Goal: Task Accomplishment & Management: Use online tool/utility

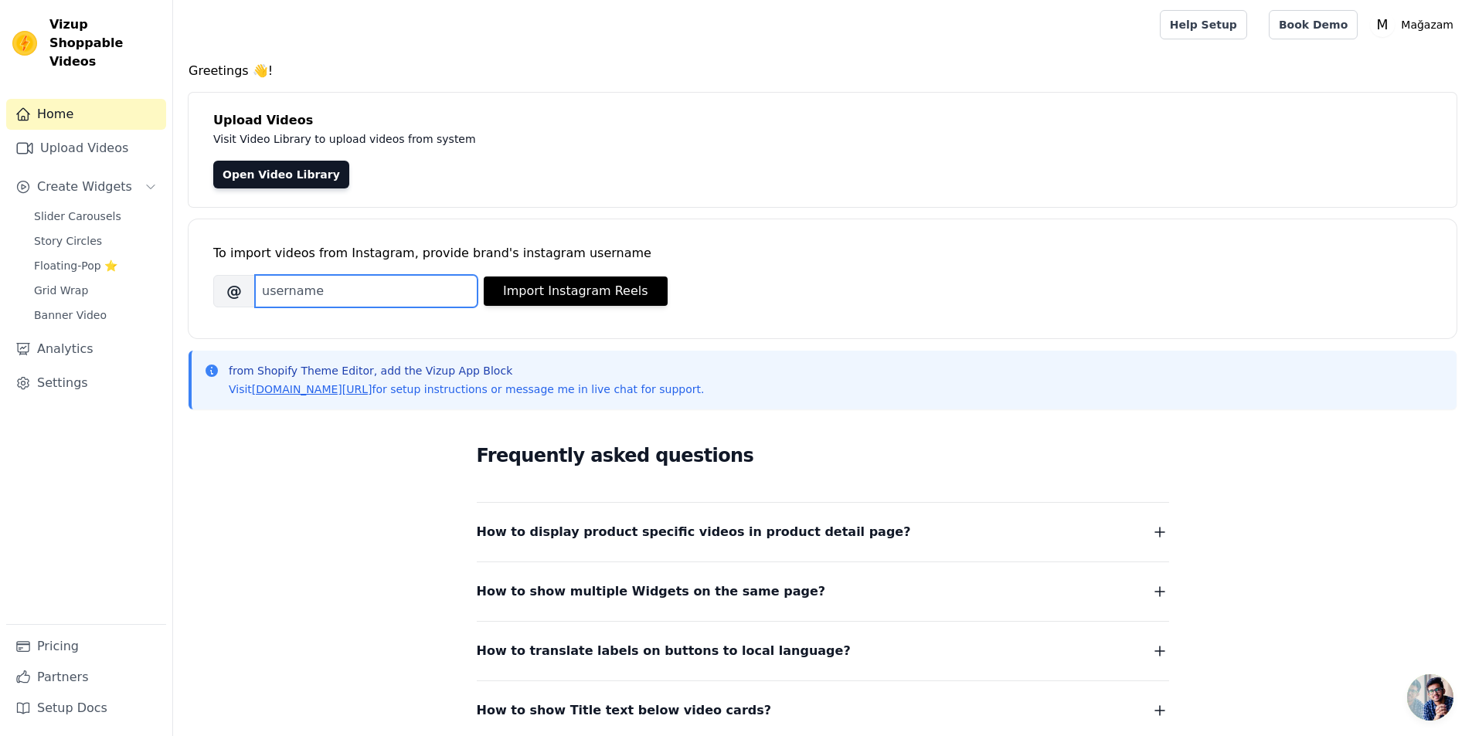
click at [342, 287] on input "Brand's Instagram Username" at bounding box center [366, 291] width 223 height 32
type input "gechyofficial"
click at [631, 286] on button "Import Instagram Reels" at bounding box center [576, 291] width 184 height 29
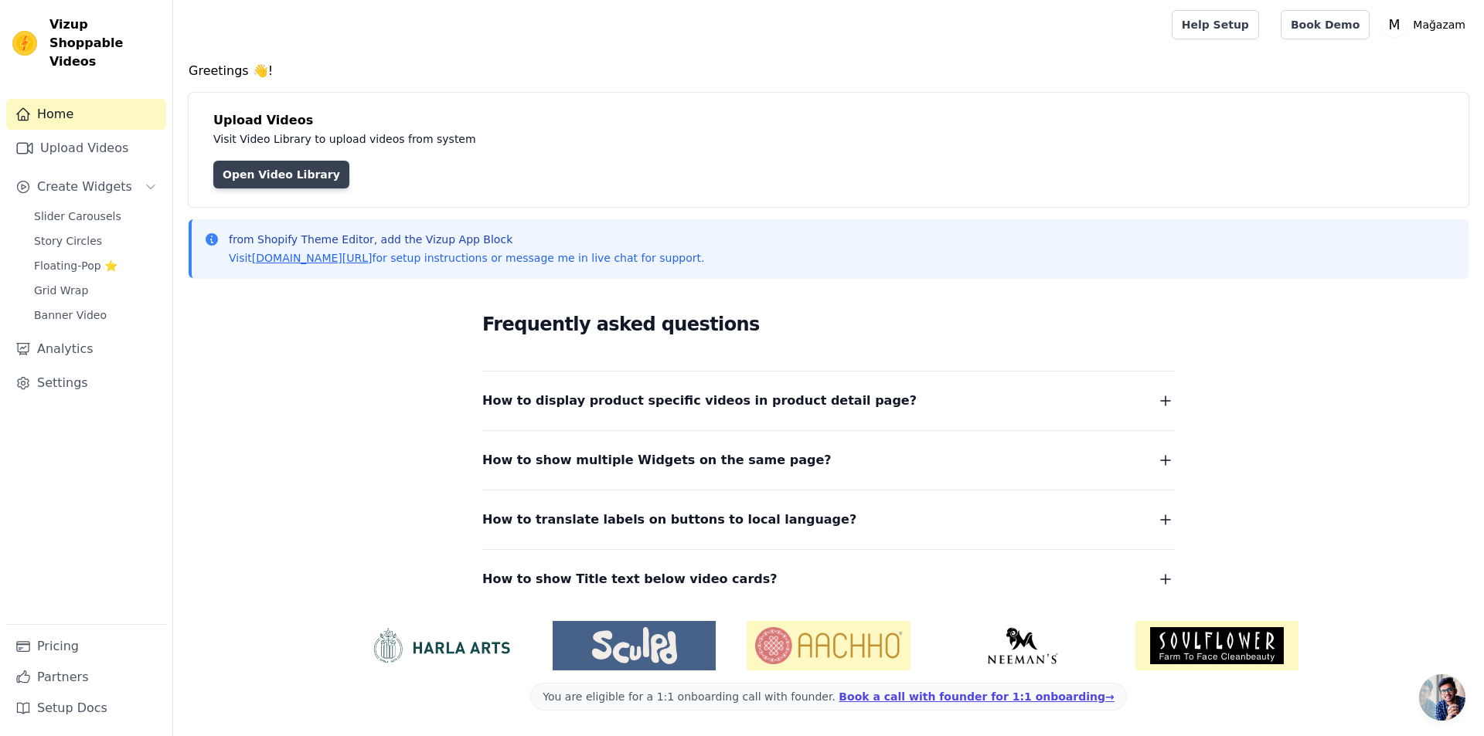
click at [269, 168] on link "Open Video Library" at bounding box center [281, 175] width 136 height 28
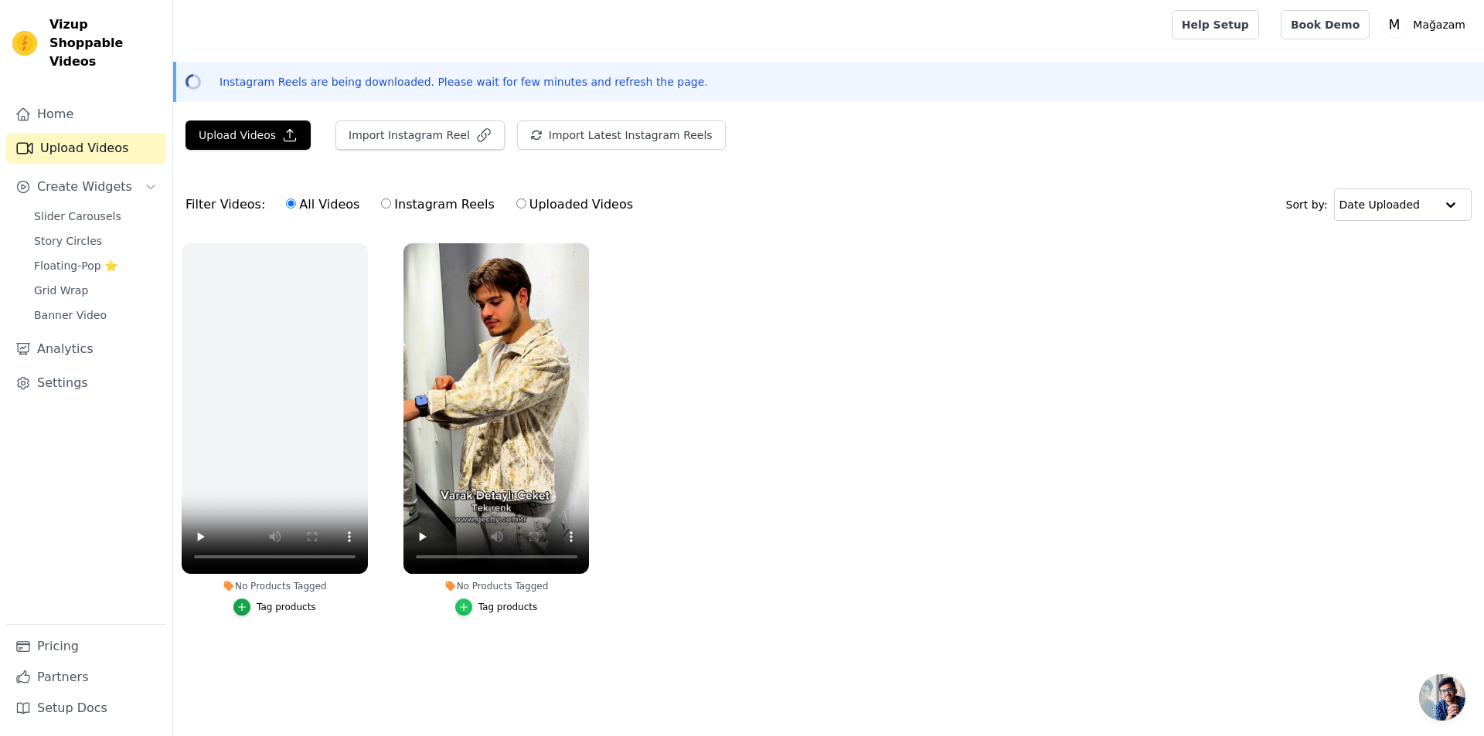
click at [467, 610] on icon "button" at bounding box center [463, 607] width 11 height 11
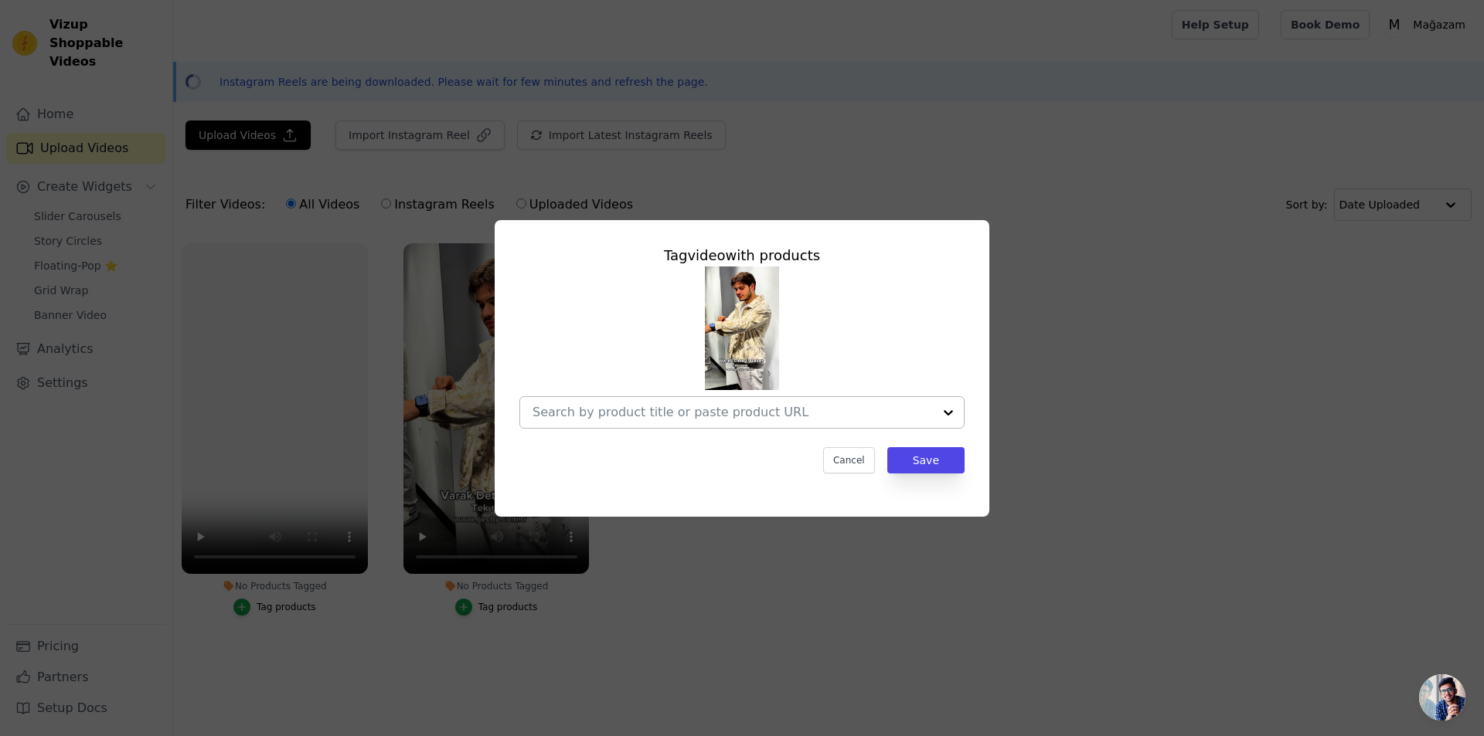
click at [824, 413] on input "No Products Tagged Tag video with products Cancel Save Tag products" at bounding box center [732, 412] width 400 height 15
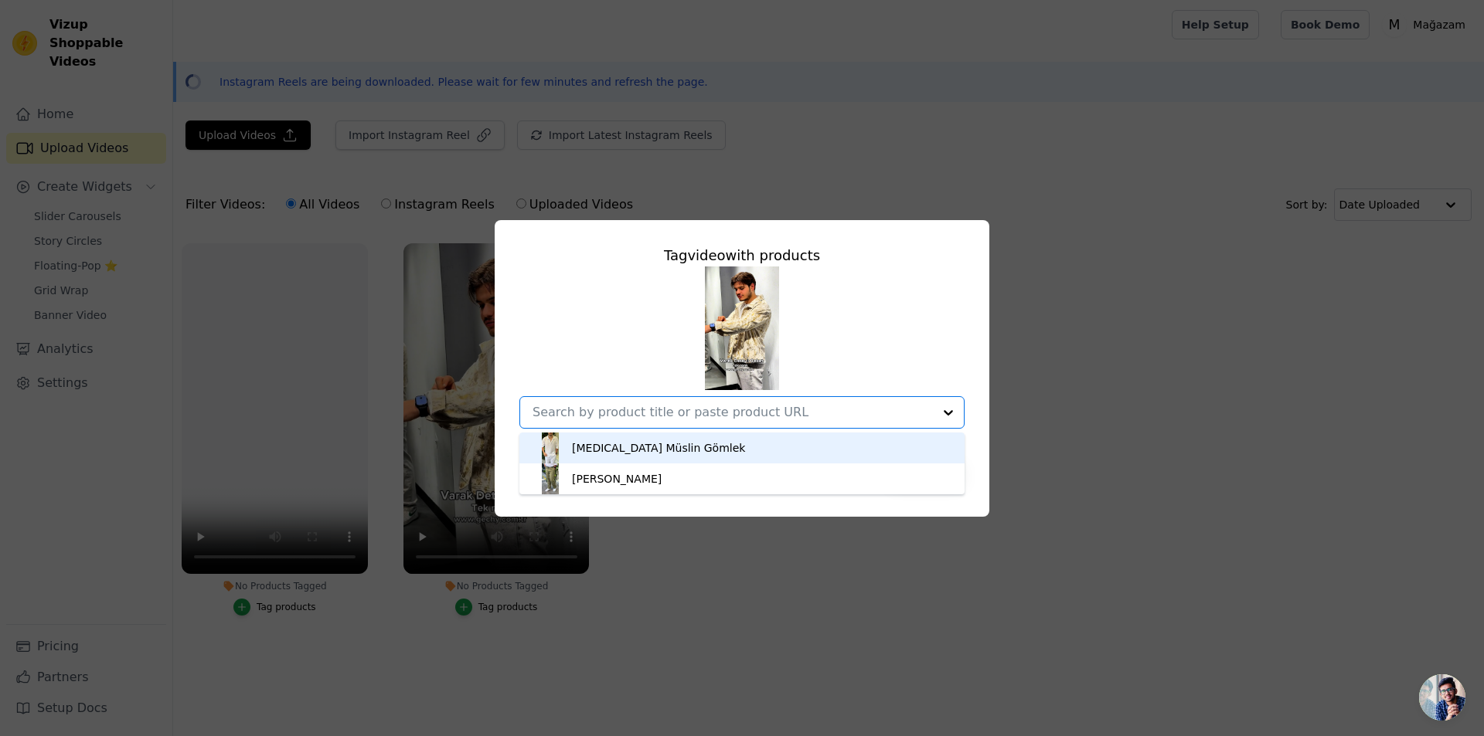
click at [644, 450] on div "Beyaz Müslin Gömlek" at bounding box center [658, 447] width 173 height 15
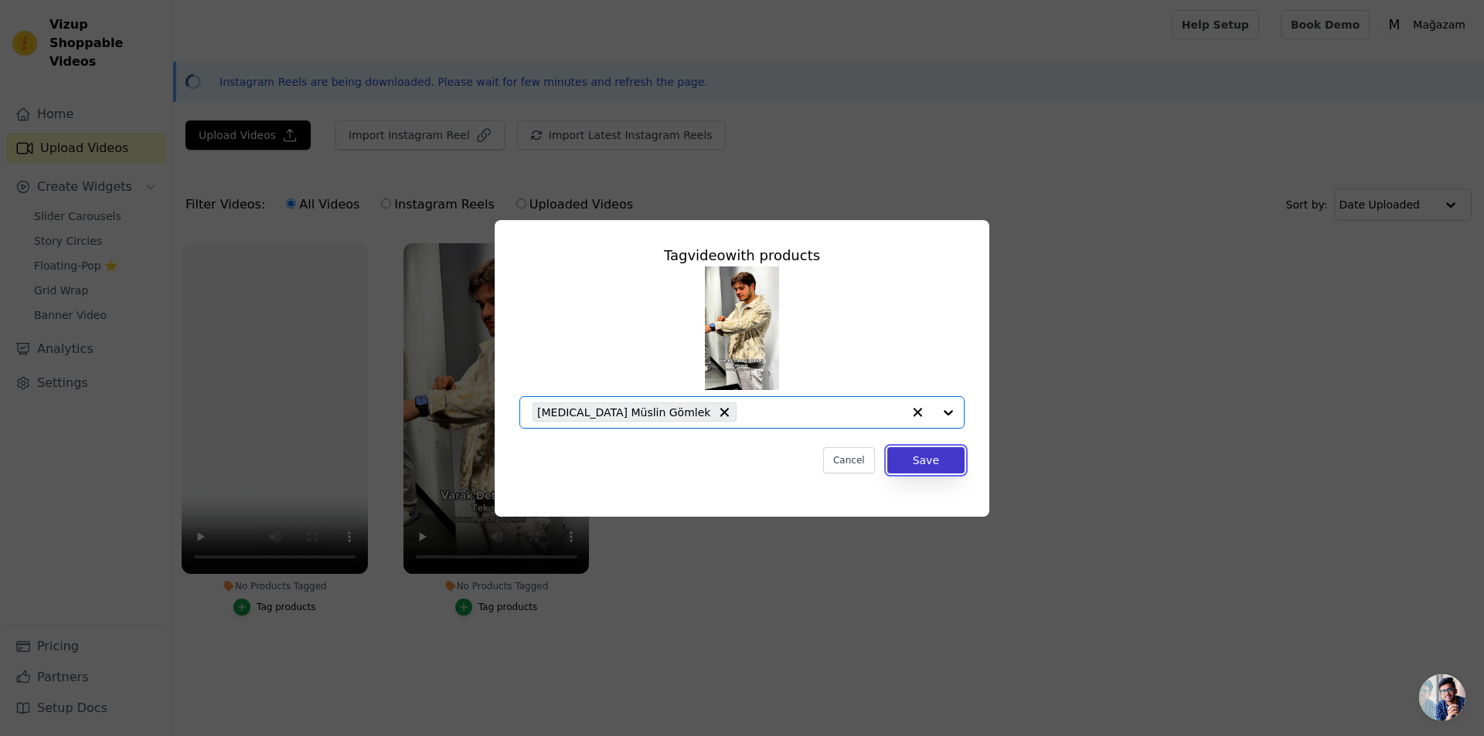
click at [913, 449] on button "Save" at bounding box center [925, 460] width 77 height 26
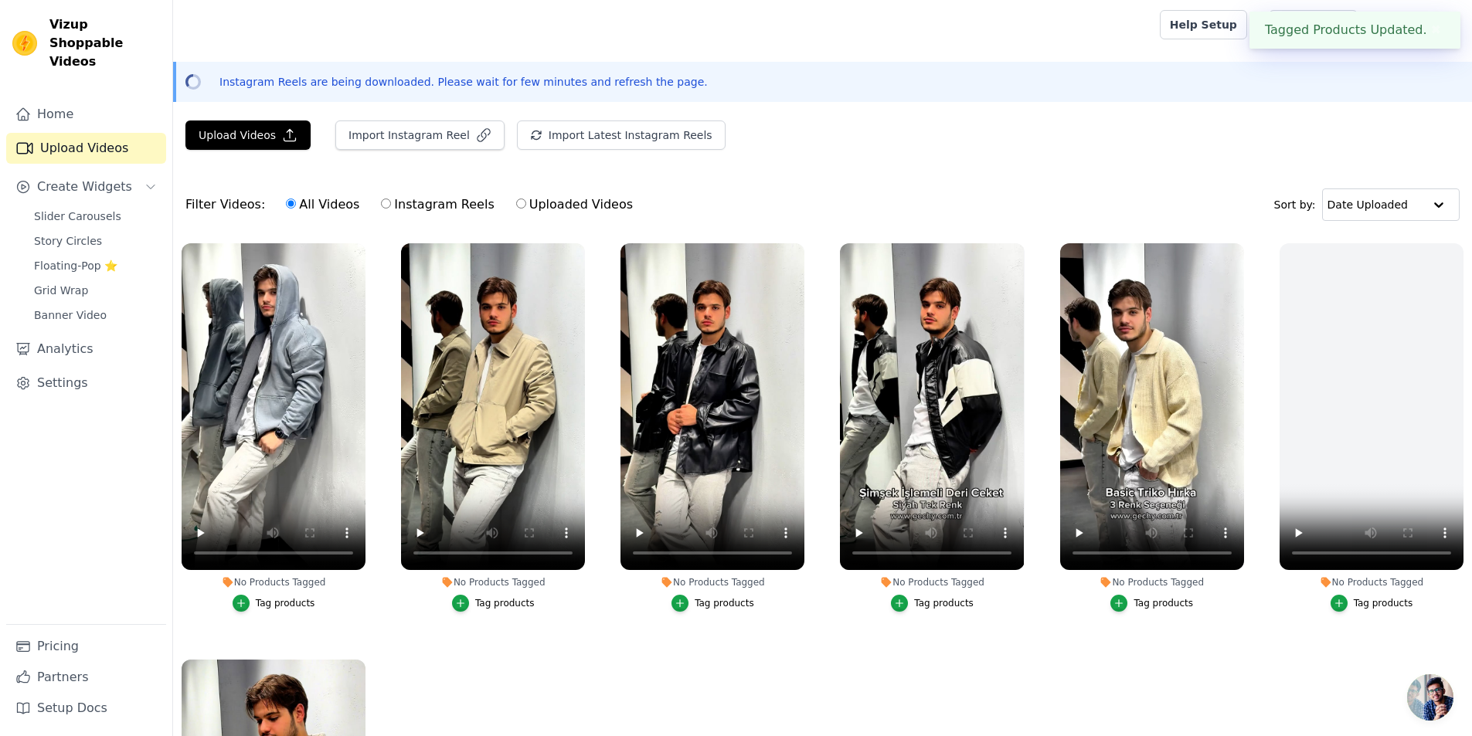
click at [499, 607] on div "Tag products" at bounding box center [504, 603] width 59 height 12
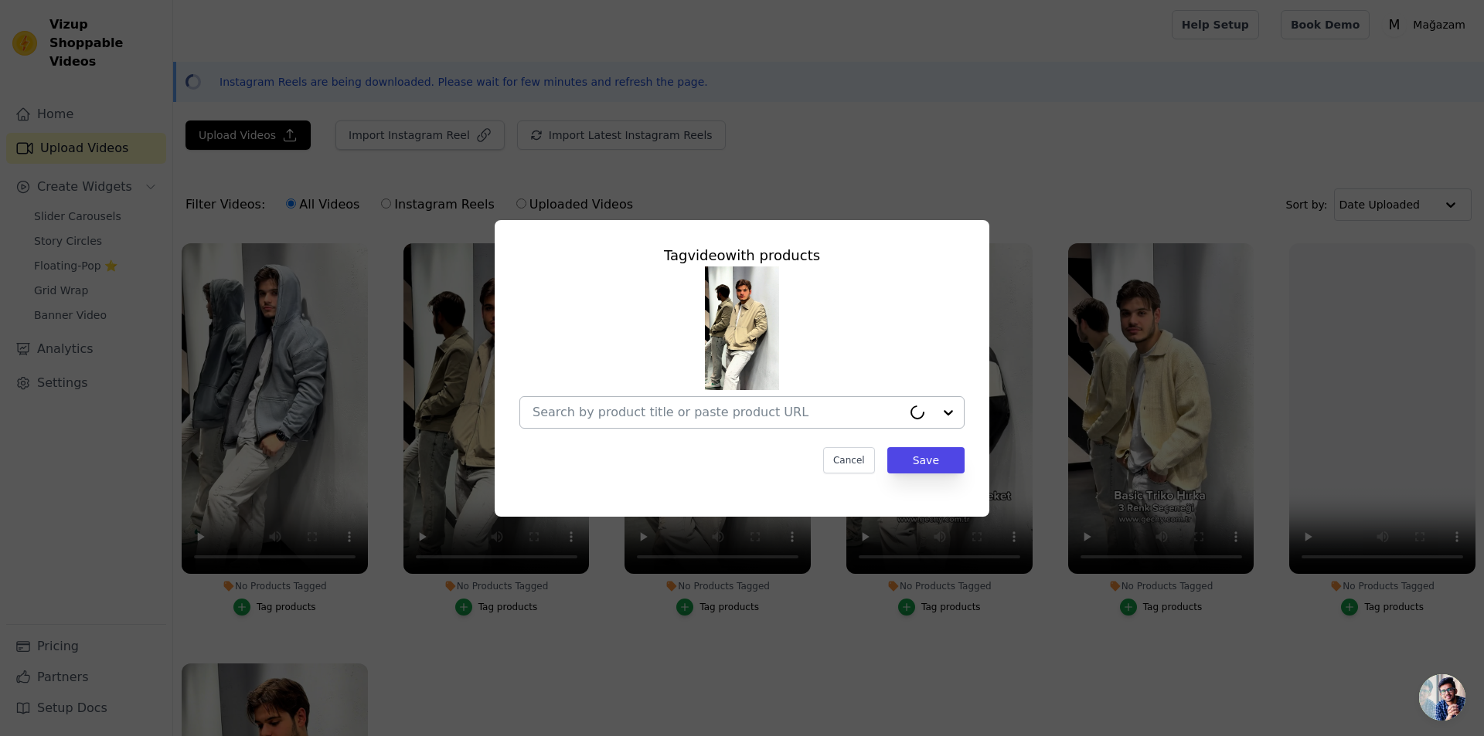
click at [599, 405] on input "No Products Tagged Tag video with products Cancel Save Tag products" at bounding box center [716, 412] width 369 height 15
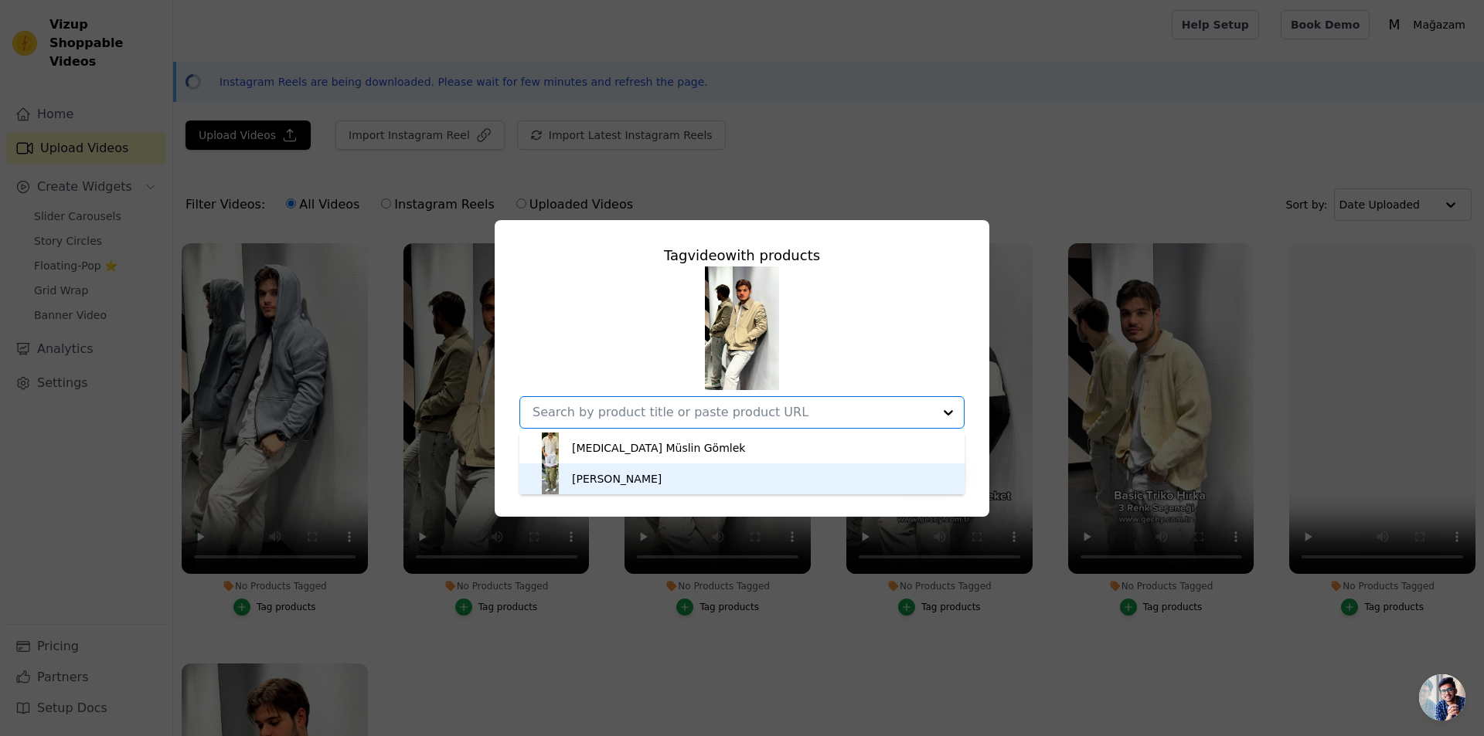
click at [612, 488] on div "[PERSON_NAME]" at bounding box center [742, 479] width 414 height 31
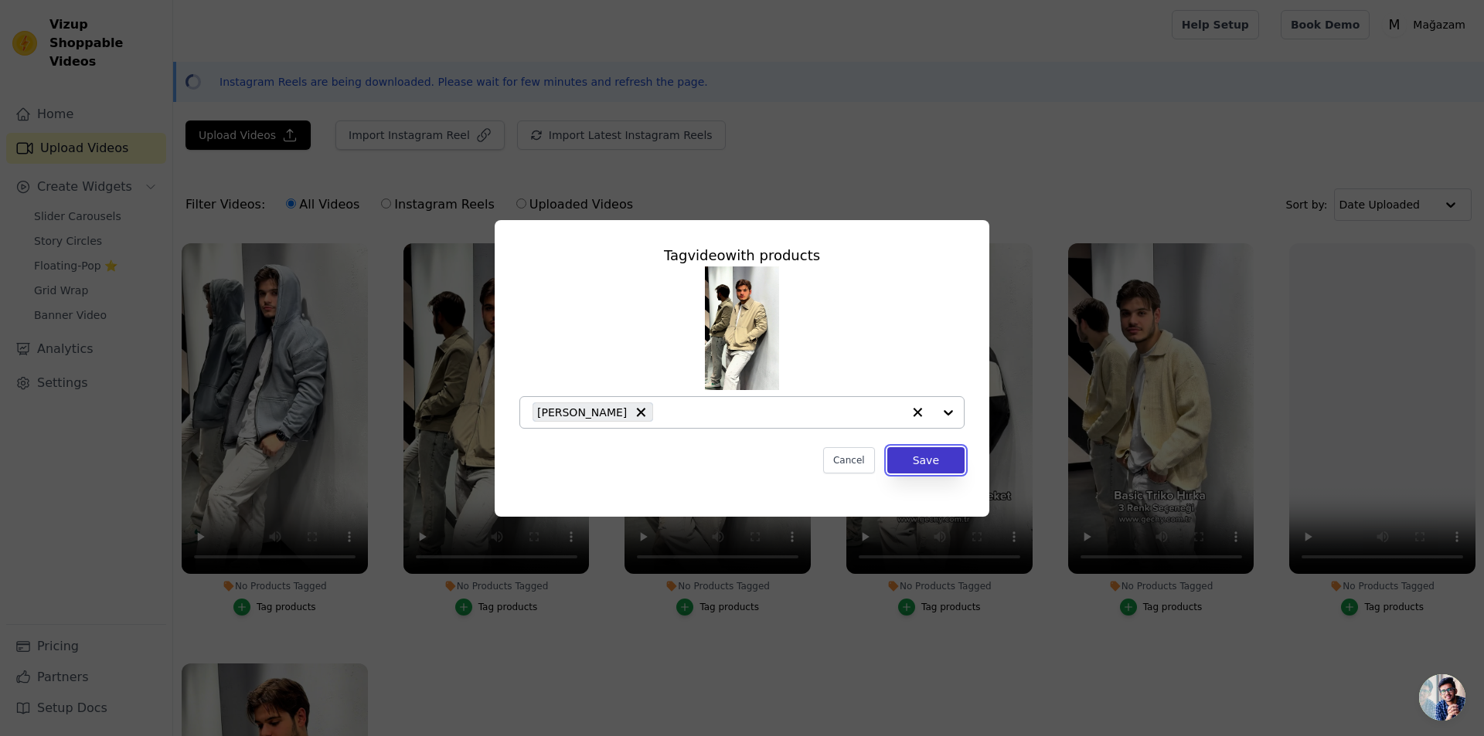
click at [940, 463] on button "Save" at bounding box center [925, 460] width 77 height 26
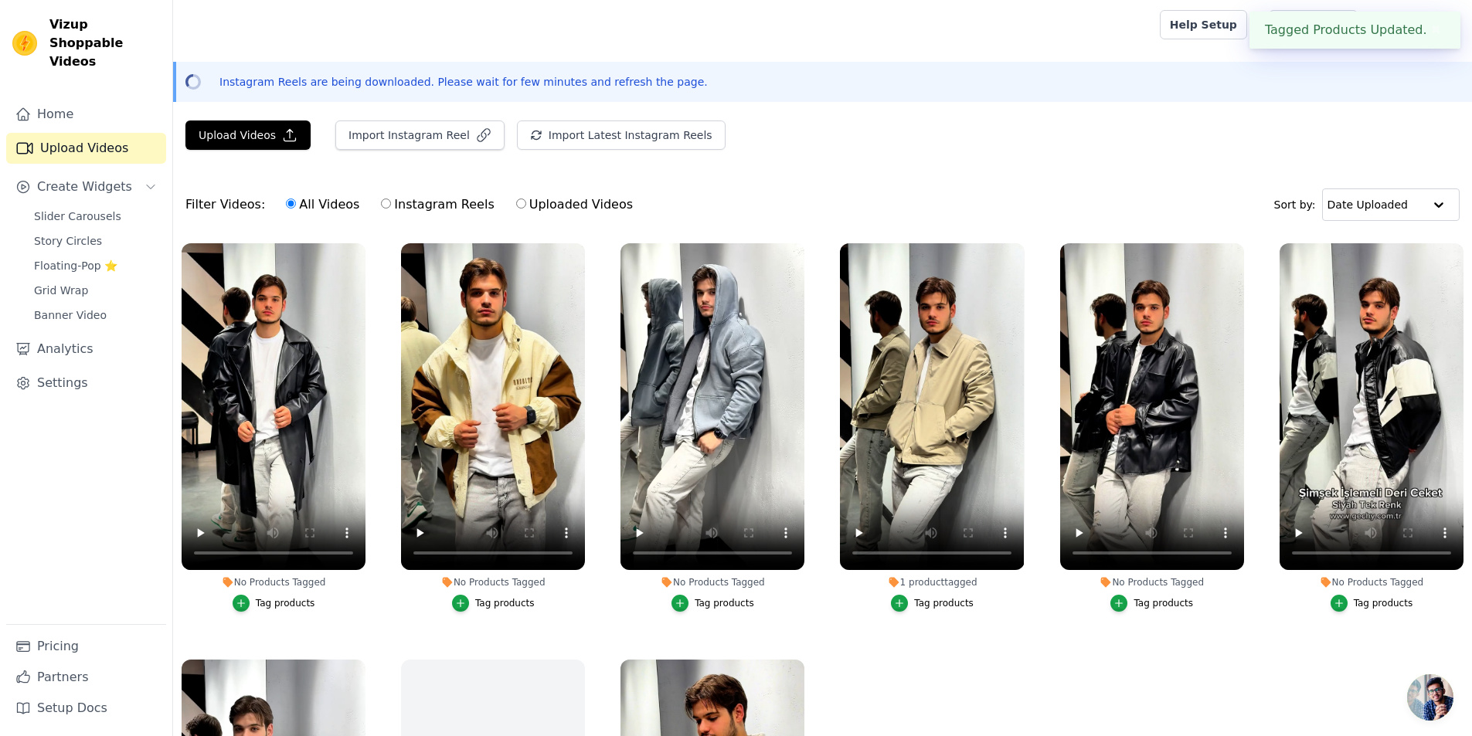
click at [1428, 29] on button "✖" at bounding box center [1436, 30] width 18 height 19
click at [55, 99] on link "Home" at bounding box center [86, 114] width 160 height 31
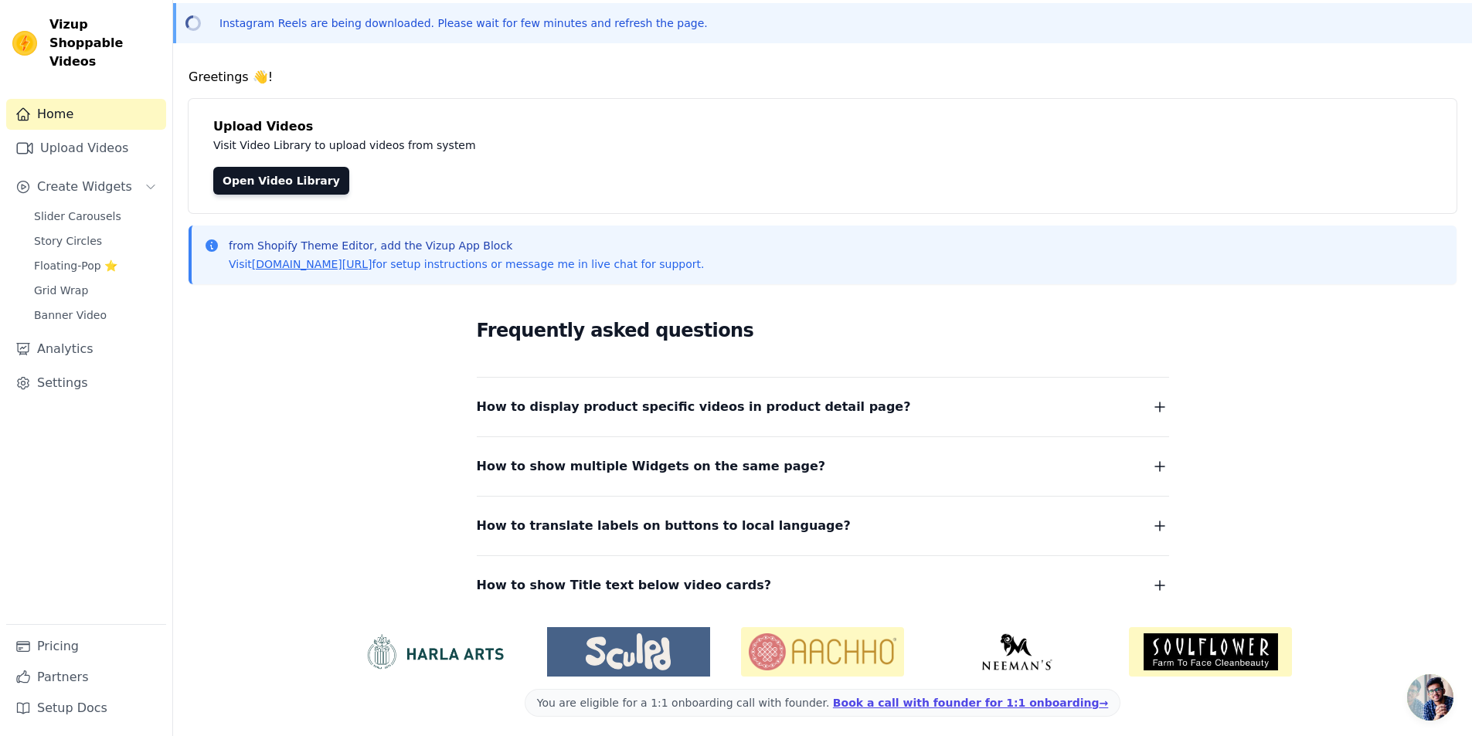
scroll to position [64, 0]
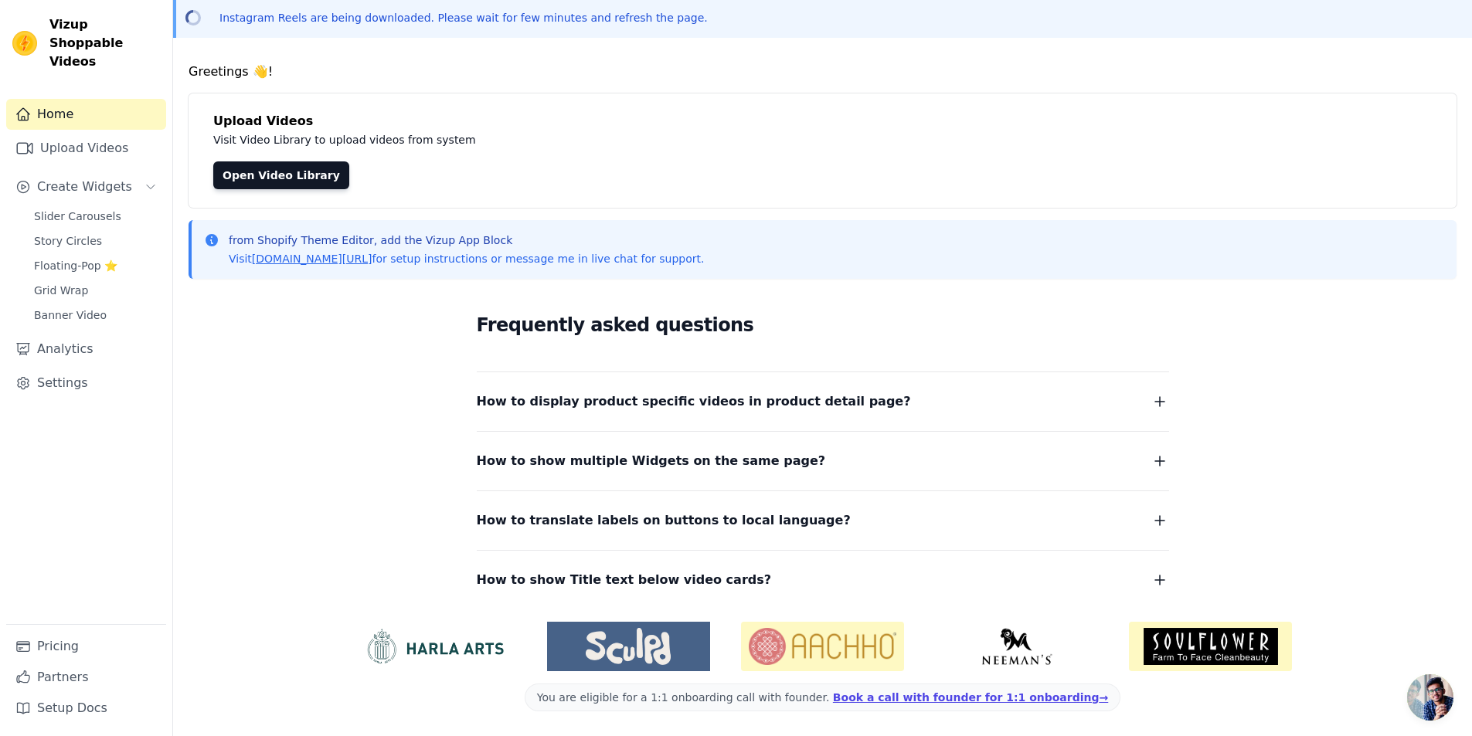
click at [83, 209] on div "Slider Carousels Story Circles Floating-Pop ⭐ Grid Wrap Banner Video" at bounding box center [95, 266] width 141 height 121
click at [83, 230] on link "Story Circles" at bounding box center [95, 241] width 141 height 22
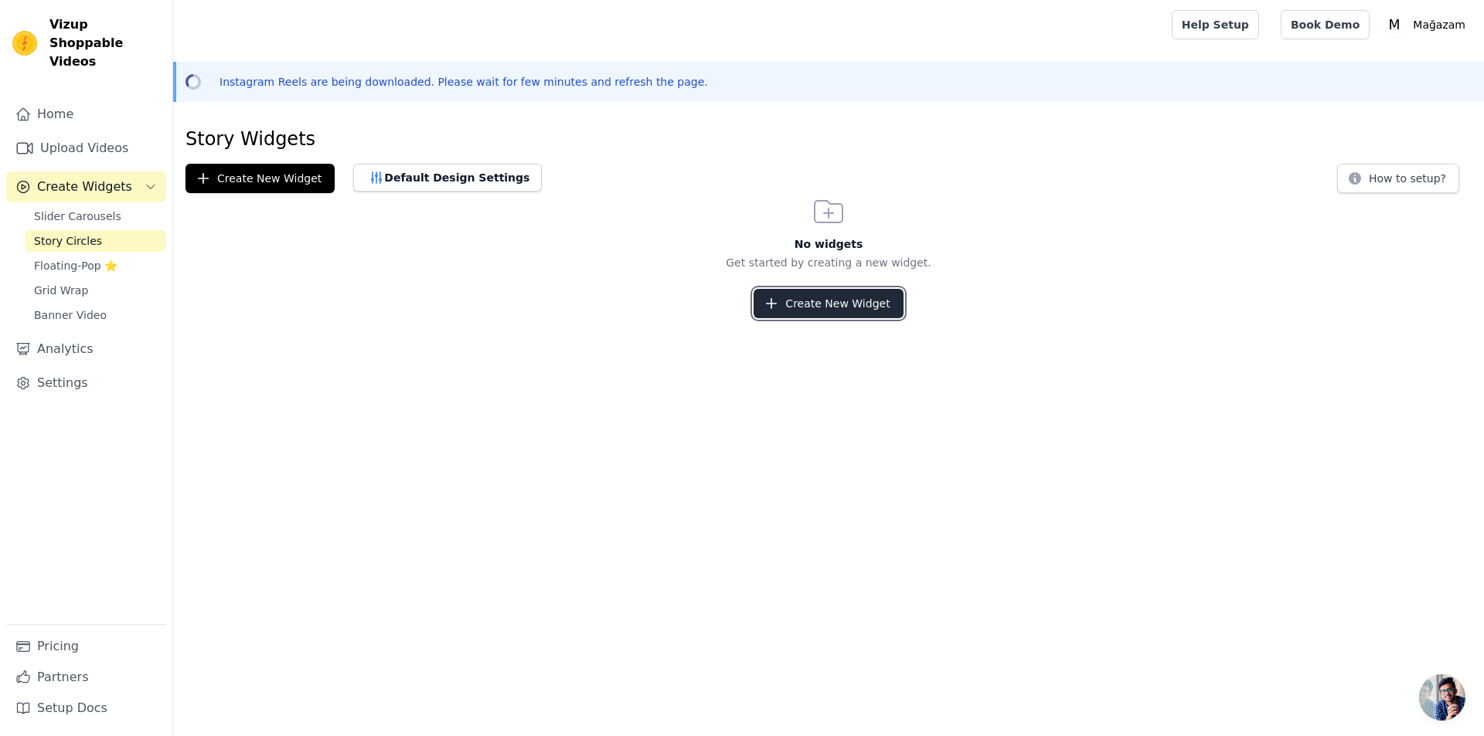
click at [860, 297] on button "Create New Widget" at bounding box center [827, 303] width 149 height 29
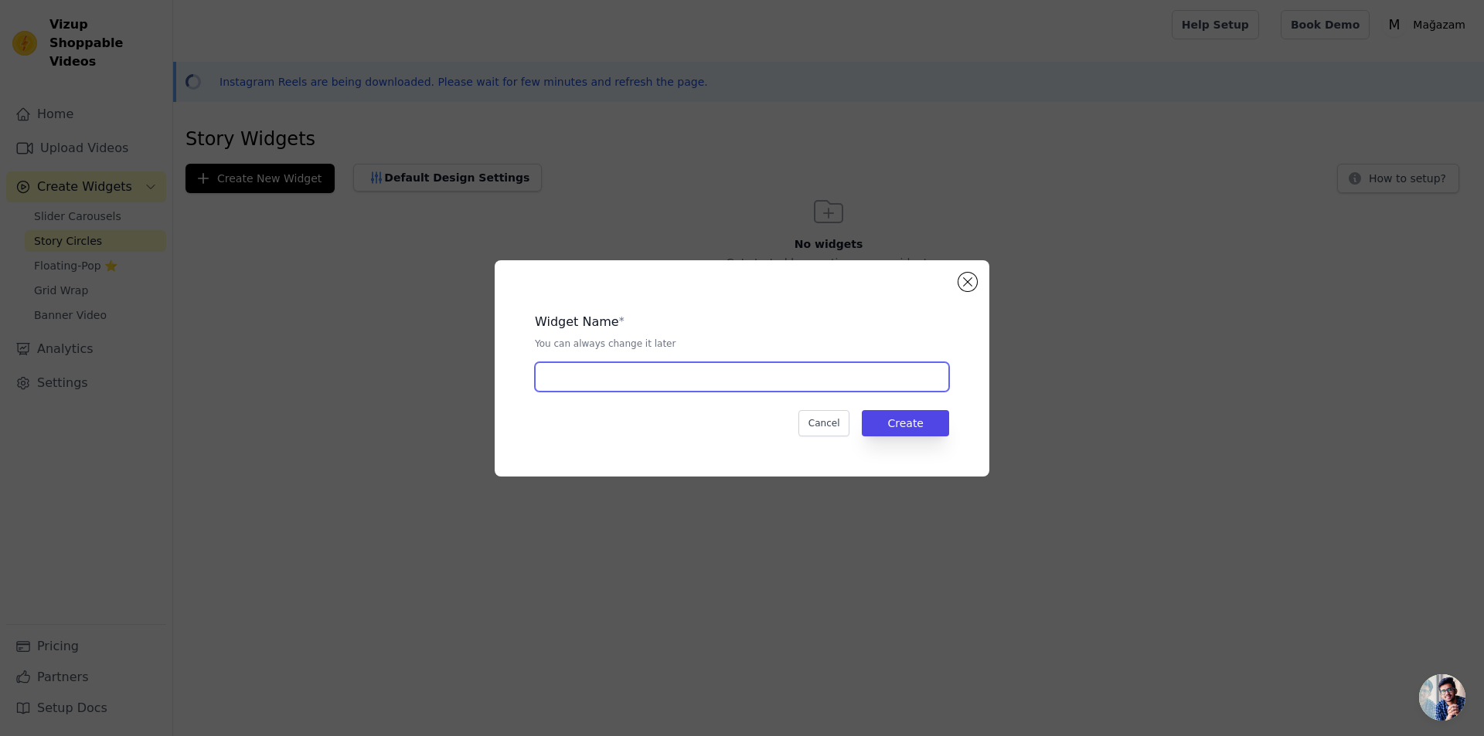
click at [729, 379] on input "text" at bounding box center [742, 376] width 414 height 29
click at [967, 287] on button "Close modal" at bounding box center [967, 282] width 19 height 19
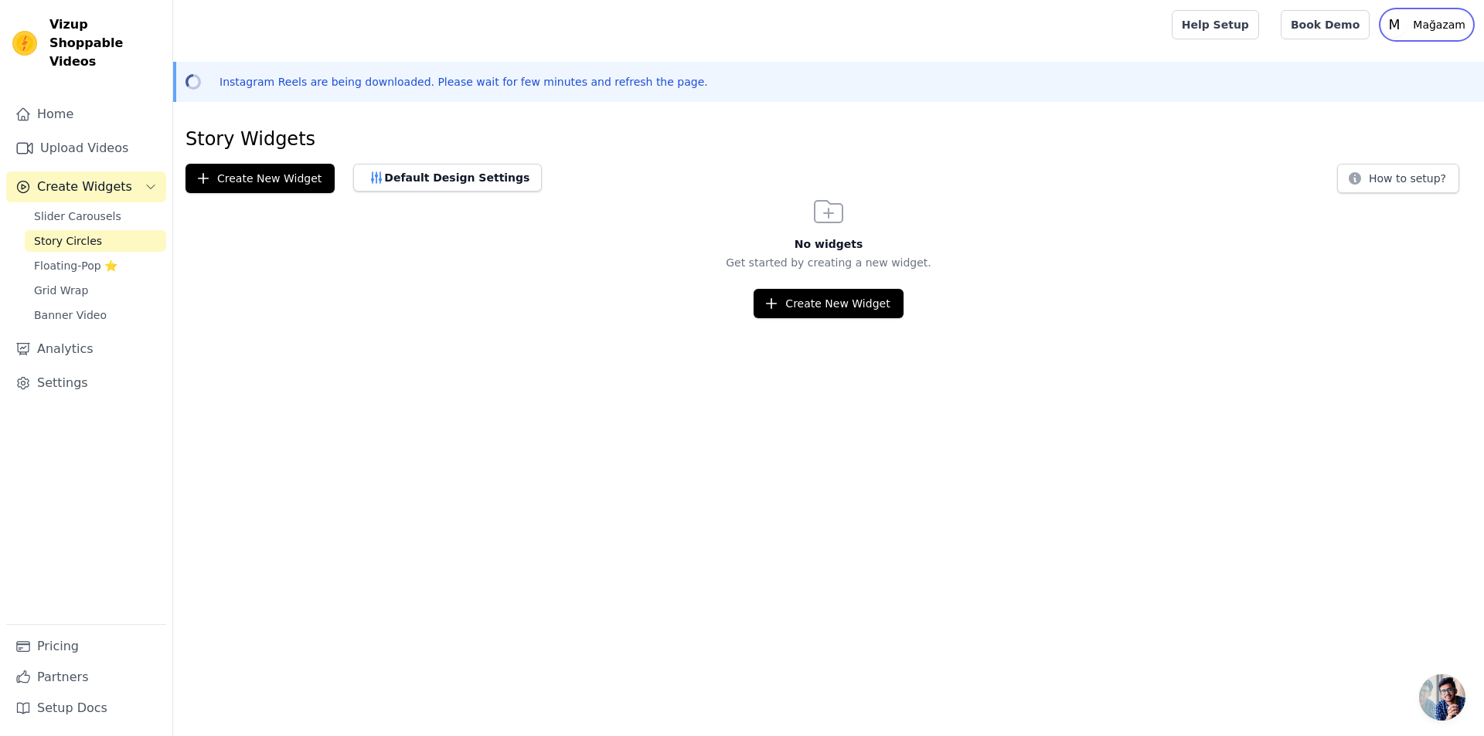
click at [1423, 25] on p "Mağazam" at bounding box center [1438, 25] width 65 height 28
click at [99, 36] on span "Vizup Shoppable Videos" at bounding box center [104, 43] width 110 height 56
click at [49, 22] on span "Vizup Shoppable Videos" at bounding box center [104, 43] width 110 height 56
click at [93, 99] on link "Home" at bounding box center [86, 114] width 160 height 31
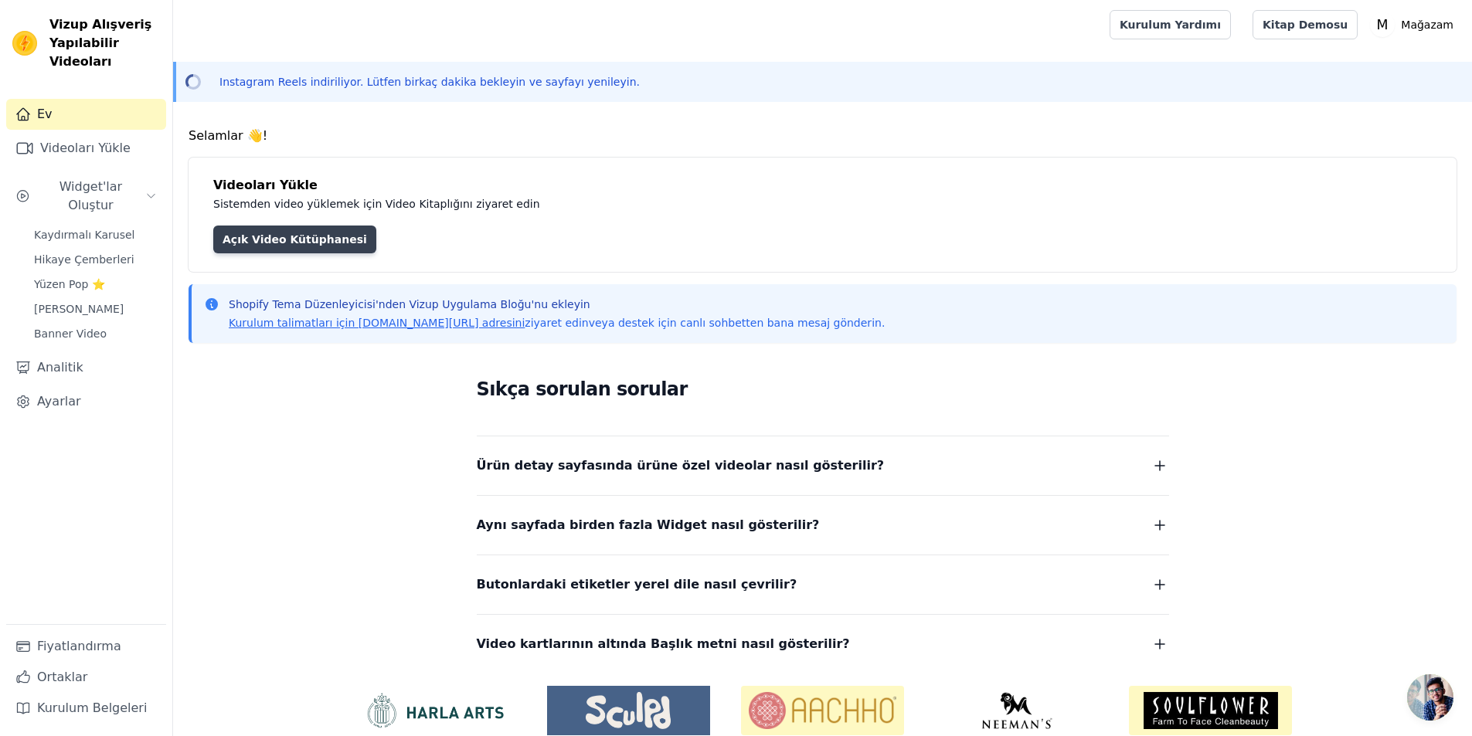
click at [328, 226] on link "Açık Video Kütüphanesi" at bounding box center [294, 240] width 163 height 28
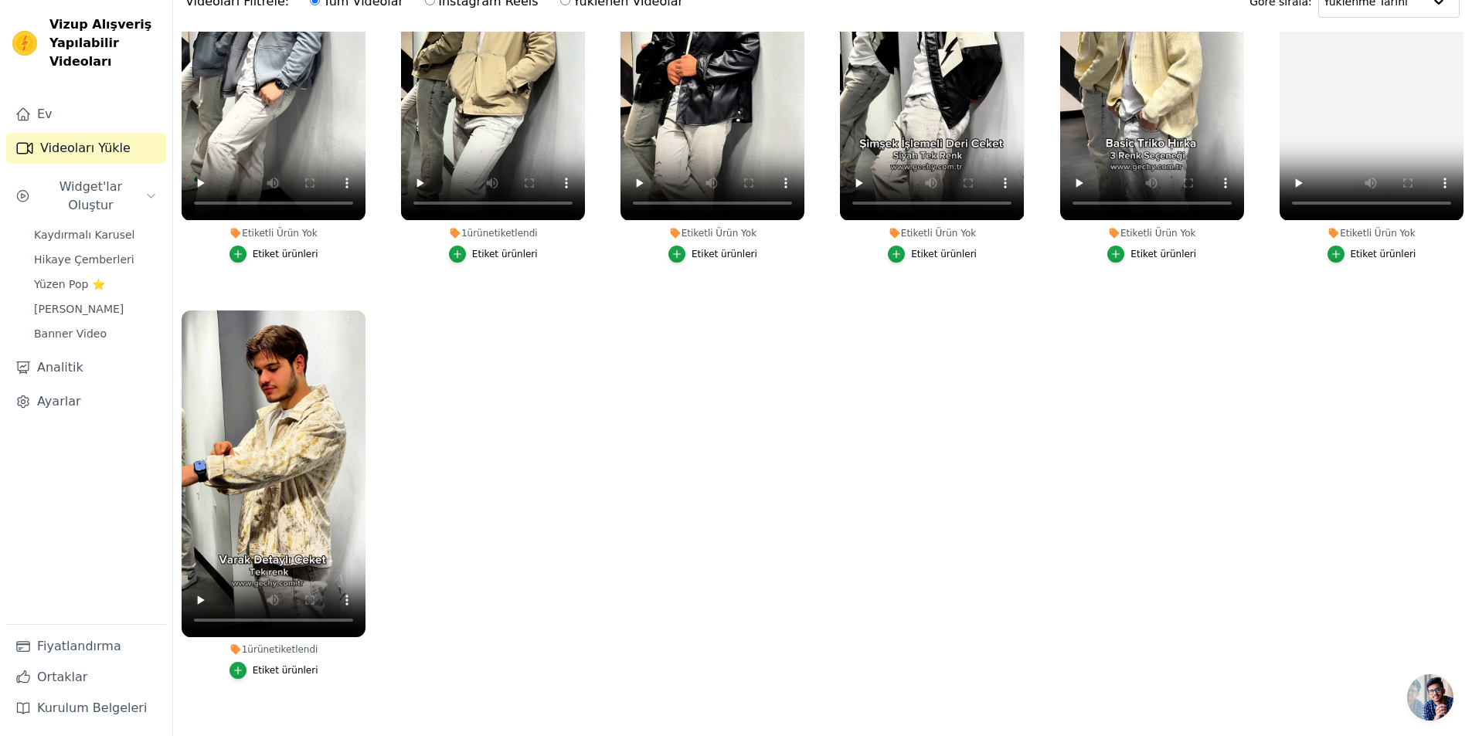
scroll to position [223, 0]
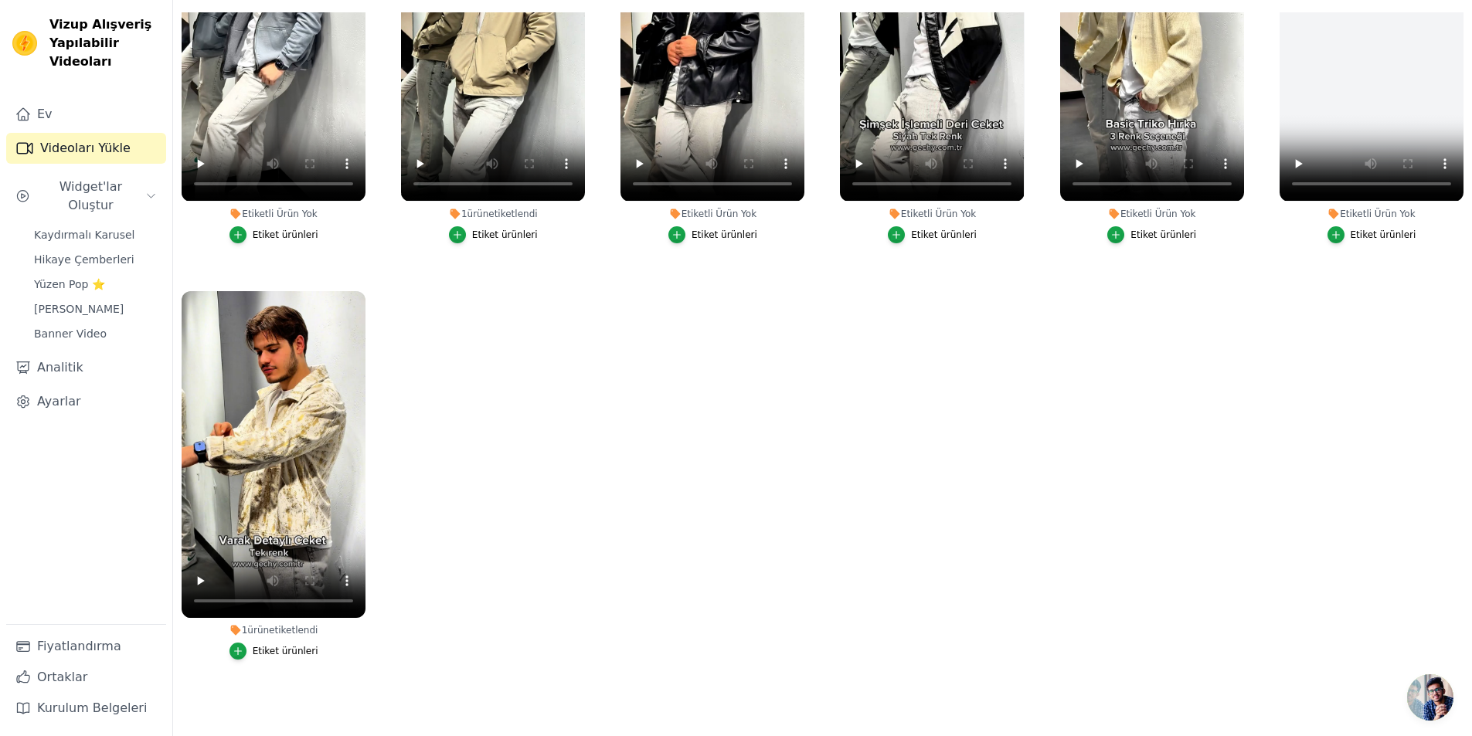
click at [299, 646] on font "Etiket ürünleri" at bounding box center [286, 651] width 66 height 11
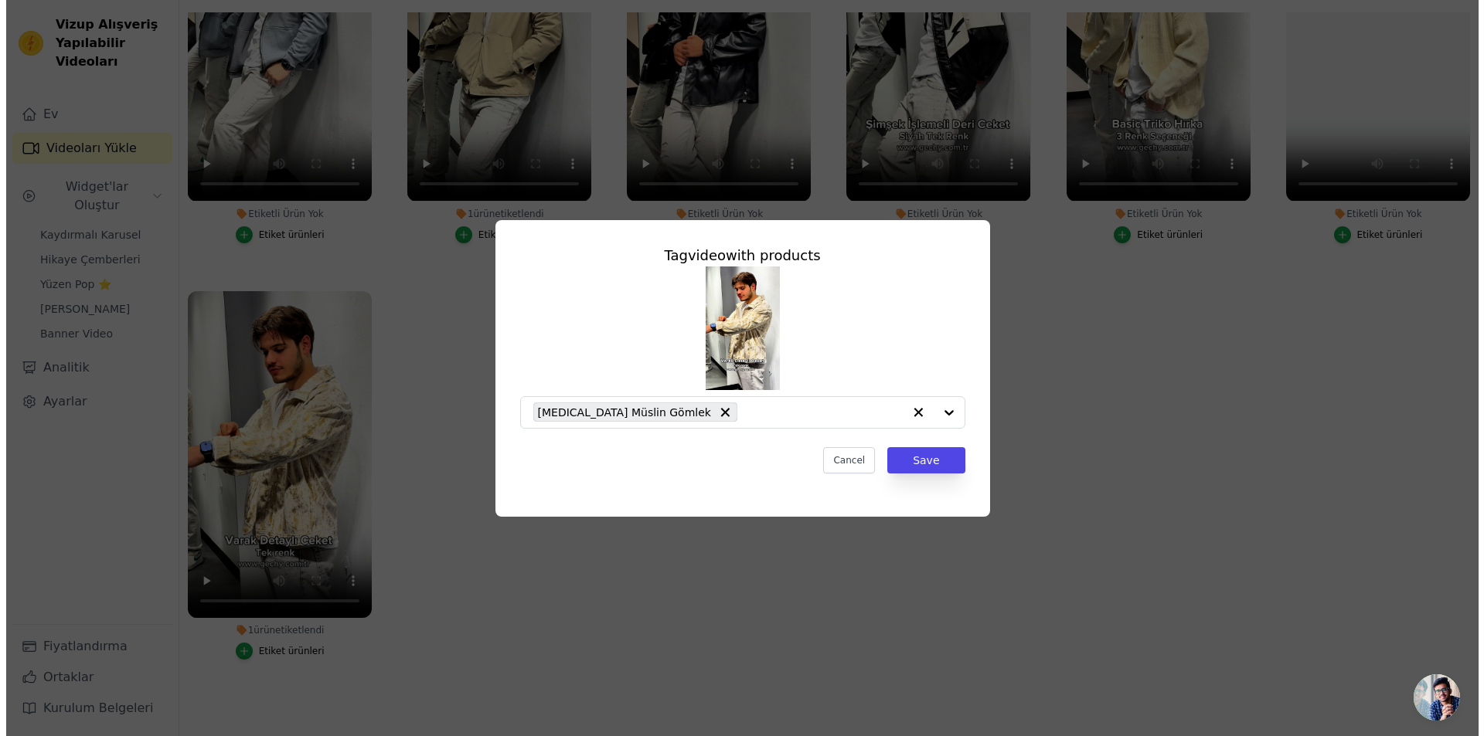
scroll to position [568, 0]
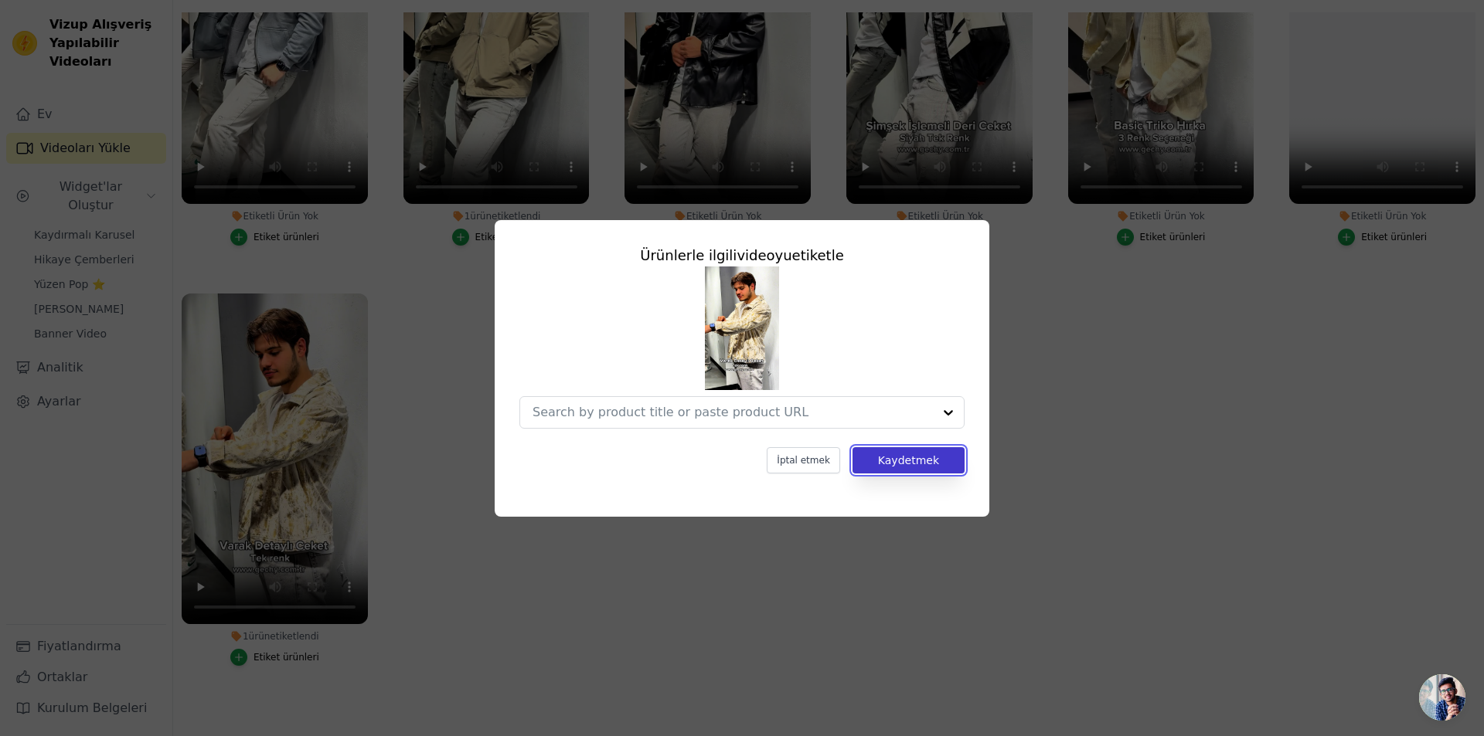
click at [927, 455] on font "Kaydetmek" at bounding box center [908, 460] width 61 height 12
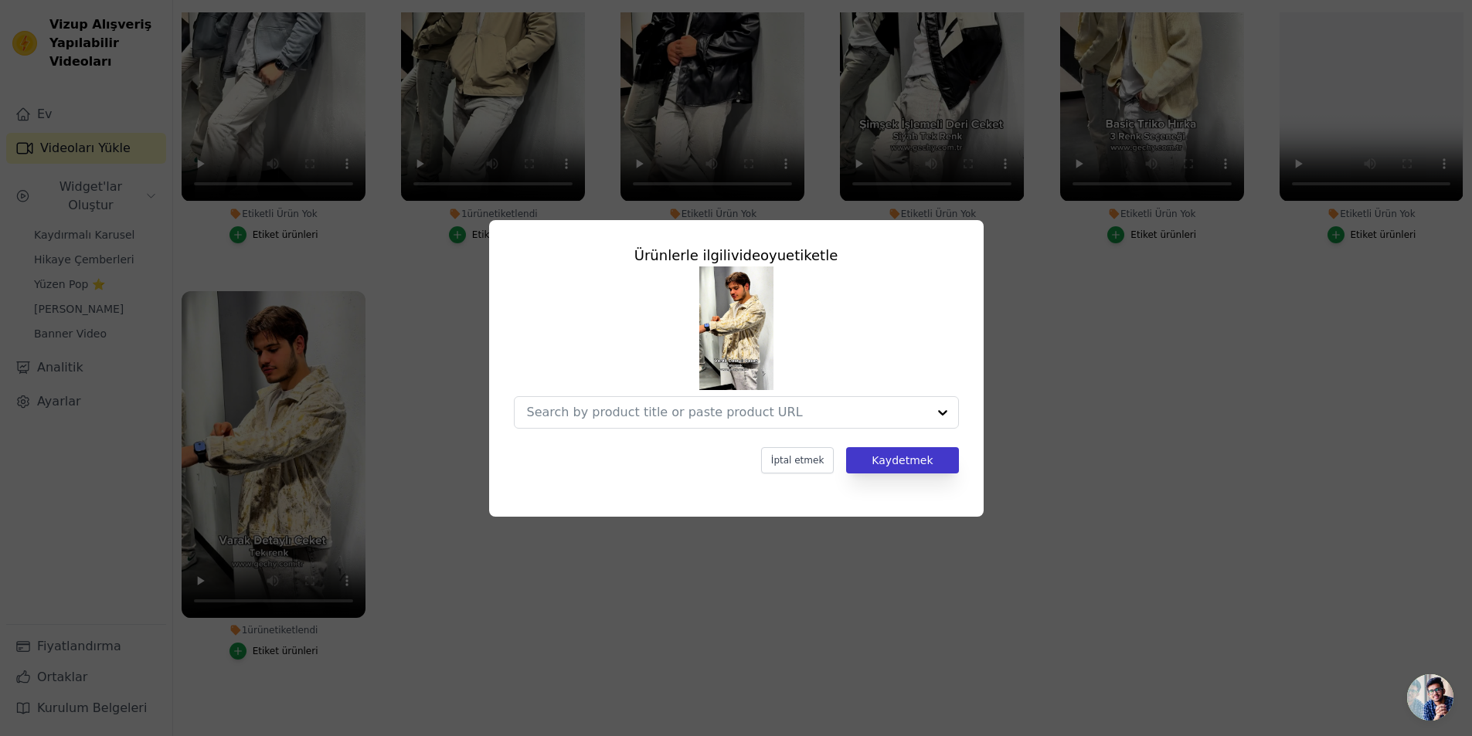
scroll to position [564, 0]
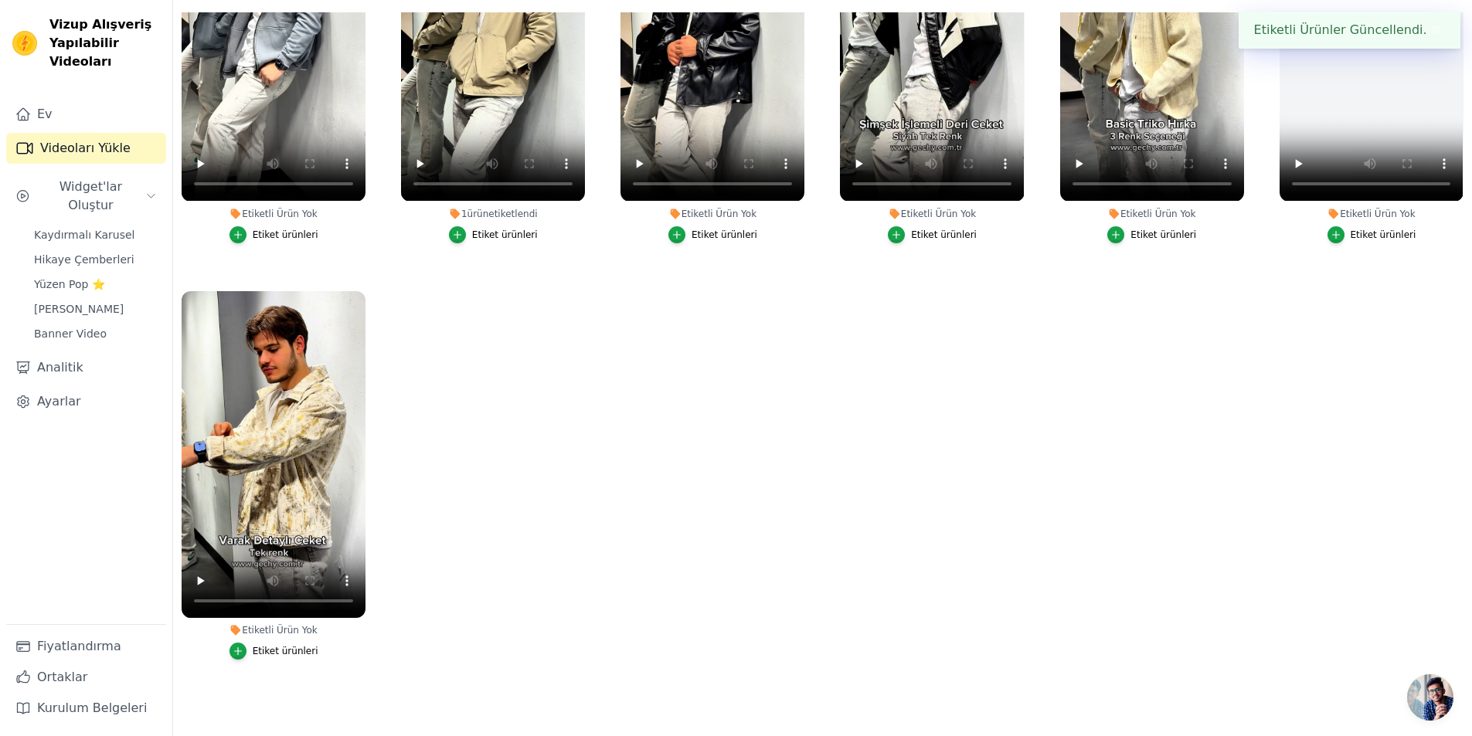
click at [521, 211] on font "etiketlendi" at bounding box center [512, 214] width 49 height 11
click at [492, 229] on font "Etiket ürünleri" at bounding box center [505, 234] width 66 height 11
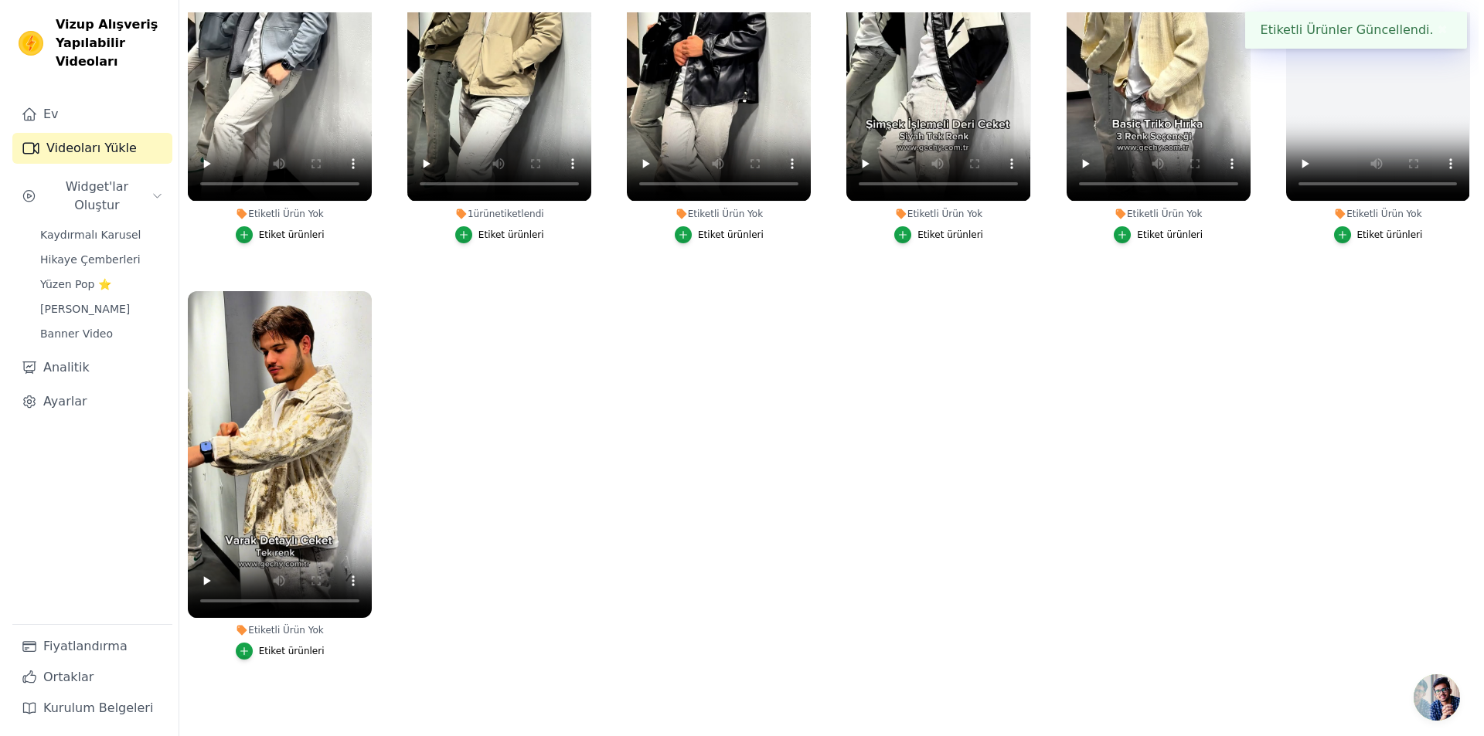
scroll to position [568, 0]
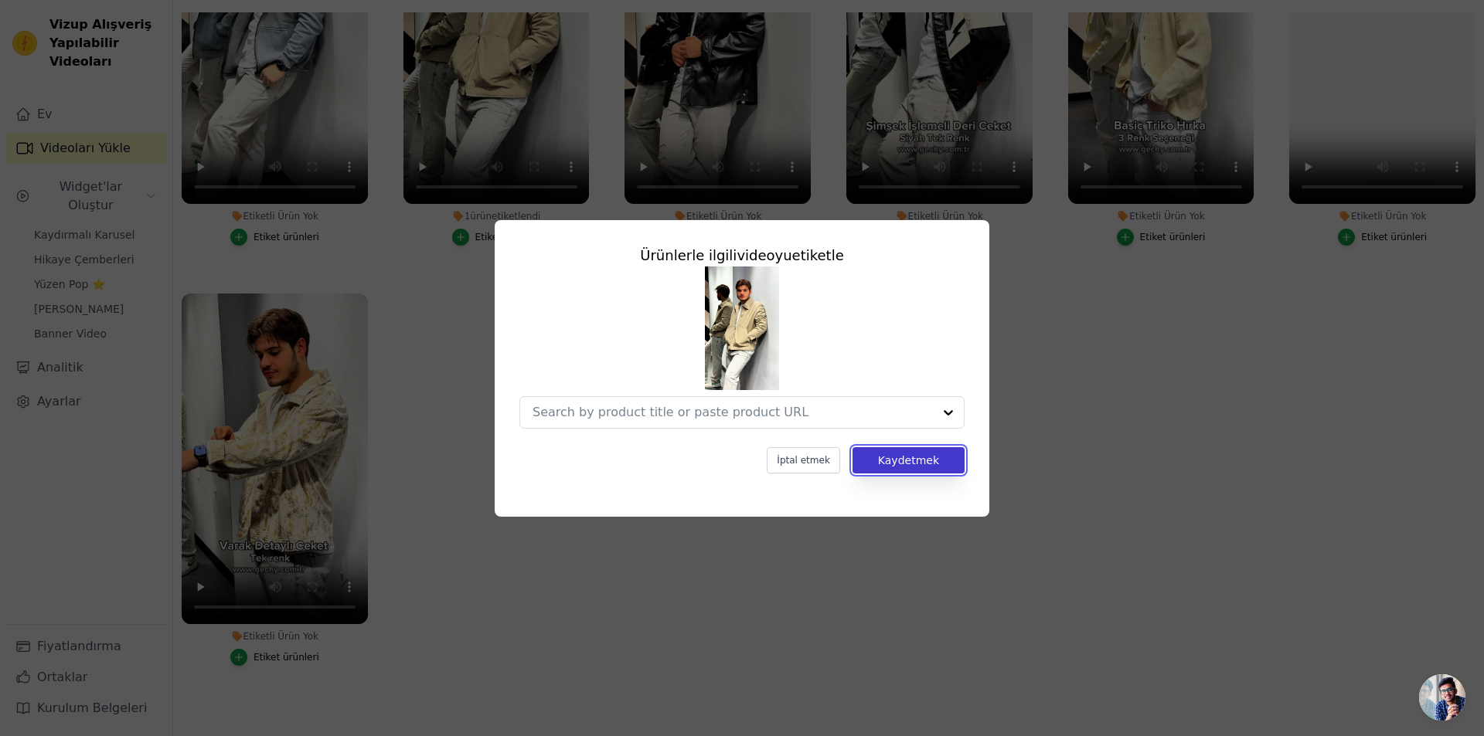
click at [917, 460] on font "Kaydetmek" at bounding box center [908, 460] width 61 height 12
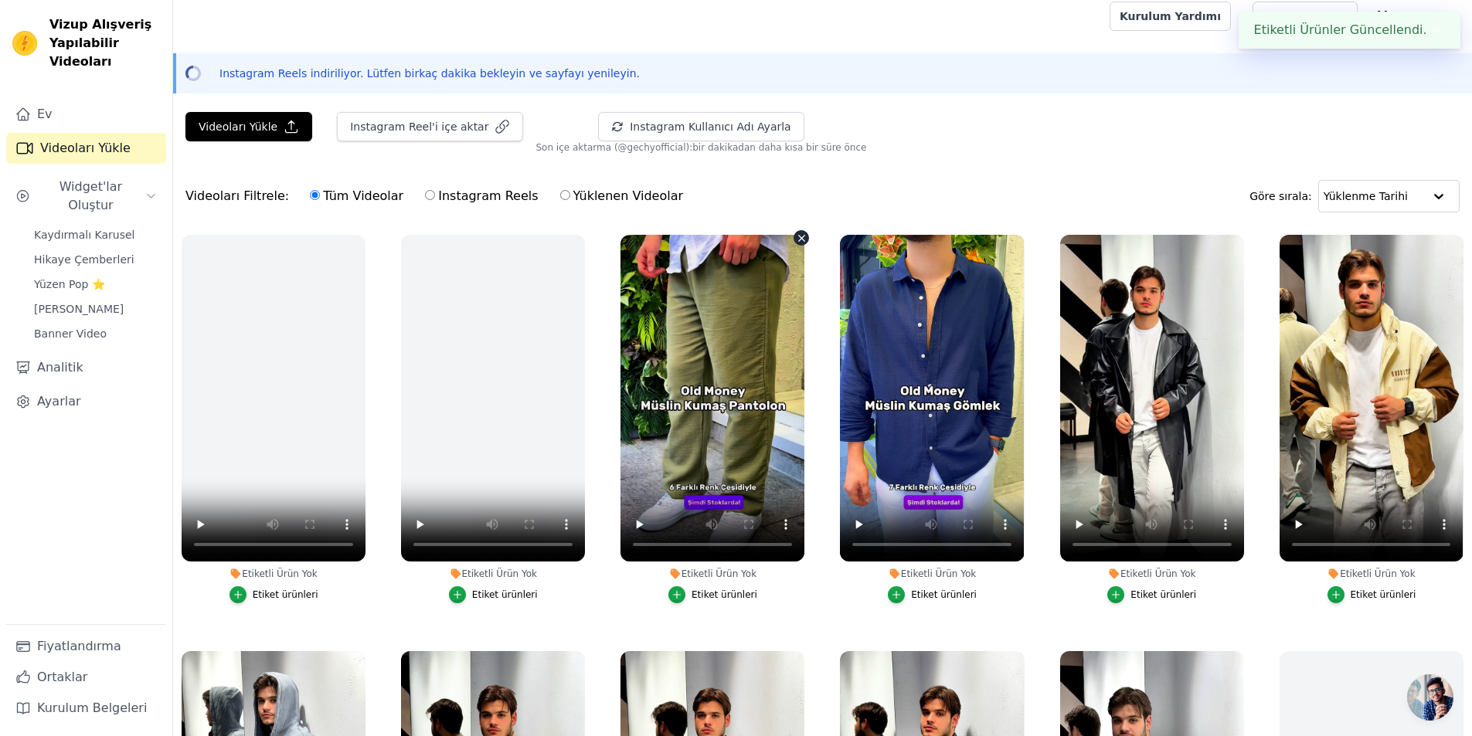
scroll to position [0, 0]
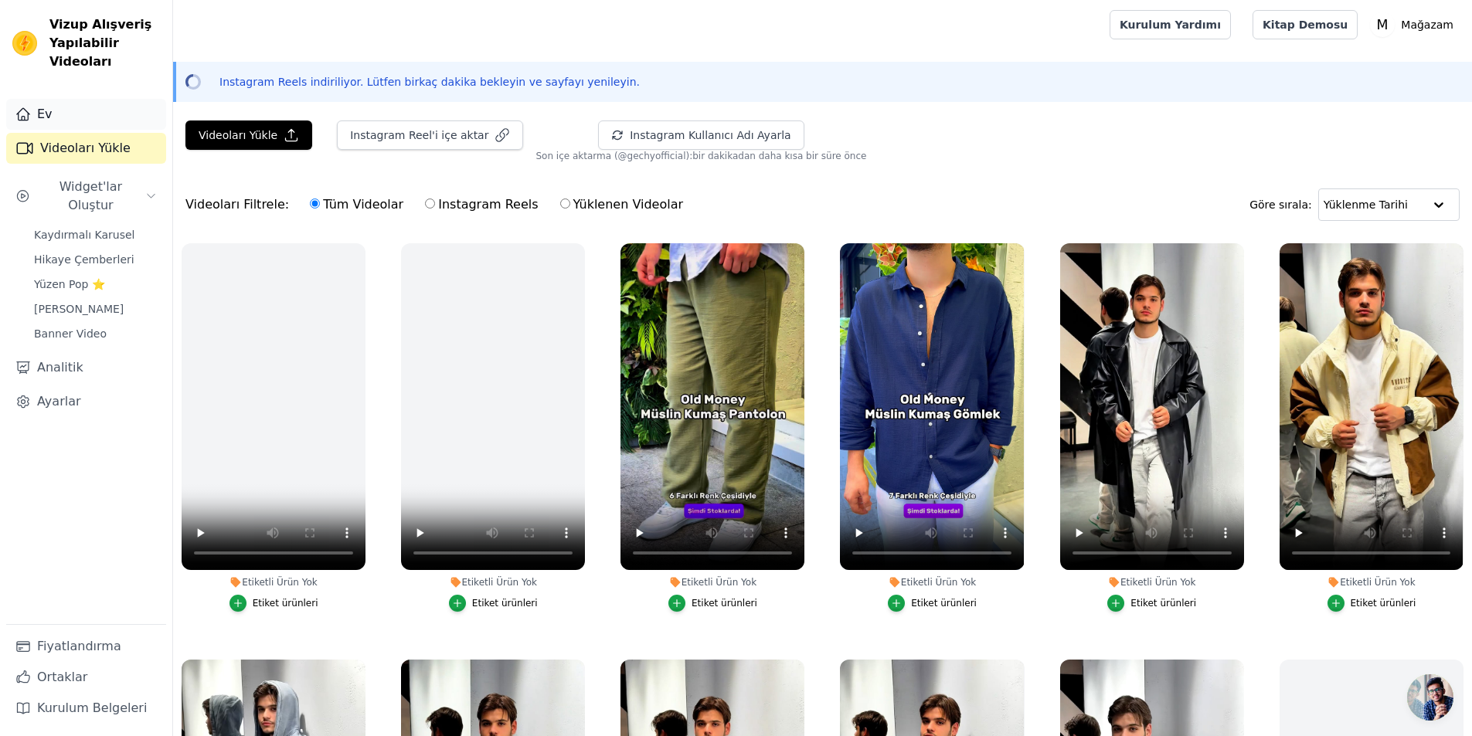
click at [92, 128] on link "Ev" at bounding box center [86, 114] width 160 height 31
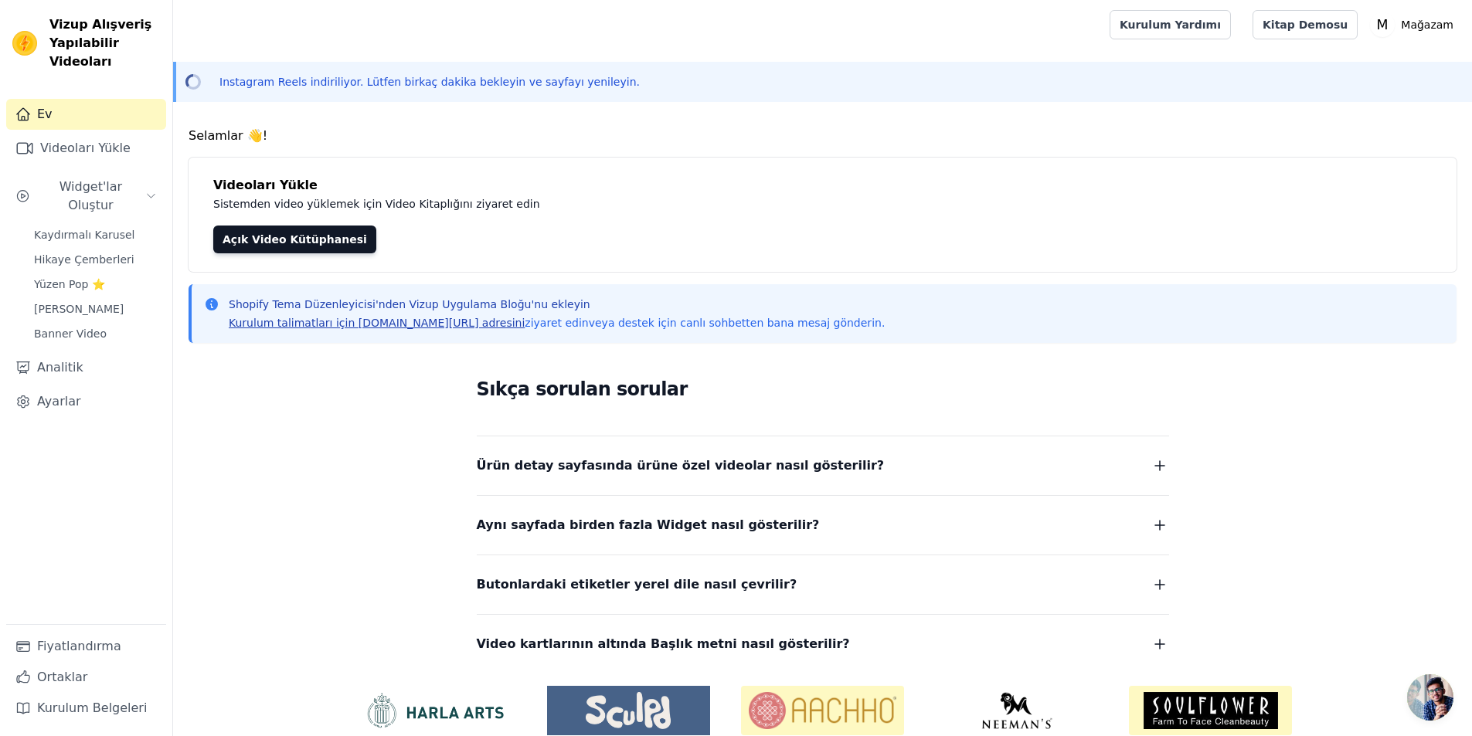
click at [463, 328] on font "Kurulum talimatları için vizupcommerce.com/docs adresini" at bounding box center [377, 323] width 296 height 12
click at [724, 472] on font "Ürün detay sayfasında ürüne özel videolar nasıl gösterilir?" at bounding box center [681, 465] width 408 height 15
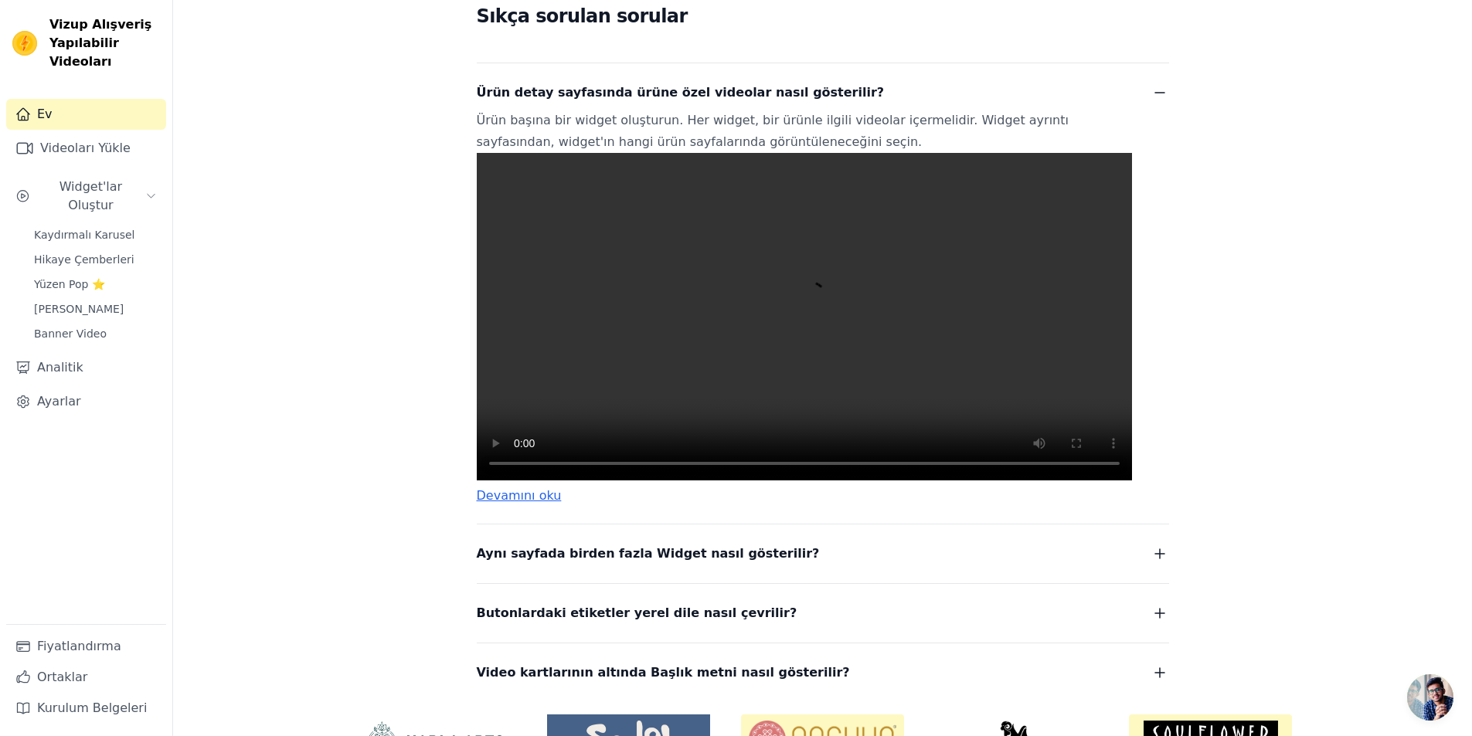
scroll to position [386, 0]
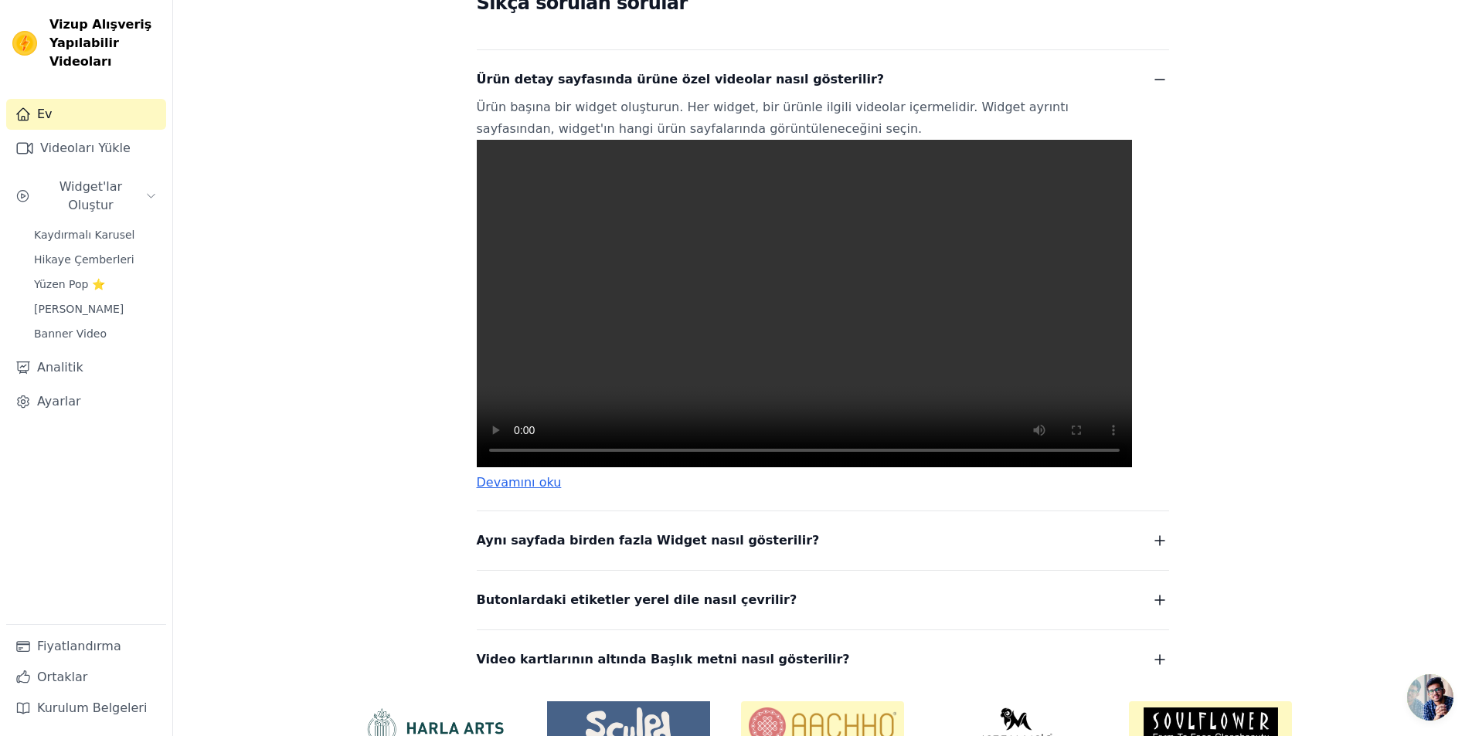
click at [788, 358] on video at bounding box center [804, 304] width 655 height 328
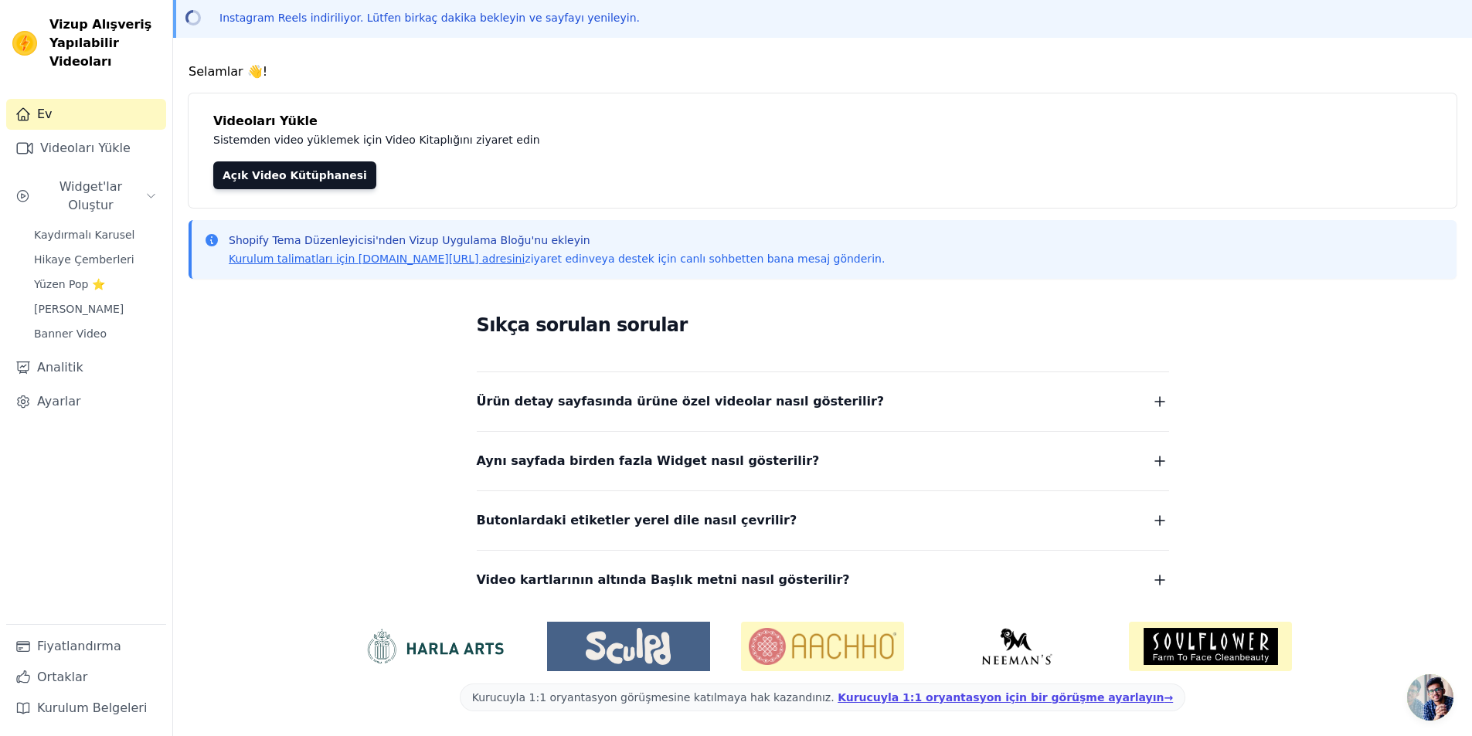
click at [560, 459] on font "Aynı sayfada birden fazla Widget nasıl gösterilir?" at bounding box center [648, 461] width 343 height 15
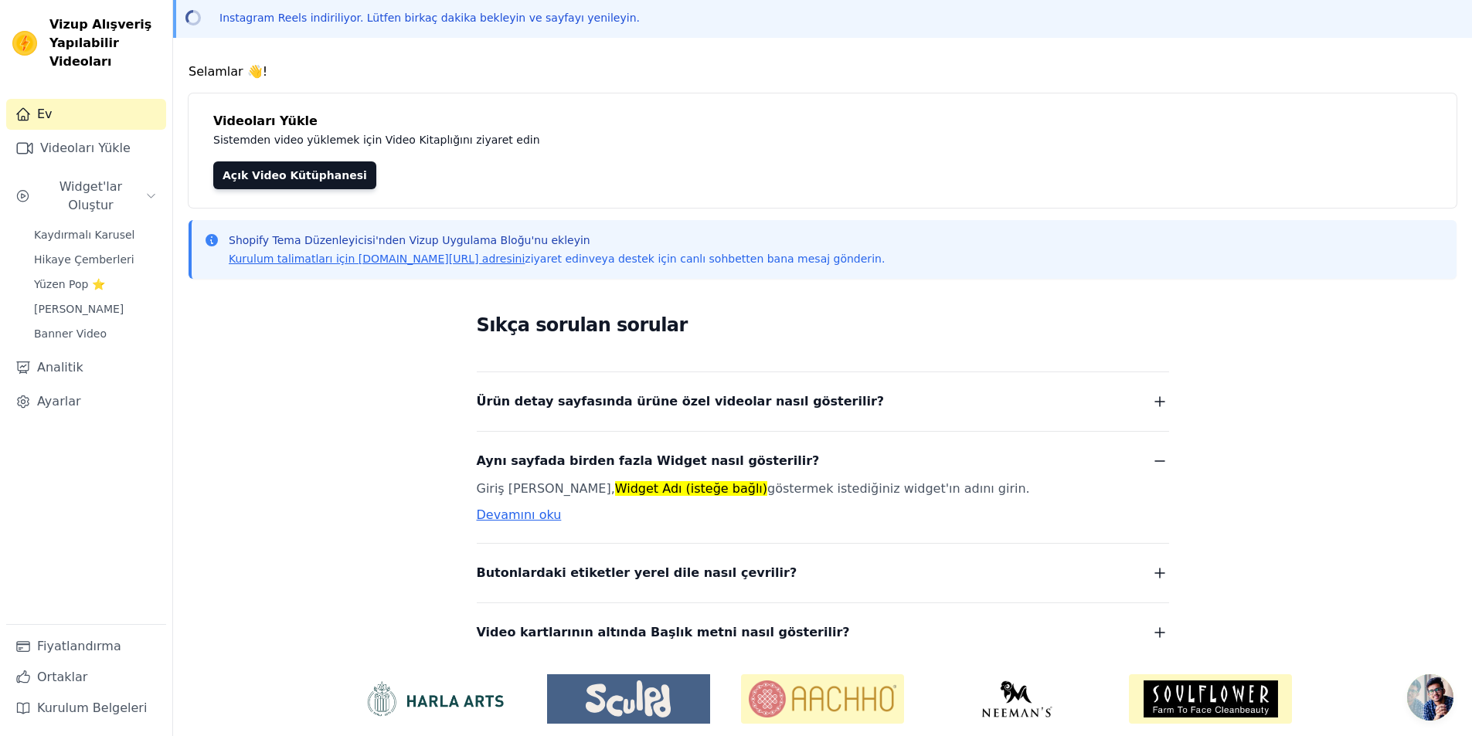
click at [628, 458] on font "Aynı sayfada birden fazla Widget nasıl gösterilir?" at bounding box center [648, 461] width 343 height 15
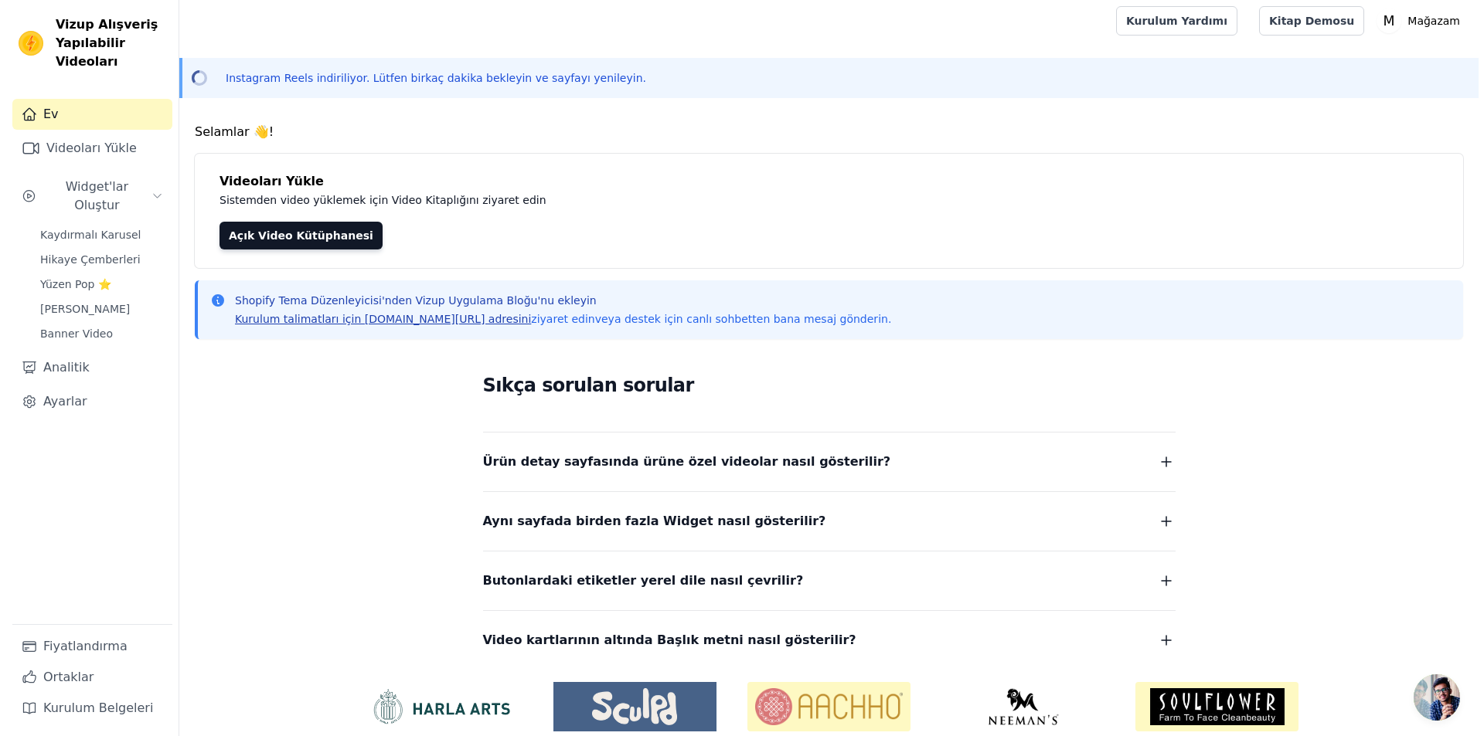
scroll to position [0, 0]
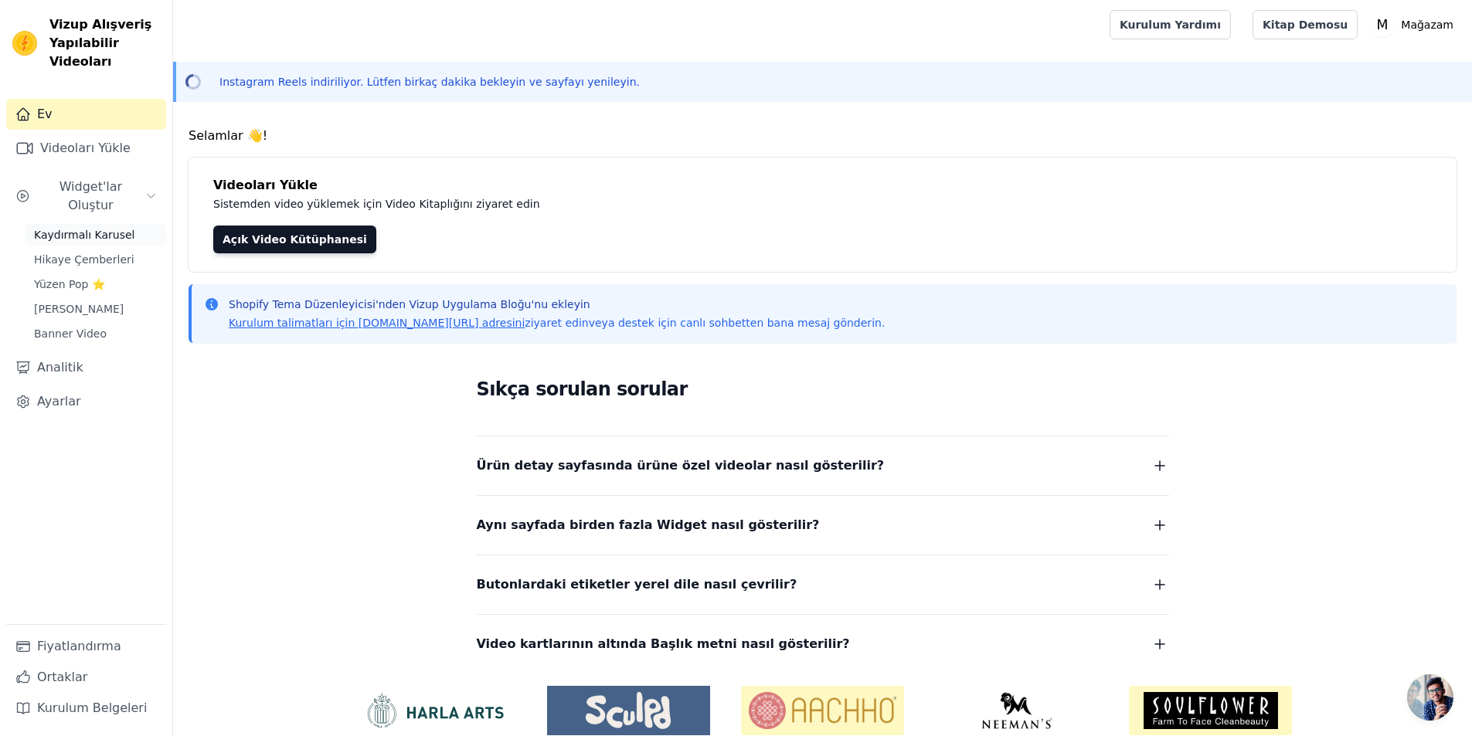
click at [117, 229] on font "Kaydırmalı Karusel" at bounding box center [84, 235] width 100 height 12
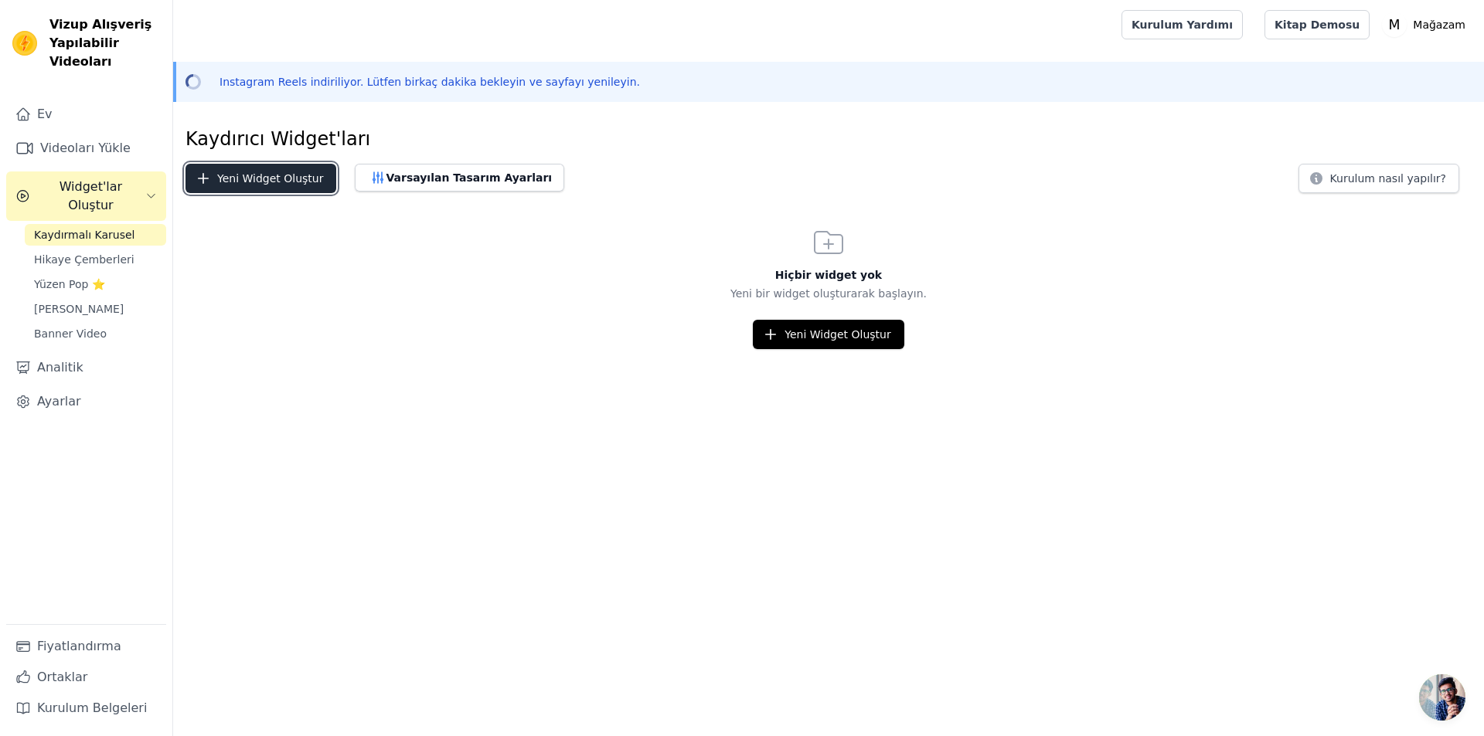
click at [304, 174] on font "Yeni Widget Oluştur" at bounding box center [270, 178] width 106 height 12
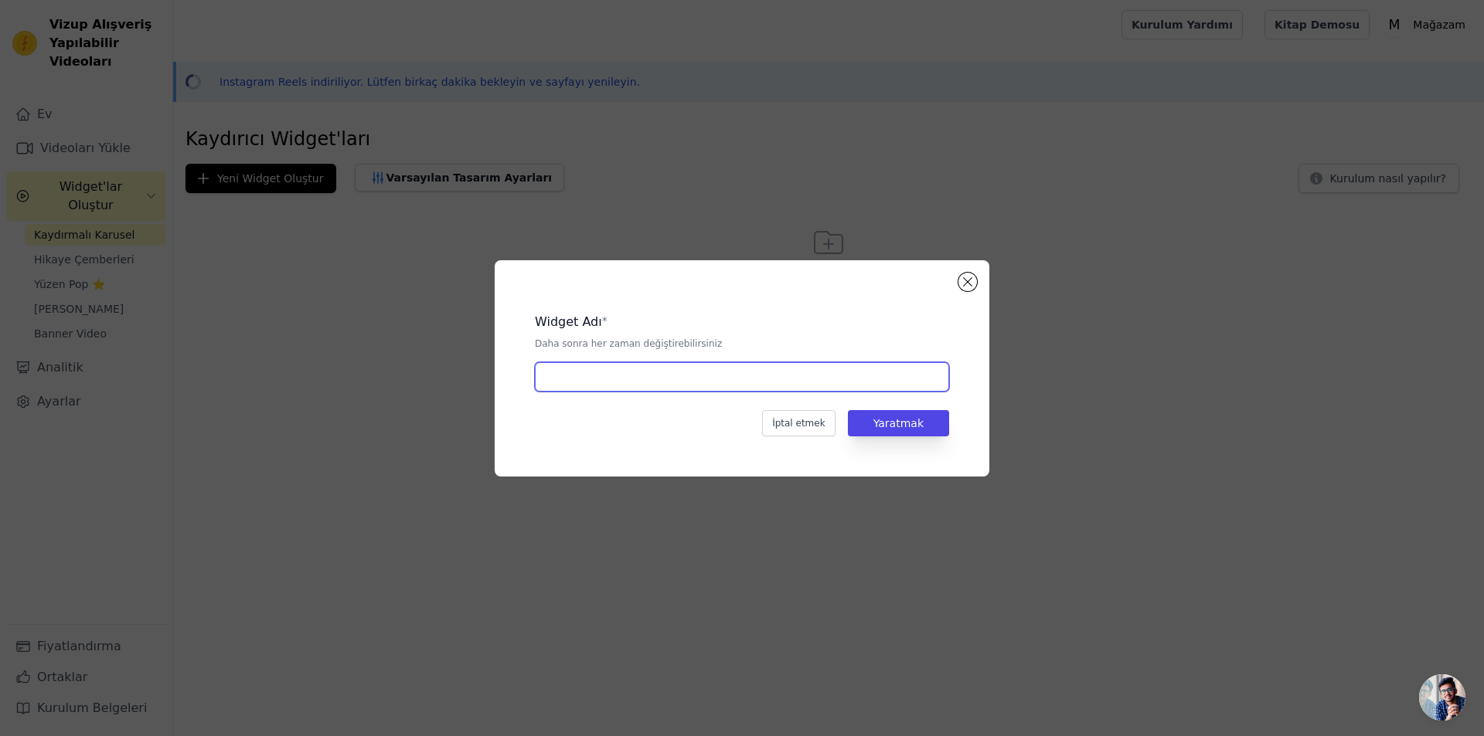
click at [665, 390] on input "text" at bounding box center [742, 376] width 414 height 29
type input "yeni"
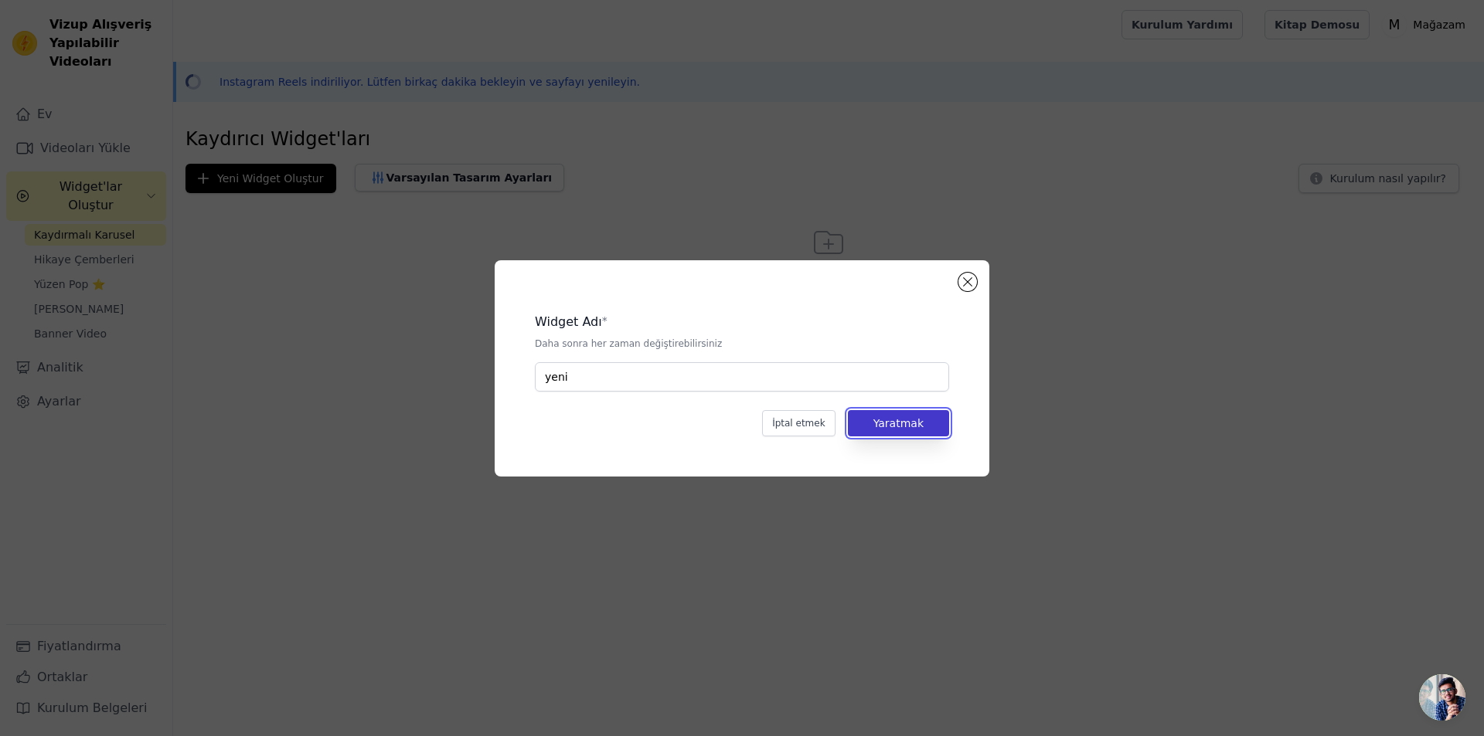
click at [893, 420] on font "Yaratmak" at bounding box center [898, 423] width 50 height 12
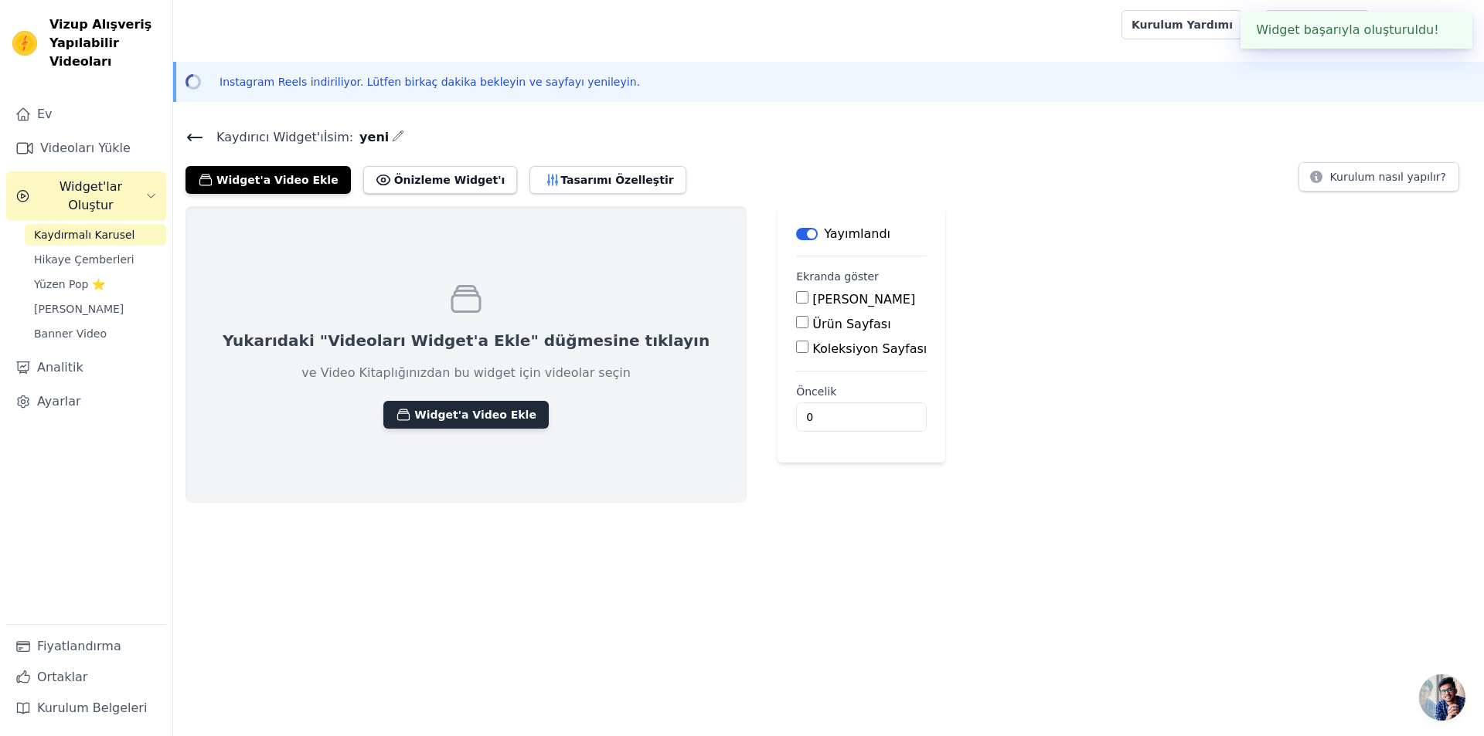
click at [468, 412] on font "Widget'a Video Ekle" at bounding box center [475, 415] width 122 height 12
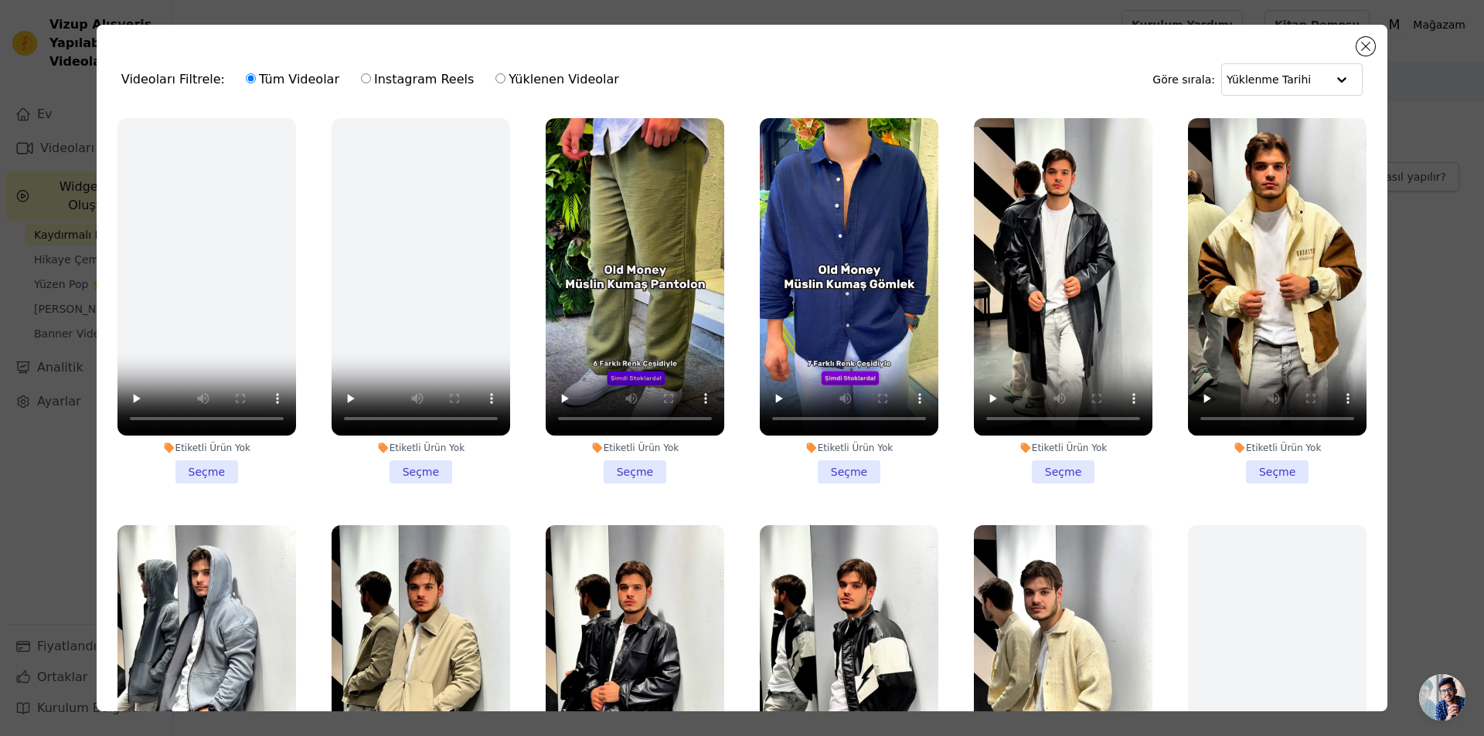
click at [628, 461] on li "Etiketli Ürün Yok Seçme" at bounding box center [635, 300] width 178 height 365
click at [0, 0] on input "Etiketli Ürün Yok Seçme" at bounding box center [0, 0] width 0 height 0
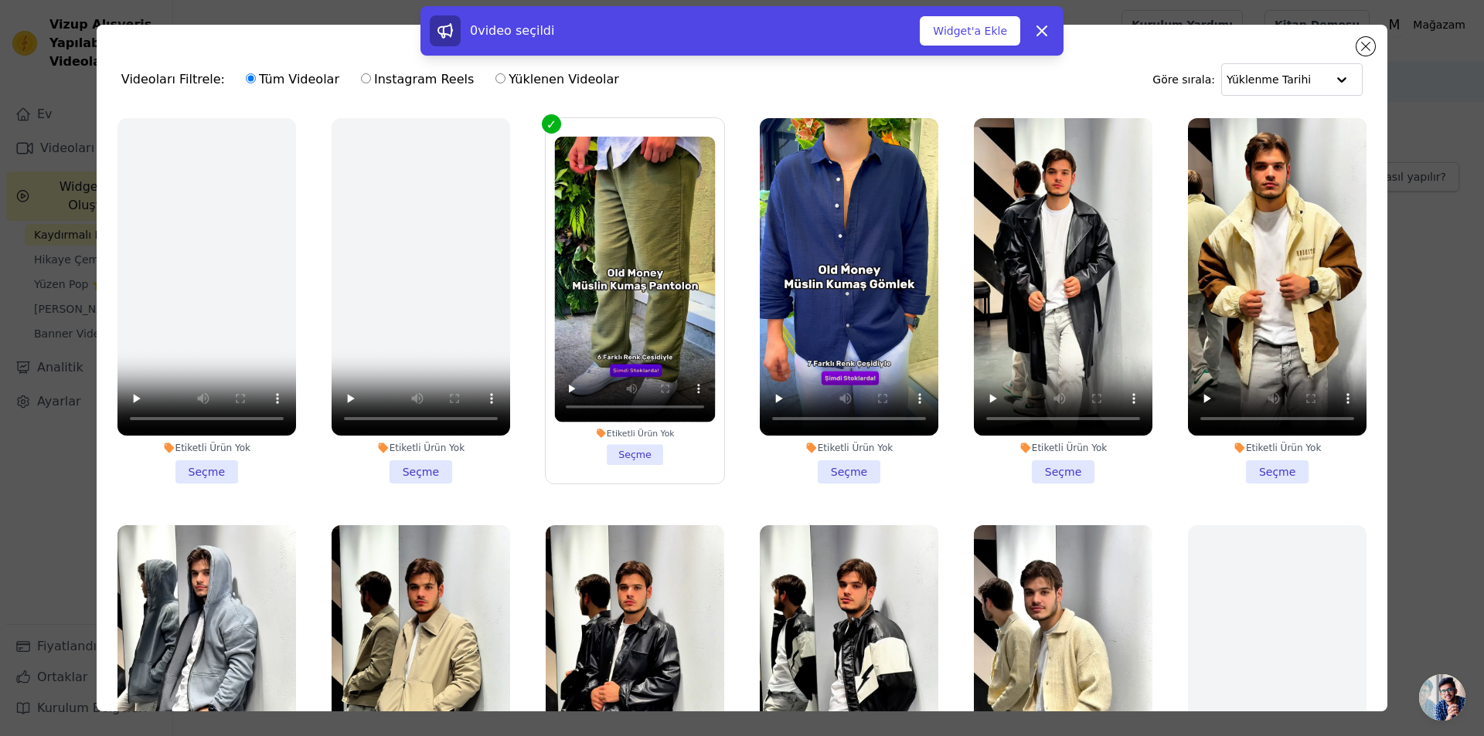
click at [843, 462] on li "Etiketli Ürün Yok Seçme" at bounding box center [849, 300] width 178 height 365
click at [0, 0] on input "Etiketli Ürün Yok Seçme" at bounding box center [0, 0] width 0 height 0
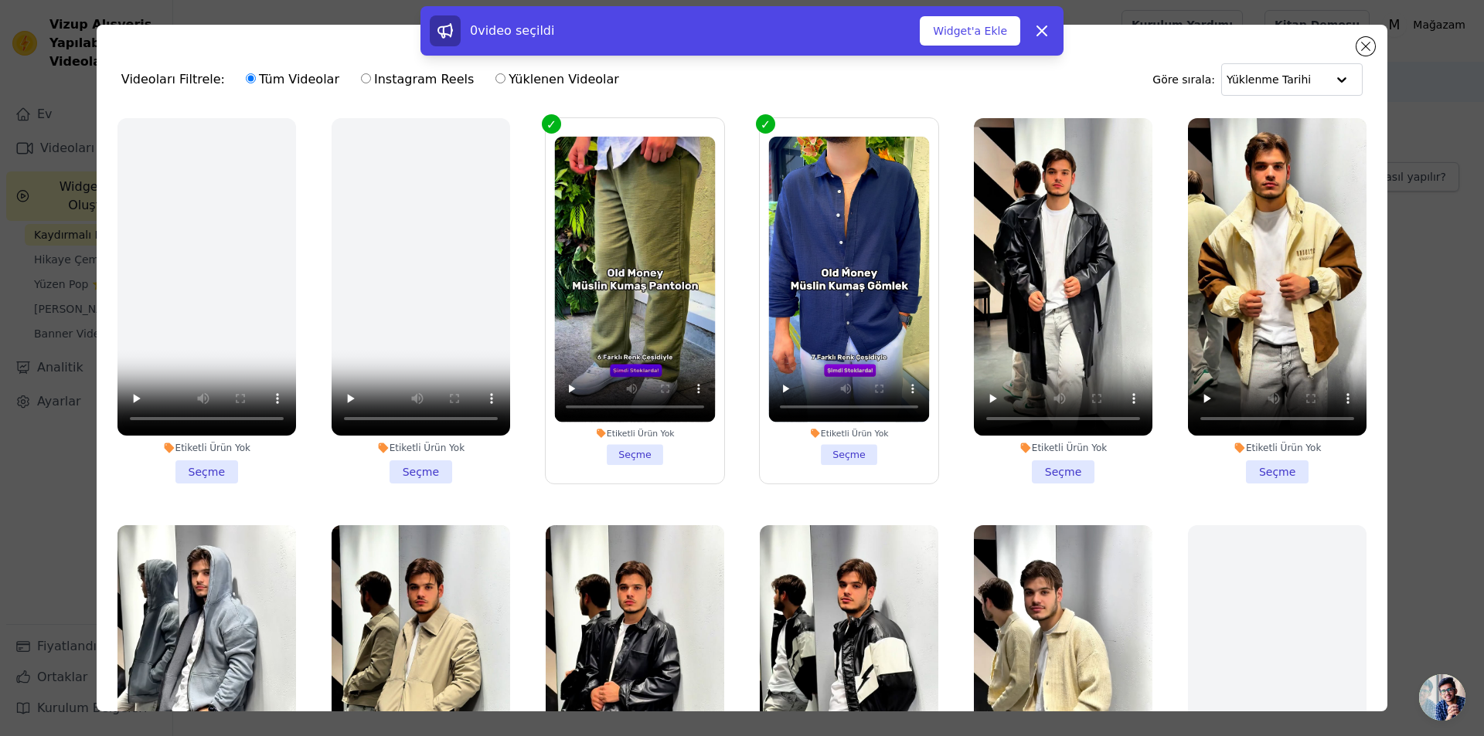
click at [1024, 456] on li "Etiketli Ürün Yok Seçme" at bounding box center [1063, 300] width 178 height 365
click at [0, 0] on input "Etiketli Ürün Yok Seçme" at bounding box center [0, 0] width 0 height 0
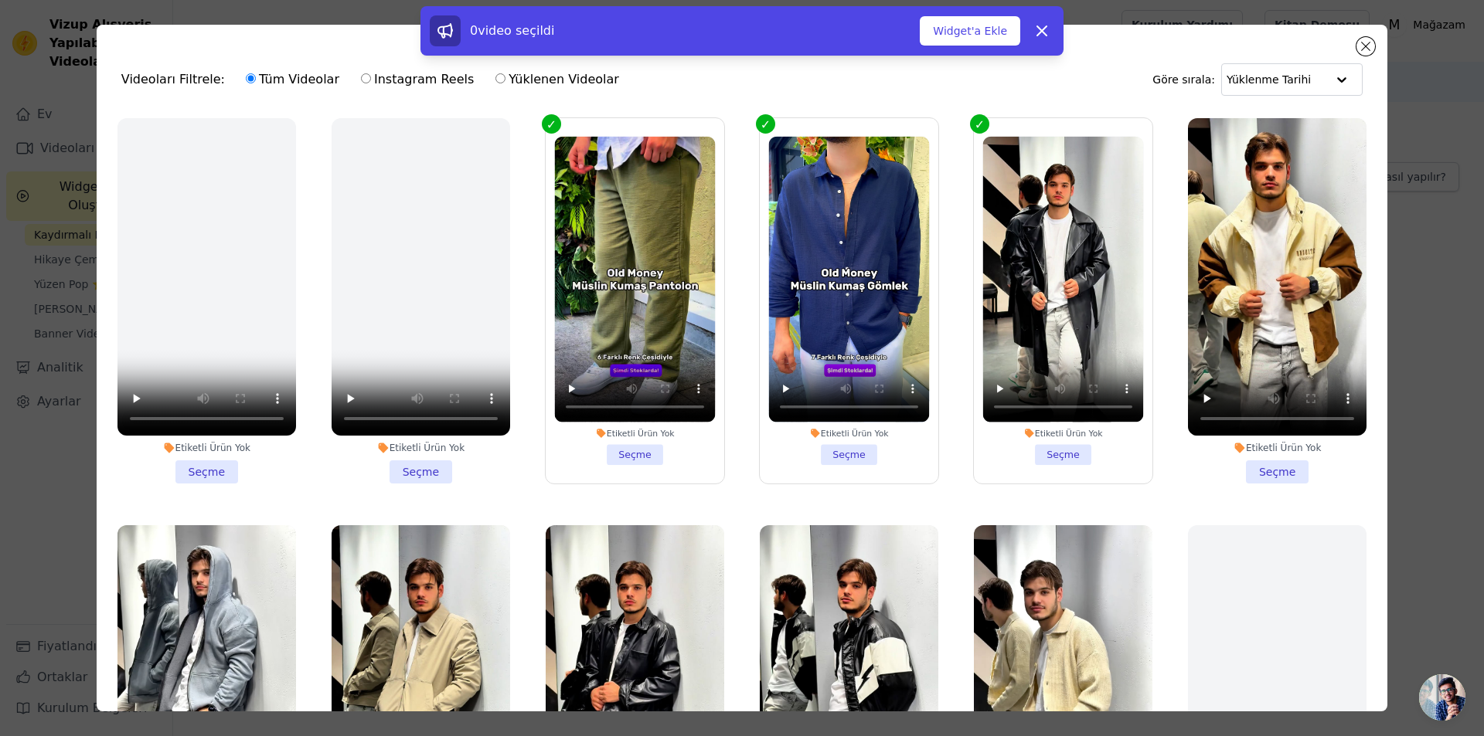
click at [1238, 465] on li "Etiketli Ürün Yok Seçme" at bounding box center [1277, 300] width 178 height 365
click at [0, 0] on input "Etiketli Ürün Yok Seçme" at bounding box center [0, 0] width 0 height 0
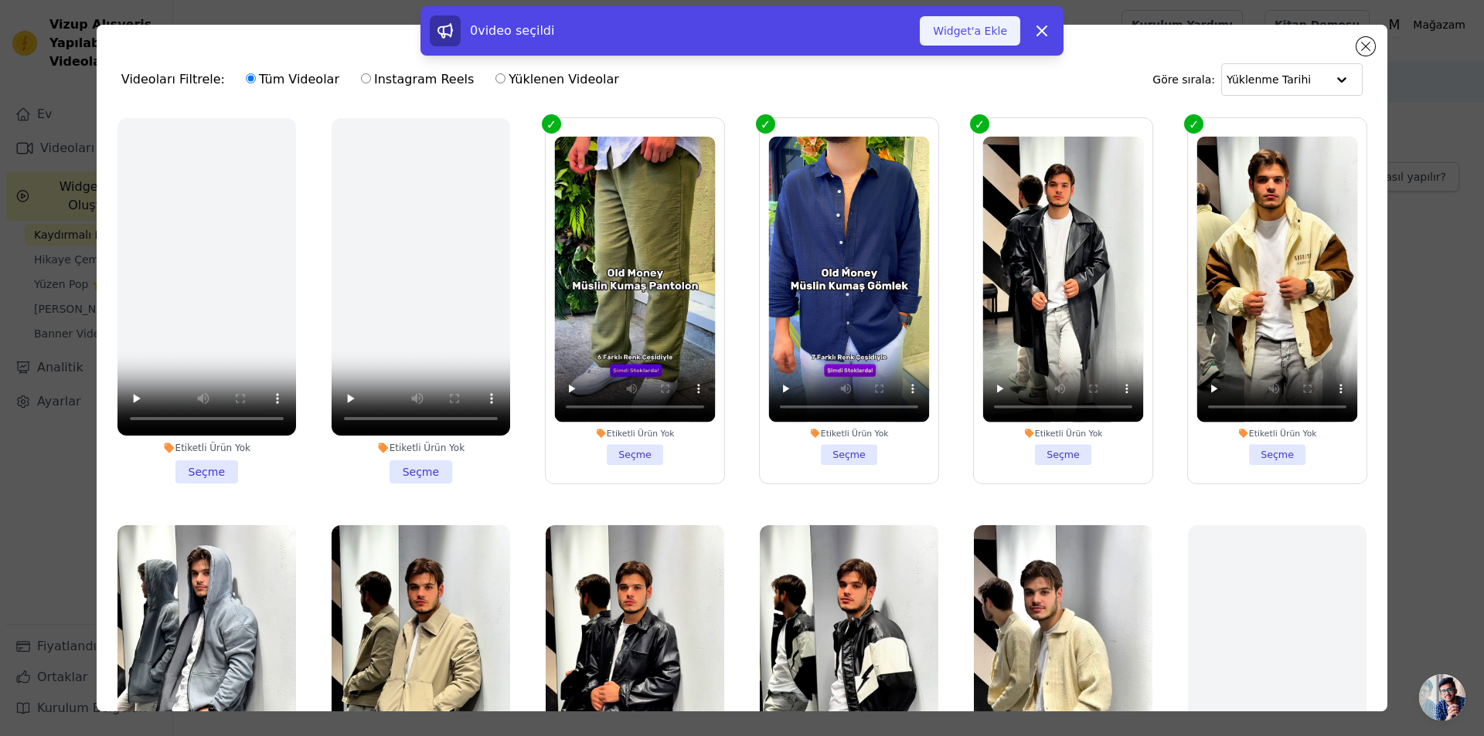
click at [976, 31] on font "Widget'a Ekle" at bounding box center [970, 31] width 74 height 12
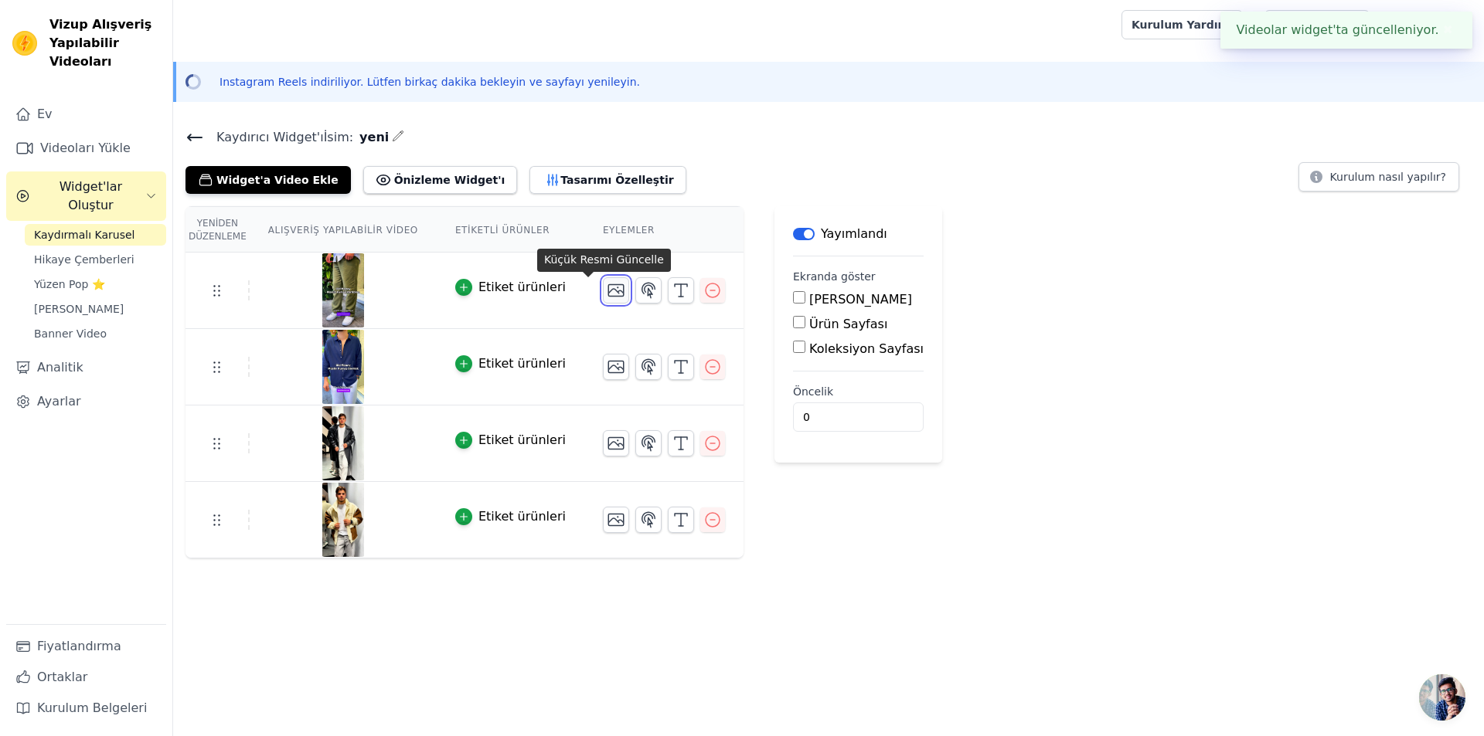
click at [607, 291] on icon "button" at bounding box center [616, 290] width 19 height 19
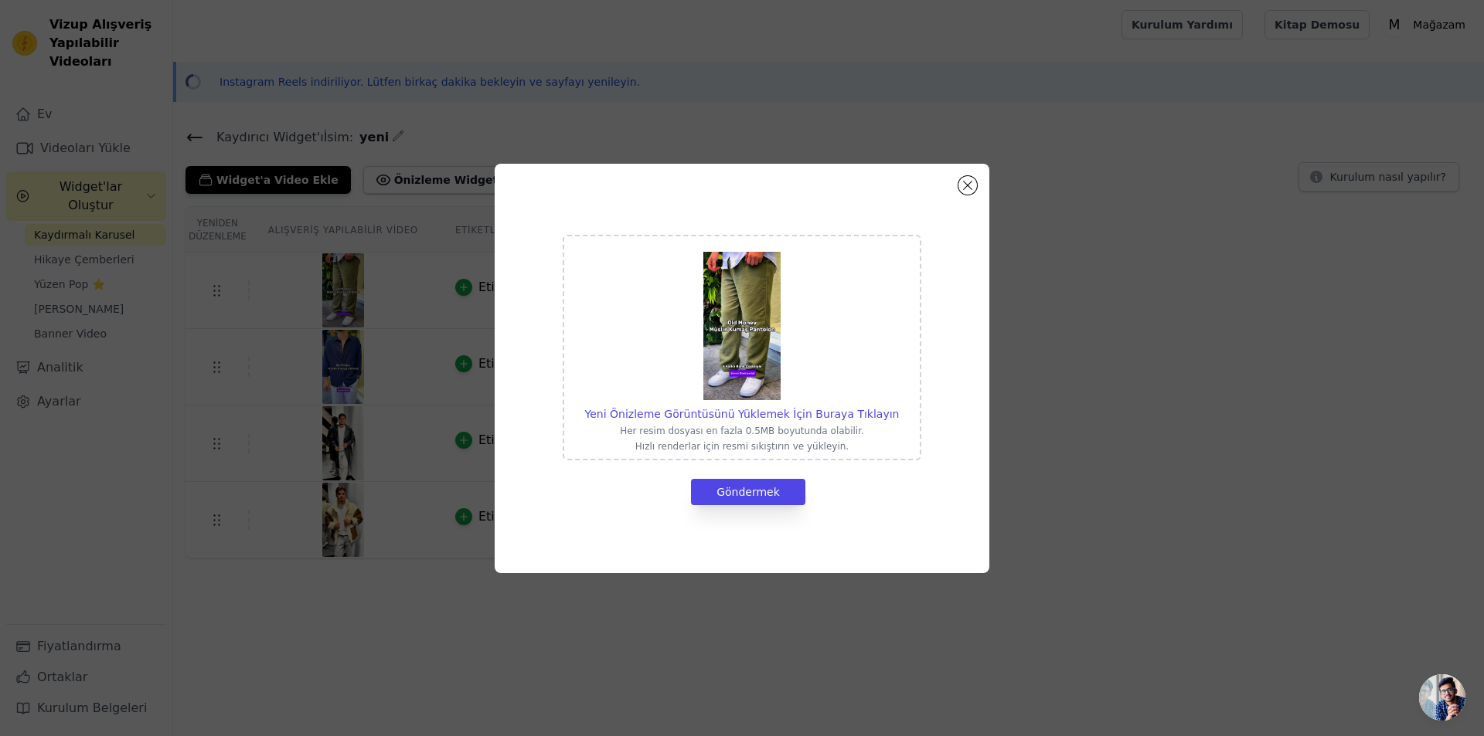
click at [743, 363] on img at bounding box center [741, 326] width 77 height 148
click at [898, 406] on input "Yeni Önizleme Görüntüsünü Yüklemek İçin Buraya Tıklayın Her resim dosyası en fa…" at bounding box center [898, 406] width 1 height 1
click at [778, 496] on button "Göndermek" at bounding box center [748, 492] width 114 height 26
click at [968, 183] on button "Modal'ı kapat" at bounding box center [967, 185] width 19 height 19
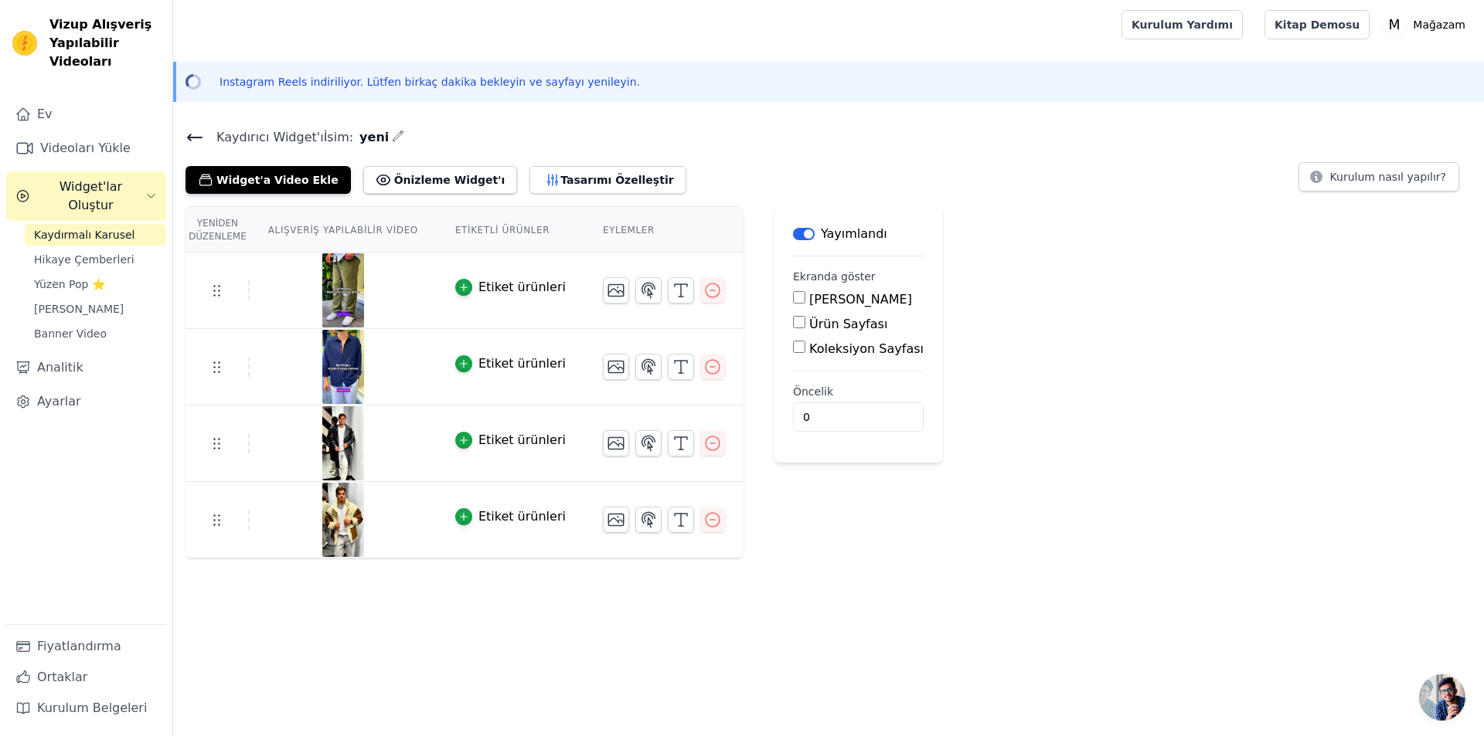
click at [793, 297] on input "[PERSON_NAME]" at bounding box center [799, 297] width 12 height 12
checkbox input "true"
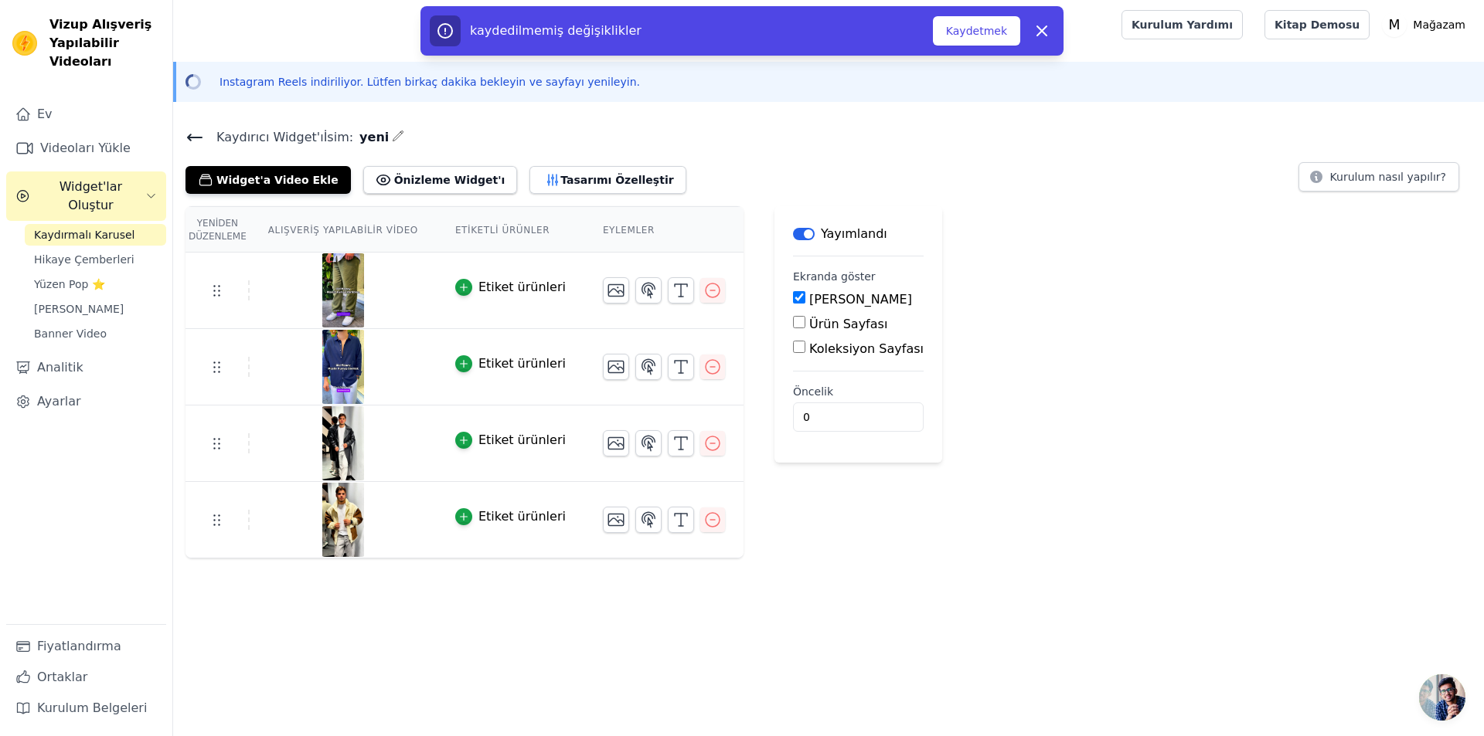
click at [793, 325] on input "Ürün Sayfası" at bounding box center [799, 322] width 12 height 12
checkbox input "true"
click at [793, 325] on div "Ürün Sayfası" at bounding box center [870, 324] width 155 height 19
click at [793, 393] on input "Koleksiyon Sayfası" at bounding box center [799, 390] width 12 height 12
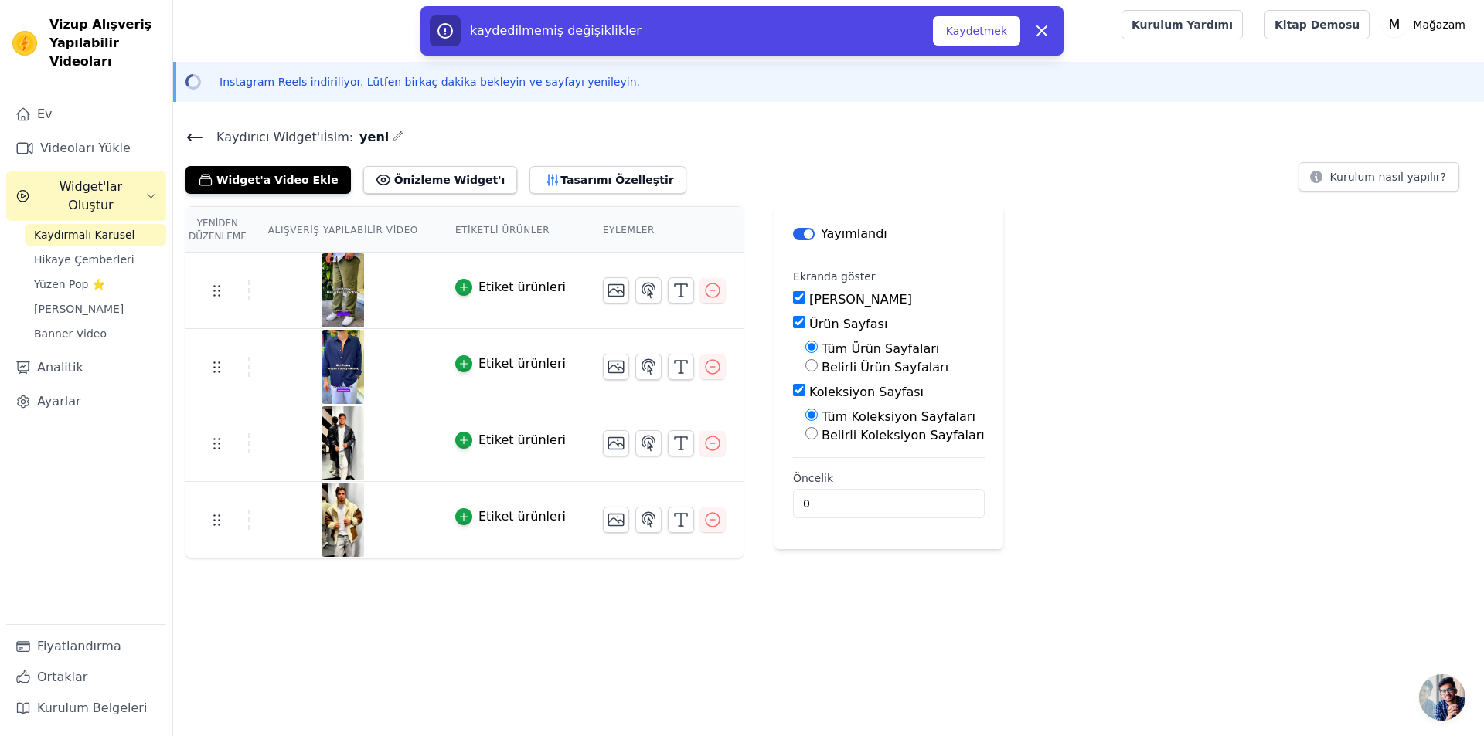
click at [793, 393] on input "Koleksiyon Sayfası" at bounding box center [799, 390] width 12 height 12
checkbox input "false"
click at [507, 294] on font "Etiket ürünleri" at bounding box center [521, 287] width 87 height 15
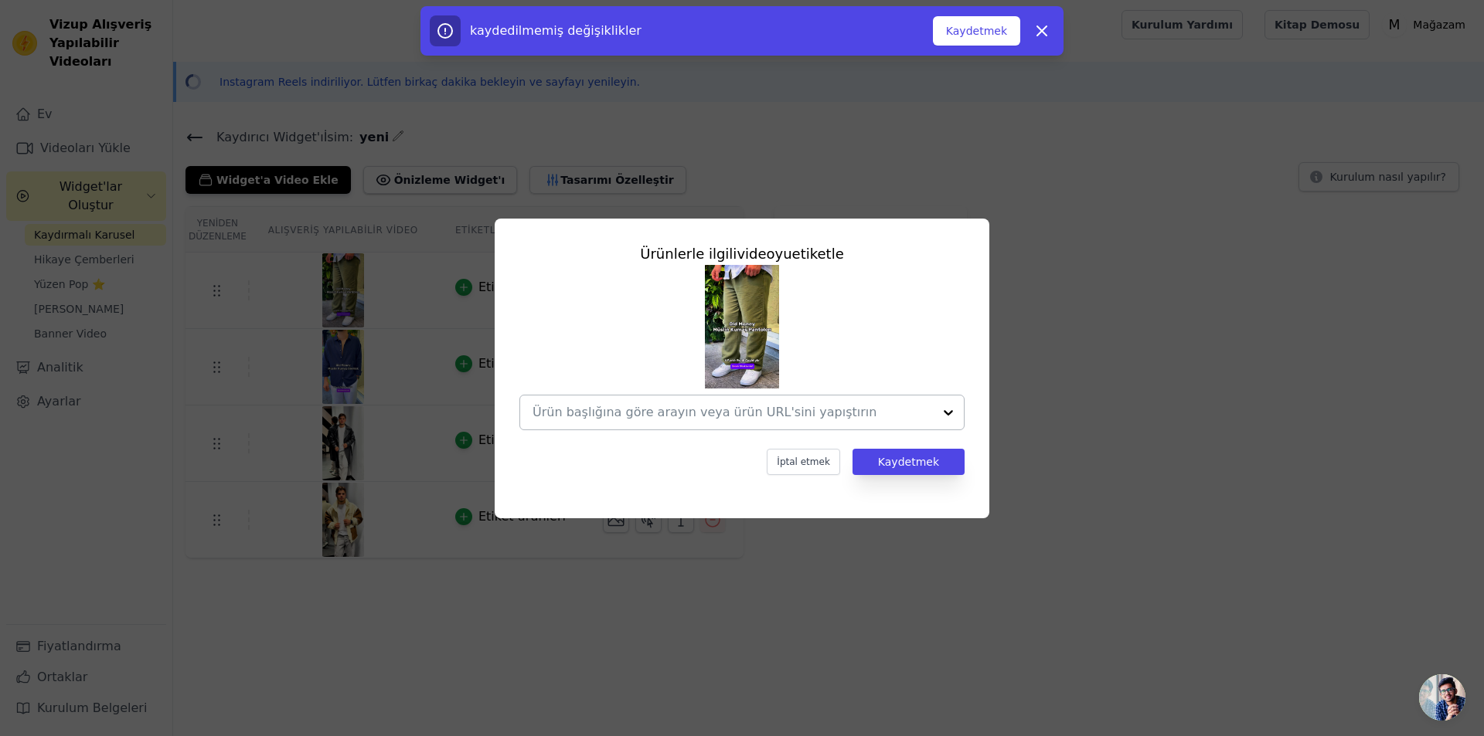
click at [766, 408] on input "text" at bounding box center [732, 412] width 400 height 19
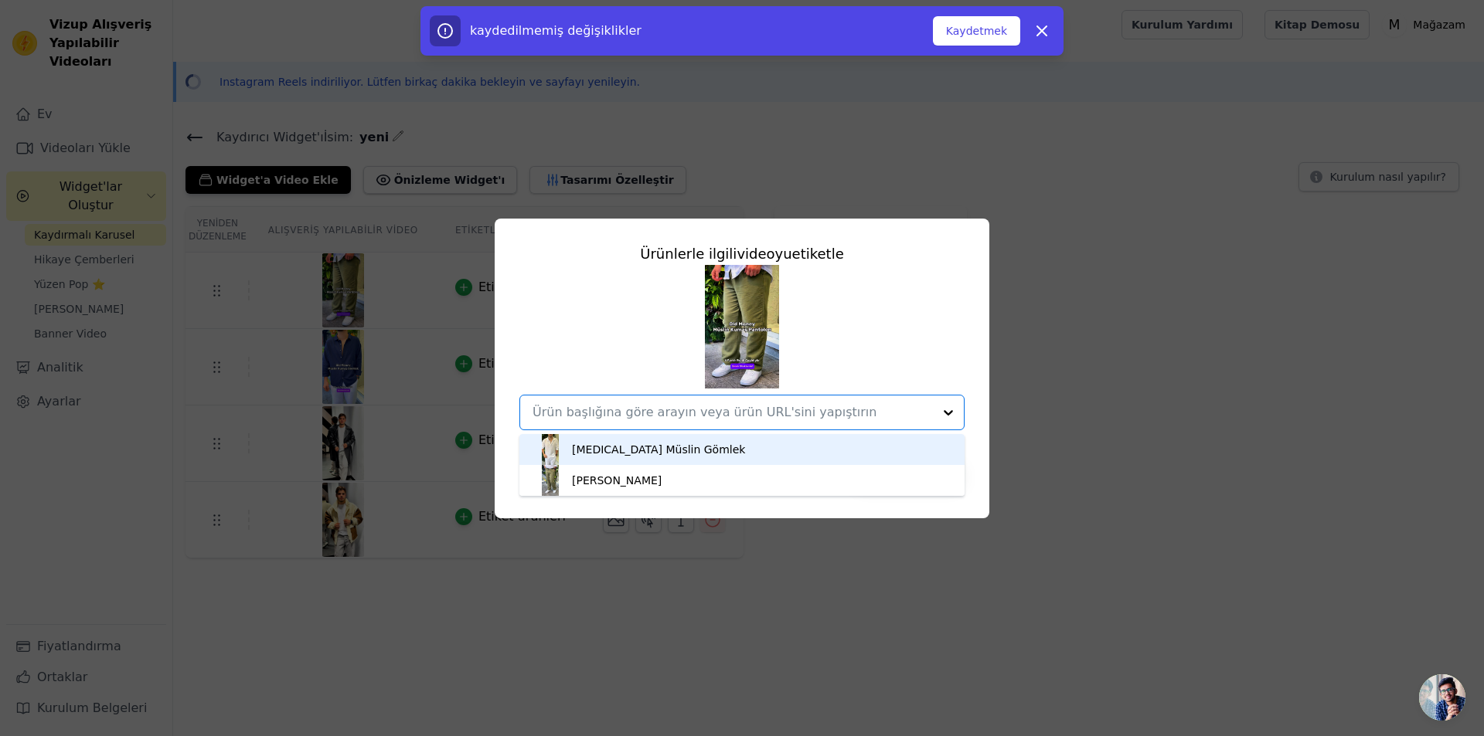
click at [574, 457] on div "[MEDICAL_DATA] Müslin Gömlek" at bounding box center [742, 449] width 414 height 31
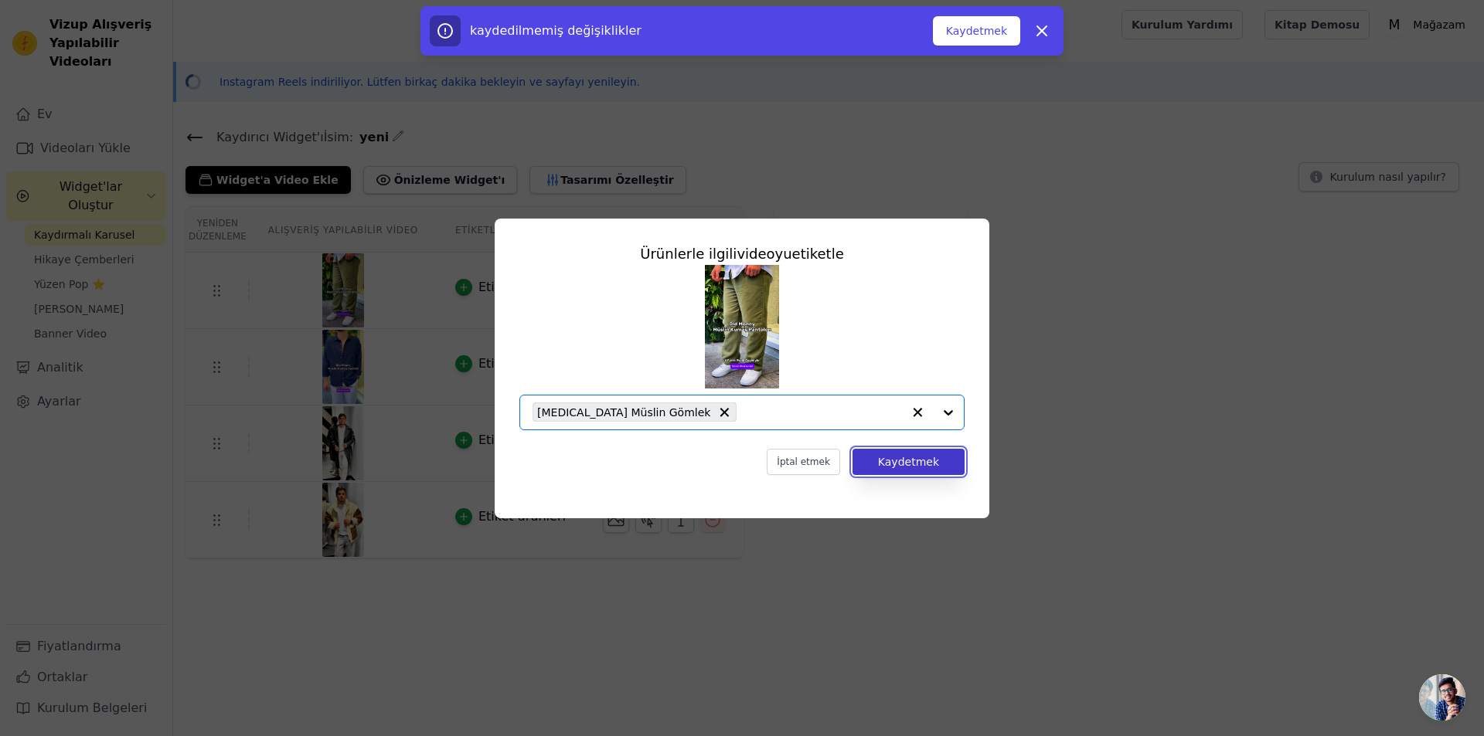
click at [942, 452] on button "Kaydetmek" at bounding box center [908, 462] width 112 height 26
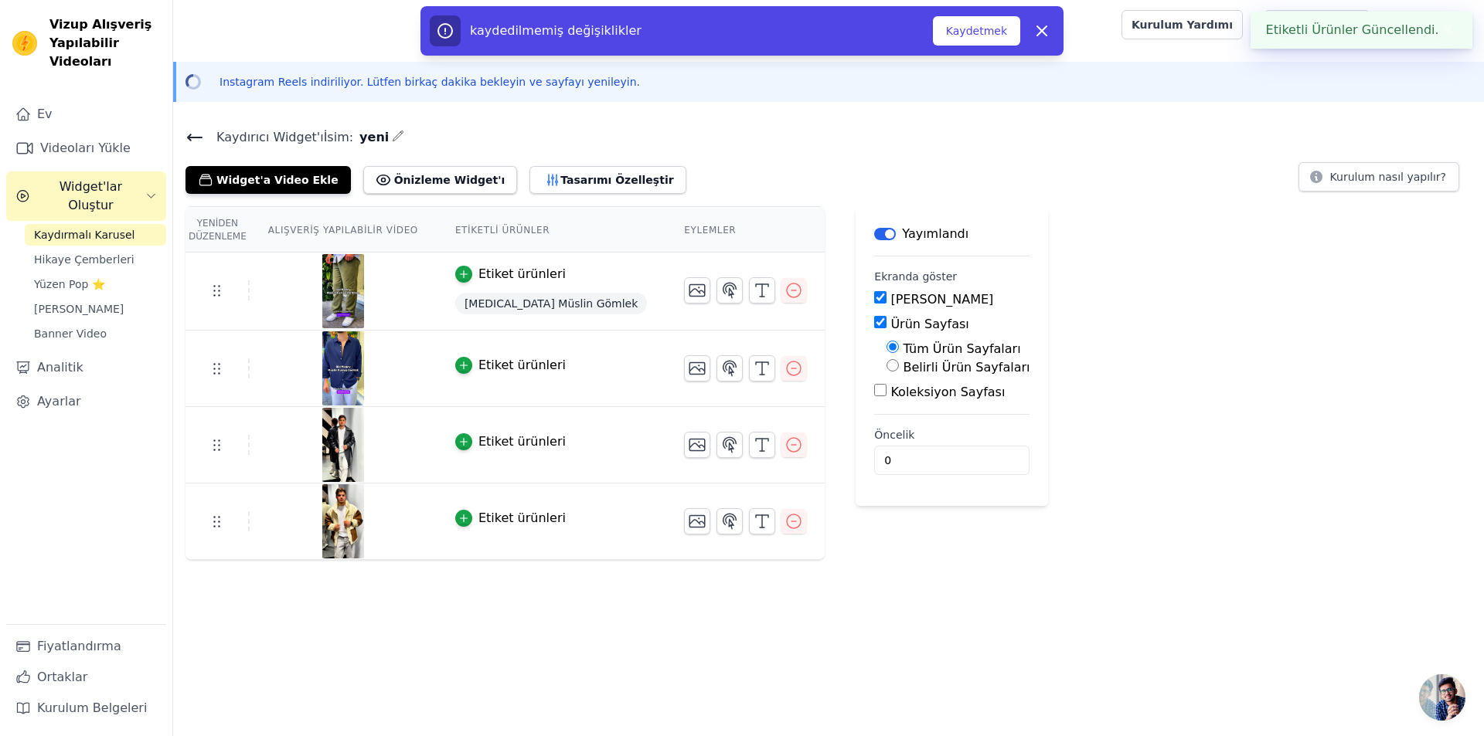
click at [512, 362] on font "Etiket ürünleri" at bounding box center [521, 365] width 87 height 15
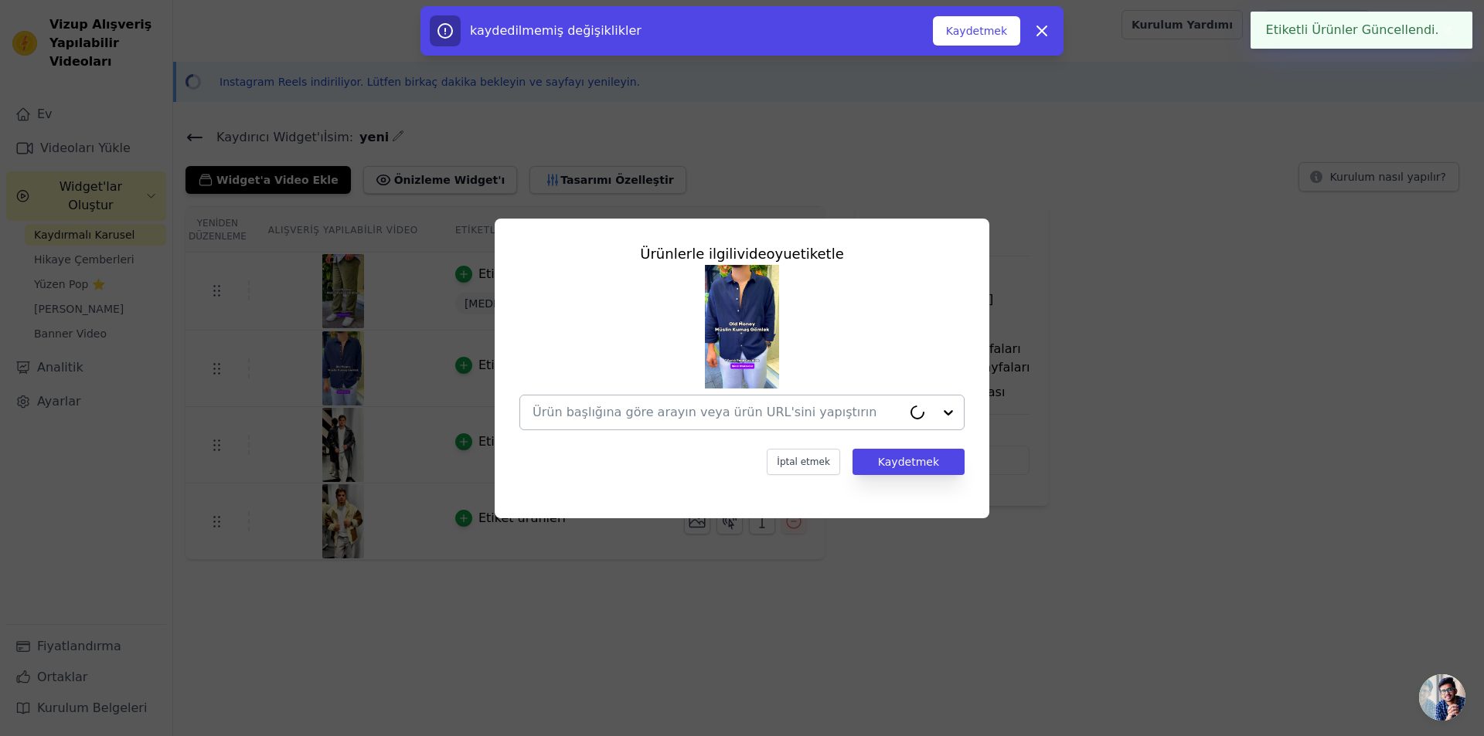
click at [690, 410] on input "text" at bounding box center [716, 412] width 369 height 19
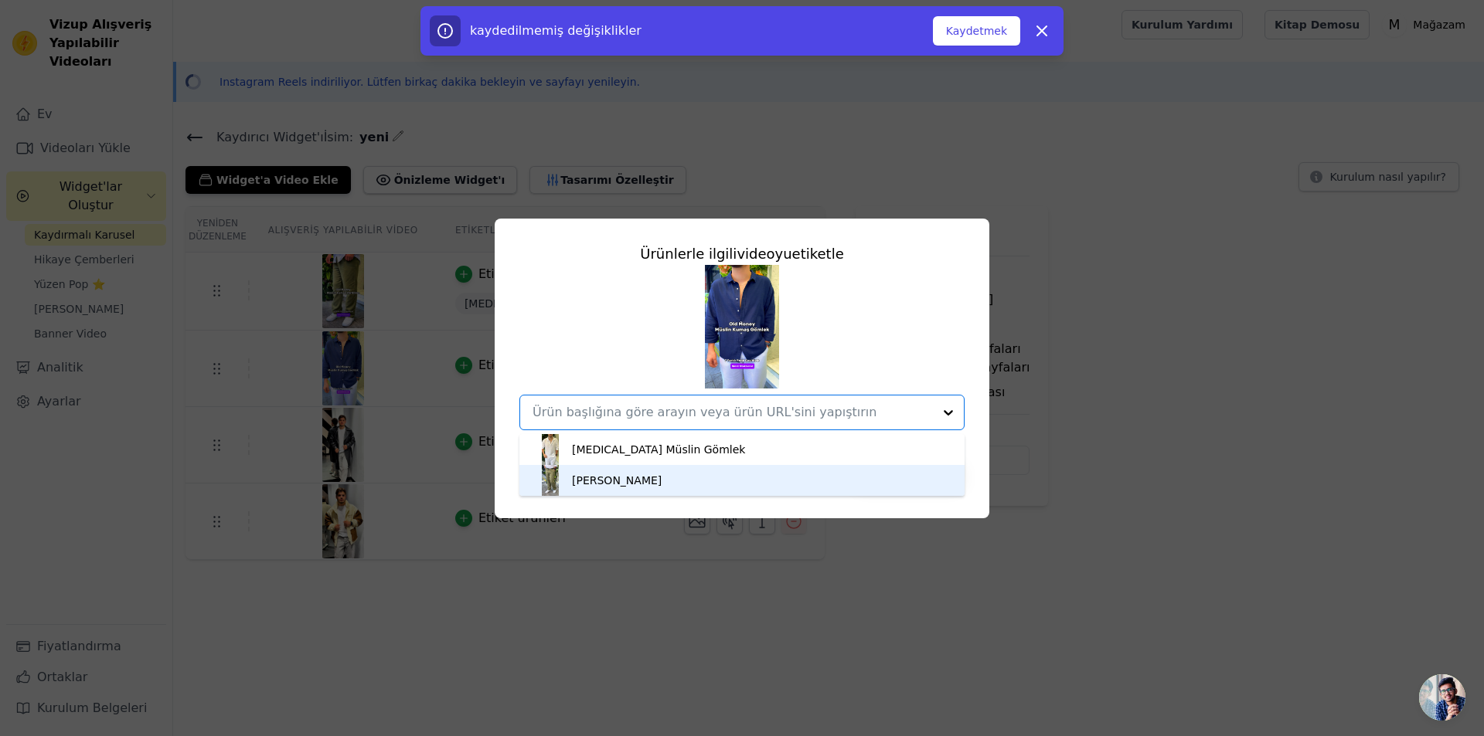
click at [598, 475] on font "[PERSON_NAME]" at bounding box center [617, 480] width 90 height 12
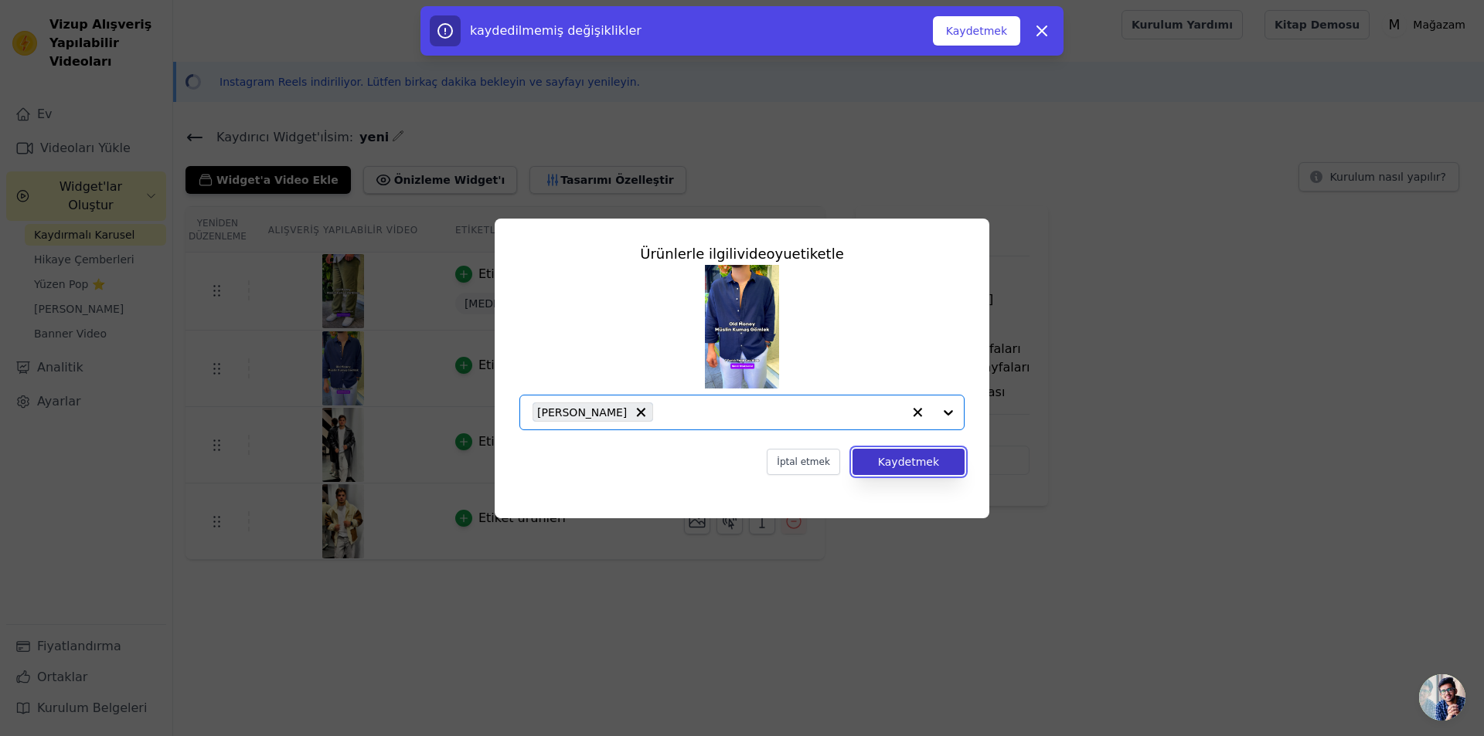
click at [907, 467] on font "Kaydetmek" at bounding box center [908, 462] width 61 height 12
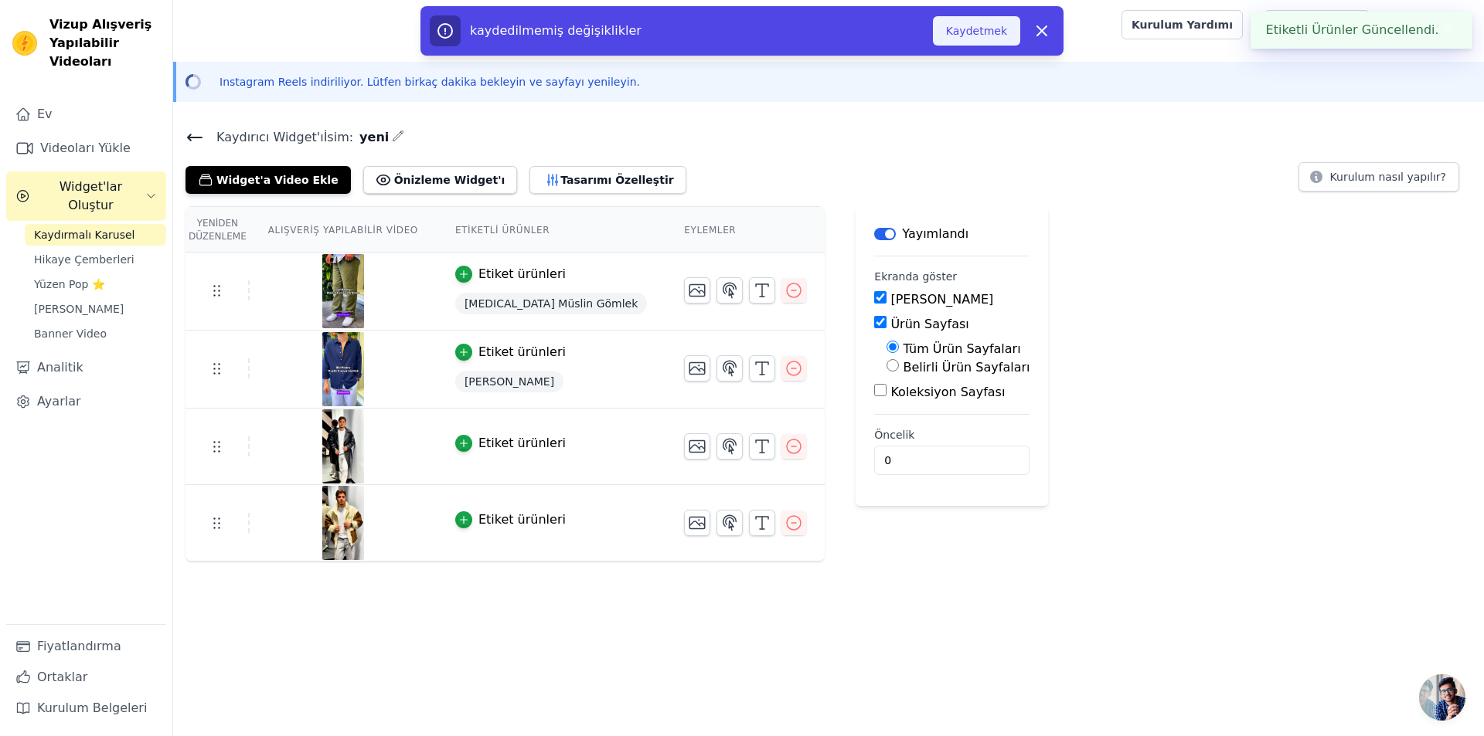
click at [995, 30] on font "Kaydetmek" at bounding box center [976, 31] width 61 height 12
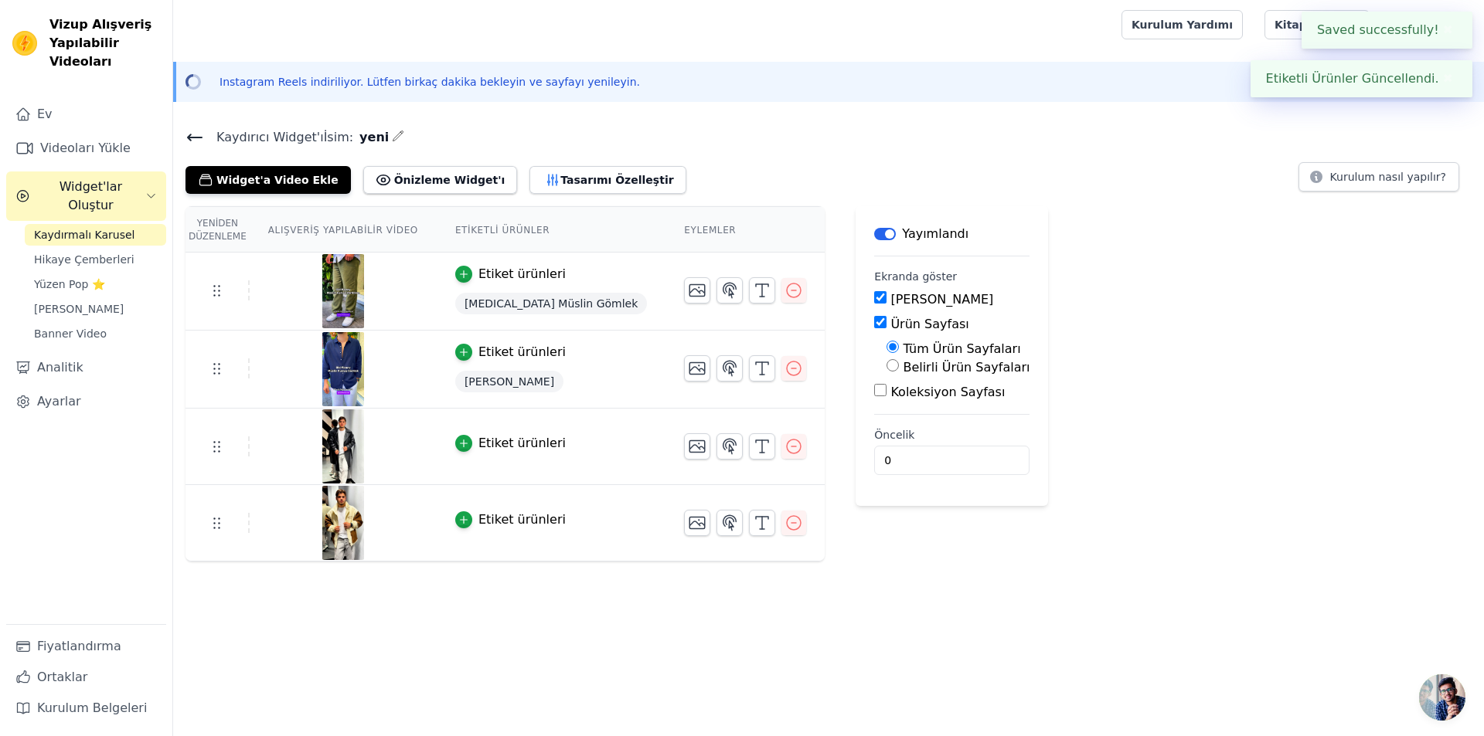
click at [983, 31] on div at bounding box center [643, 24] width 917 height 49
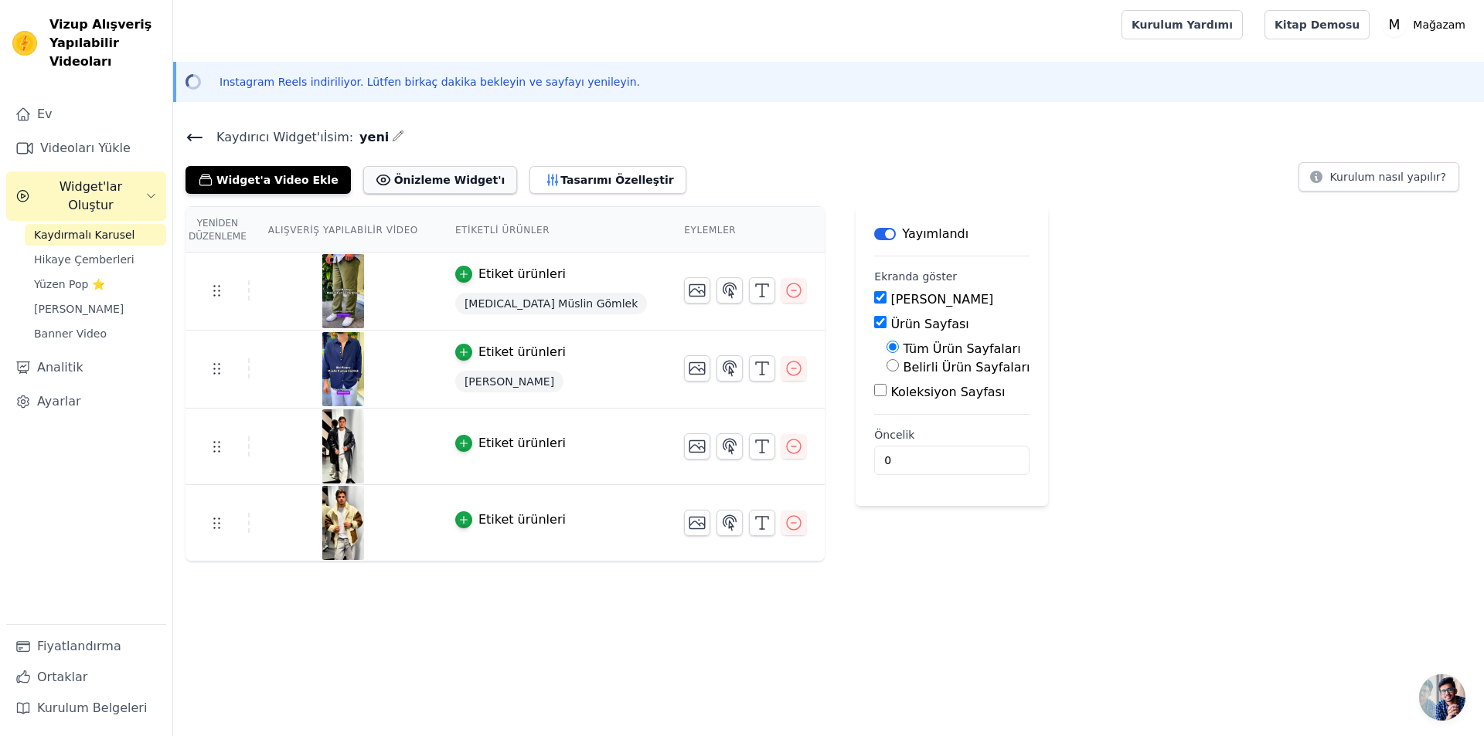
click at [446, 186] on font "Önizleme Widget'ı" at bounding box center [449, 179] width 111 height 15
click at [560, 181] on font "Tasarımı Özelleştir" at bounding box center [616, 180] width 113 height 12
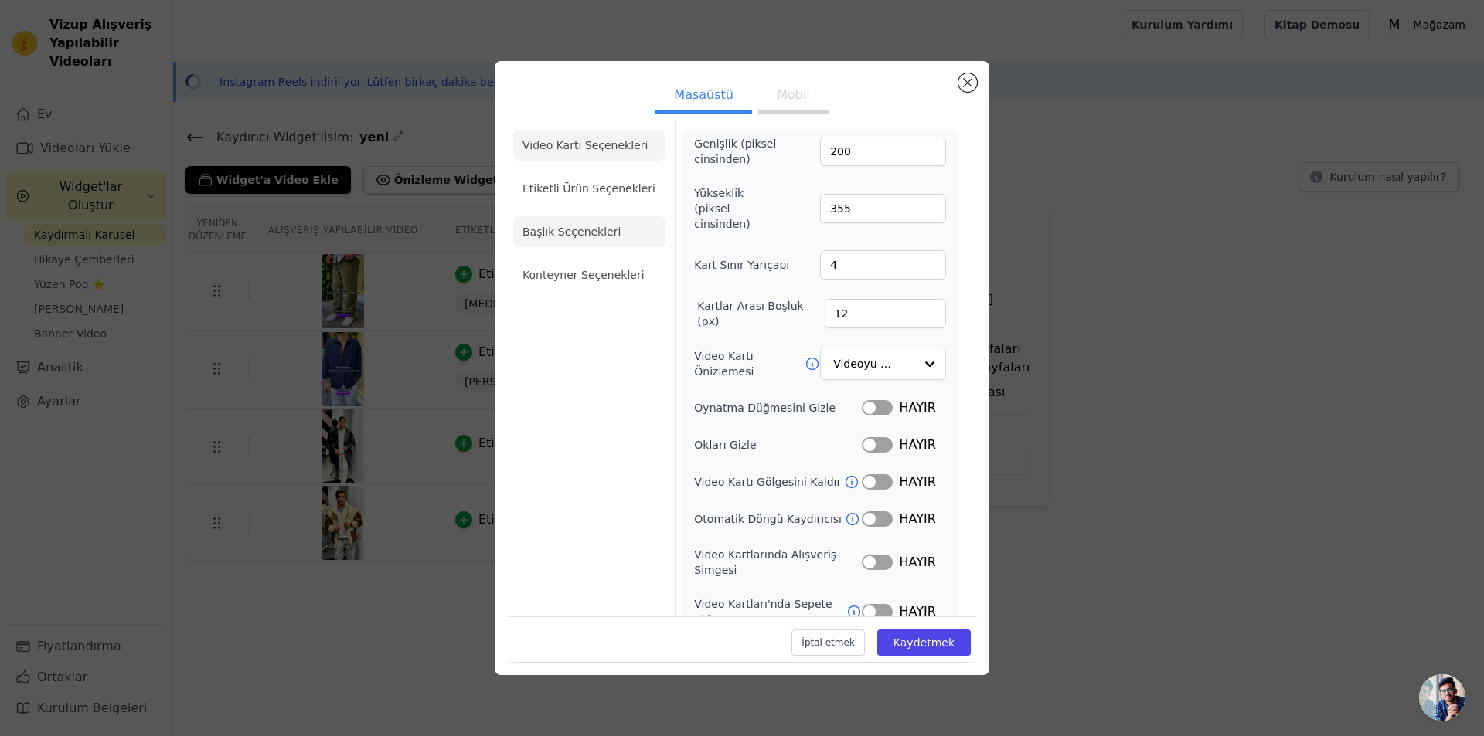
scroll to position [12, 0]
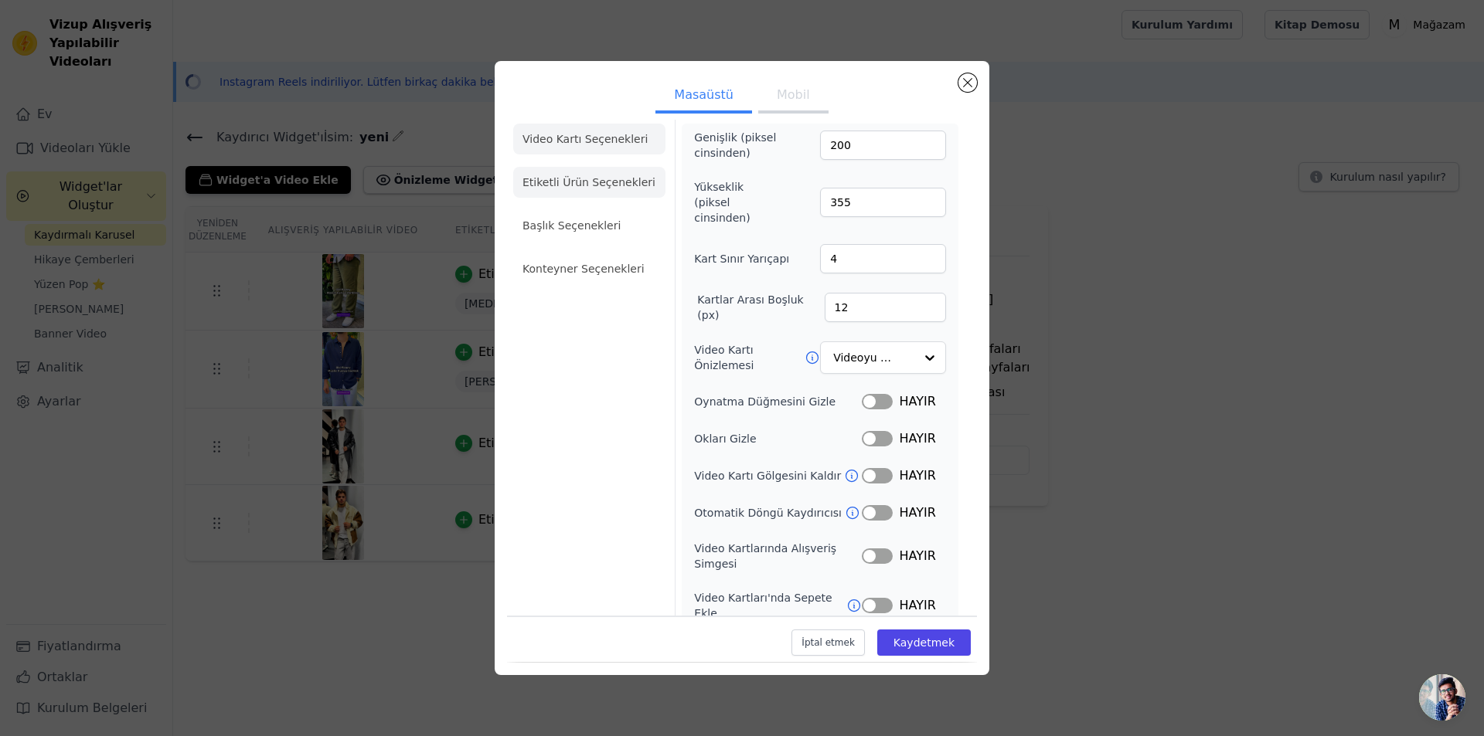
click at [610, 186] on font "Etiketli Ürün Seçenekleri" at bounding box center [588, 182] width 133 height 12
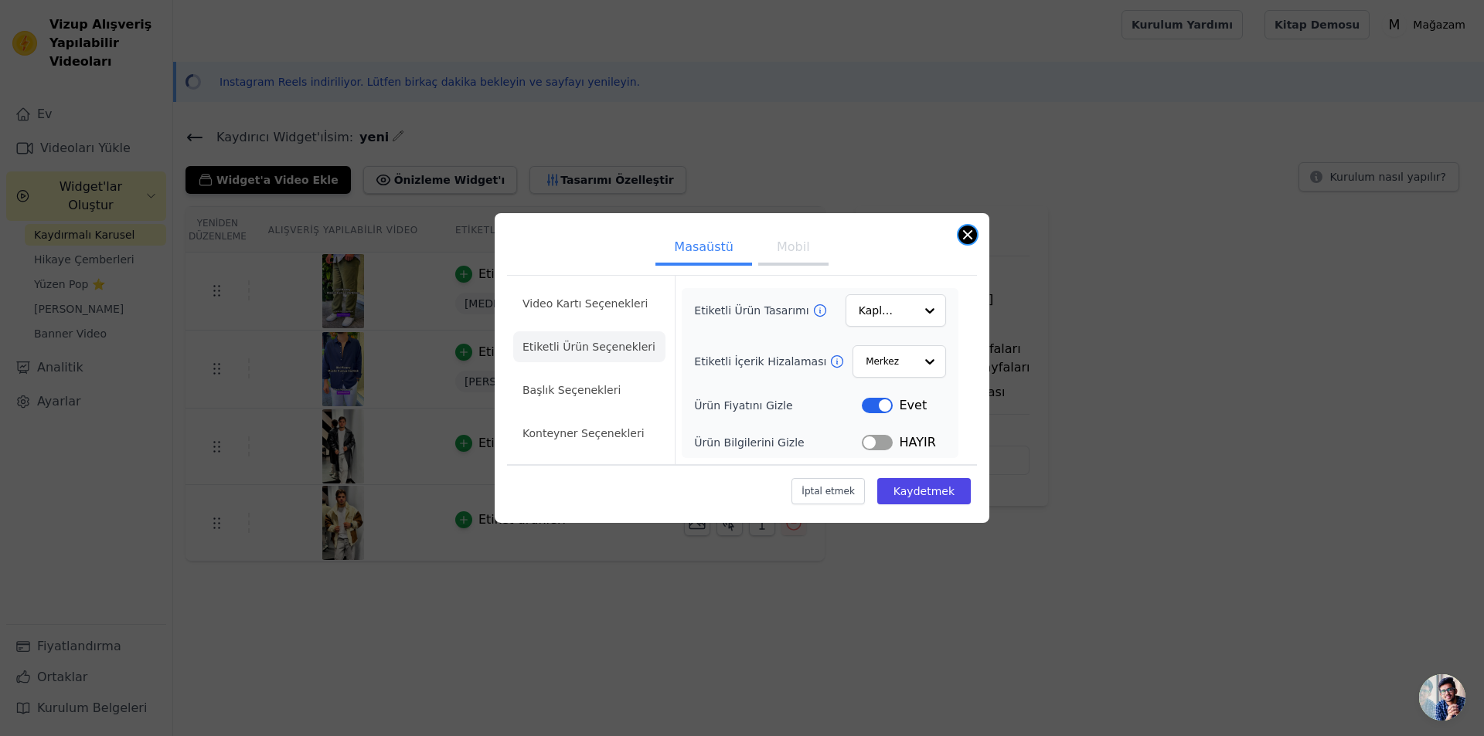
click at [964, 234] on button "Modal'ı kapat" at bounding box center [967, 235] width 19 height 19
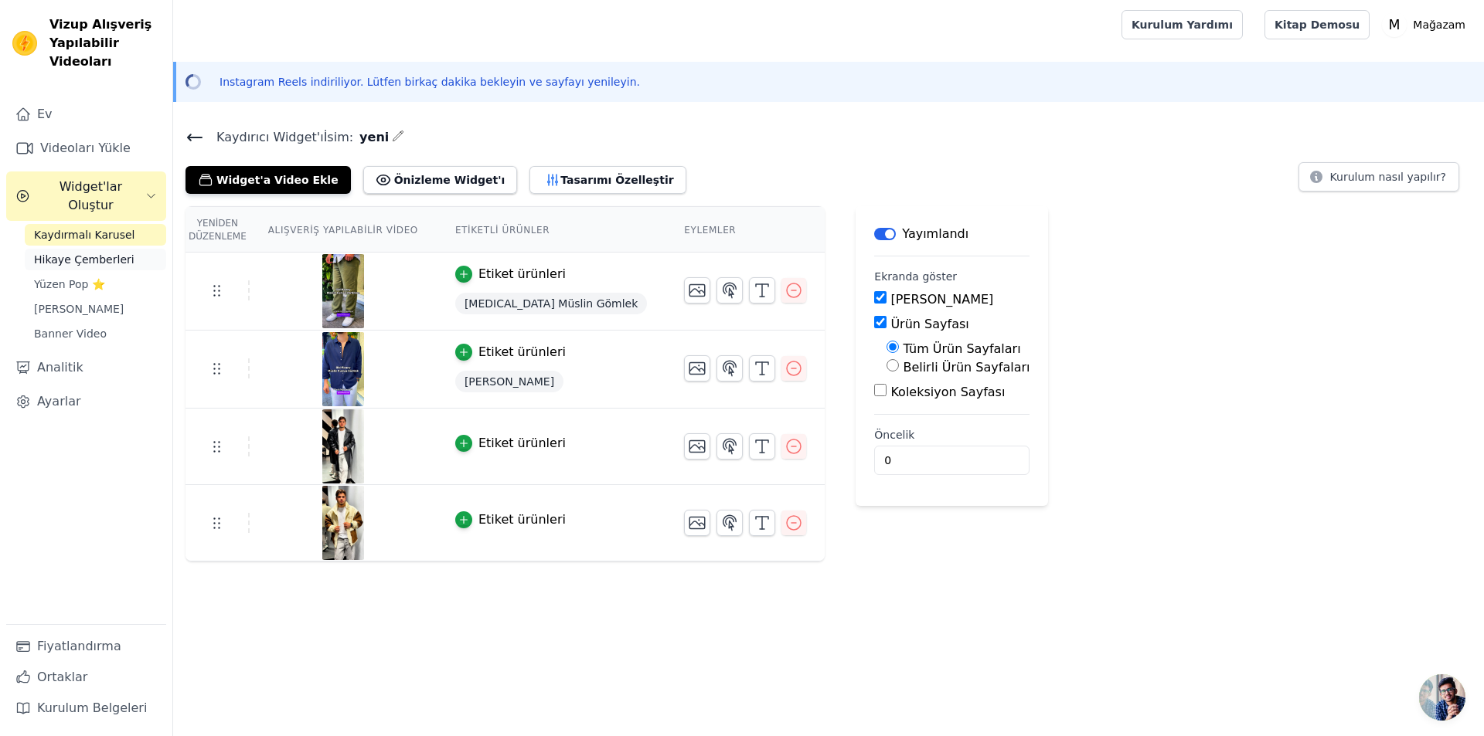
click at [77, 253] on font "Hikaye Çemberleri" at bounding box center [84, 259] width 100 height 12
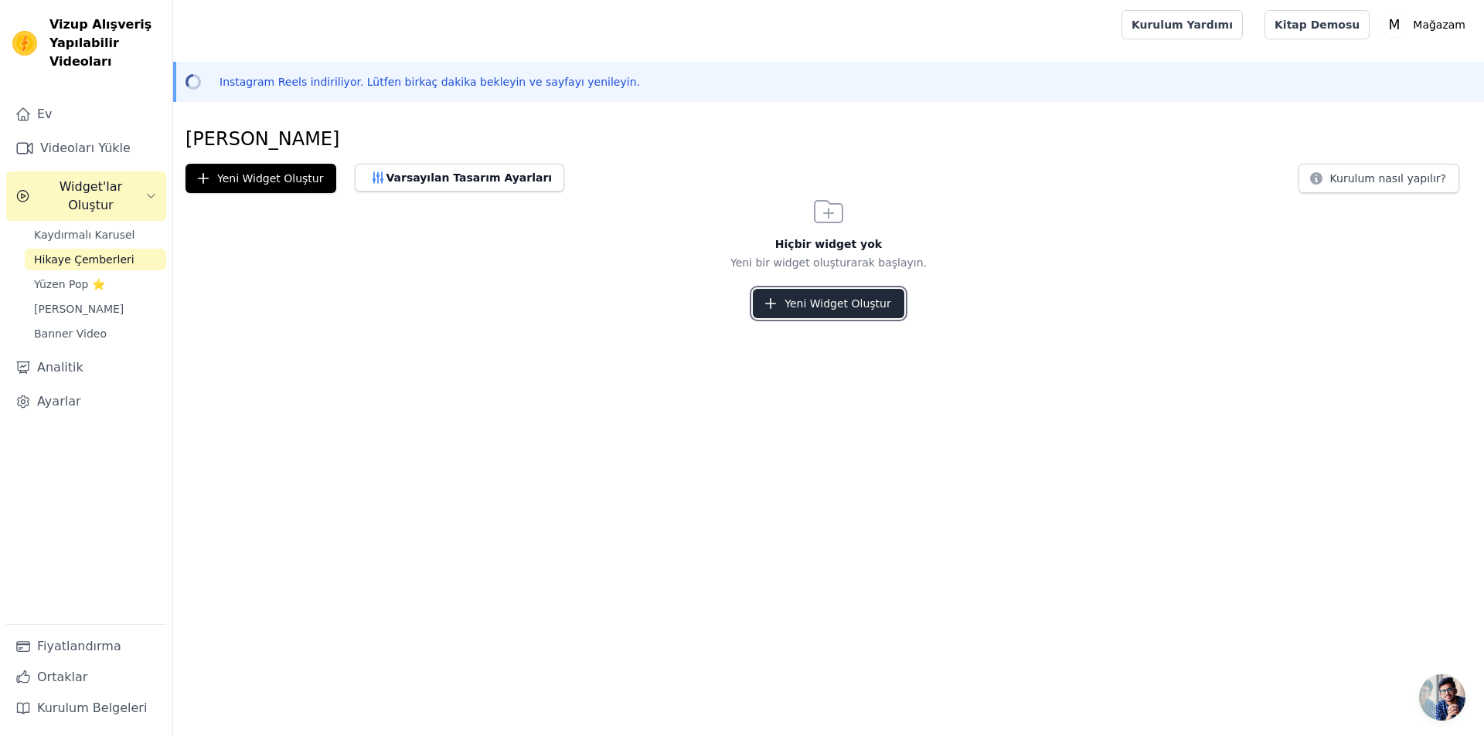
click at [875, 303] on font "Yeni Widget Oluştur" at bounding box center [837, 303] width 106 height 12
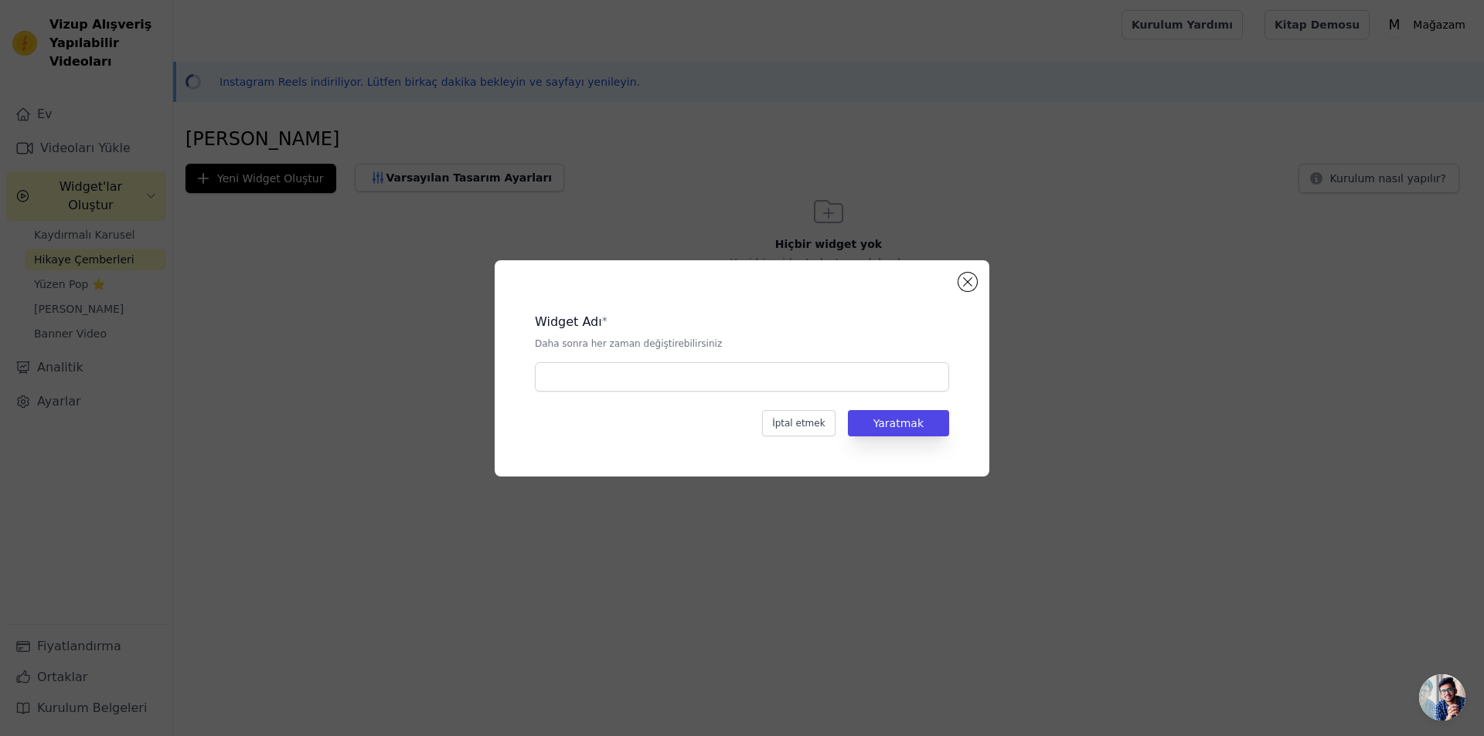
click at [639, 393] on div "Widget Adı * Daha sonra her zaman değiştirebilirsiniz İptal etmek Yaratmak" at bounding box center [741, 368] width 445 height 167
click at [636, 386] on input "text" at bounding box center [742, 376] width 414 height 29
type input "yeni"
click at [953, 423] on div "Widget Adı * Daha sonra her zaman değiştirebilirsiniz yeni İptal etmek Yaratmak" at bounding box center [741, 368] width 445 height 167
click at [920, 420] on font "Yaratmak" at bounding box center [898, 423] width 50 height 12
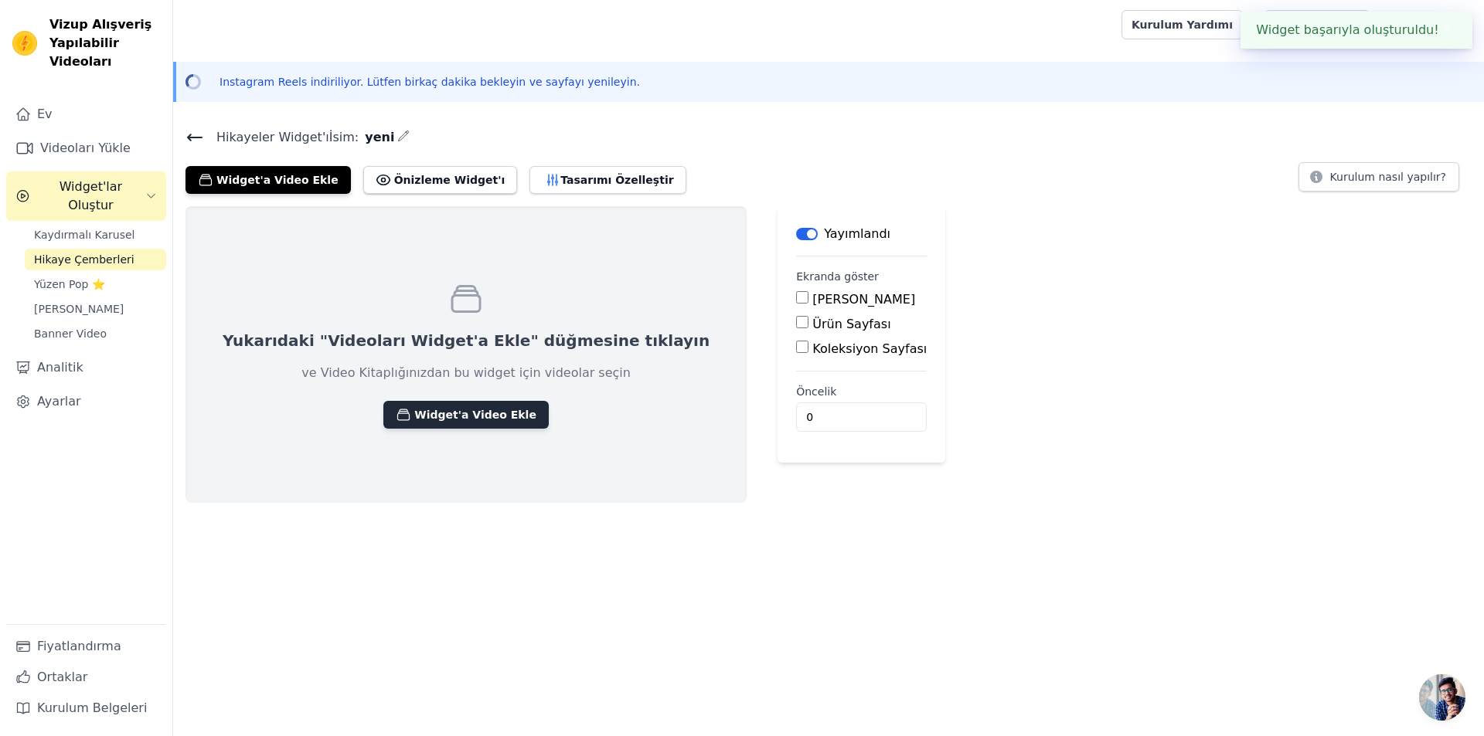
click at [414, 413] on font "Widget'a Video Ekle" at bounding box center [475, 415] width 122 height 12
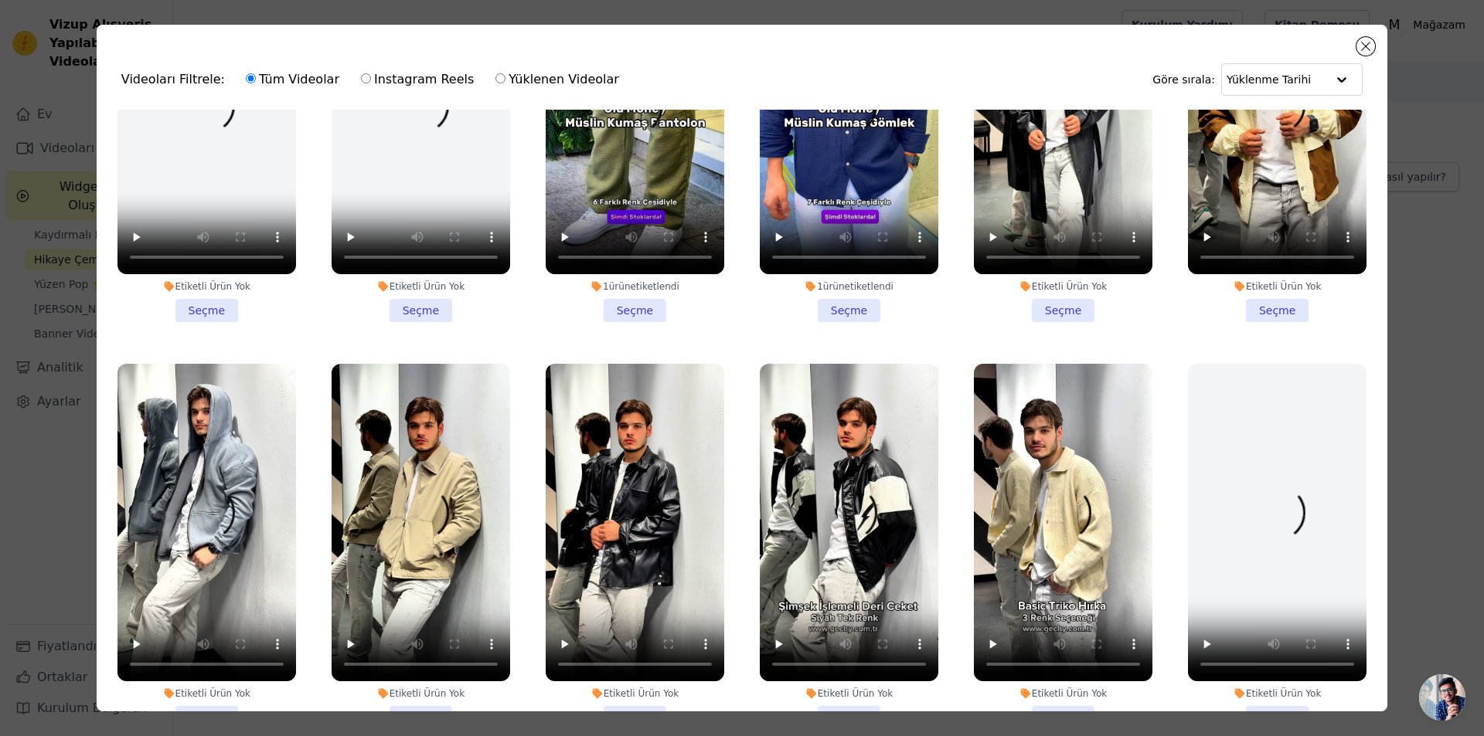
scroll to position [232, 0]
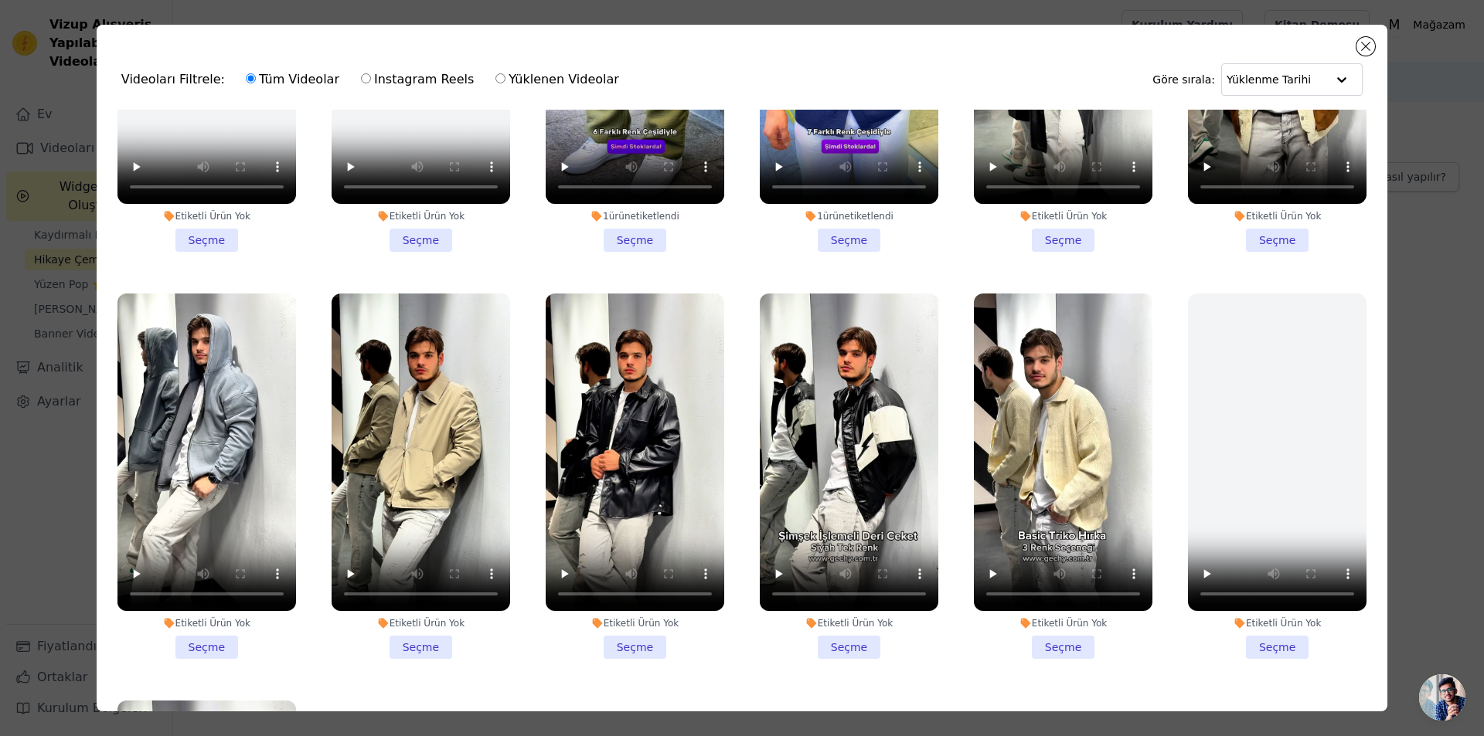
click at [834, 637] on li "Etiketli Ürün Yok Seçme" at bounding box center [849, 476] width 178 height 365
click at [0, 0] on input "Etiketli Ürün Yok Seçme" at bounding box center [0, 0] width 0 height 0
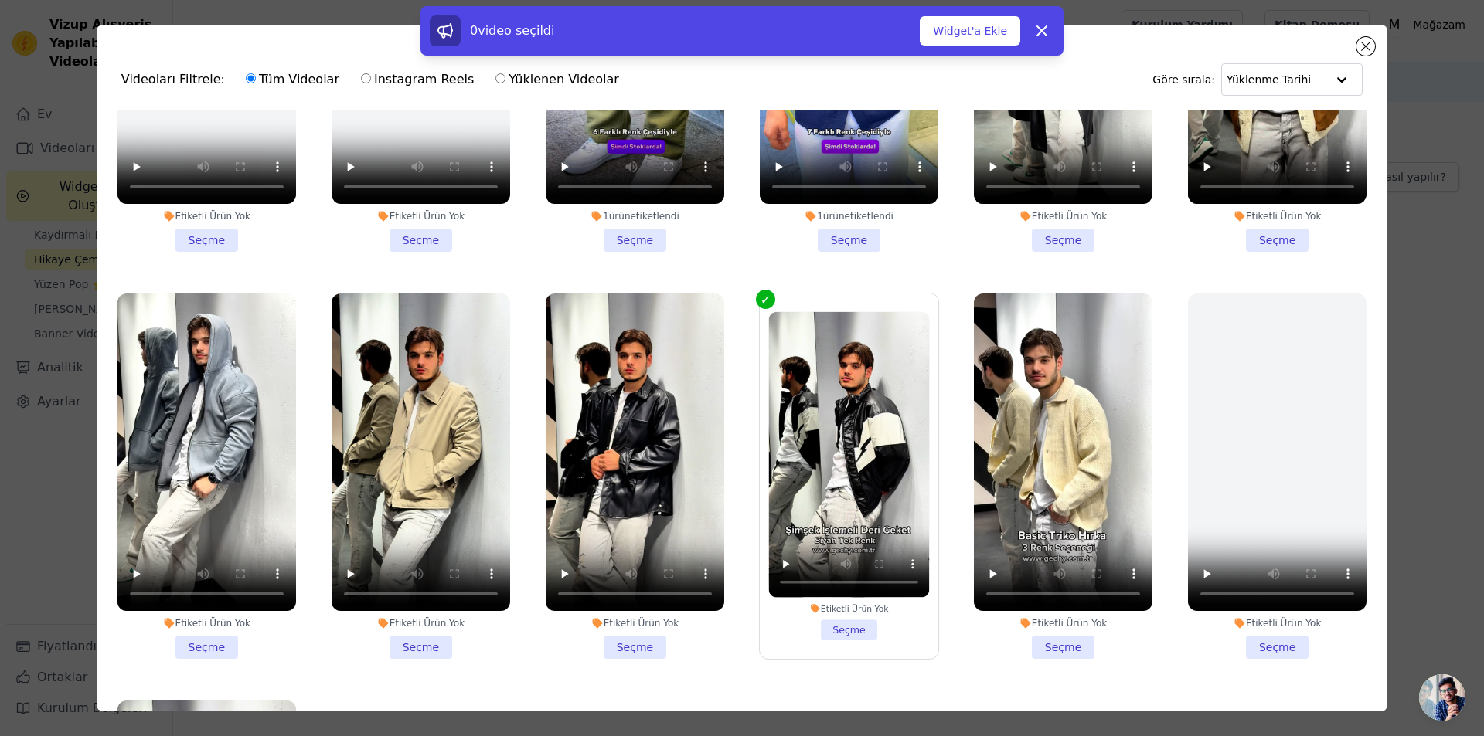
click at [640, 631] on li "Etiketli Ürün Yok Seçme" at bounding box center [635, 476] width 178 height 365
click at [0, 0] on input "Etiketli Ürün Yok Seçme" at bounding box center [0, 0] width 0 height 0
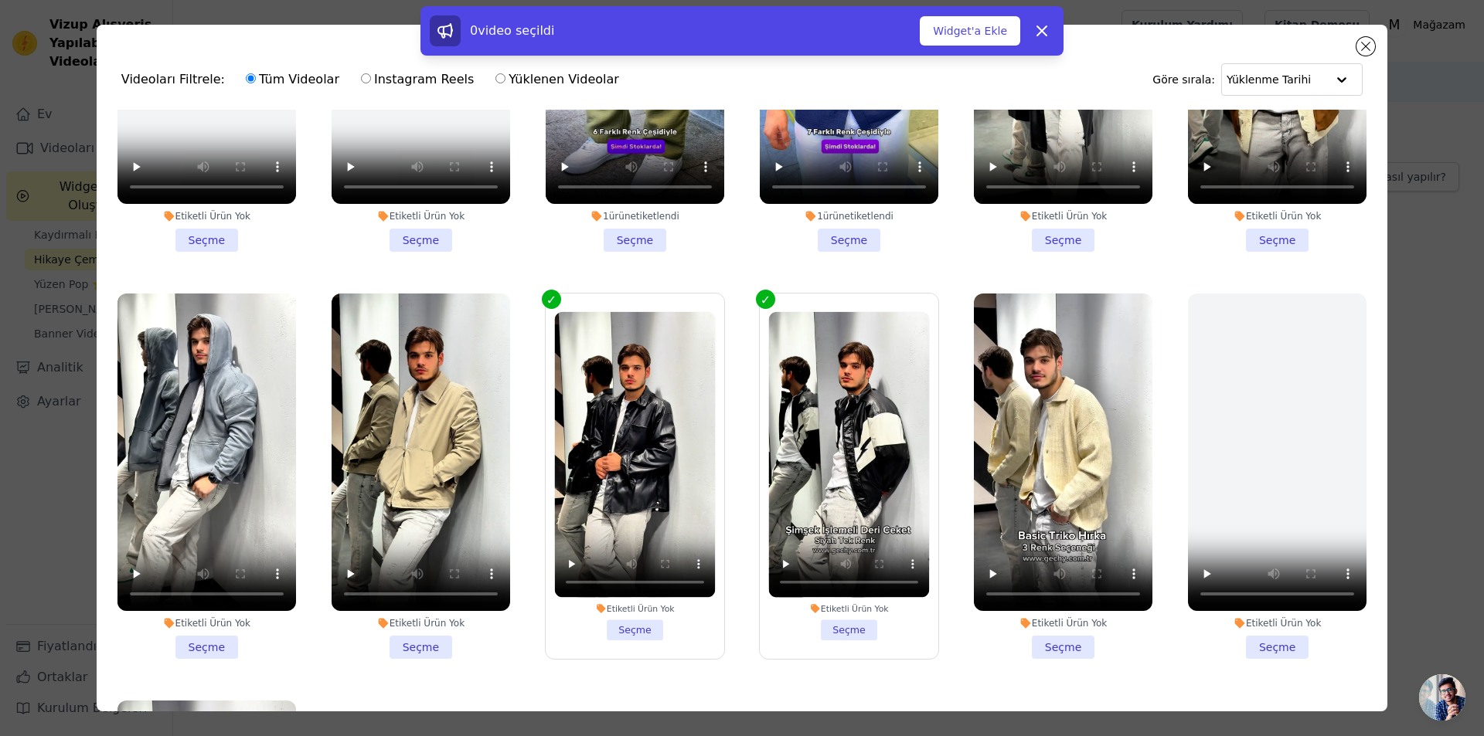
click at [403, 628] on li "Etiketli Ürün Yok Seçme" at bounding box center [420, 476] width 178 height 365
click at [0, 0] on input "Etiketli Ürün Yok Seçme" at bounding box center [0, 0] width 0 height 0
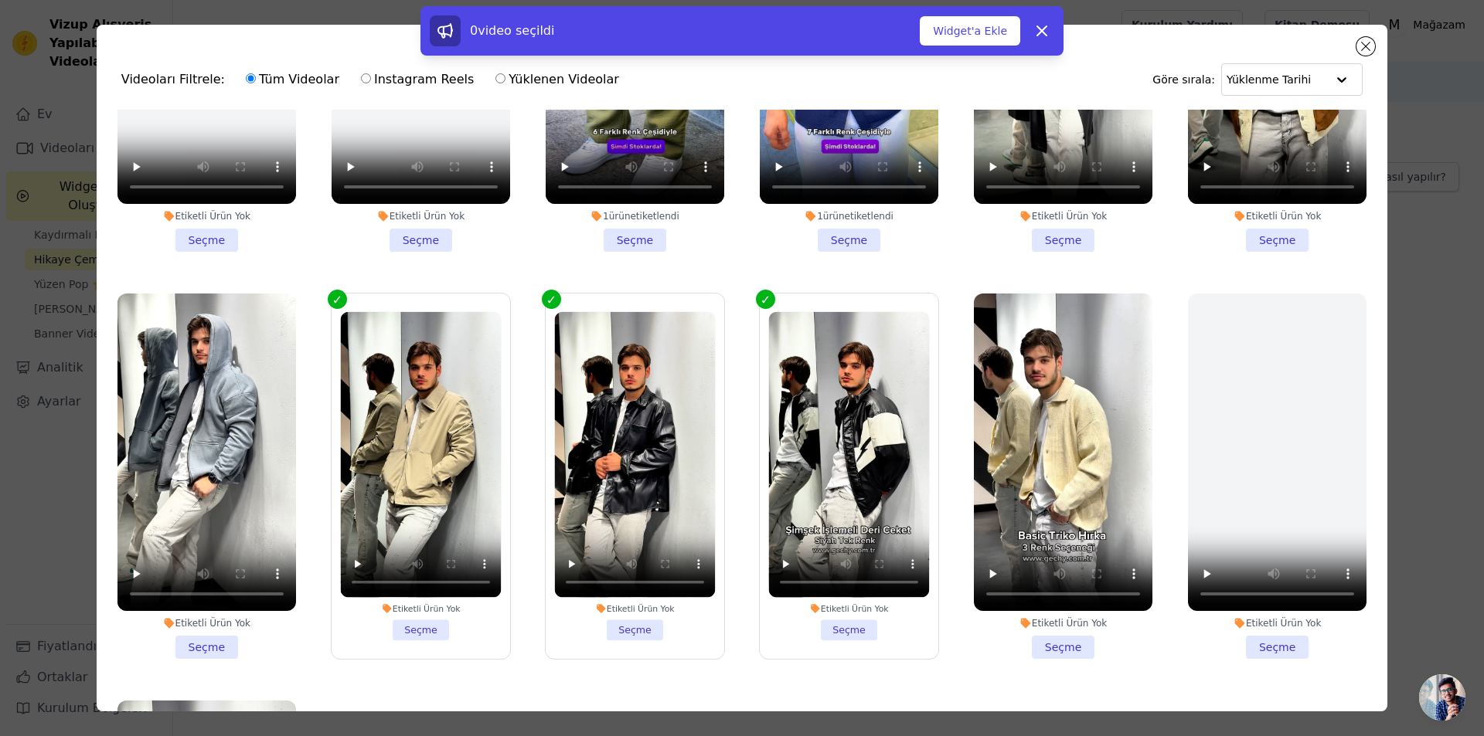
click at [212, 638] on li "Etiketli Ürün Yok Seçme" at bounding box center [206, 476] width 178 height 365
click at [0, 0] on input "Etiketli Ürün Yok Seçme" at bounding box center [0, 0] width 0 height 0
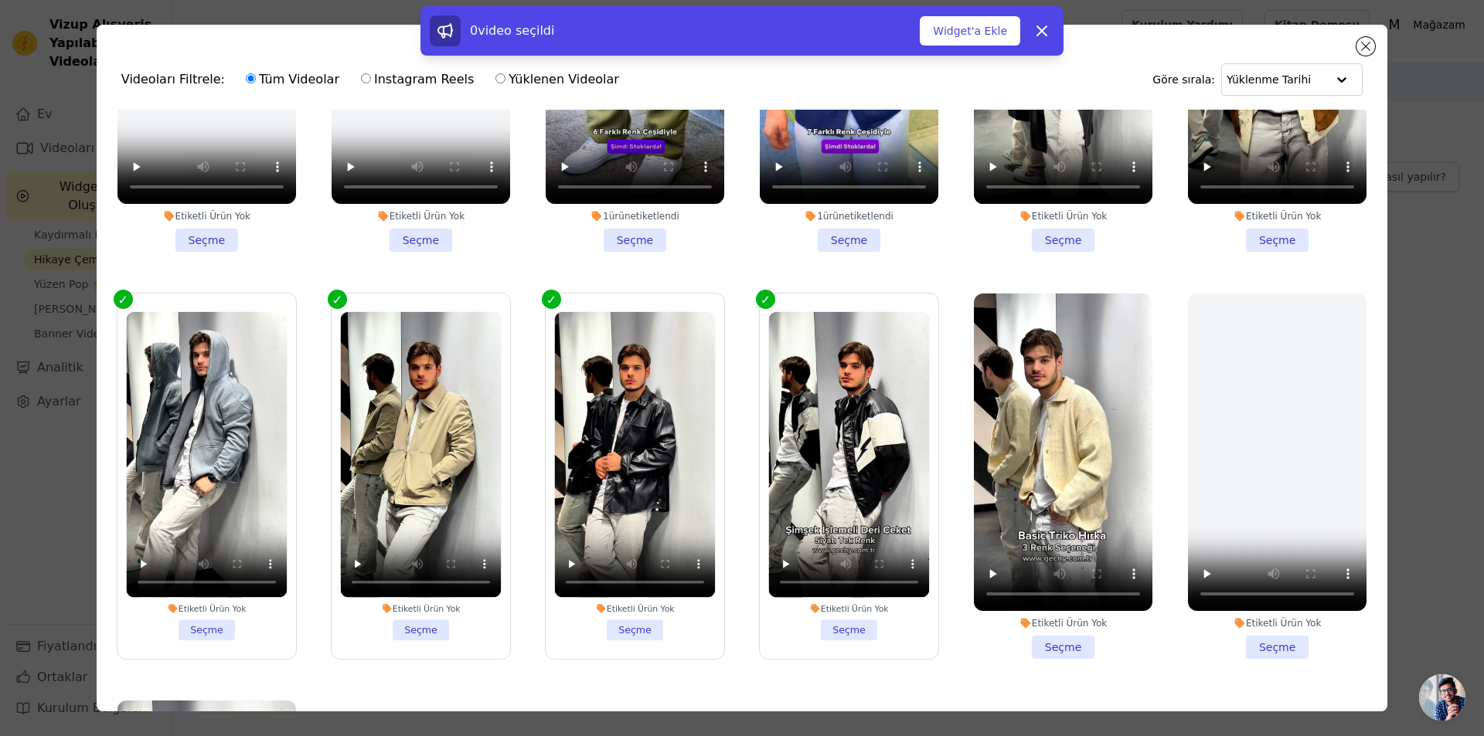
click at [1033, 641] on li "Etiketli Ürün Yok Seçme" at bounding box center [1063, 476] width 178 height 365
click at [0, 0] on input "Etiketli Ürün Yok Seçme" at bounding box center [0, 0] width 0 height 0
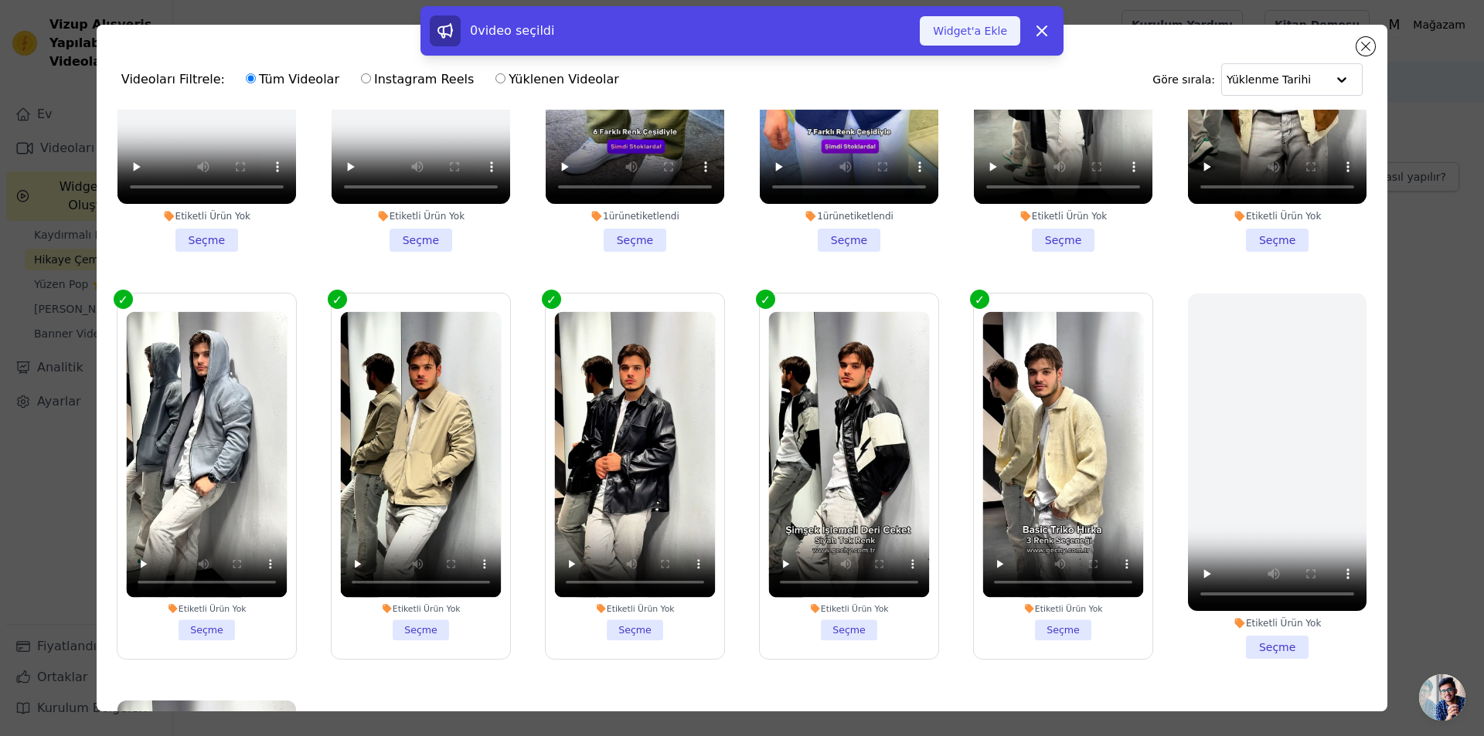
click at [982, 32] on font "Widget'a Ekle" at bounding box center [970, 31] width 74 height 12
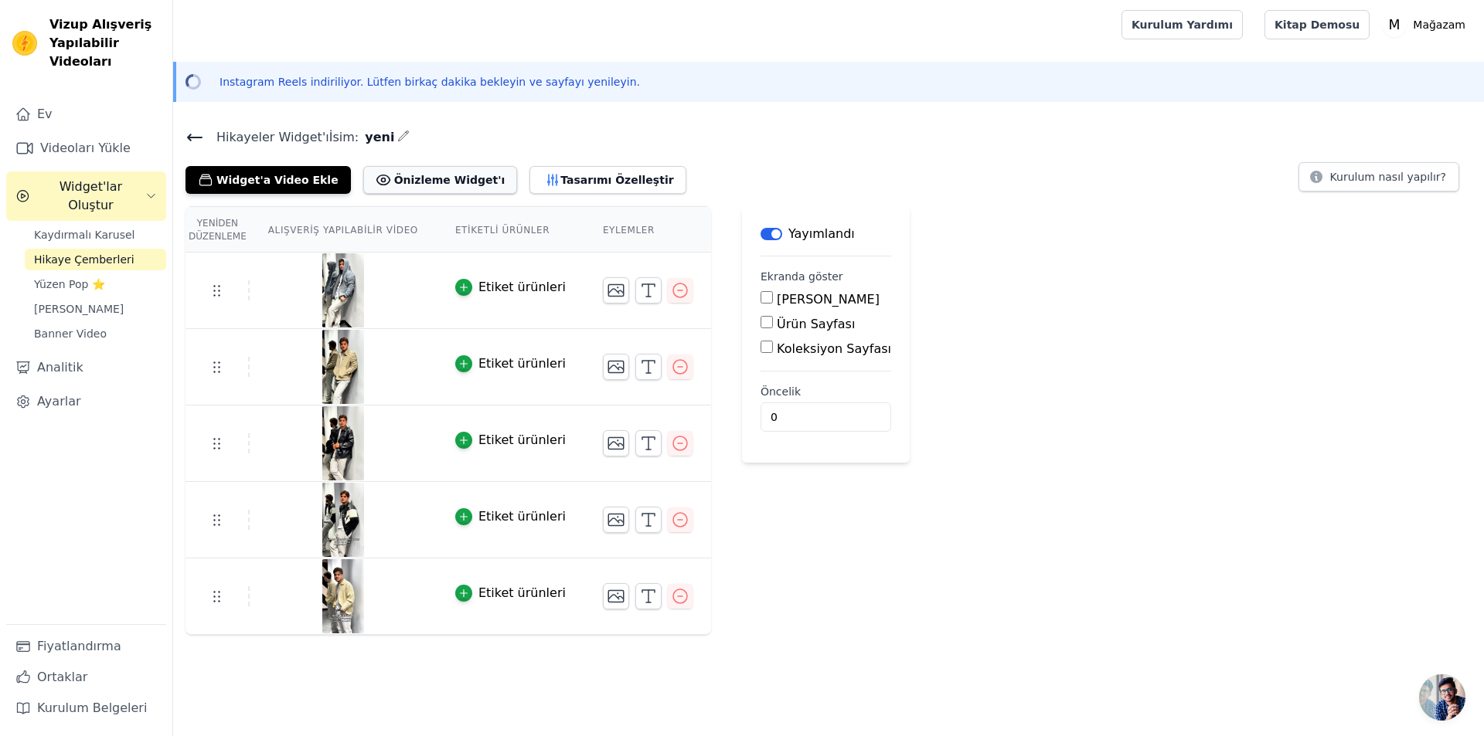
click at [428, 189] on button "Önizleme Widget'ı" at bounding box center [440, 180] width 155 height 28
click at [195, 131] on icon at bounding box center [194, 137] width 19 height 19
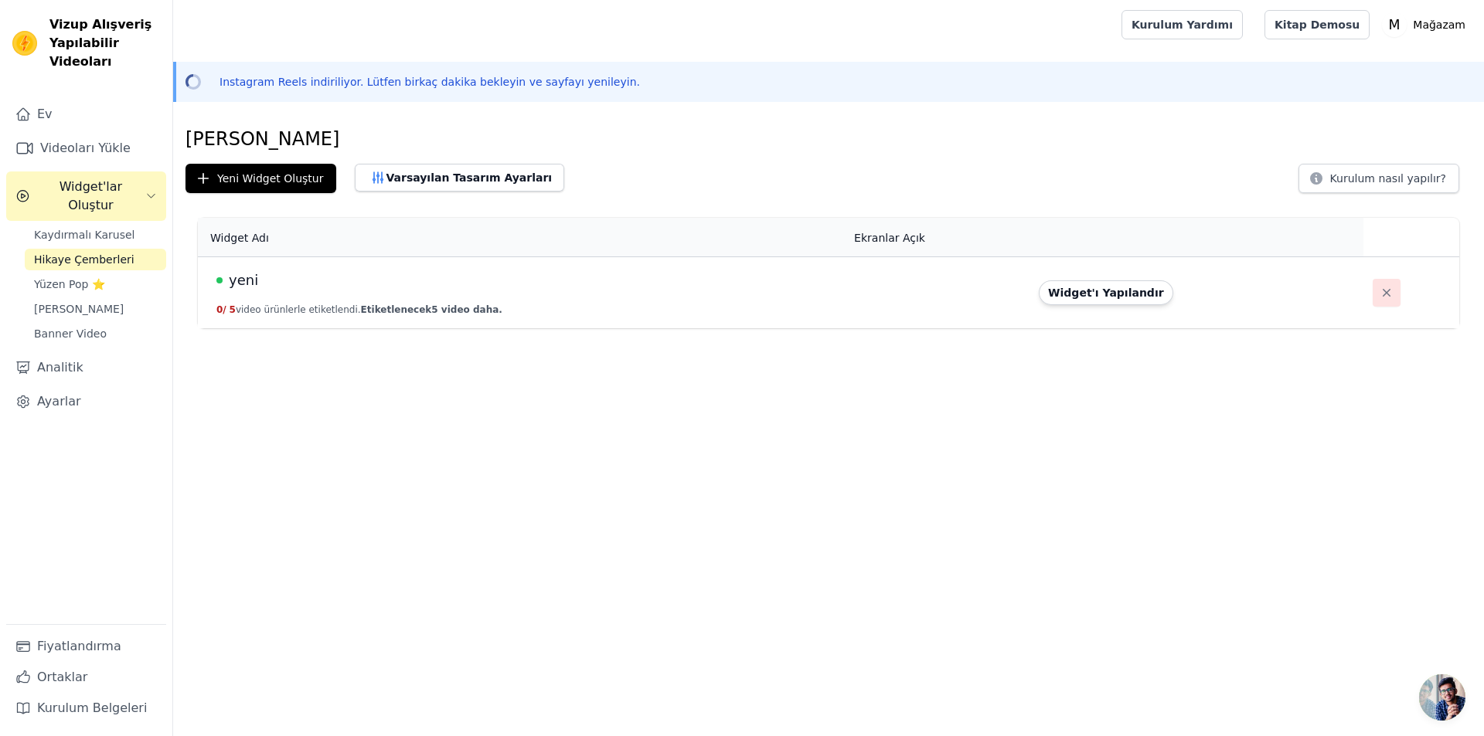
click at [1381, 295] on icon "button" at bounding box center [1385, 292] width 15 height 15
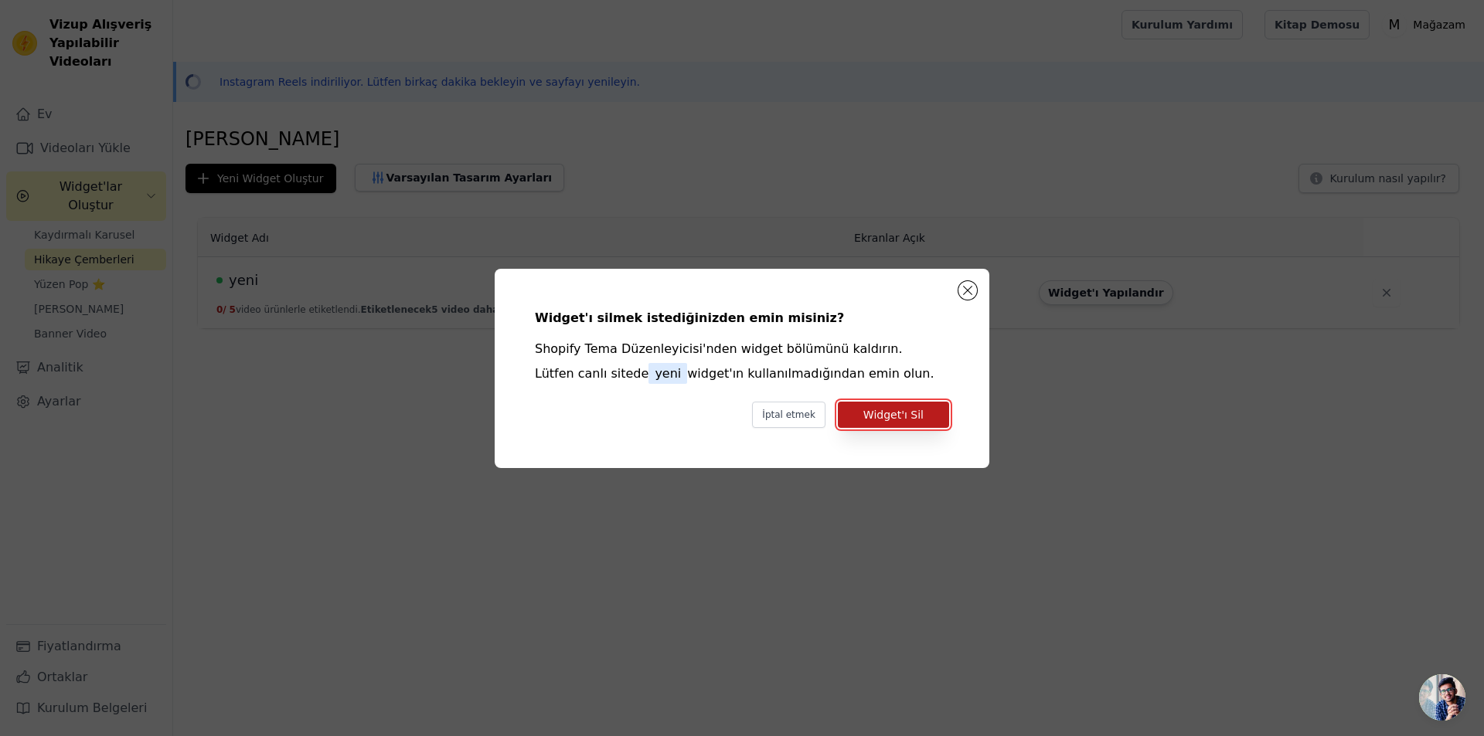
click at [906, 418] on font "Widget'ı Sil" at bounding box center [893, 415] width 60 height 12
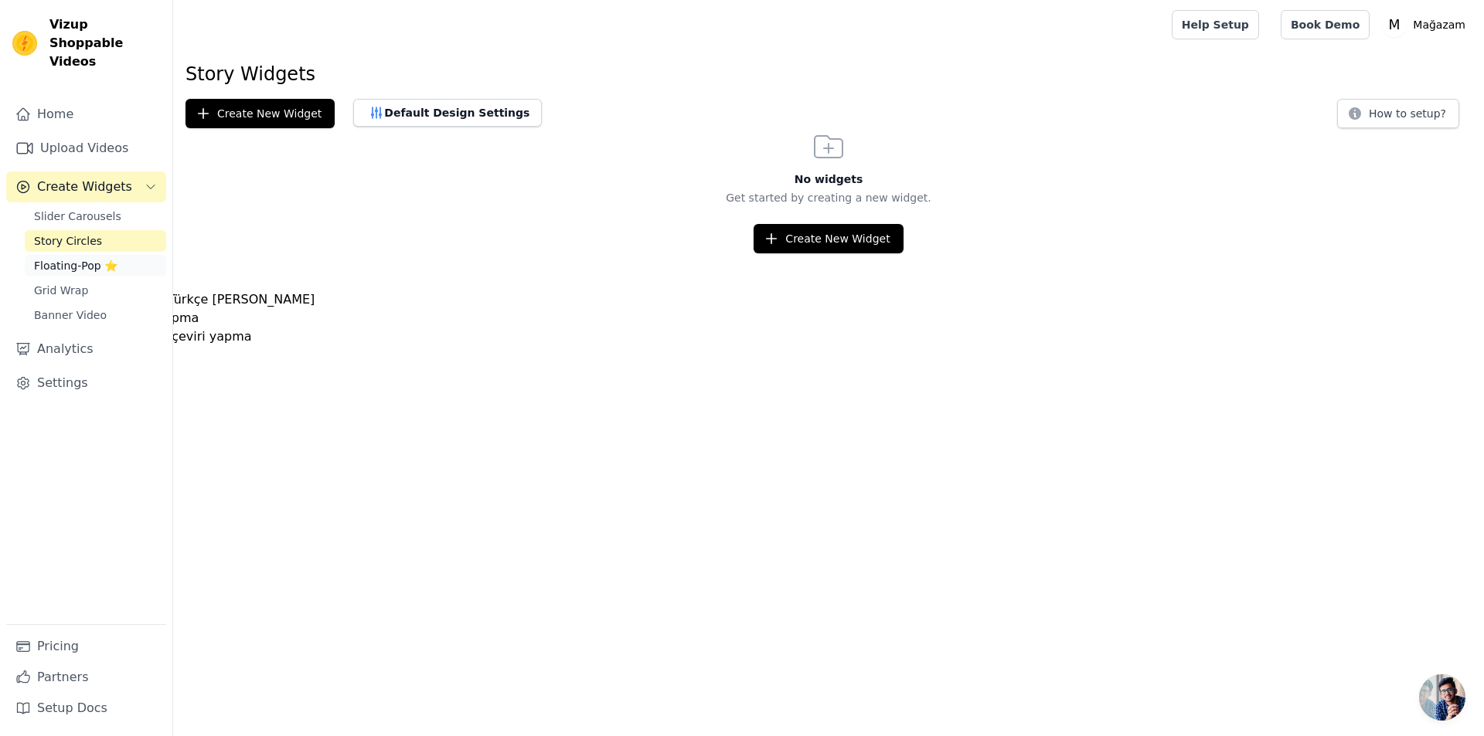
click at [63, 258] on span "Floating-Pop ⭐" at bounding box center [75, 265] width 83 height 15
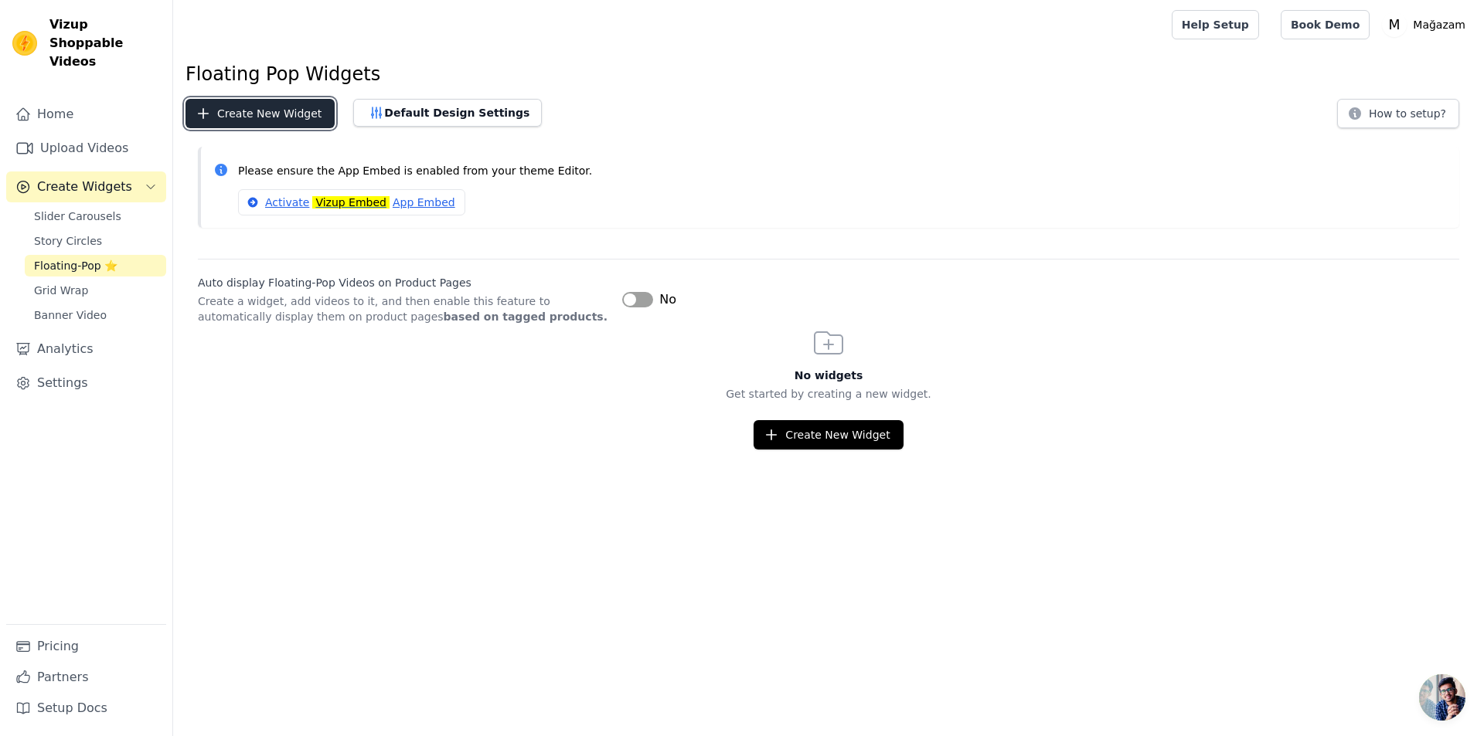
click at [265, 112] on button "Create New Widget" at bounding box center [259, 113] width 149 height 29
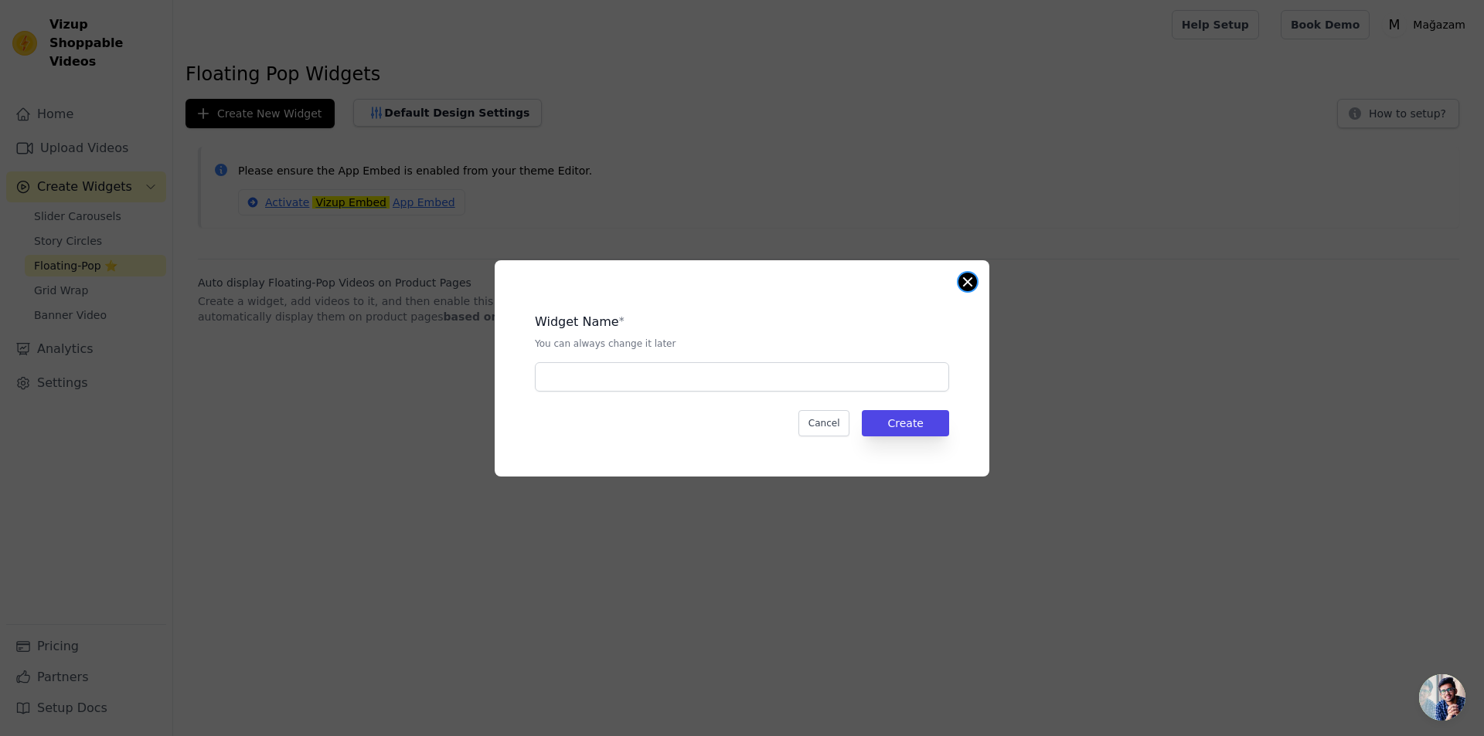
click at [972, 278] on button "Close modal" at bounding box center [967, 282] width 19 height 19
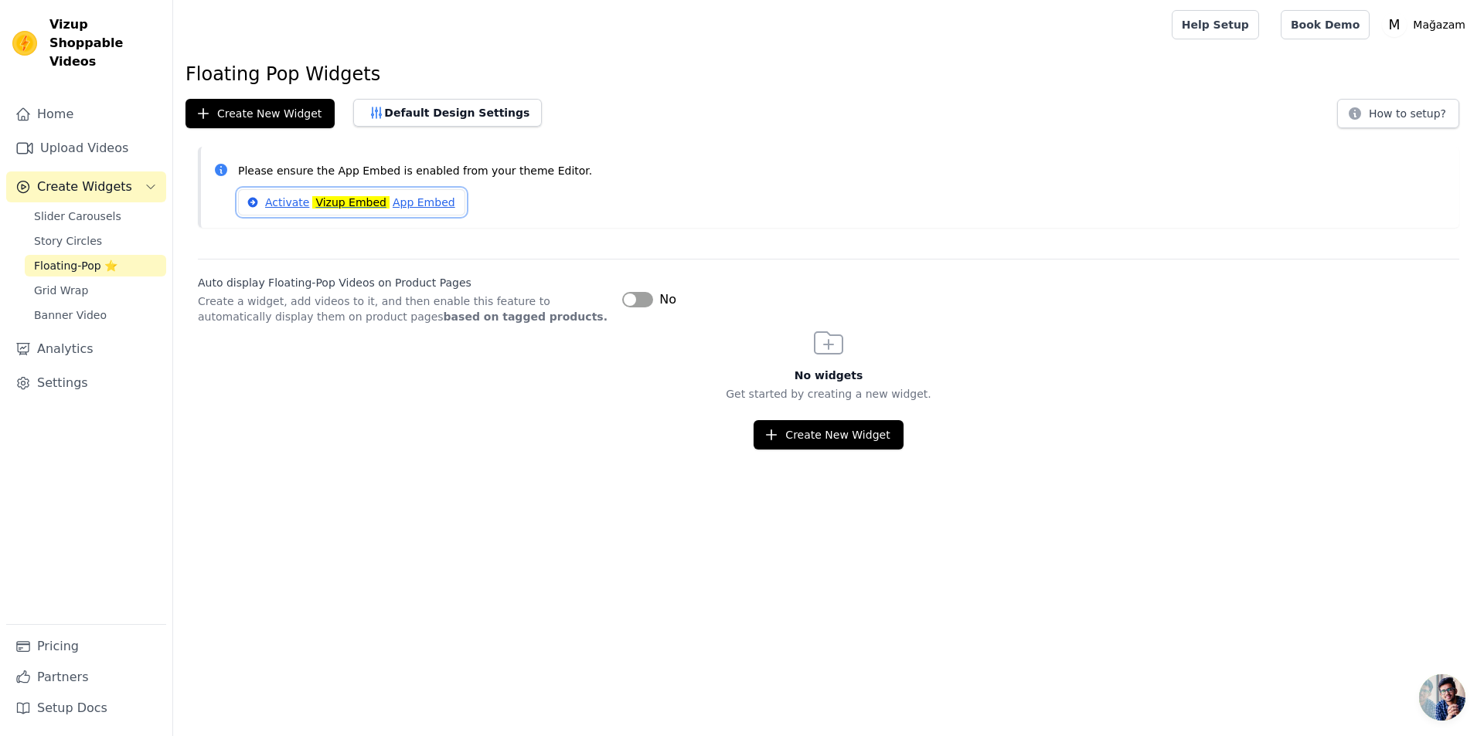
click at [325, 202] on mark "Vizup Embed" at bounding box center [350, 202] width 77 height 12
click at [280, 125] on button "Create New Widget" at bounding box center [259, 113] width 149 height 29
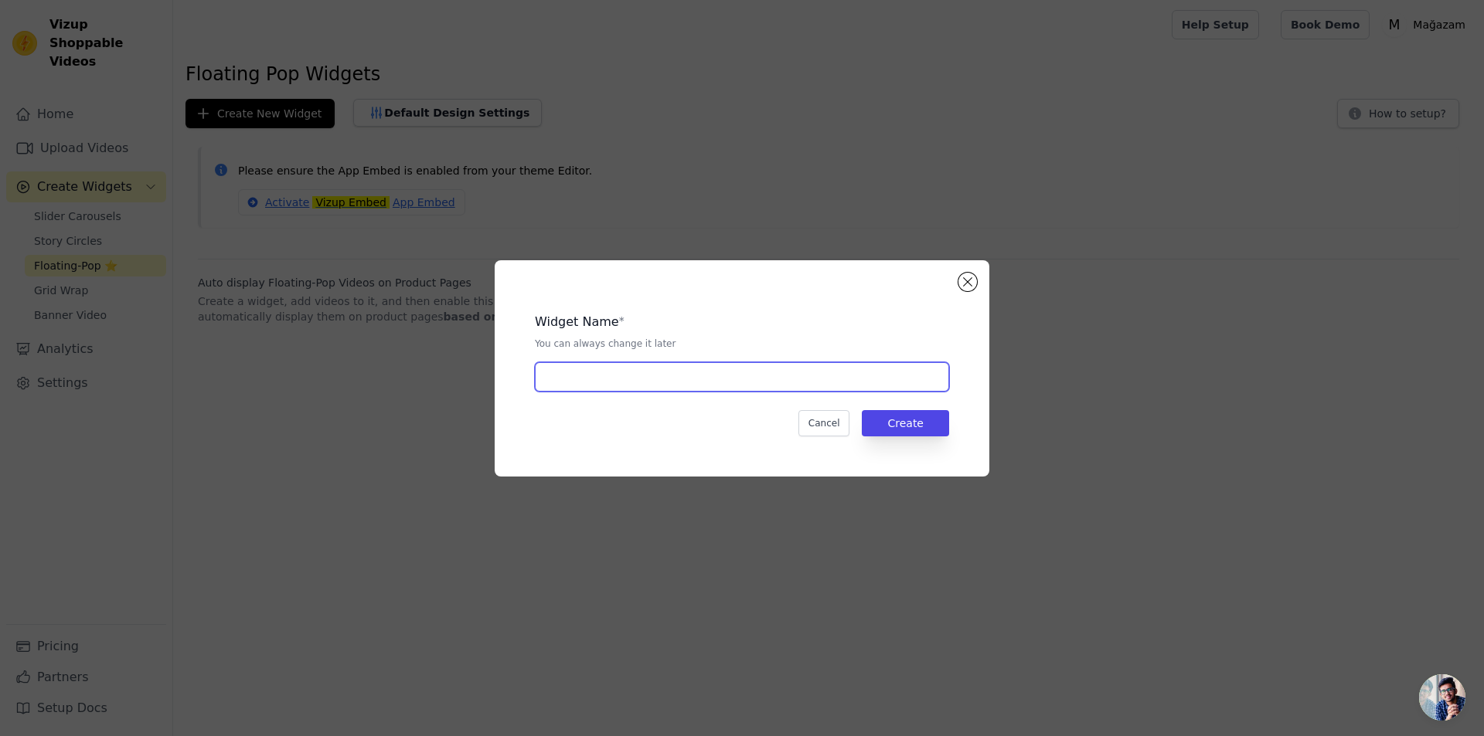
click at [669, 389] on input "text" at bounding box center [742, 376] width 414 height 29
type input "yeni"
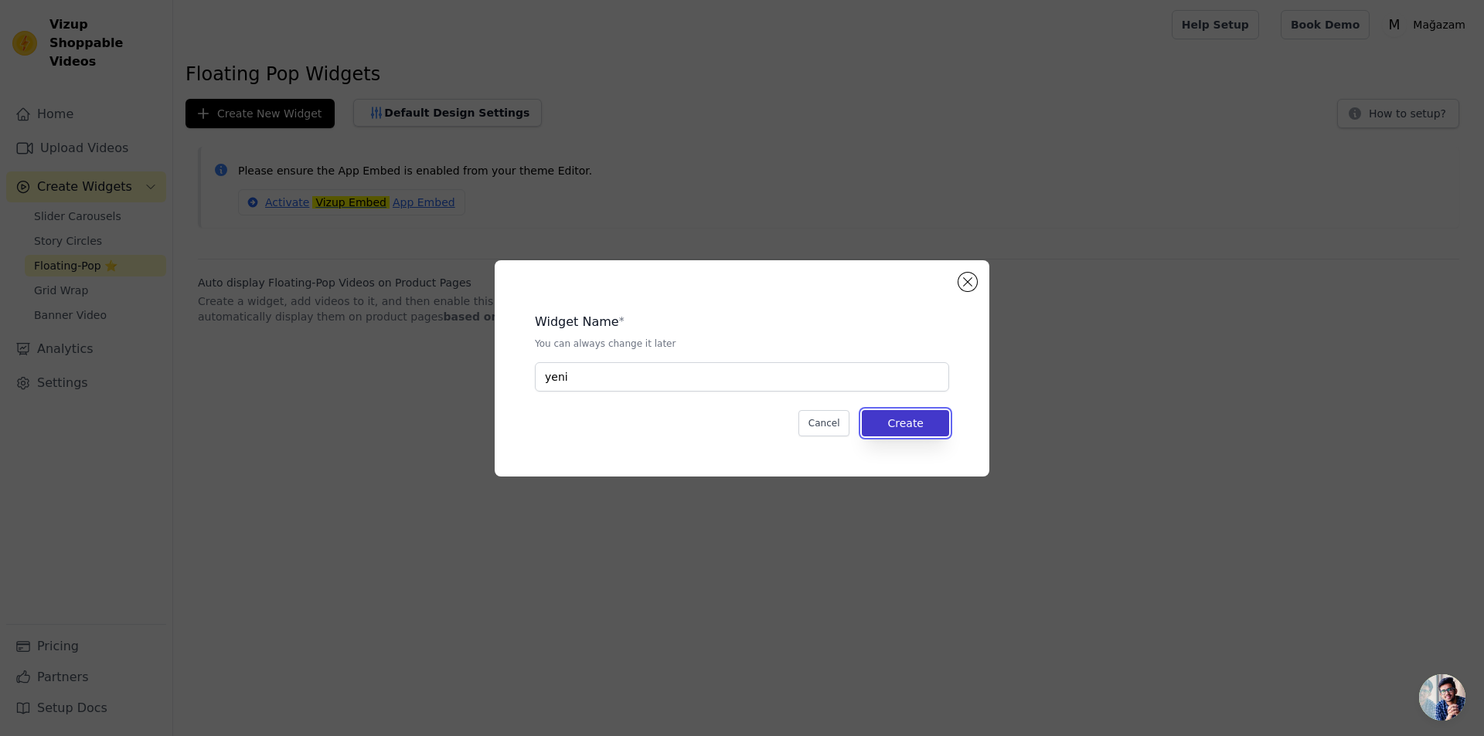
click at [873, 422] on button "Create" at bounding box center [905, 423] width 87 height 26
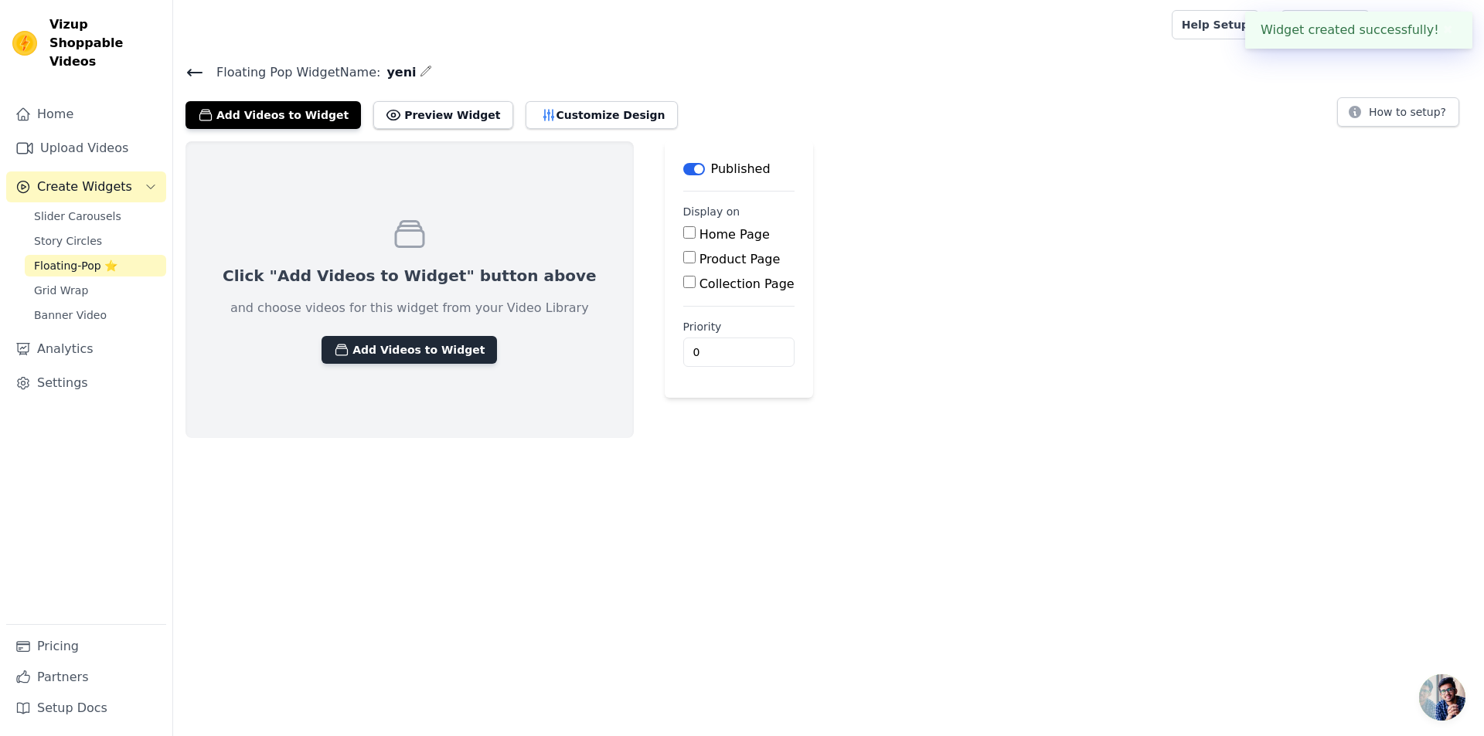
click at [393, 349] on button "Add Videos to Widget" at bounding box center [408, 350] width 175 height 28
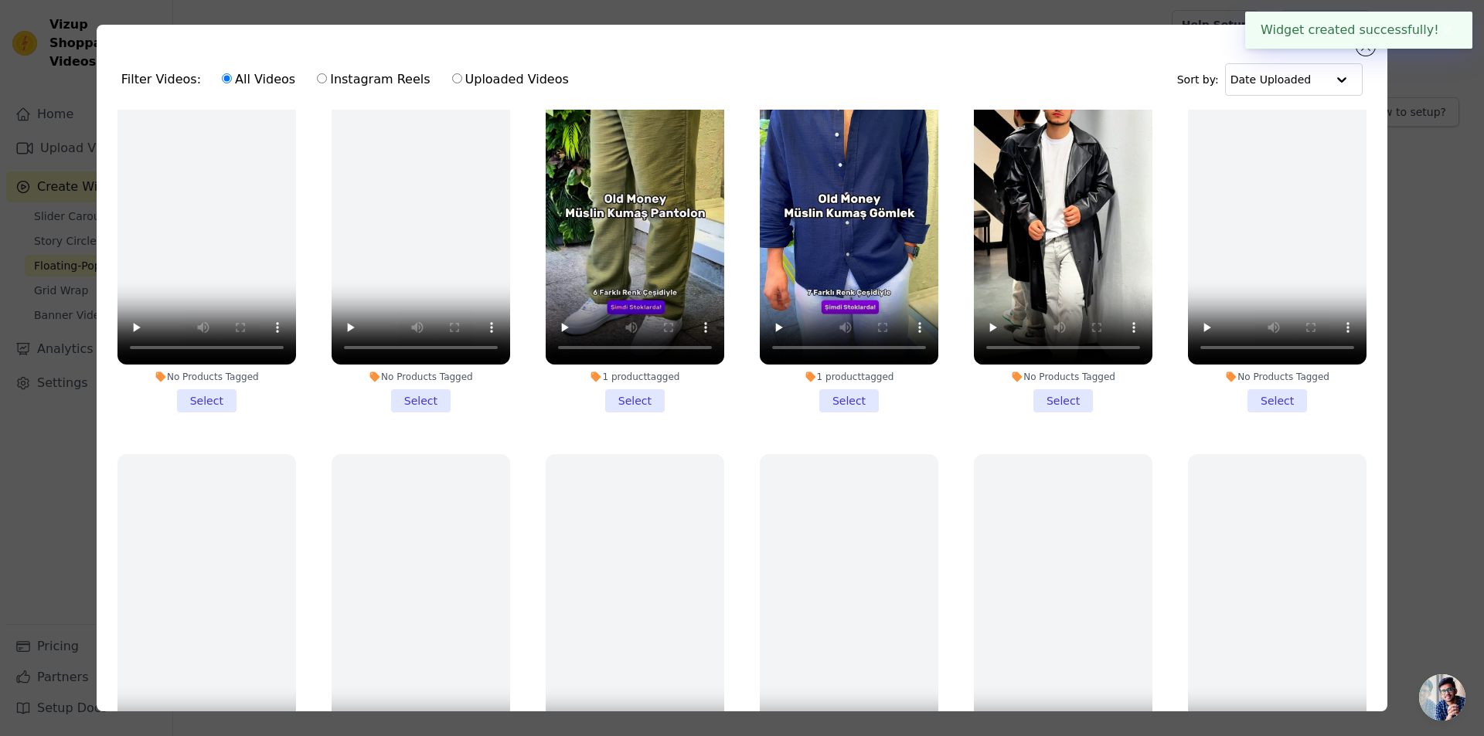
scroll to position [77, 0]
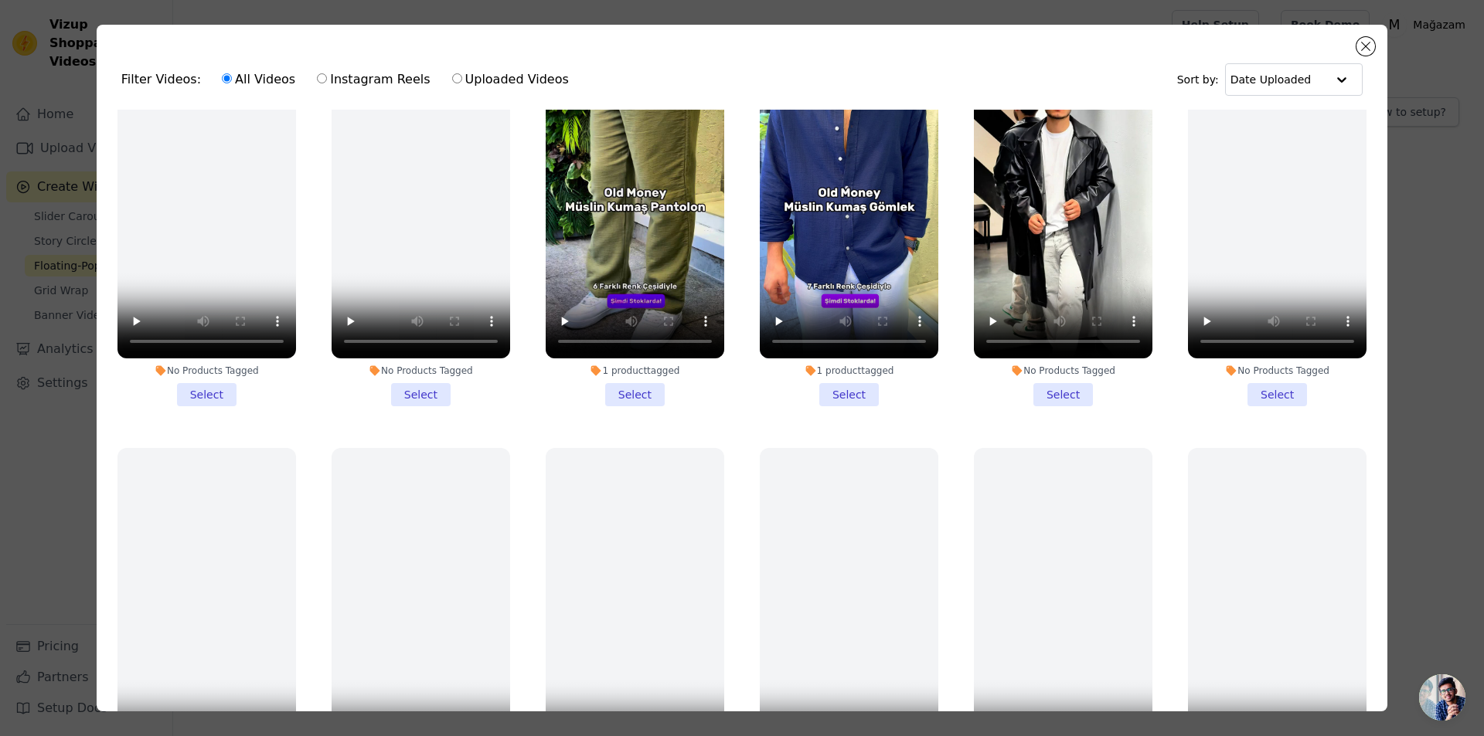
click at [843, 386] on li "1 product tagged Select" at bounding box center [849, 223] width 178 height 365
click at [0, 0] on input "1 product tagged Select" at bounding box center [0, 0] width 0 height 0
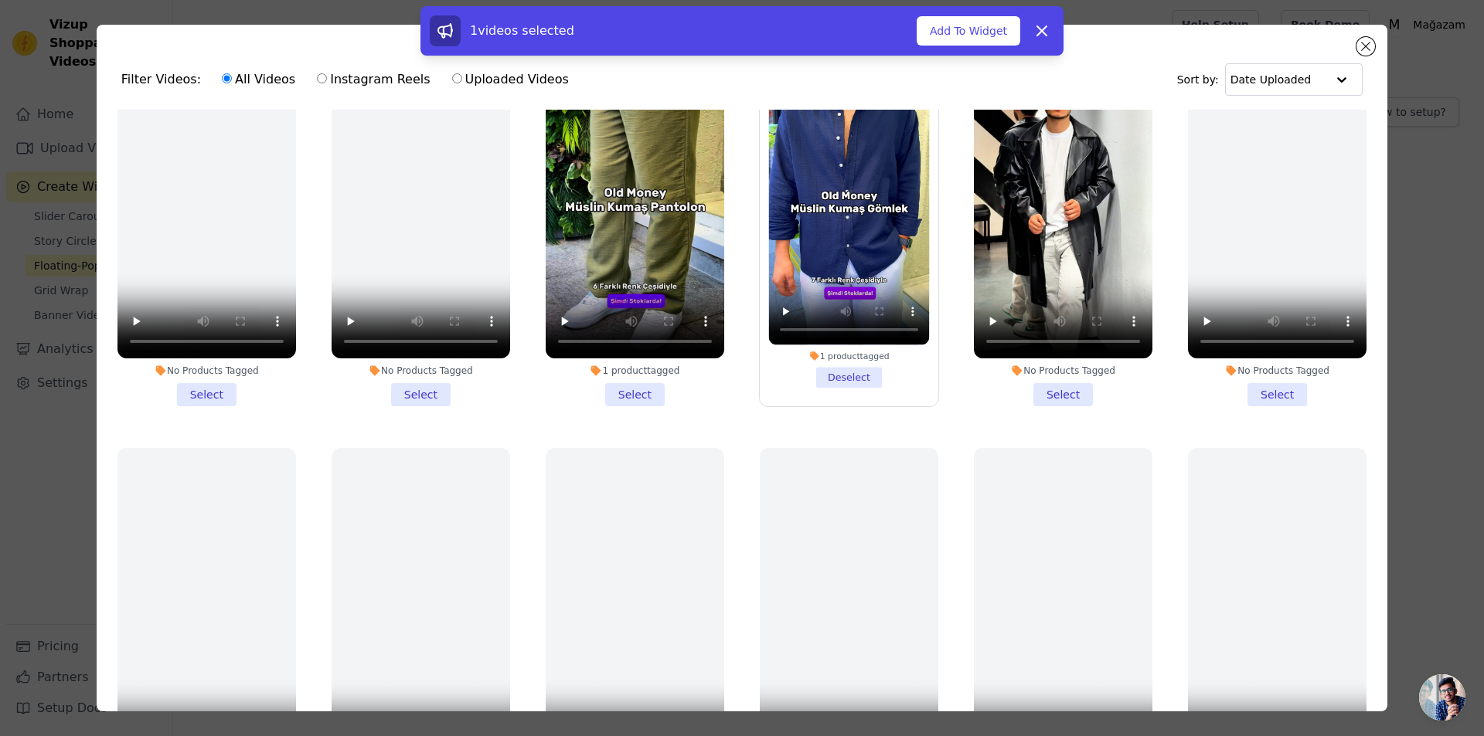
click at [633, 382] on li "1 product tagged Select" at bounding box center [635, 223] width 178 height 365
click at [0, 0] on input "1 product tagged Select" at bounding box center [0, 0] width 0 height 0
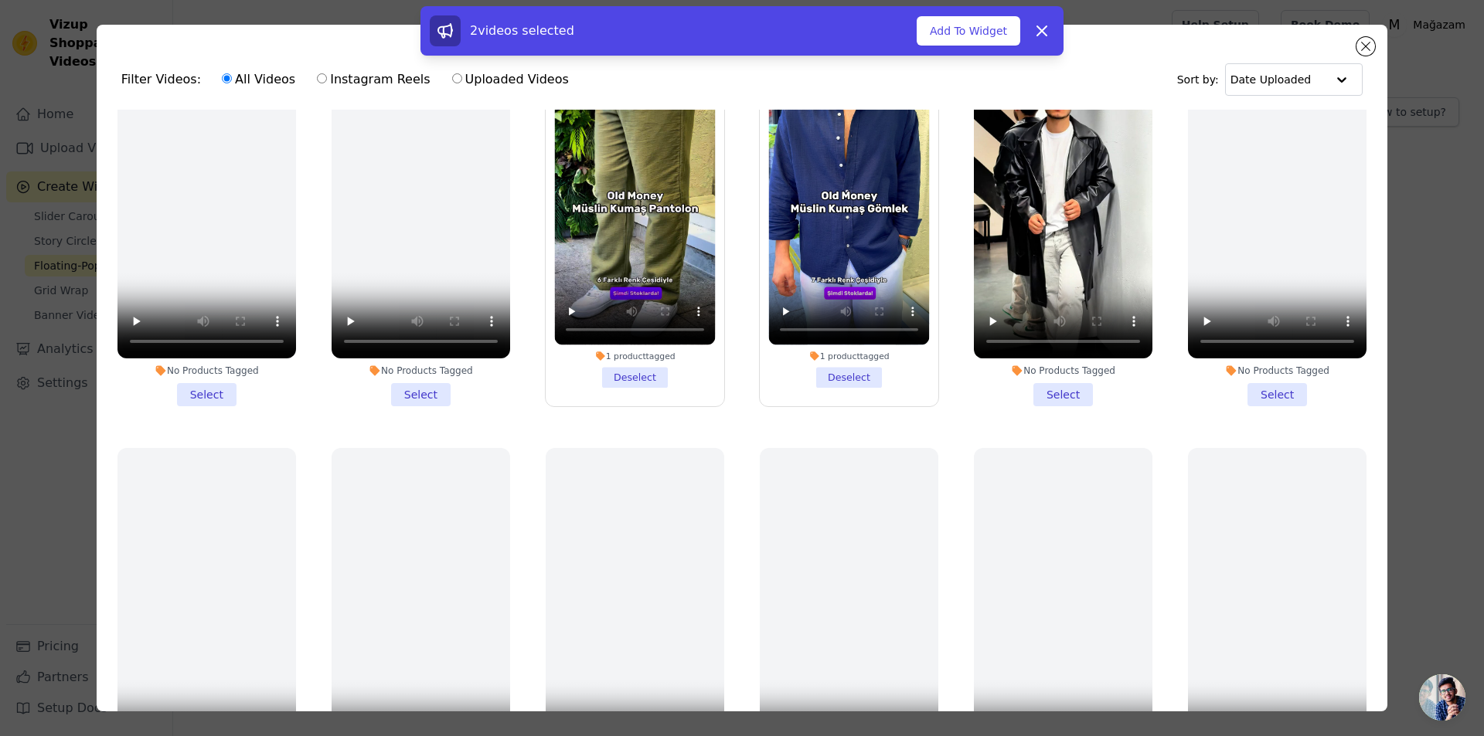
click at [1040, 390] on li "No Products Tagged Select" at bounding box center [1063, 223] width 178 height 365
click at [0, 0] on input "No Products Tagged Select" at bounding box center [0, 0] width 0 height 0
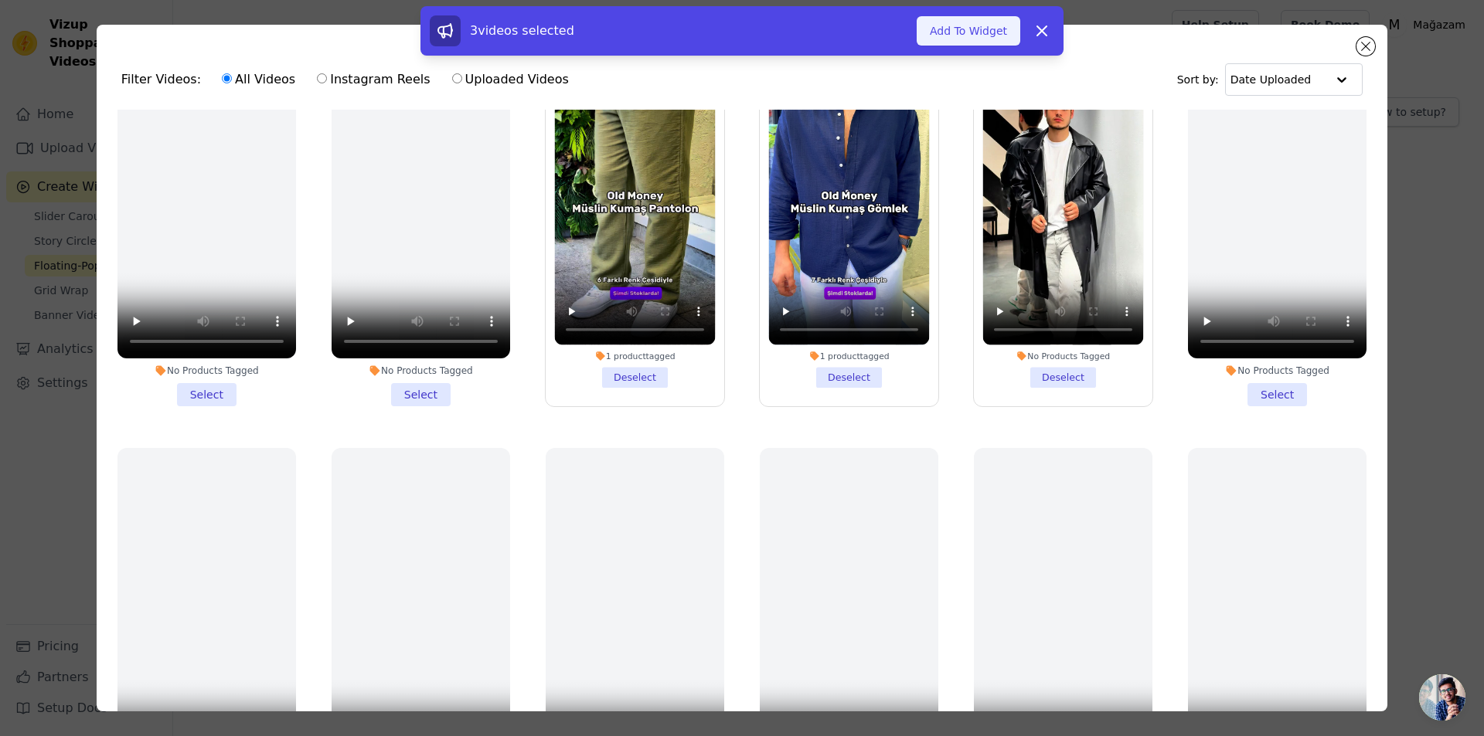
click at [987, 37] on button "Add To Widget" at bounding box center [968, 30] width 104 height 29
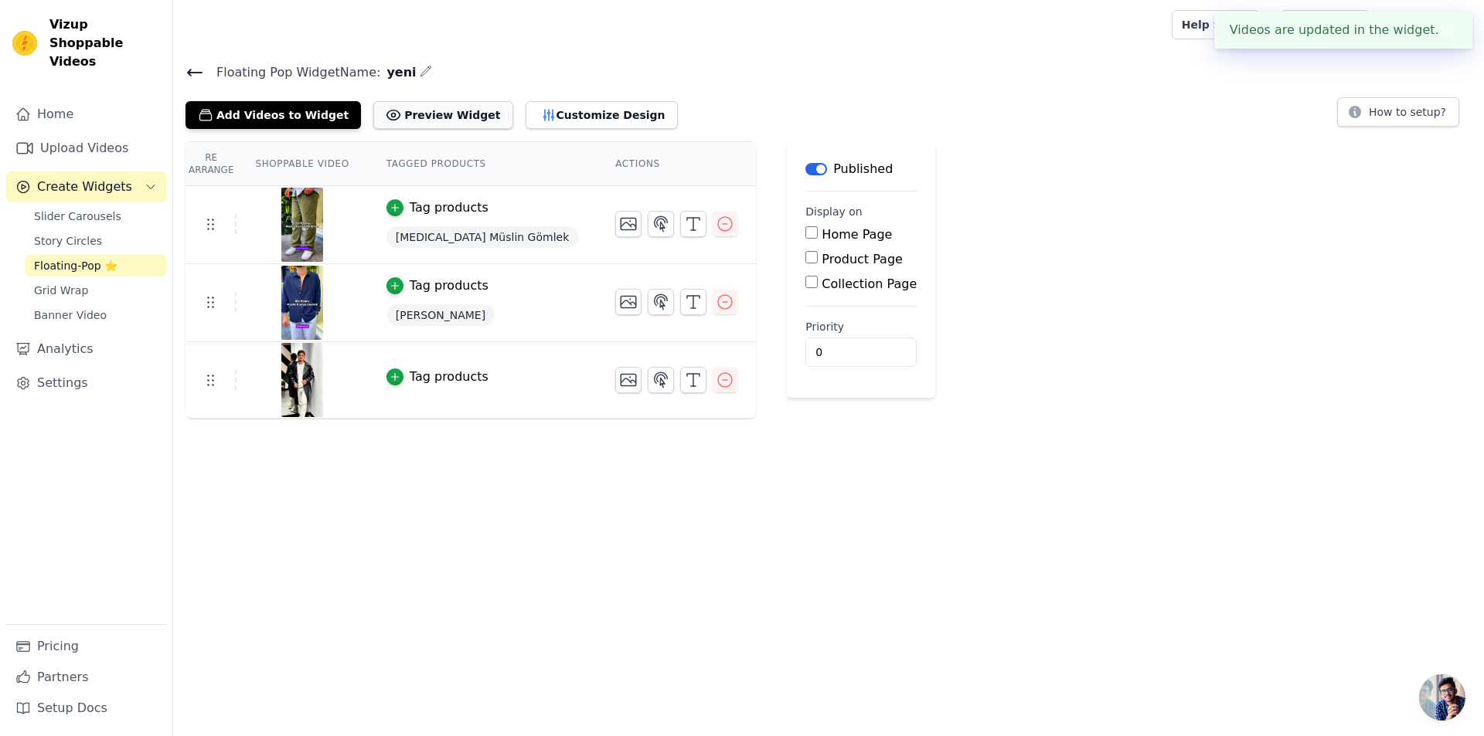
click at [435, 110] on button "Preview Widget" at bounding box center [442, 115] width 139 height 28
click at [193, 76] on icon at bounding box center [194, 72] width 19 height 19
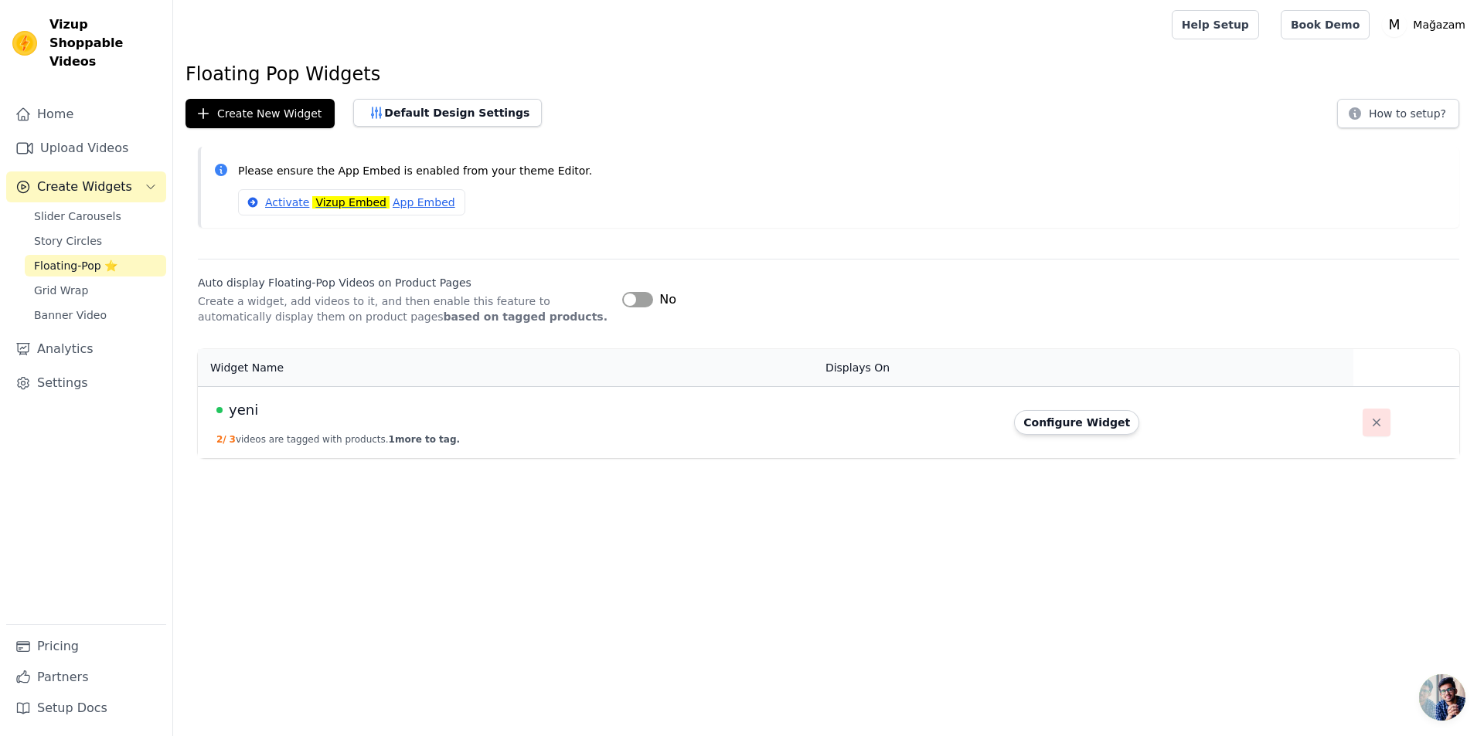
click at [1375, 418] on button "button" at bounding box center [1376, 423] width 28 height 28
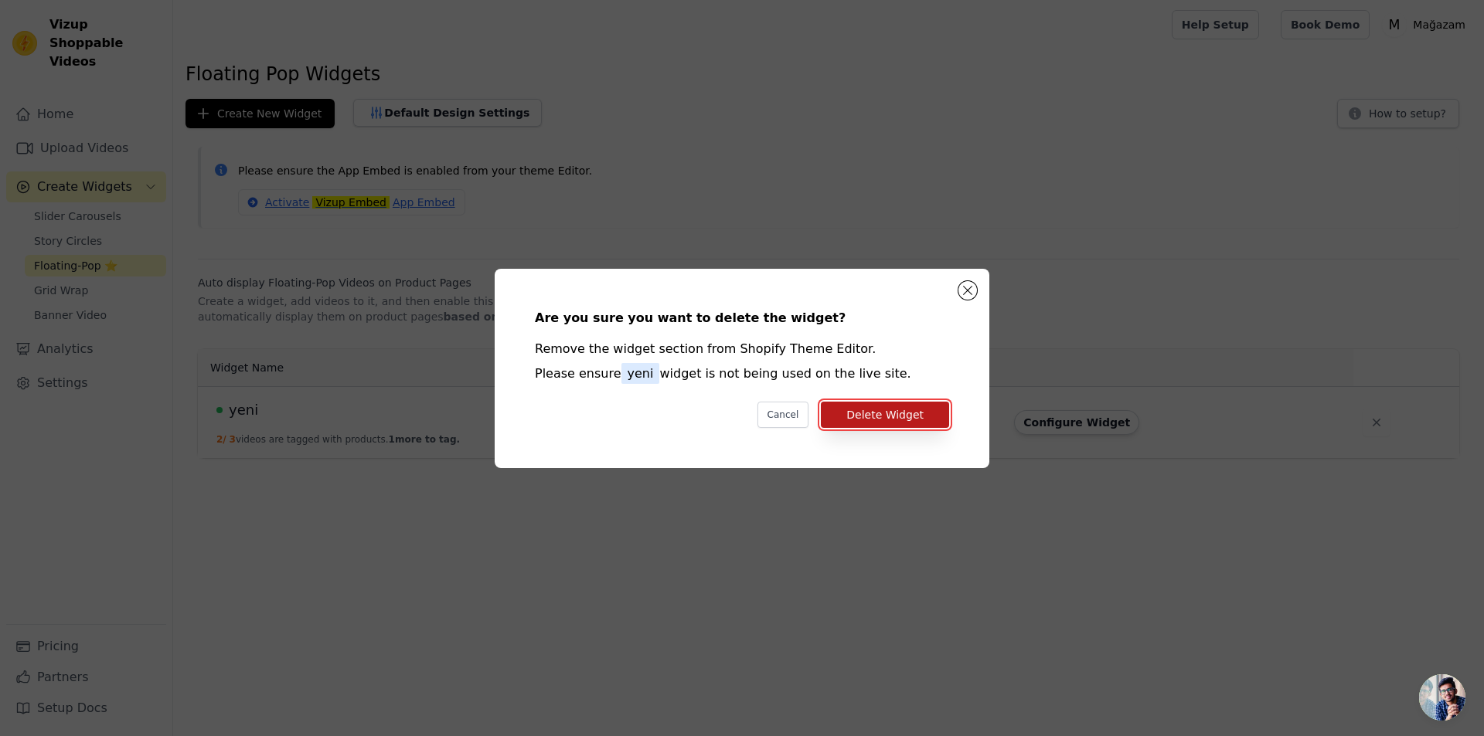
click at [886, 410] on button "Delete Widget" at bounding box center [885, 415] width 128 height 26
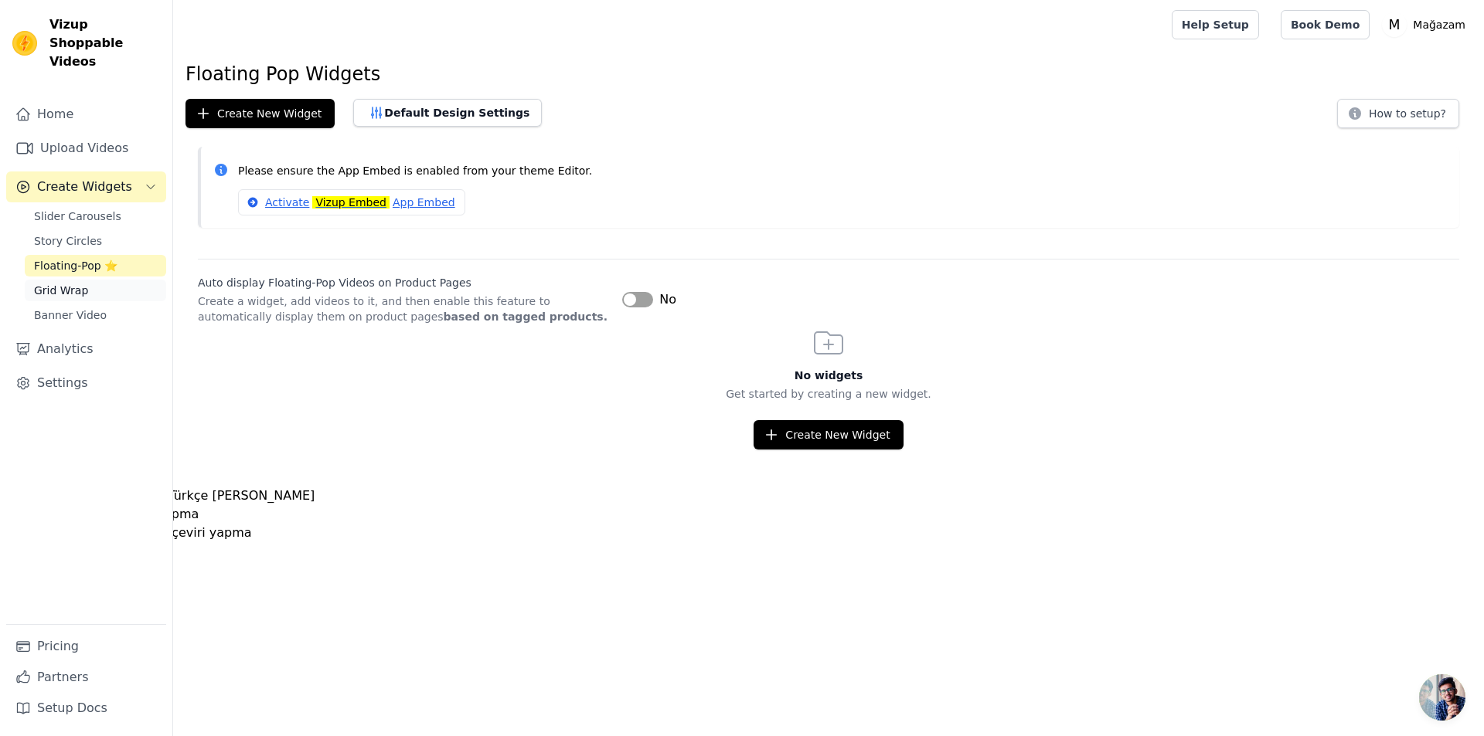
click at [54, 283] on span "Grid Wrap" at bounding box center [61, 290] width 54 height 15
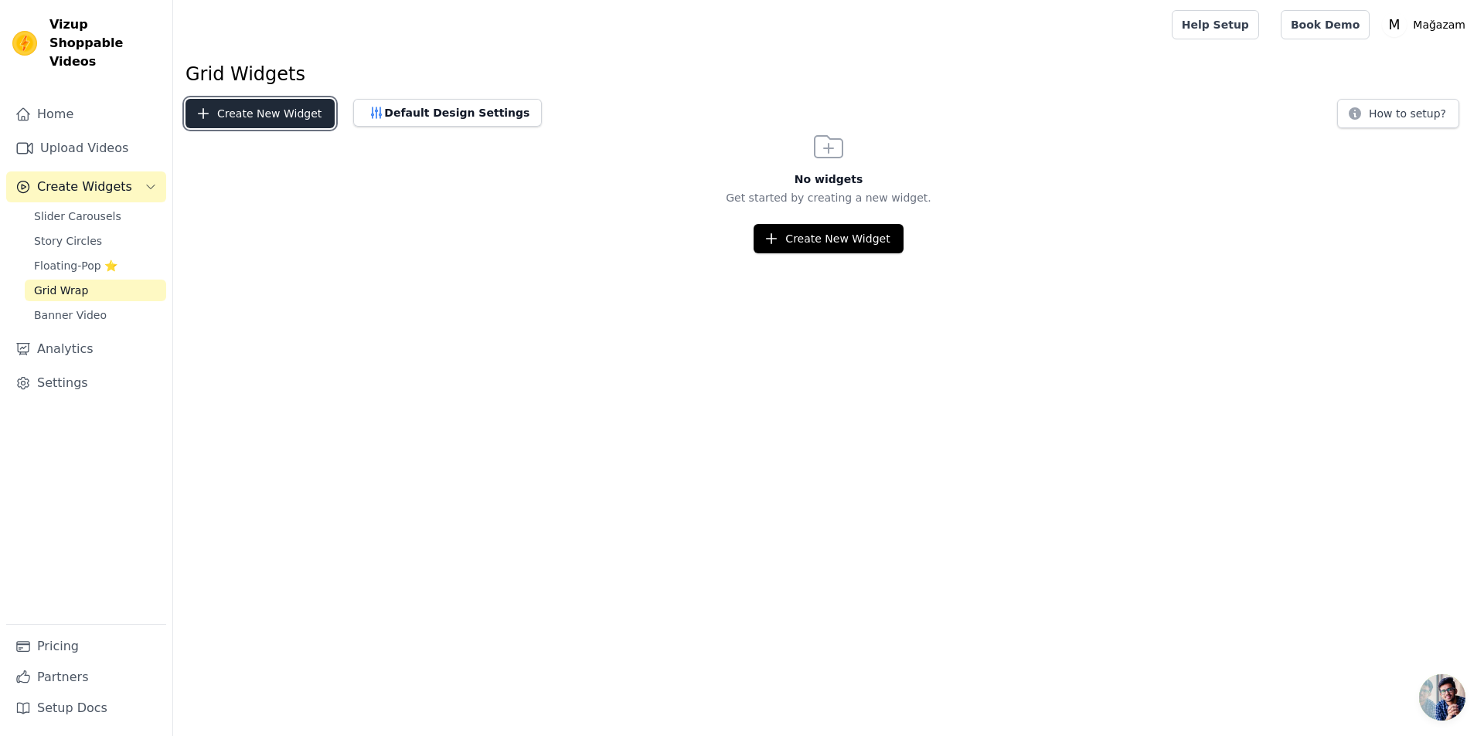
click at [254, 110] on button "Create New Widget" at bounding box center [259, 113] width 149 height 29
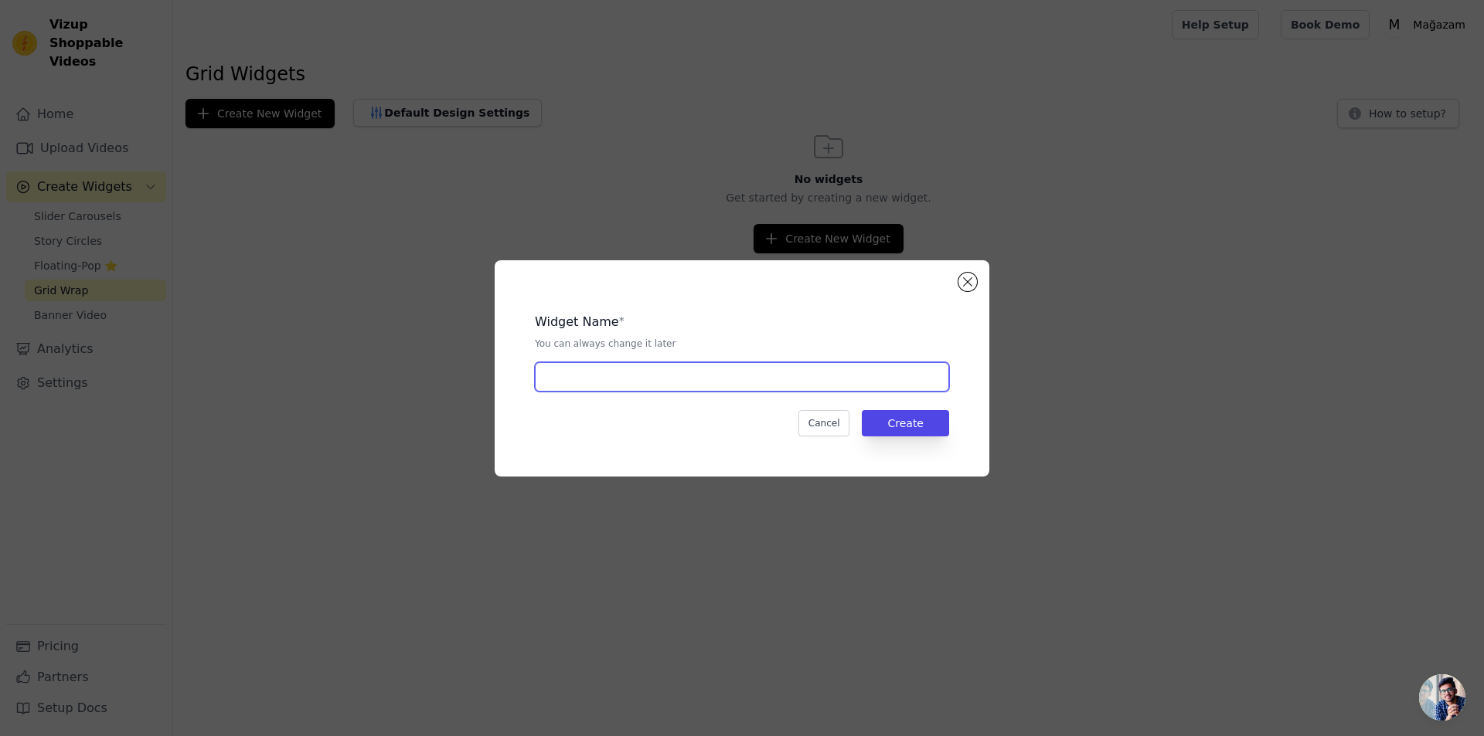
click at [820, 385] on input "text" at bounding box center [742, 376] width 414 height 29
type input "yeni"
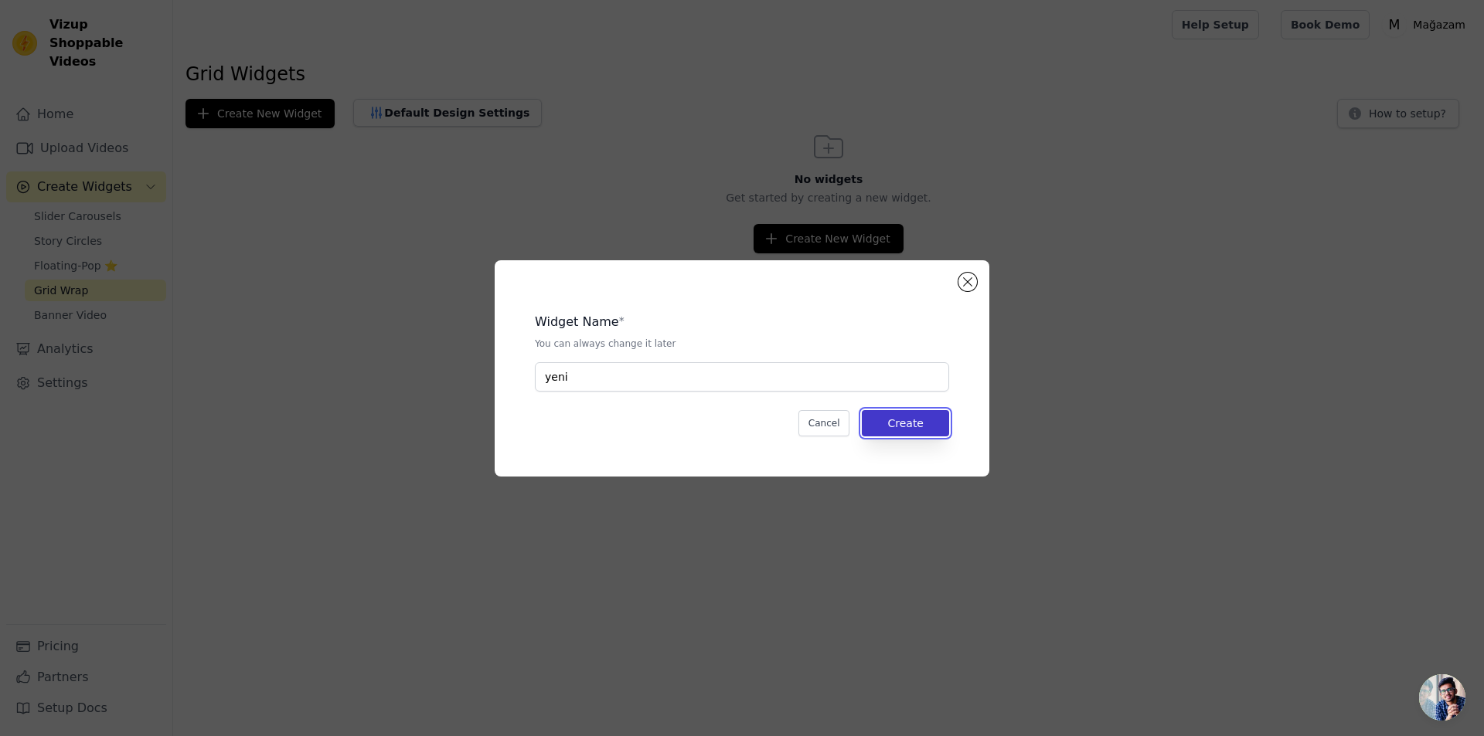
click at [916, 425] on button "Create" at bounding box center [905, 423] width 87 height 26
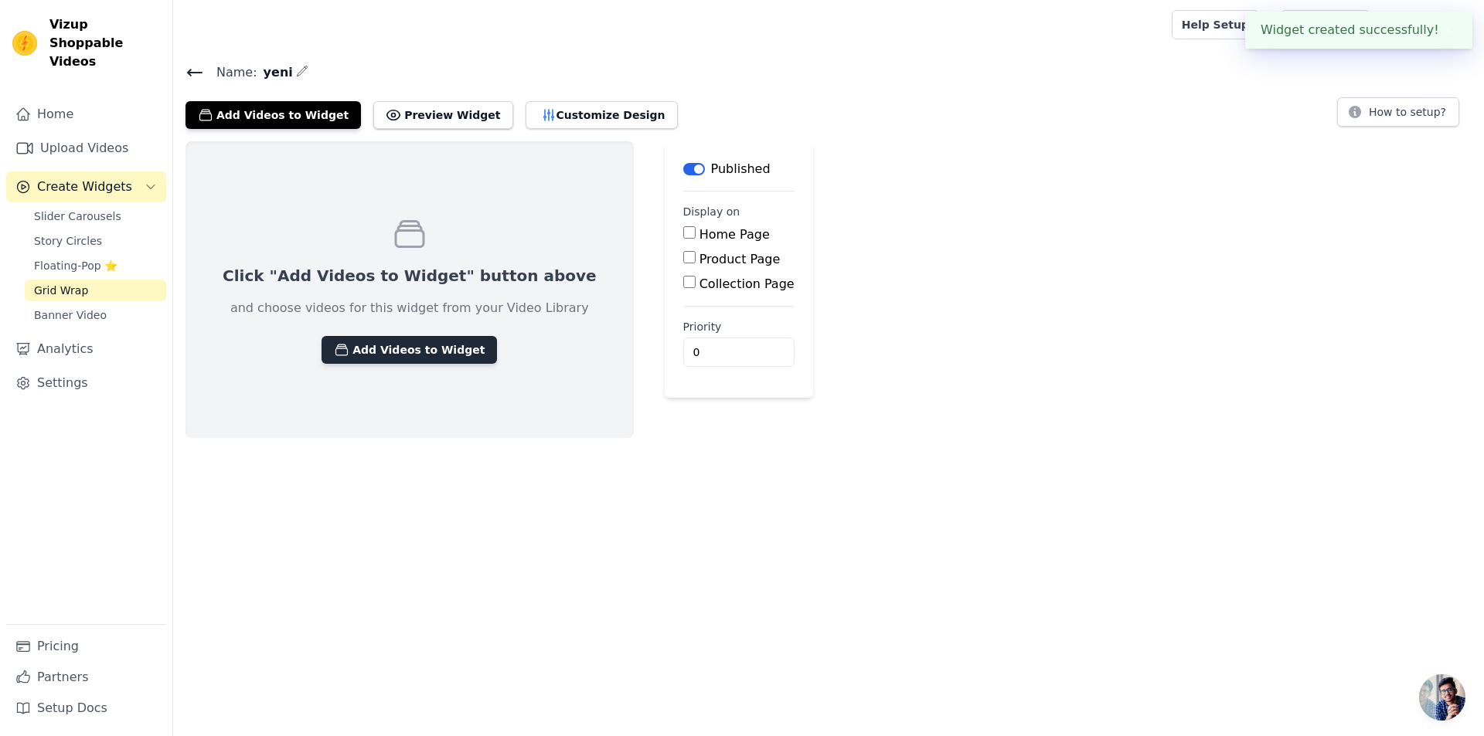
click at [407, 351] on button "Add Videos to Widget" at bounding box center [408, 350] width 175 height 28
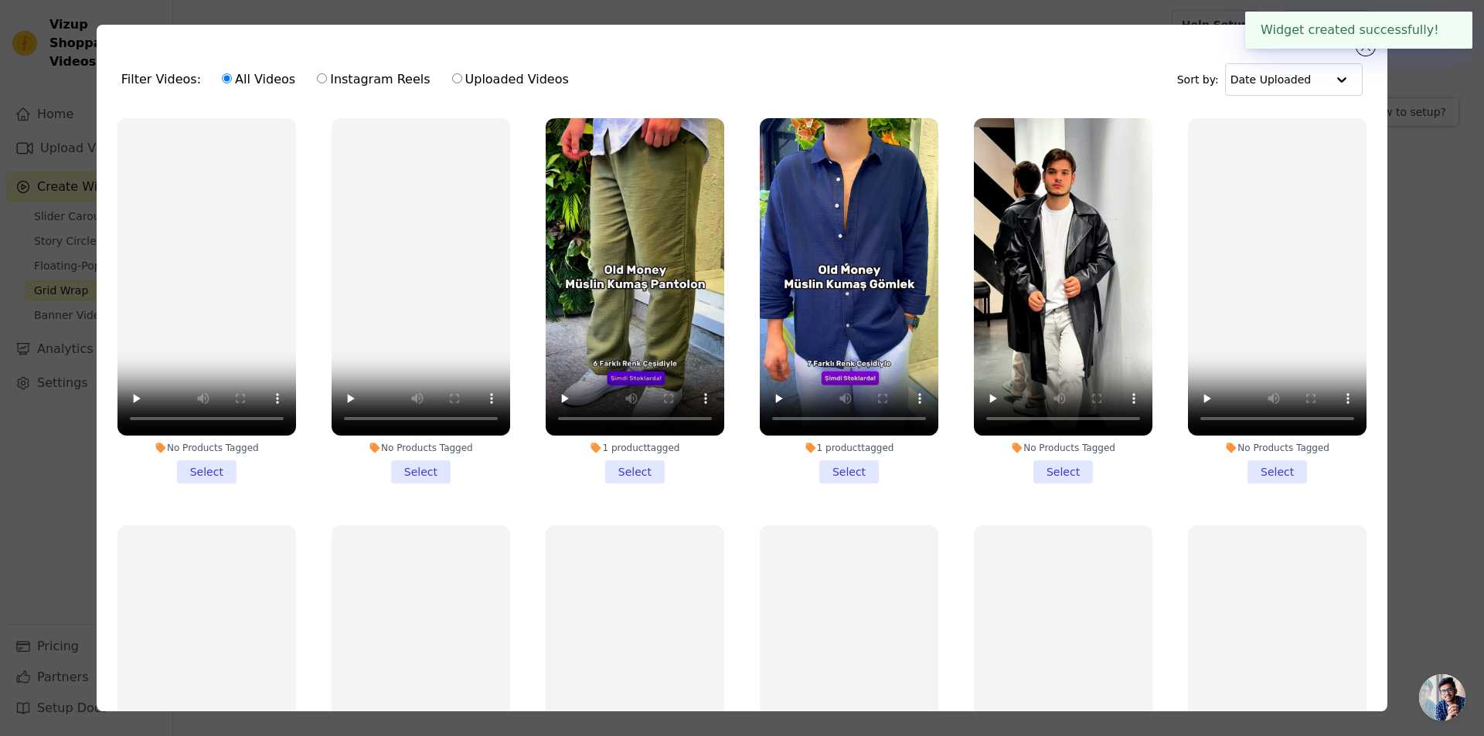
click at [626, 454] on li "1 product tagged Select" at bounding box center [635, 300] width 178 height 365
click at [0, 0] on input "1 product tagged Select" at bounding box center [0, 0] width 0 height 0
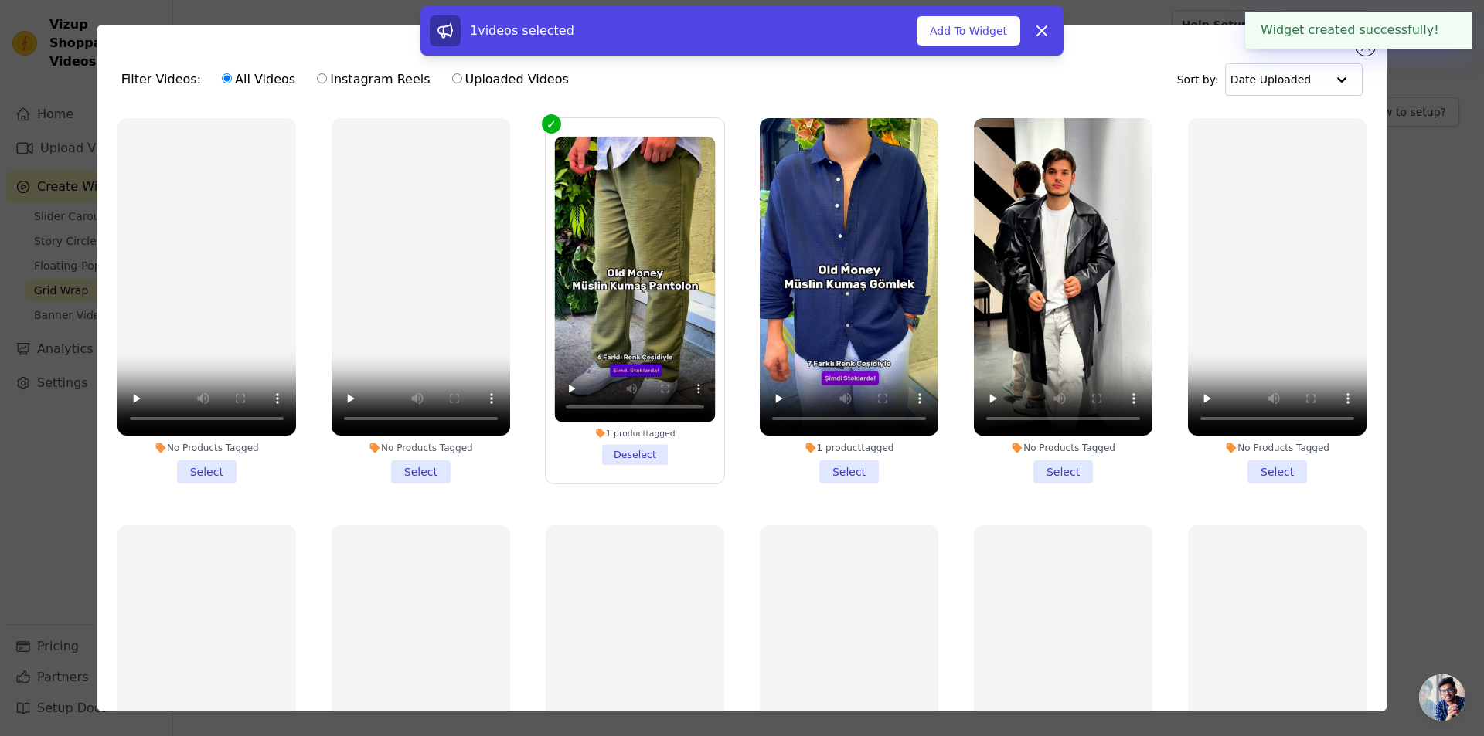
click at [834, 466] on li "1 product tagged Select" at bounding box center [849, 300] width 178 height 365
click at [0, 0] on input "1 product tagged Select" at bounding box center [0, 0] width 0 height 0
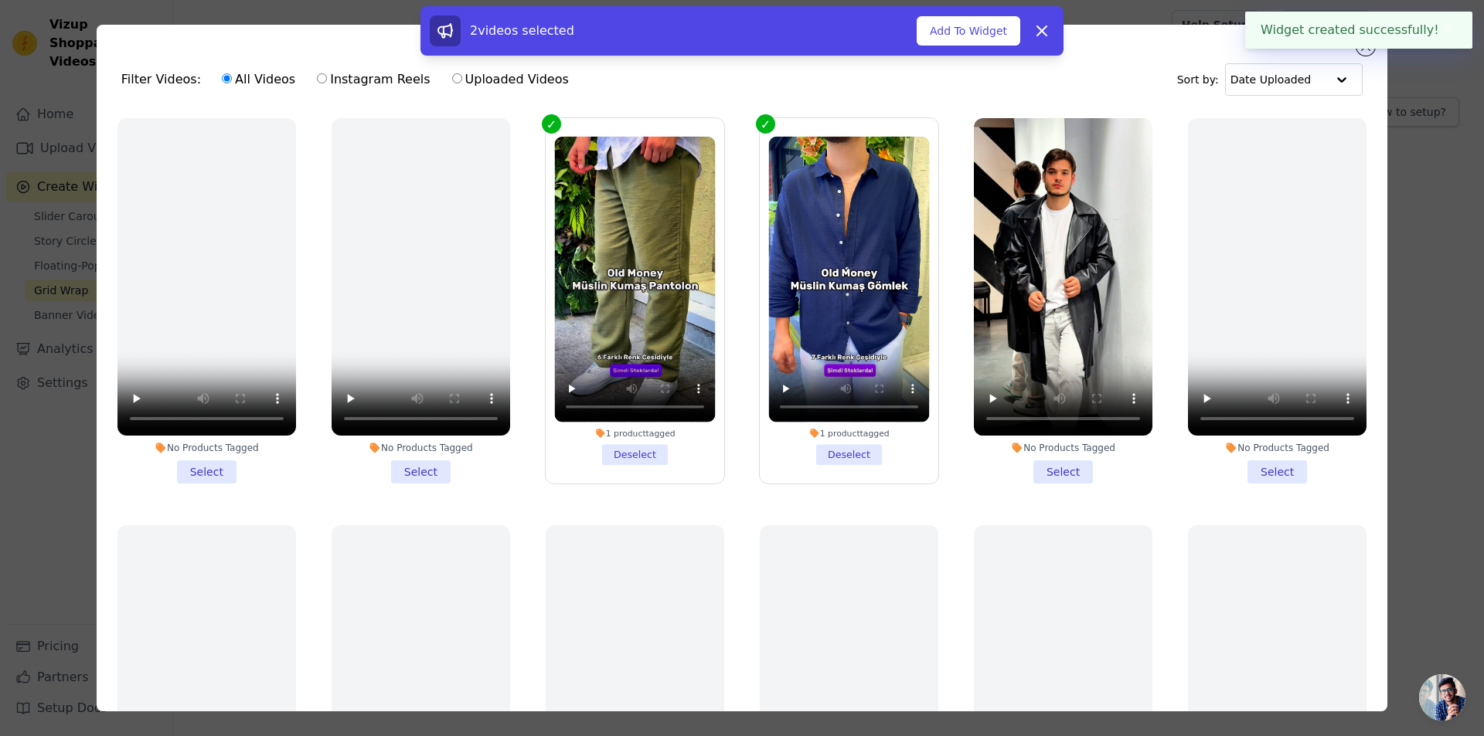
click at [1066, 470] on li "No Products Tagged Select" at bounding box center [1063, 300] width 178 height 365
click at [0, 0] on input "No Products Tagged Select" at bounding box center [0, 0] width 0 height 0
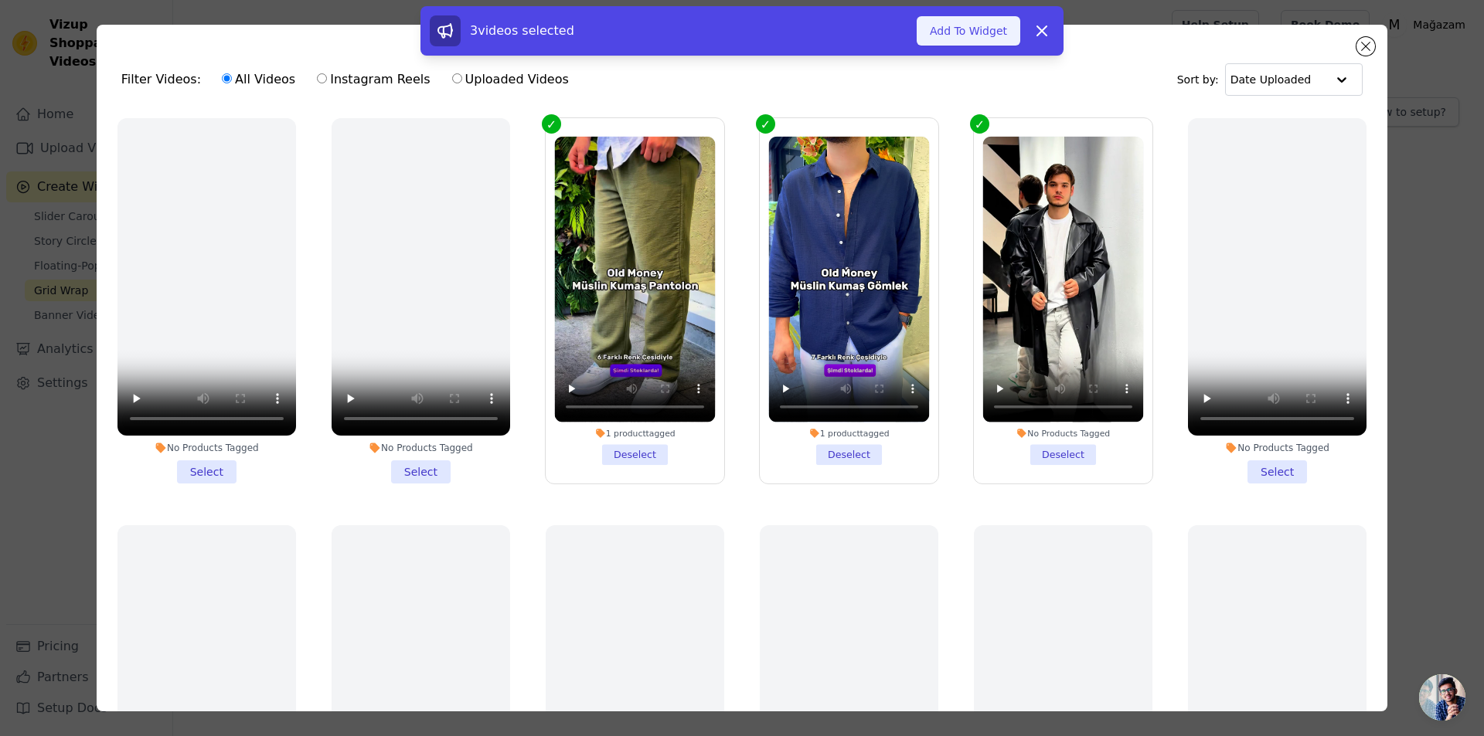
click at [967, 26] on button "Add To Widget" at bounding box center [968, 30] width 104 height 29
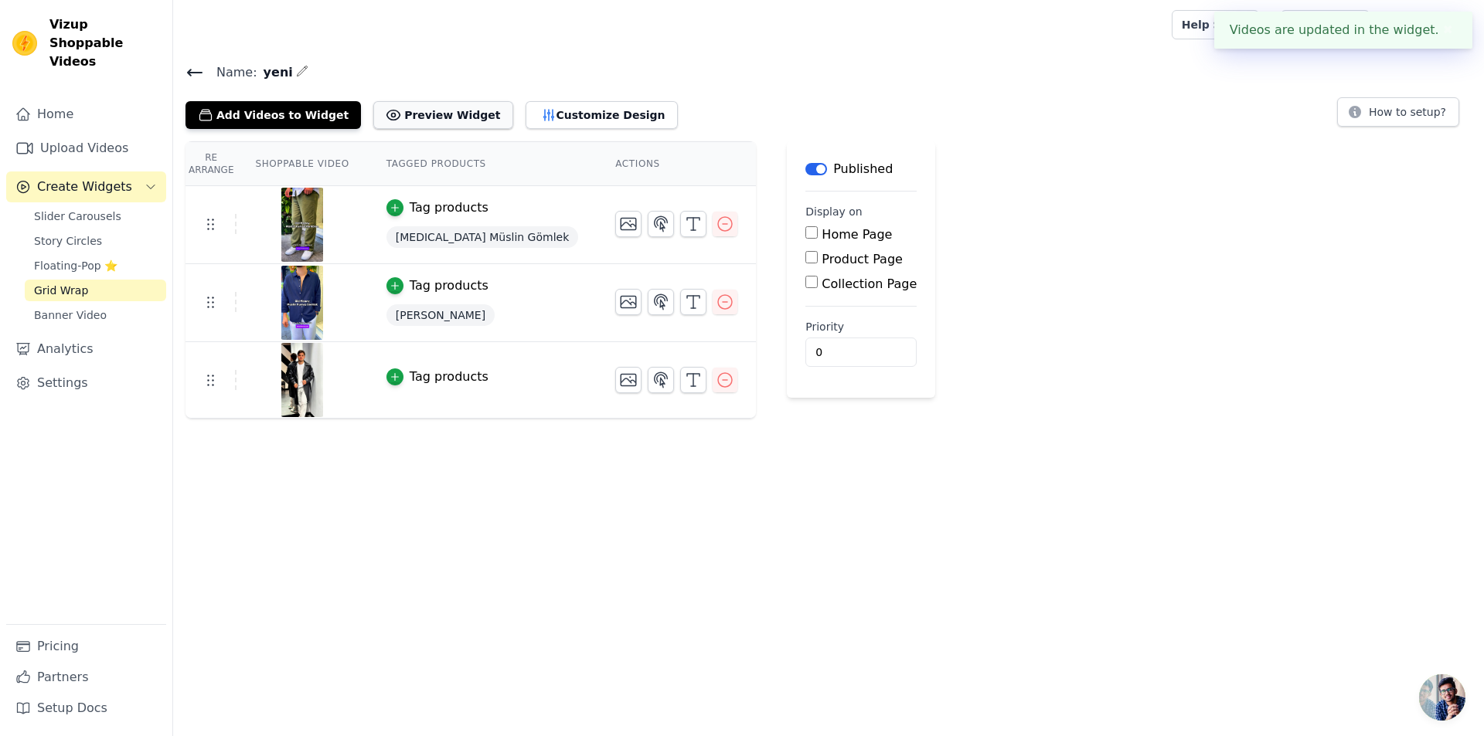
click at [426, 121] on button "Preview Widget" at bounding box center [442, 115] width 139 height 28
click at [182, 73] on div "Name: yeni Add Videos to Widget Preview Widget Customize Design How to setup?" at bounding box center [828, 95] width 1310 height 67
click at [188, 72] on icon at bounding box center [195, 73] width 14 height 6
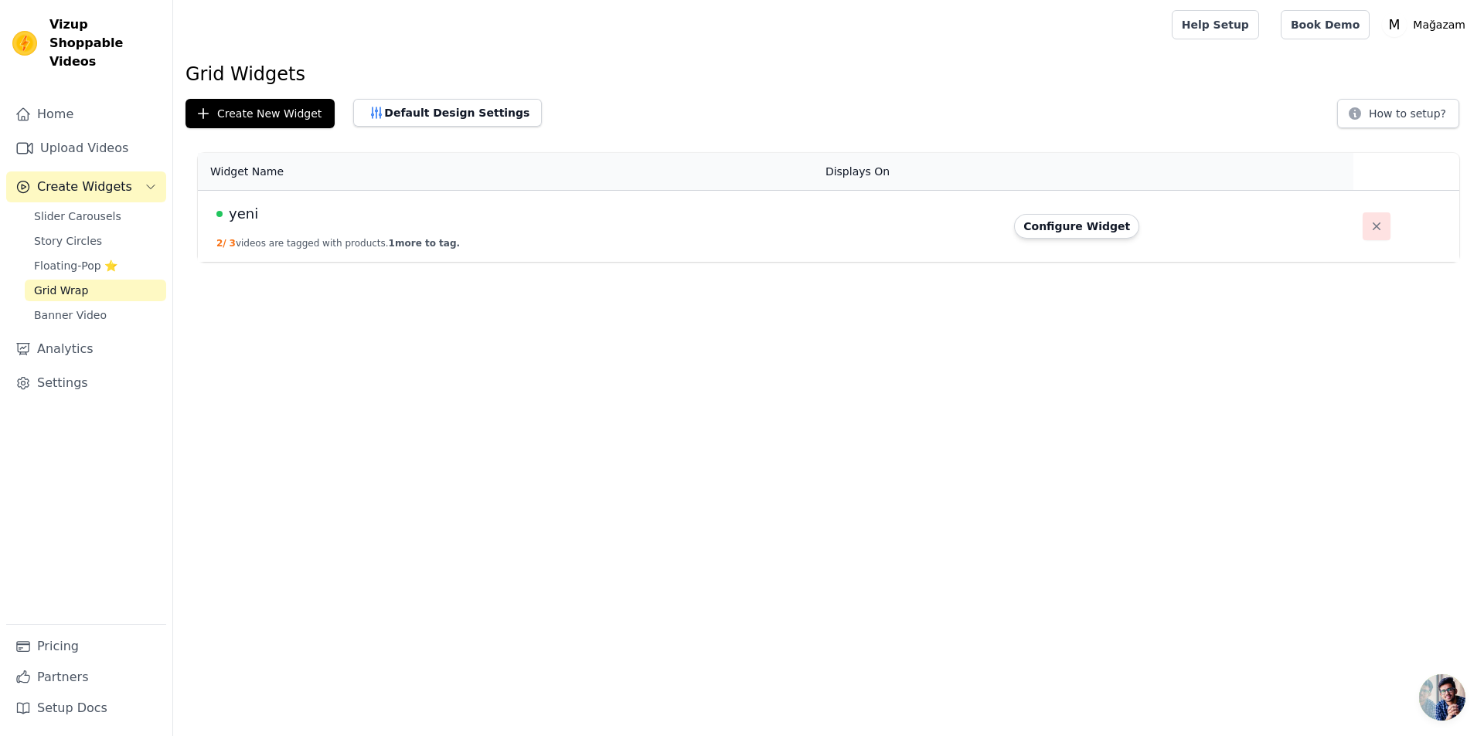
click at [1368, 224] on icon "button" at bounding box center [1375, 226] width 15 height 15
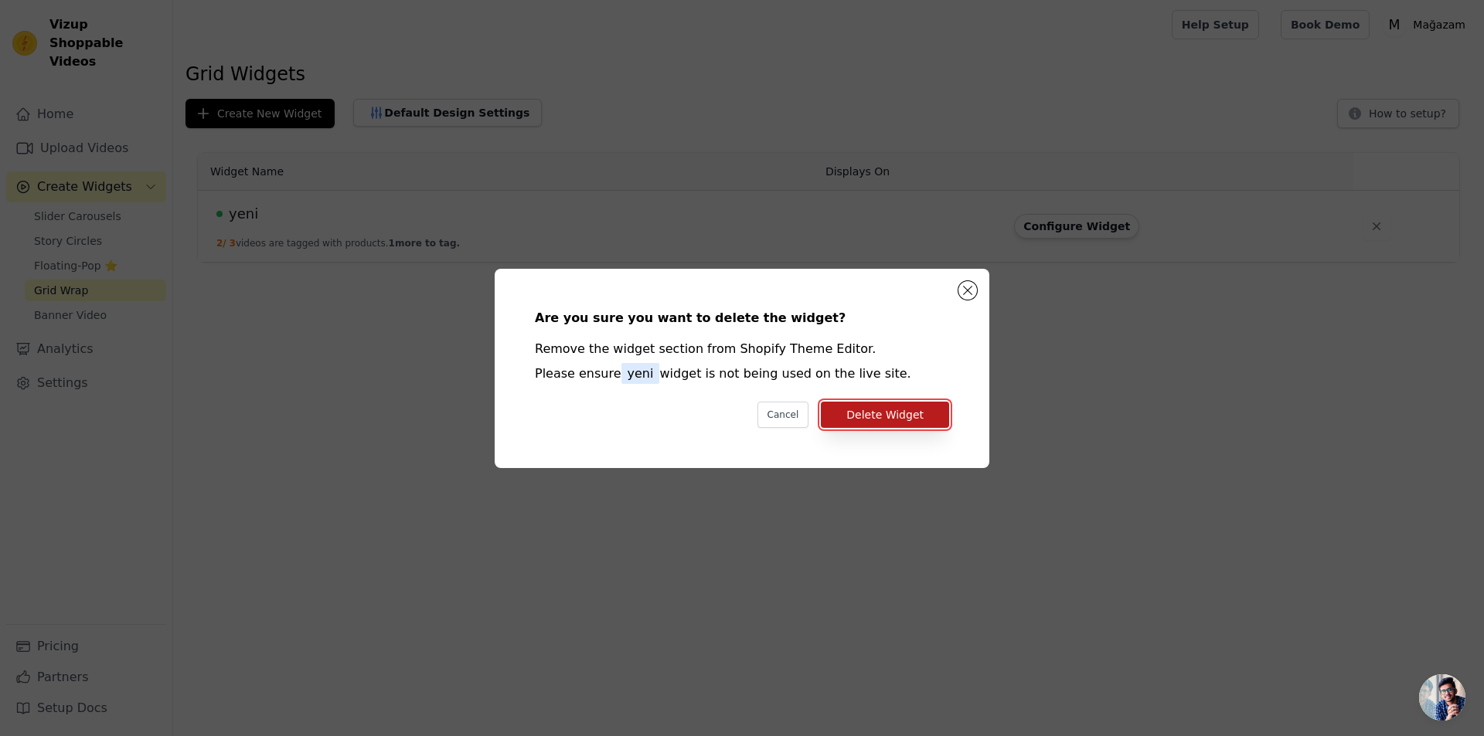
click at [930, 419] on button "Delete Widget" at bounding box center [885, 415] width 128 height 26
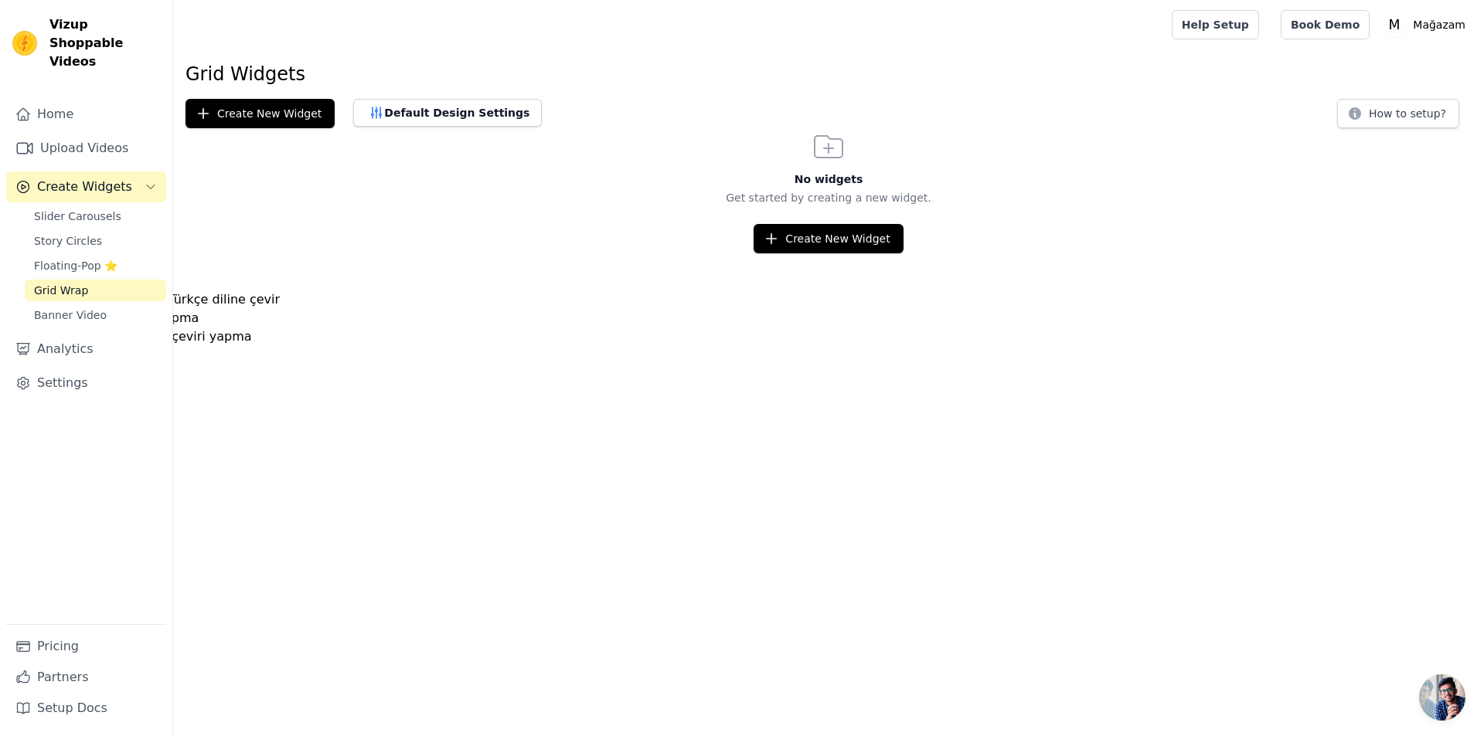
click at [54, 308] on span "Banner Video" at bounding box center [70, 315] width 73 height 15
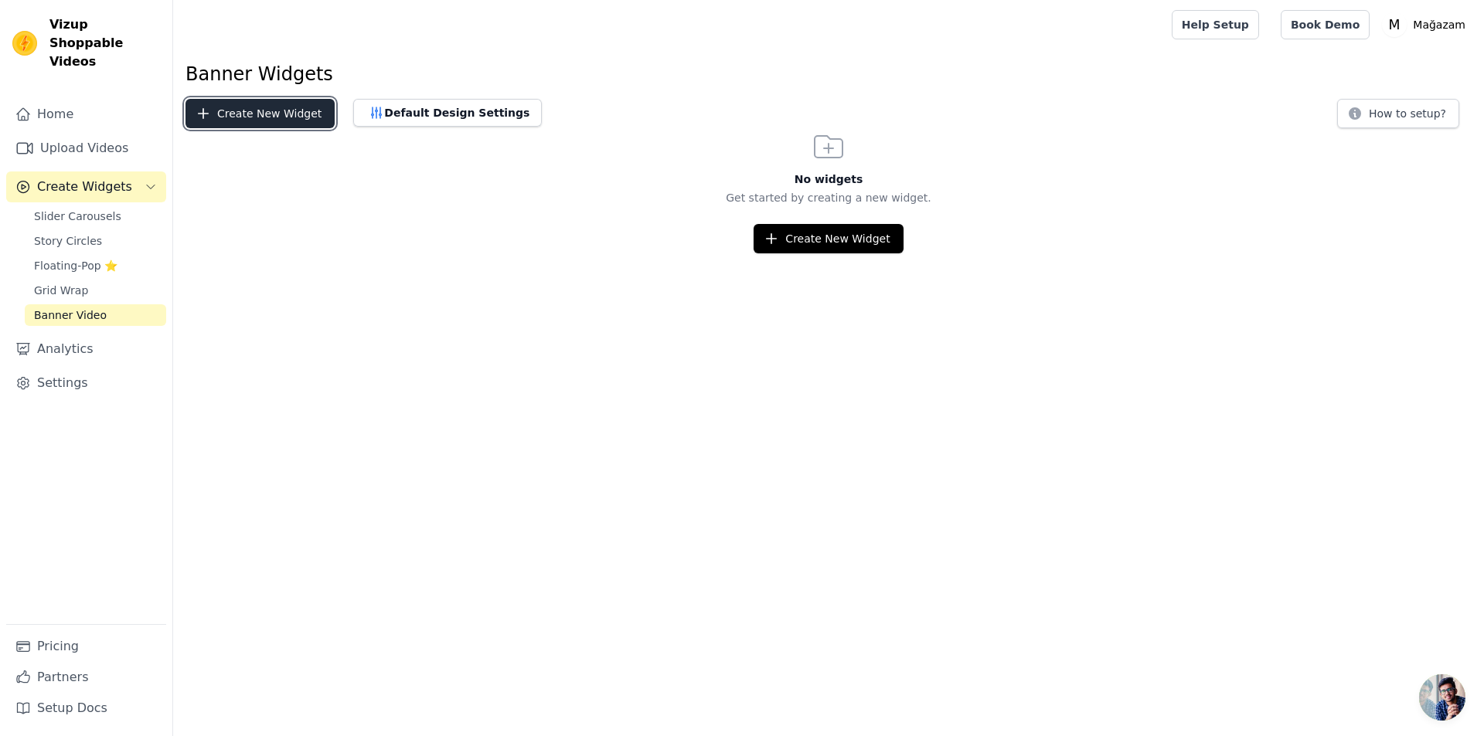
click at [264, 115] on button "Create New Widget" at bounding box center [259, 113] width 149 height 29
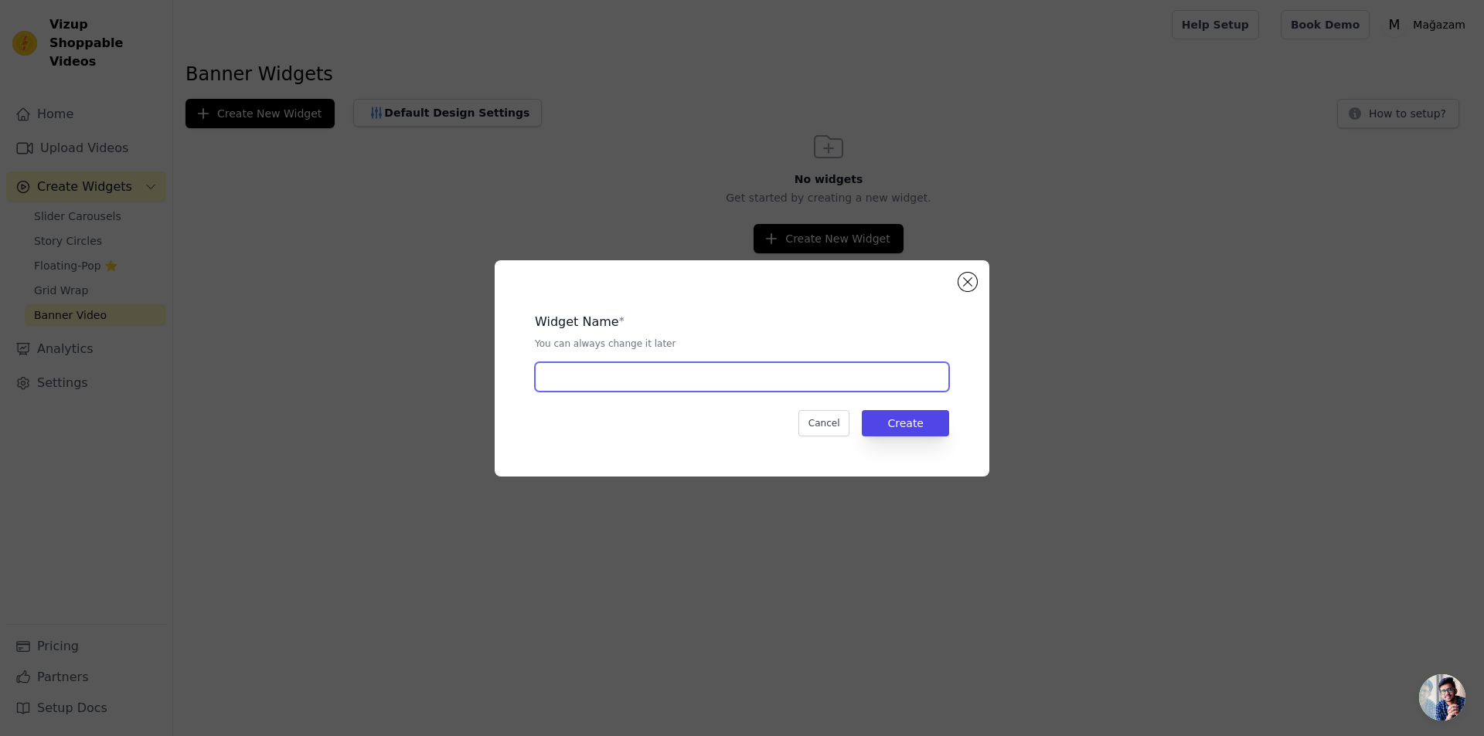
click at [555, 372] on input "text" at bounding box center [742, 376] width 414 height 29
type input "yeni"
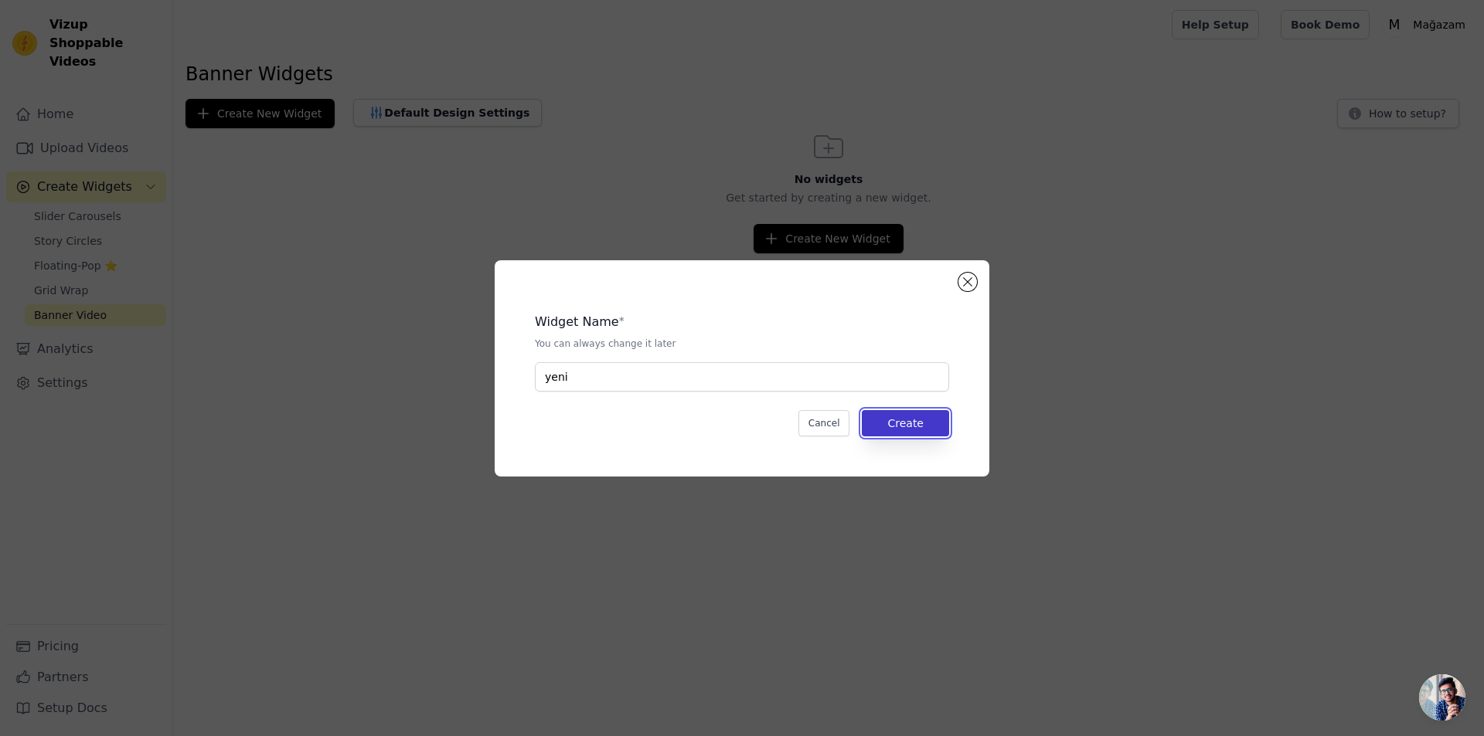
click at [899, 421] on button "Create" at bounding box center [905, 423] width 87 height 26
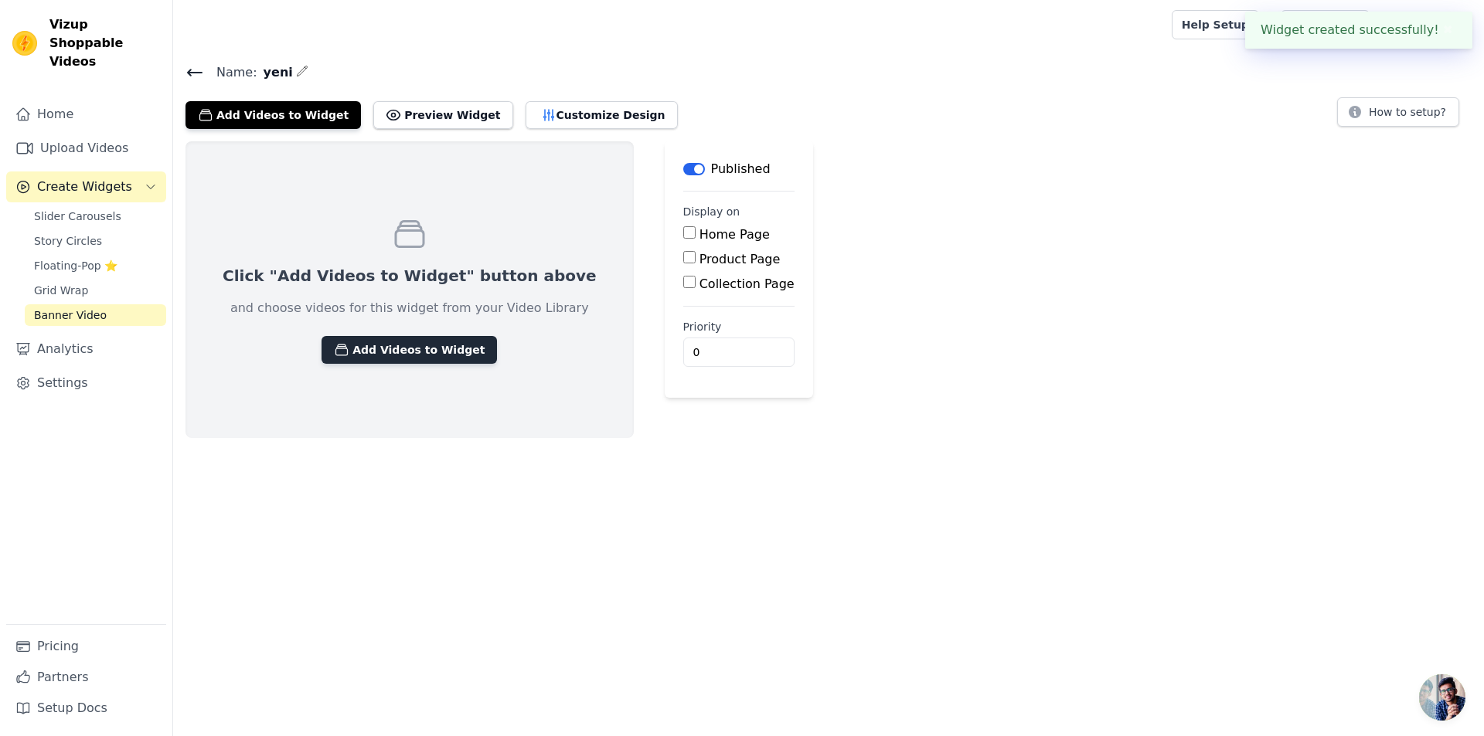
click at [373, 342] on button "Add Videos to Widget" at bounding box center [408, 350] width 175 height 28
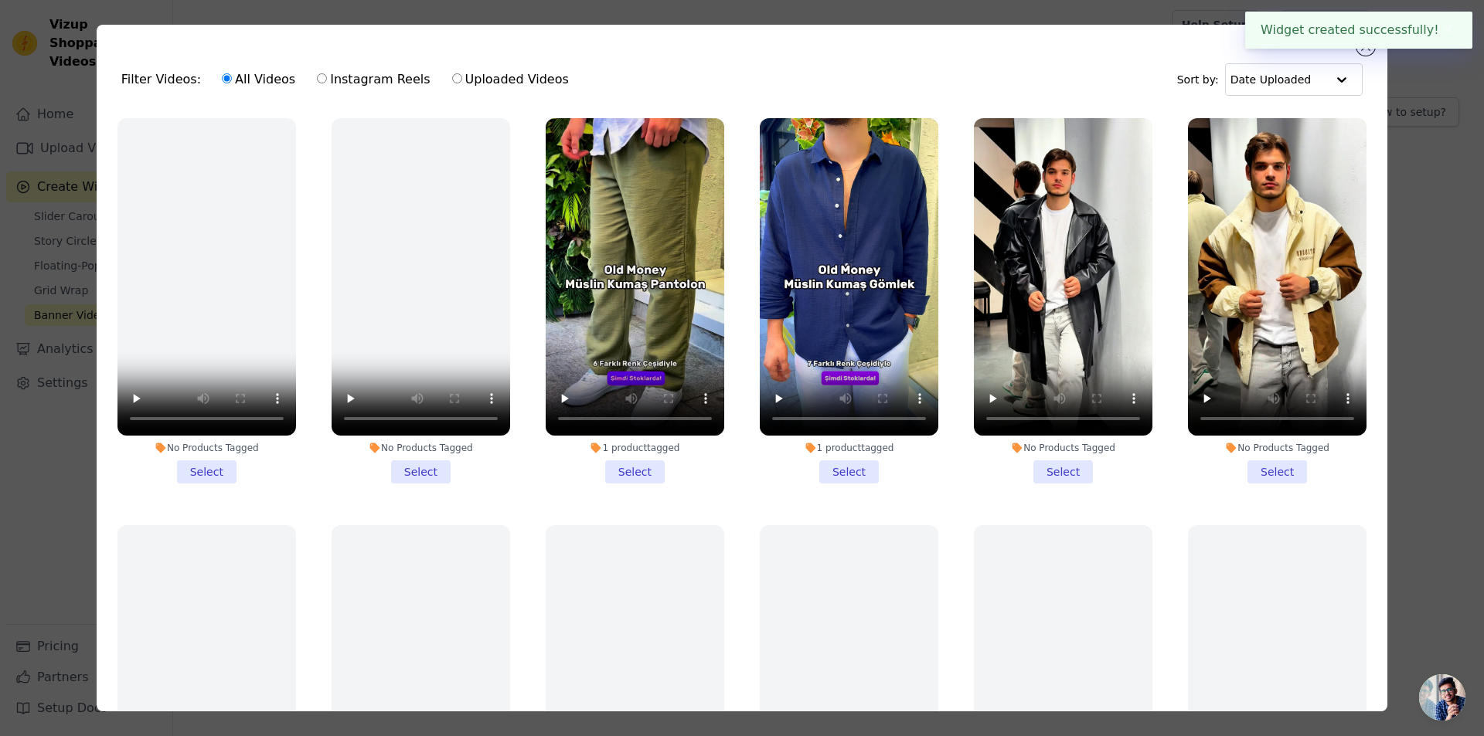
click at [607, 465] on li "1 product tagged Select" at bounding box center [635, 300] width 178 height 365
click at [0, 0] on input "1 product tagged Select" at bounding box center [0, 0] width 0 height 0
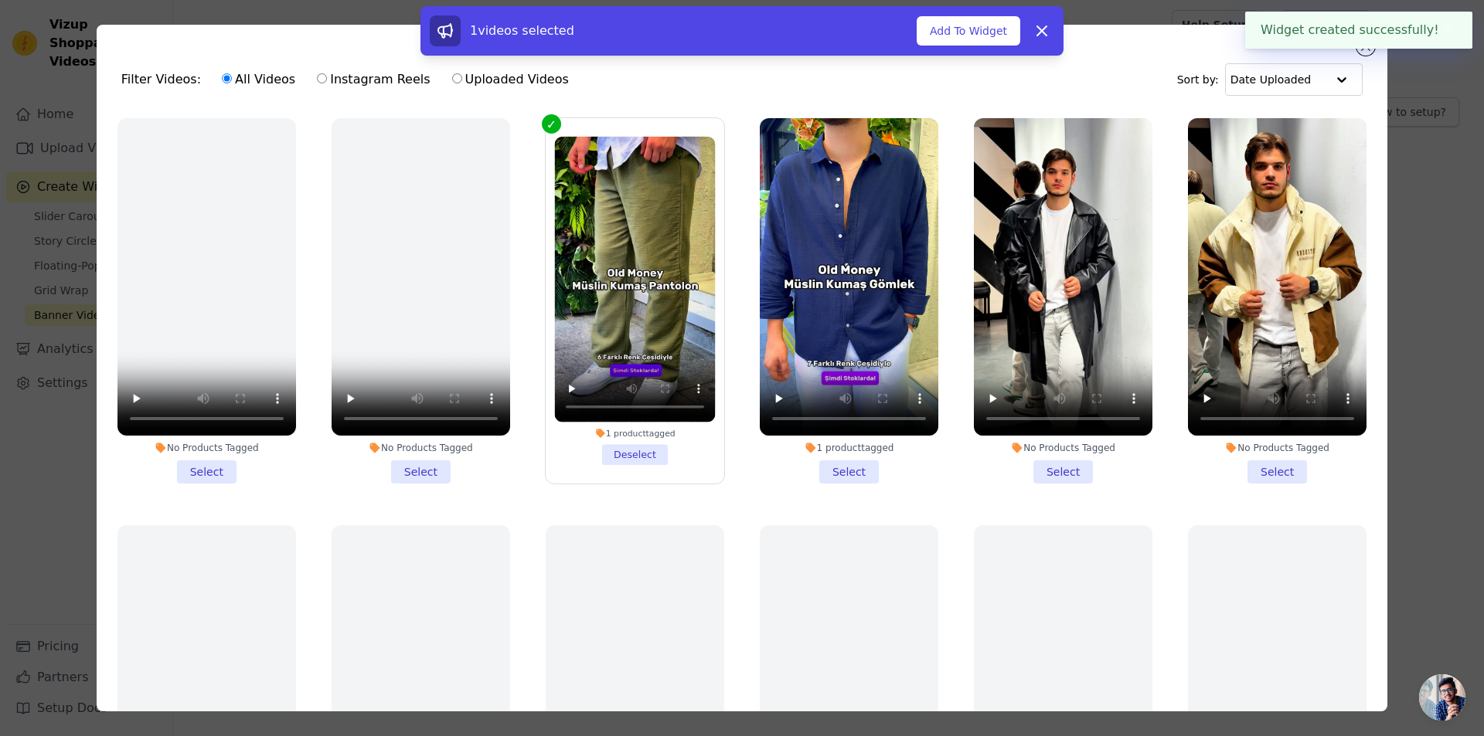
click at [840, 462] on li "1 product tagged Select" at bounding box center [849, 300] width 178 height 365
click at [0, 0] on input "1 product tagged Select" at bounding box center [0, 0] width 0 height 0
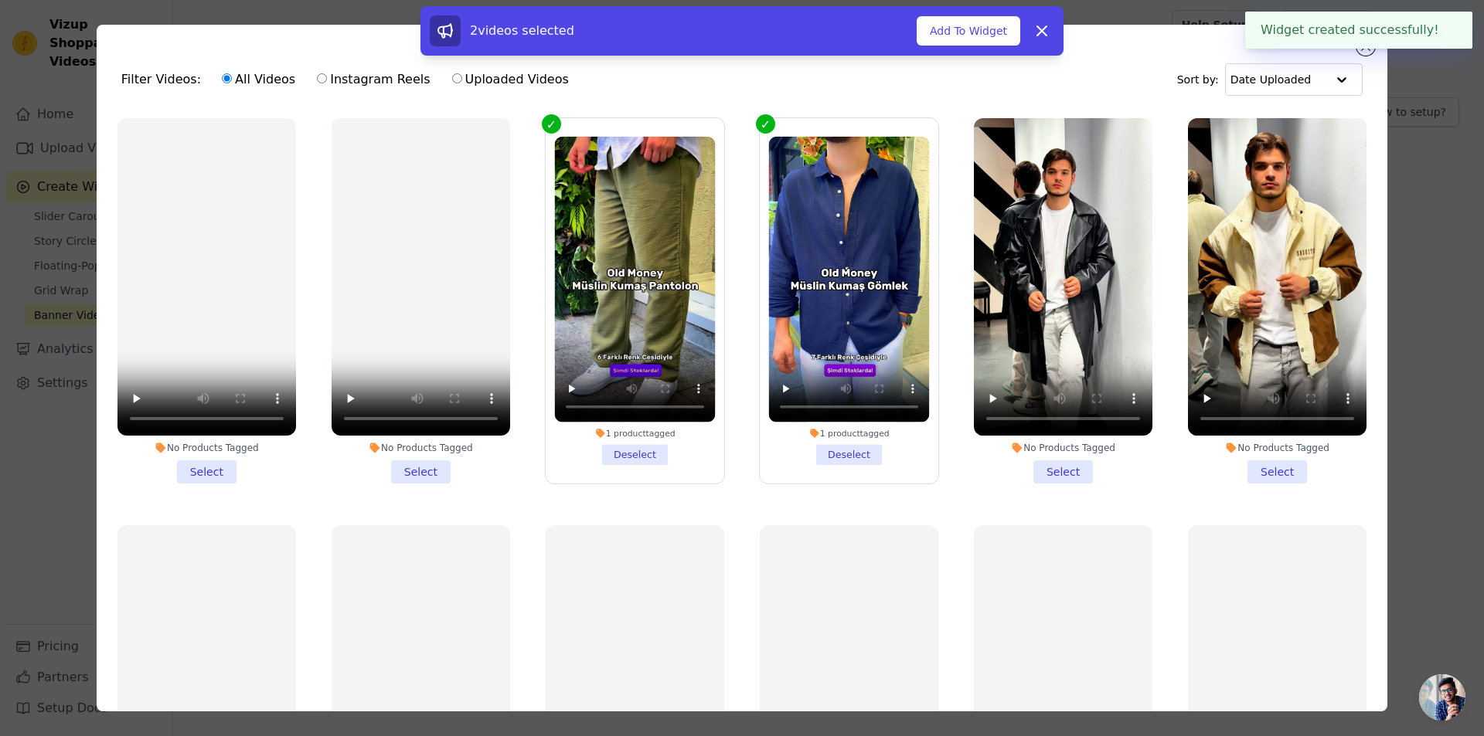
click at [1028, 463] on li "No Products Tagged Select" at bounding box center [1063, 300] width 178 height 365
click at [0, 0] on input "No Products Tagged Select" at bounding box center [0, 0] width 0 height 0
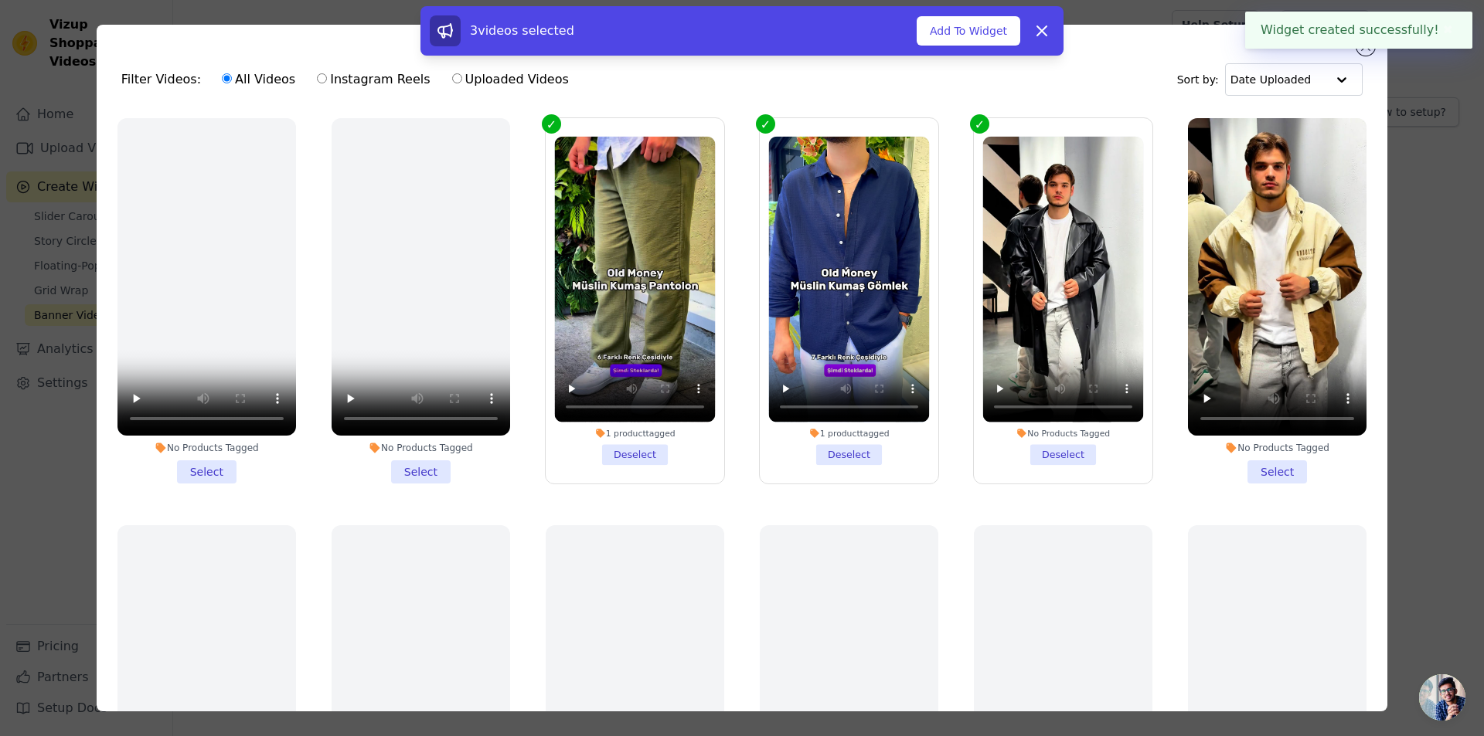
click at [1242, 454] on li "No Products Tagged Select" at bounding box center [1277, 300] width 178 height 365
click at [0, 0] on input "No Products Tagged Select" at bounding box center [0, 0] width 0 height 0
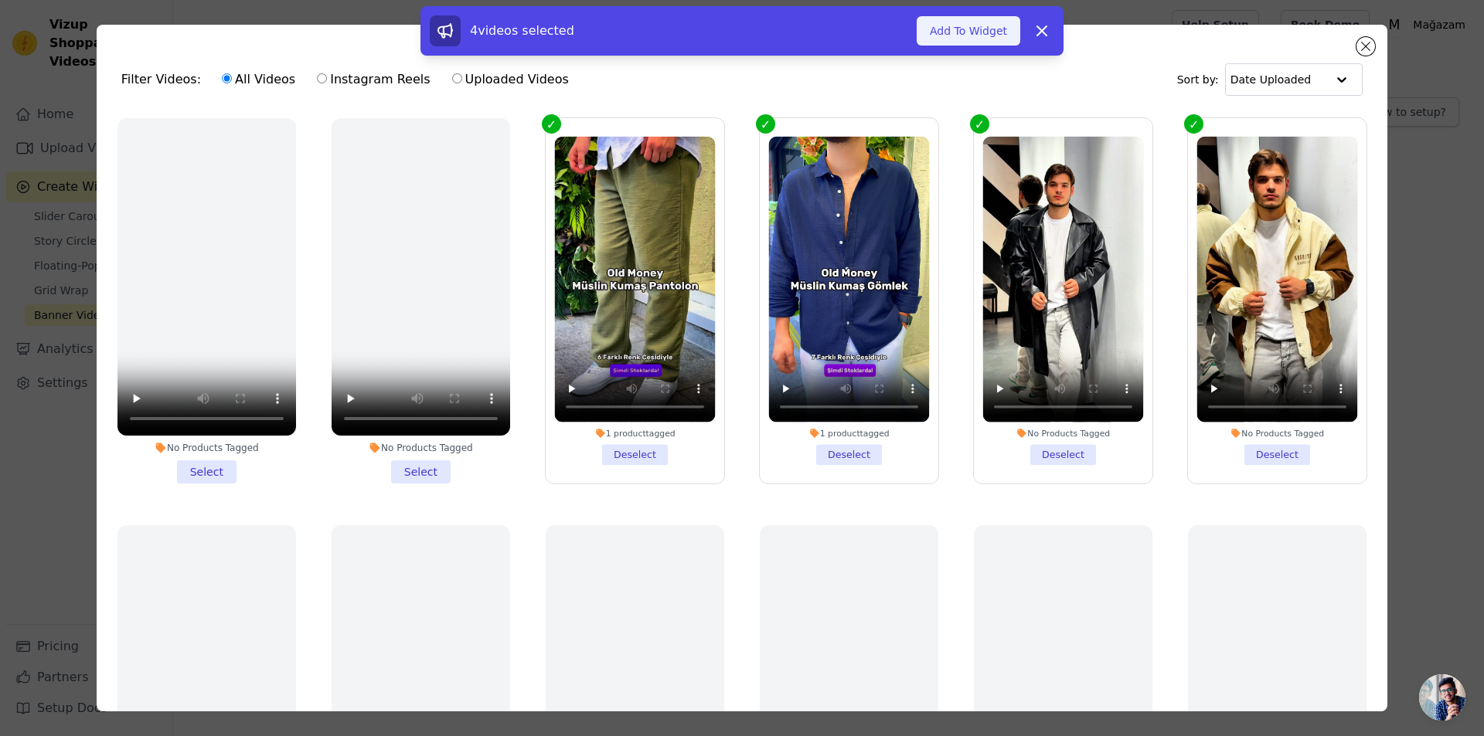
click at [969, 40] on button "Add To Widget" at bounding box center [968, 30] width 104 height 29
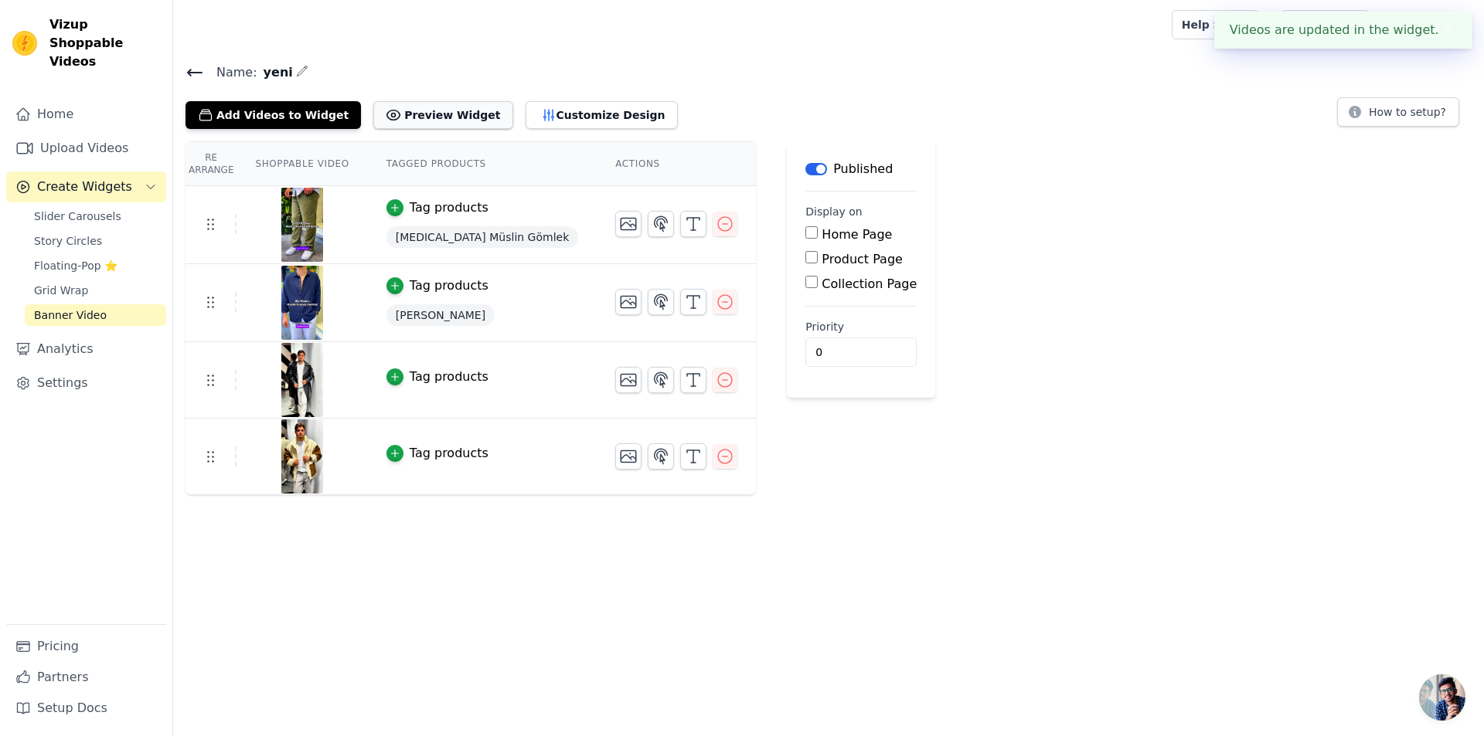
click at [437, 116] on button "Preview Widget" at bounding box center [442, 115] width 139 height 28
click at [198, 76] on icon at bounding box center [194, 72] width 19 height 19
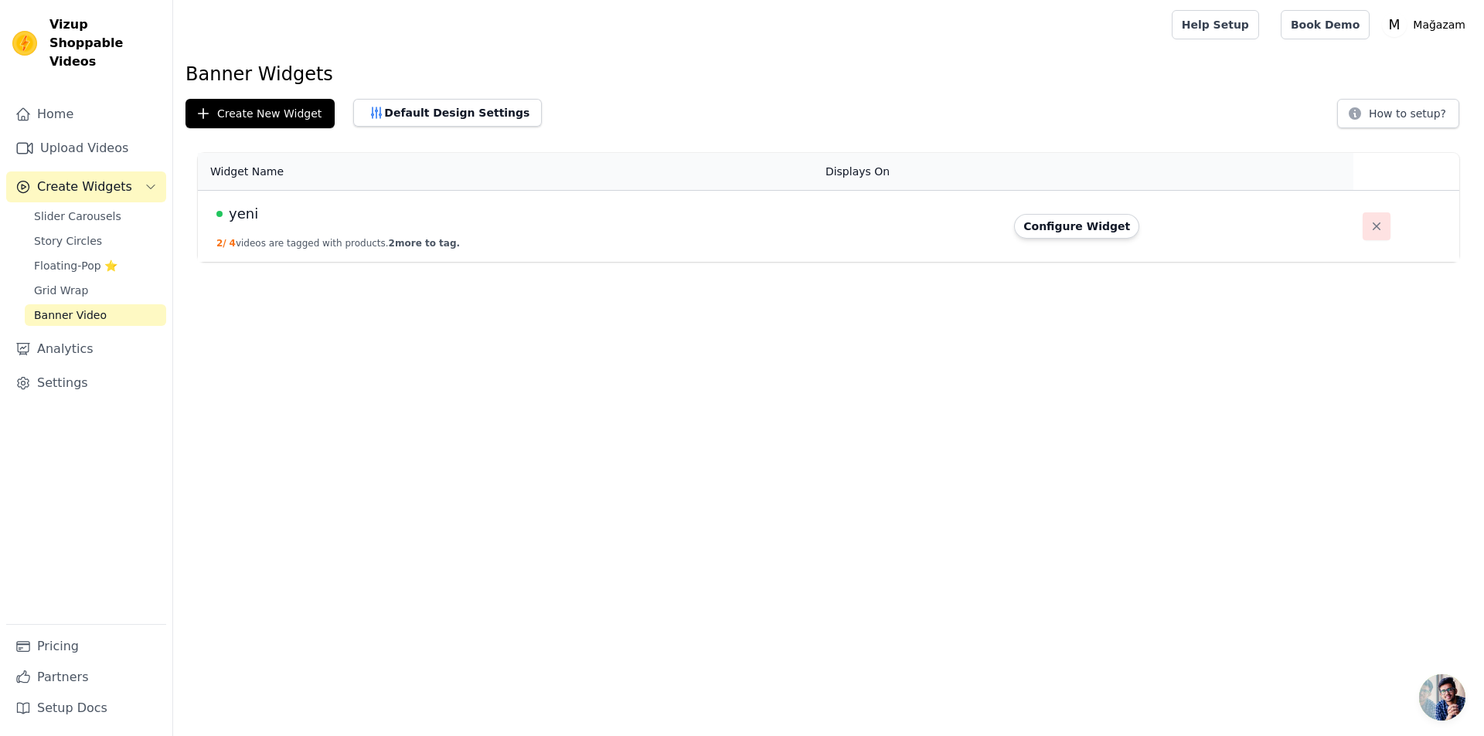
click at [1368, 224] on icon "button" at bounding box center [1375, 226] width 15 height 15
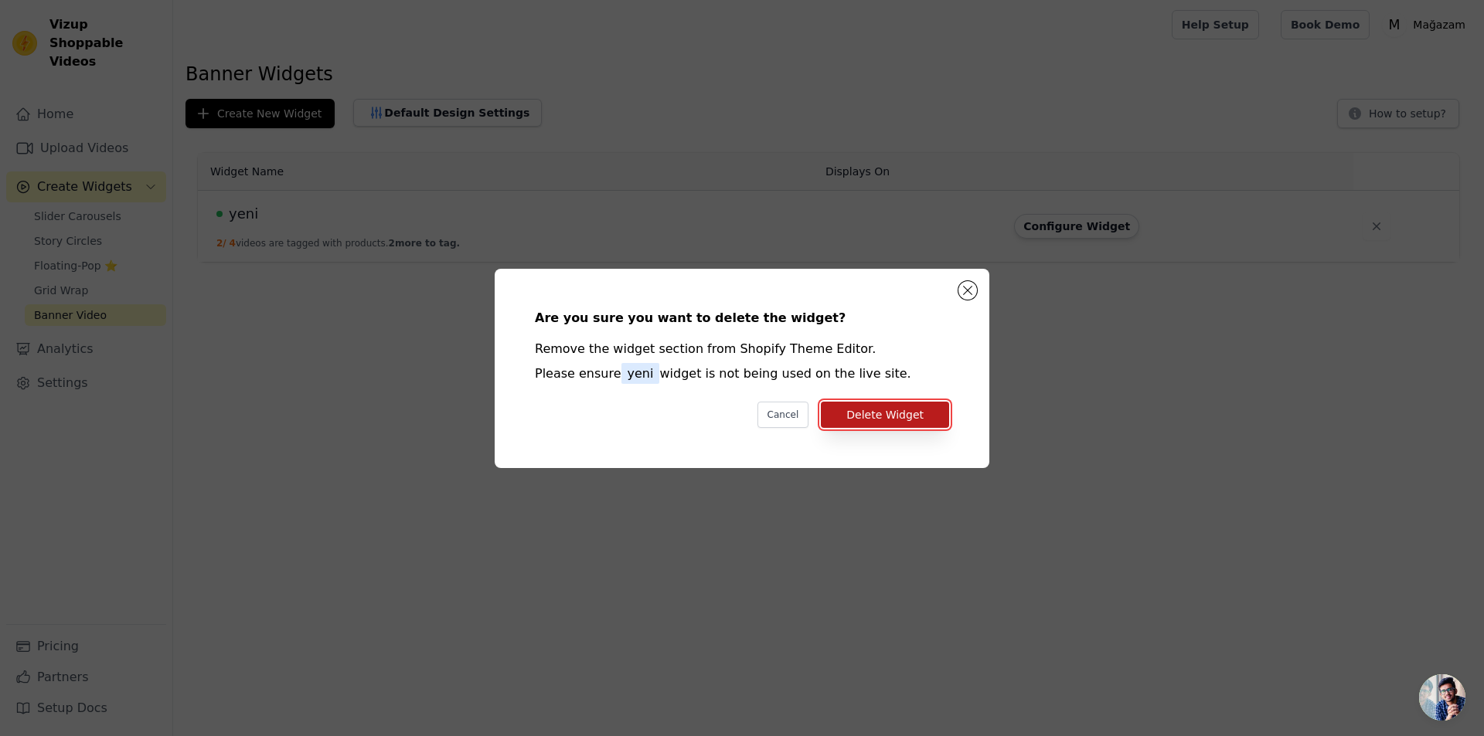
click at [882, 402] on button "Delete Widget" at bounding box center [885, 415] width 128 height 26
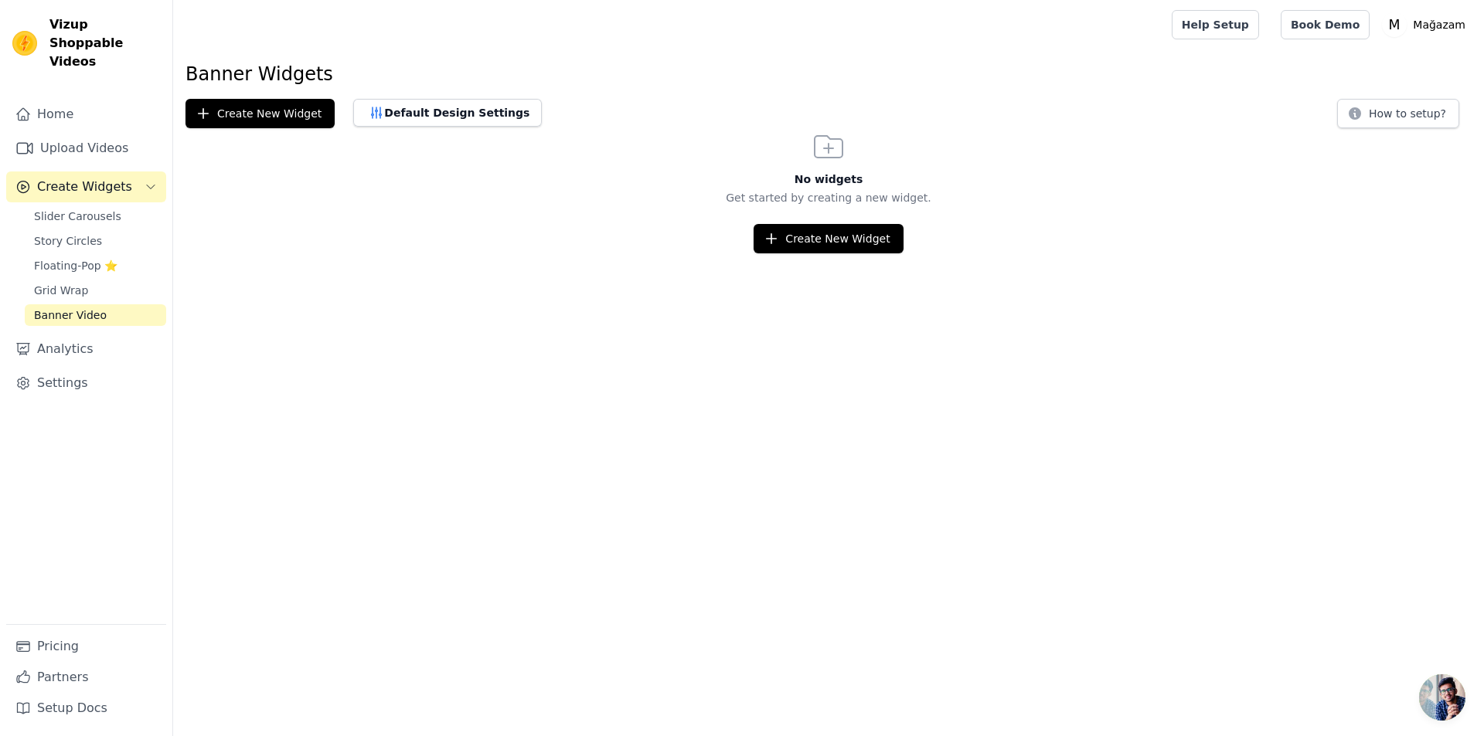
click at [845, 253] on html "Vizup Shoppable Videos Home Upload Videos Create Widgets Slider Carousels Story…" at bounding box center [742, 126] width 1484 height 253
click at [846, 250] on button "Create New Widget" at bounding box center [827, 238] width 149 height 29
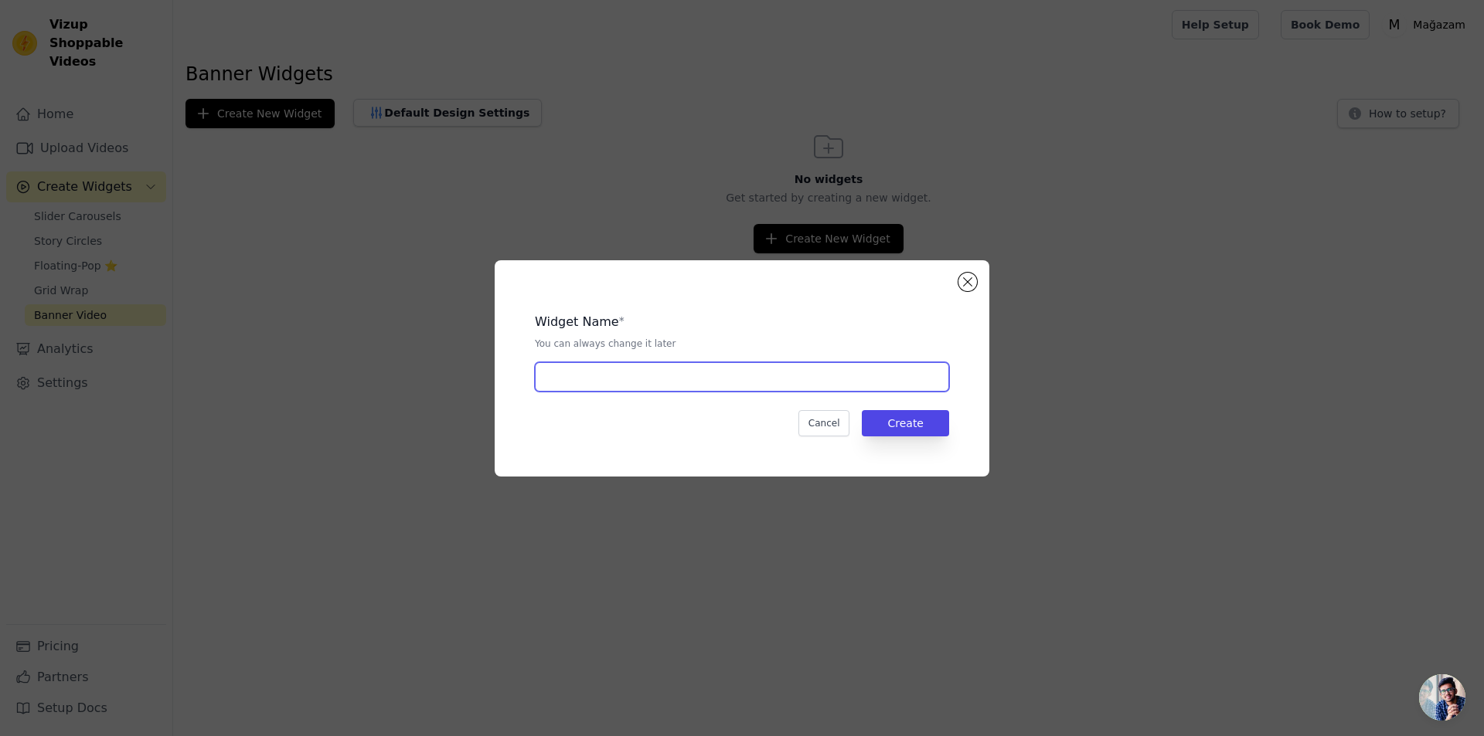
click at [738, 382] on input "text" at bounding box center [742, 376] width 414 height 29
type input "yeni"
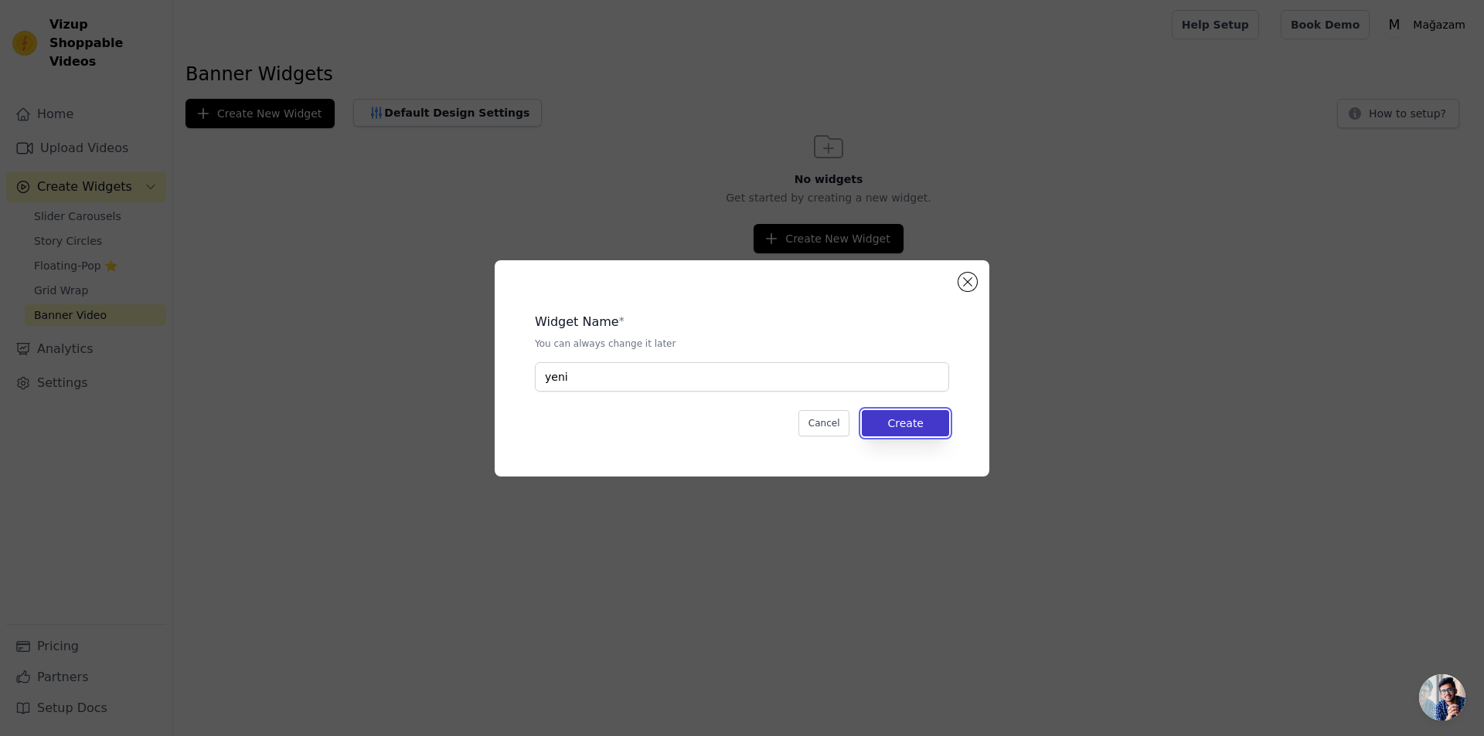
click at [917, 422] on button "Create" at bounding box center [905, 423] width 87 height 26
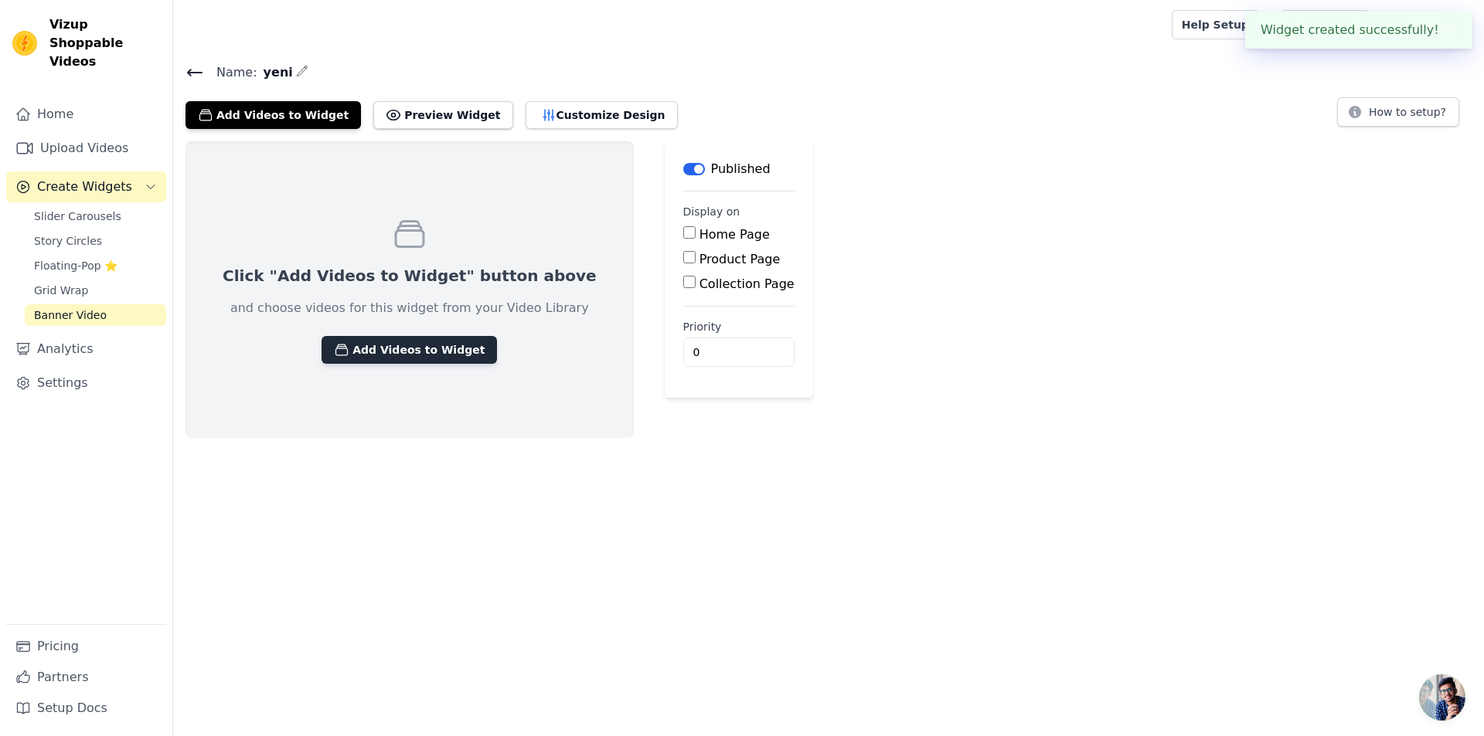
click at [405, 349] on button "Add Videos to Widget" at bounding box center [408, 350] width 175 height 28
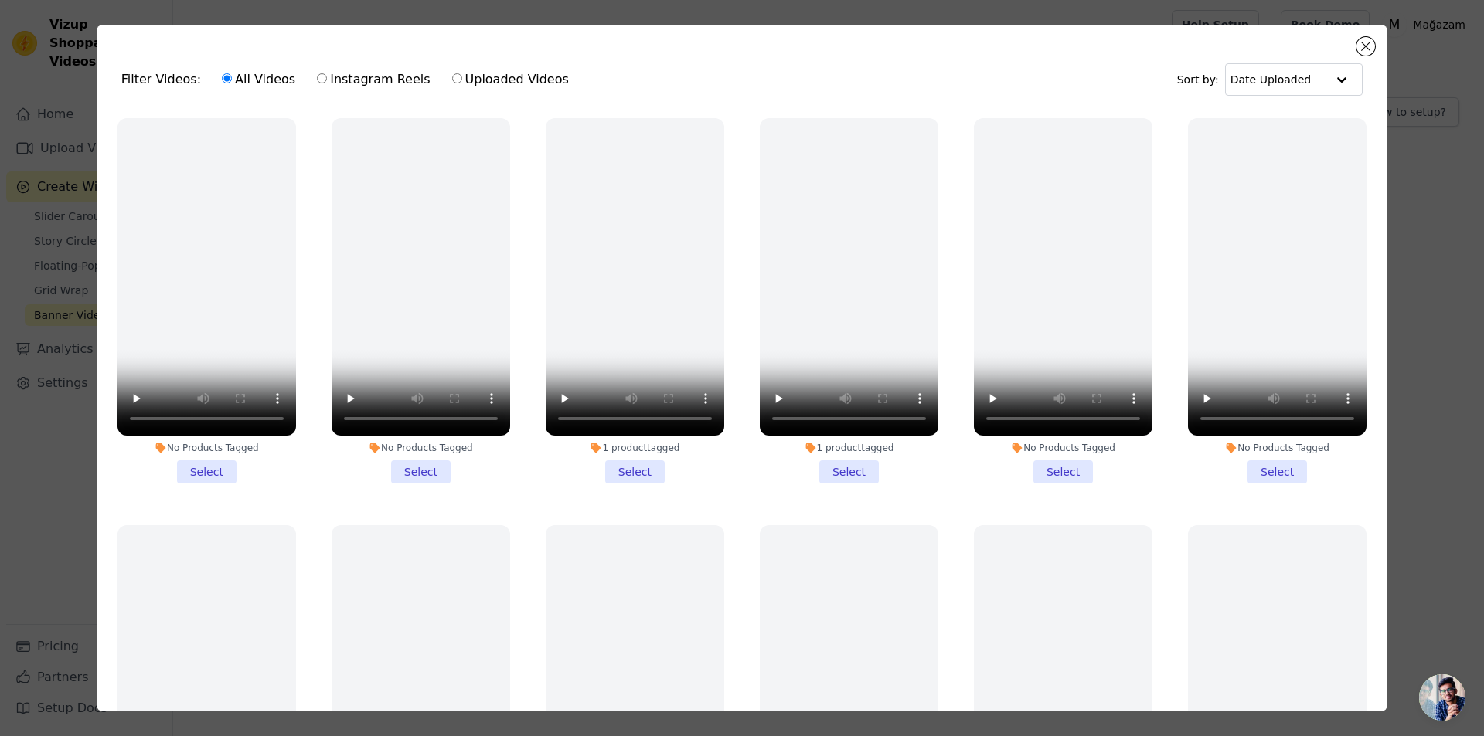
click at [510, 71] on label "Uploaded Videos" at bounding box center [510, 80] width 118 height 20
click at [462, 73] on input "Uploaded Videos" at bounding box center [457, 78] width 10 height 10
radio input "true"
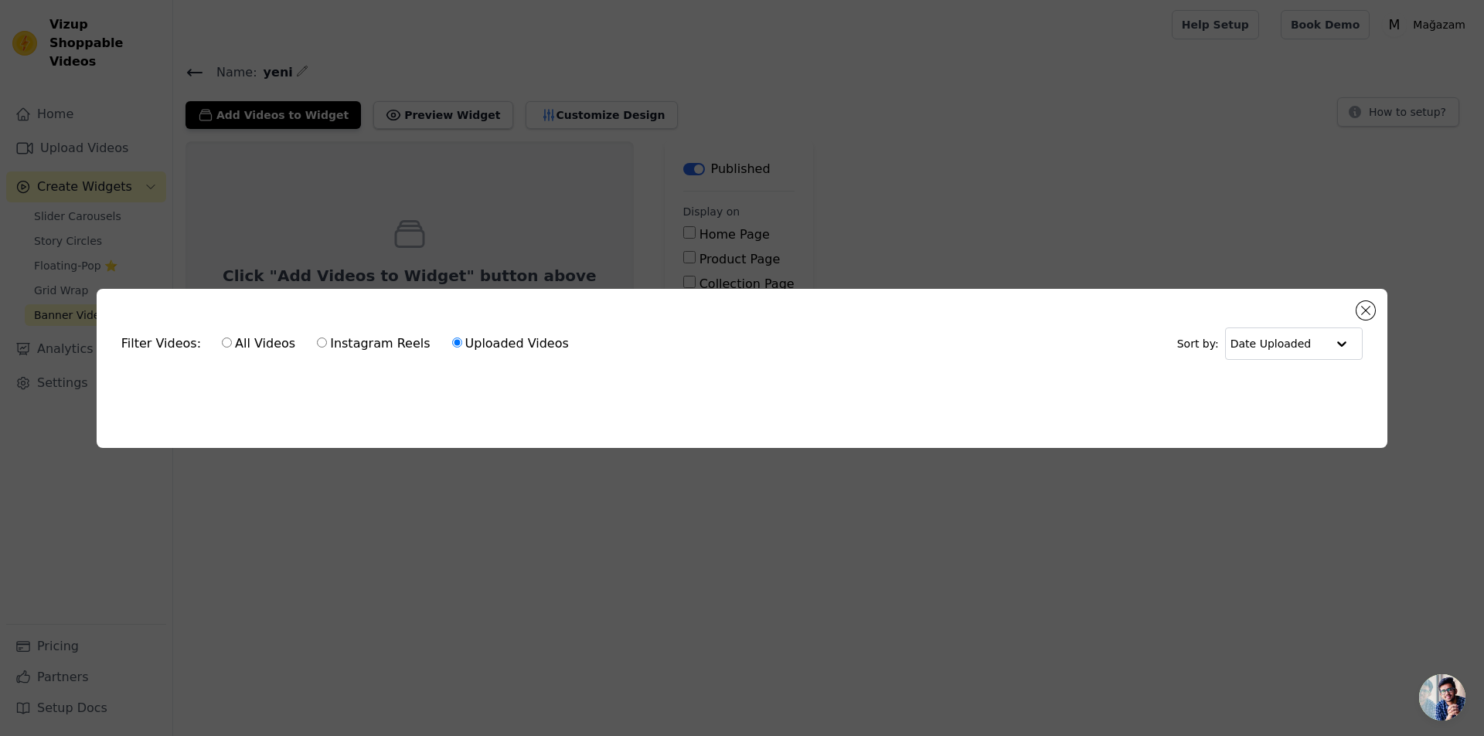
click at [250, 335] on label "All Videos" at bounding box center [258, 344] width 75 height 20
click at [232, 338] on input "All Videos" at bounding box center [227, 343] width 10 height 10
radio input "true"
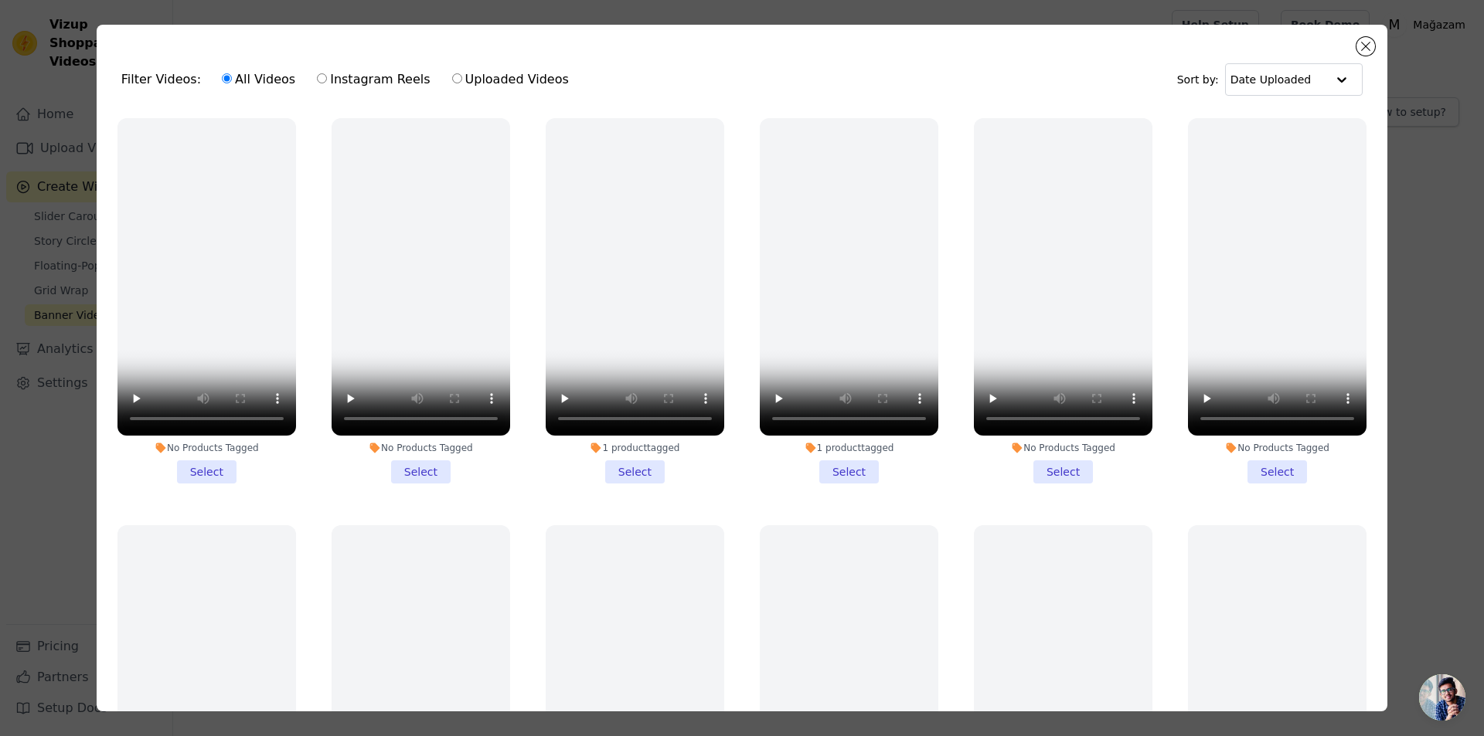
click at [447, 91] on div "All Videos Instagram Reels Uploaded Videos" at bounding box center [395, 80] width 364 height 36
click at [454, 84] on label "Uploaded Videos" at bounding box center [510, 80] width 118 height 20
click at [454, 83] on input "Uploaded Videos" at bounding box center [457, 78] width 10 height 10
radio input "true"
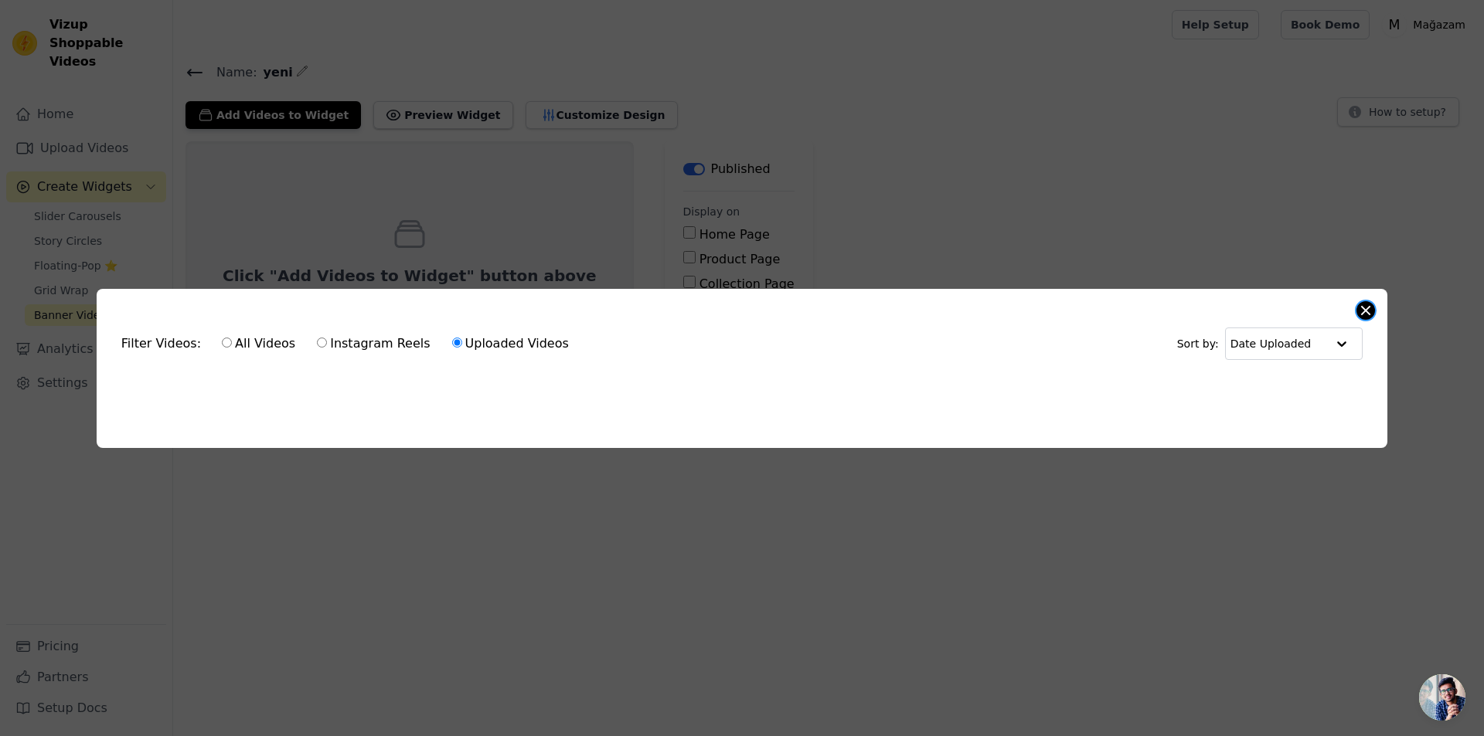
click at [1365, 304] on button "Close modal" at bounding box center [1365, 310] width 19 height 19
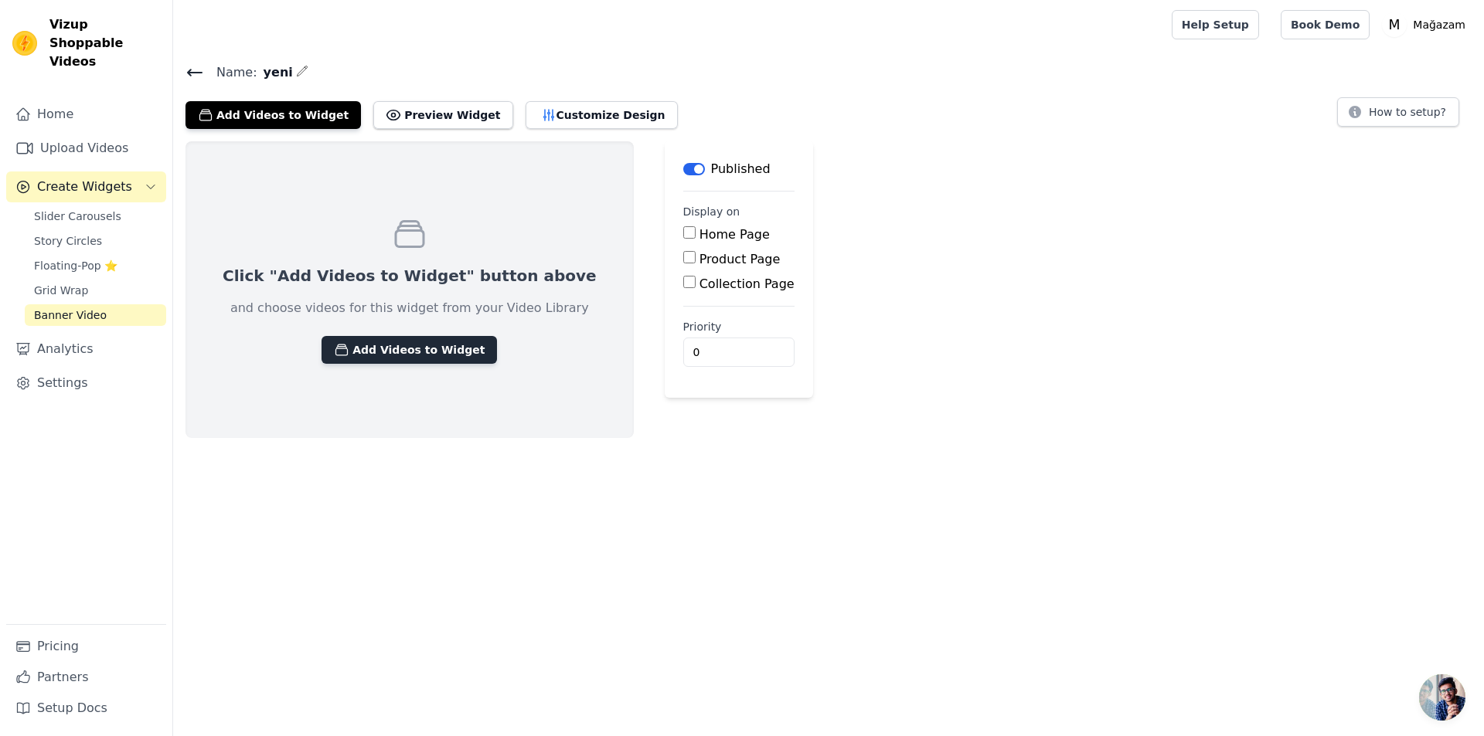
click at [431, 341] on button "Add Videos to Widget" at bounding box center [408, 350] width 175 height 28
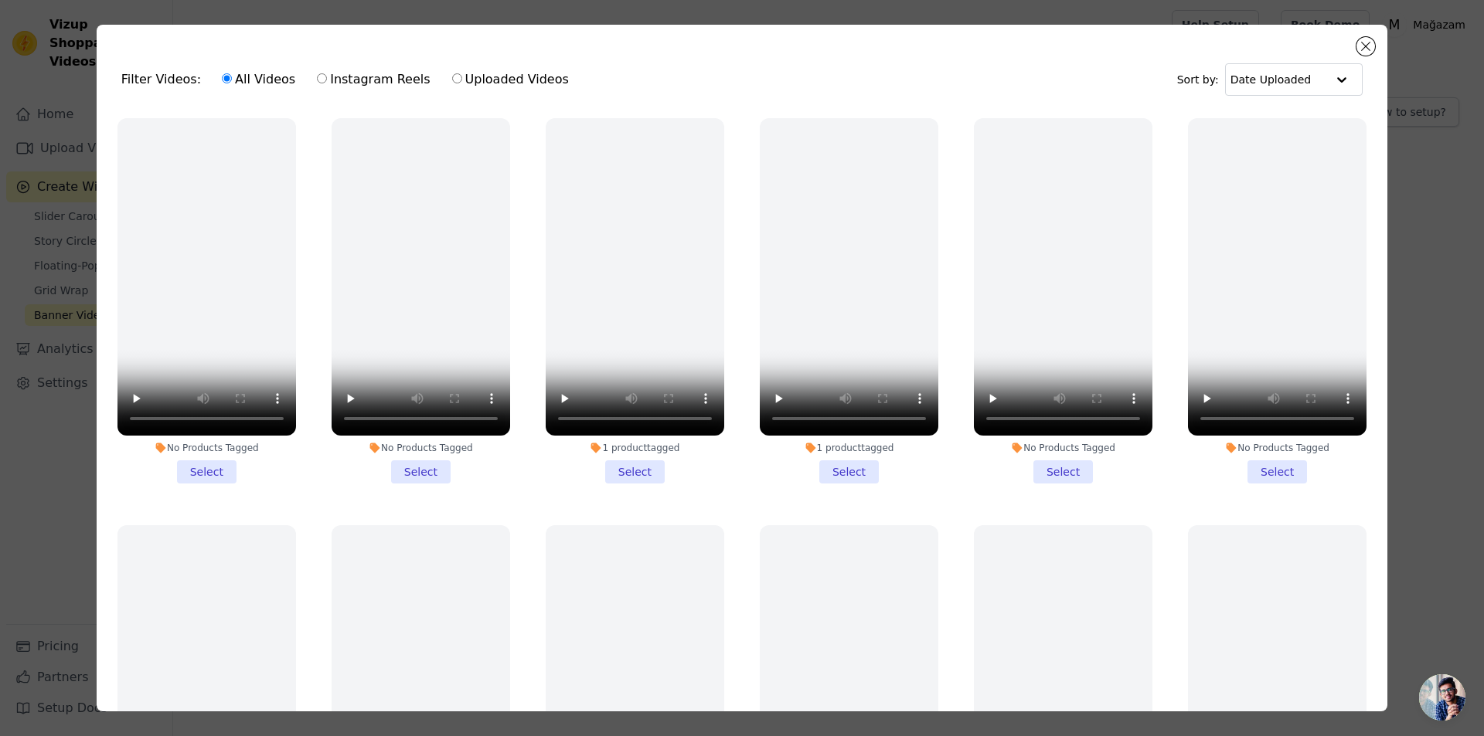
click at [479, 85] on label "Uploaded Videos" at bounding box center [510, 80] width 118 height 20
click at [462, 83] on input "Uploaded Videos" at bounding box center [457, 78] width 10 height 10
radio input "true"
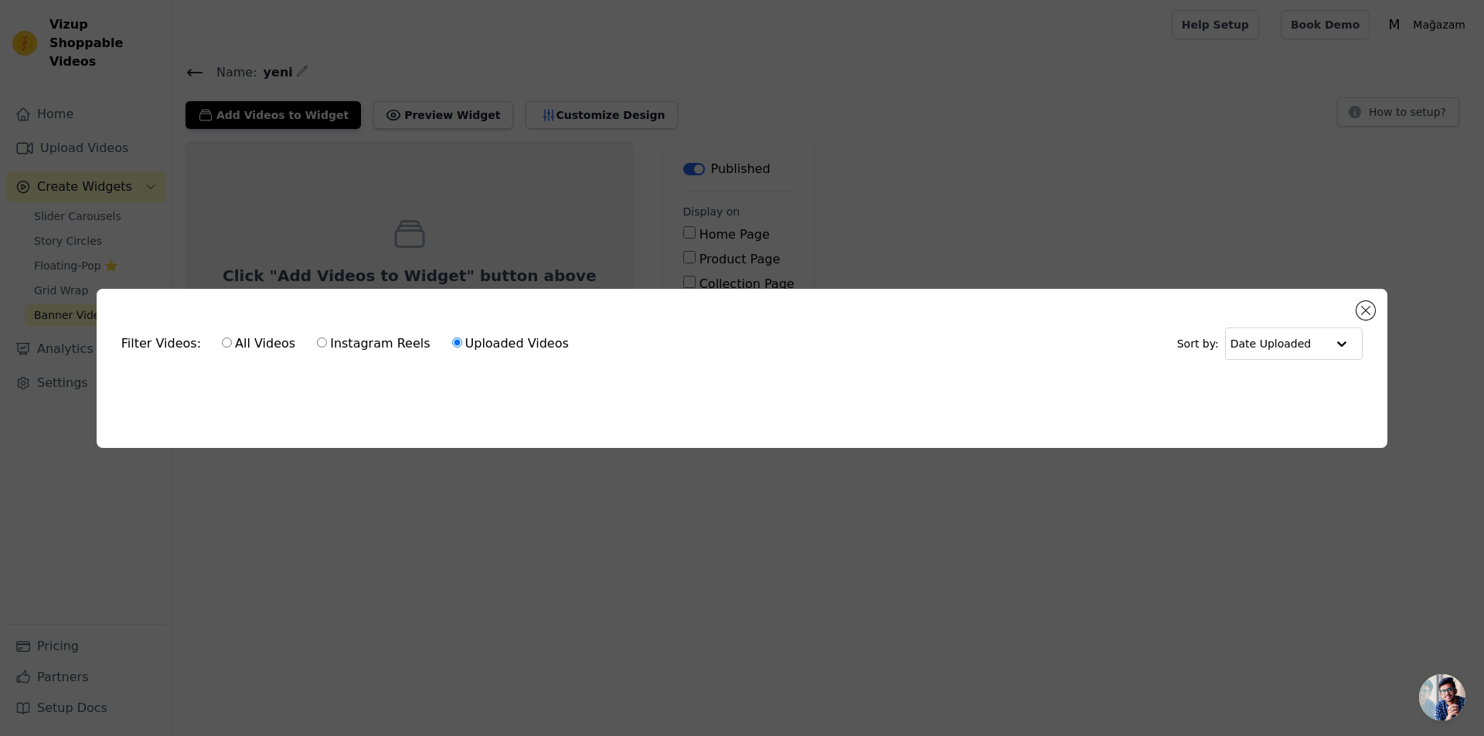
click at [470, 391] on ul at bounding box center [742, 386] width 1266 height 25
click at [683, 406] on div "Filter Videos: All Videos Instagram Reels Uploaded Videos Sort by: Date Uploade…" at bounding box center [742, 368] width 1290 height 159
drag, startPoint x: 843, startPoint y: 413, endPoint x: 497, endPoint y: 410, distance: 346.2
click at [715, 440] on div "Filter Videos: All Videos Instagram Reels Uploaded Videos Sort by: Date Uploade…" at bounding box center [742, 368] width 1290 height 159
drag, startPoint x: 438, startPoint y: 403, endPoint x: 163, endPoint y: 406, distance: 275.1
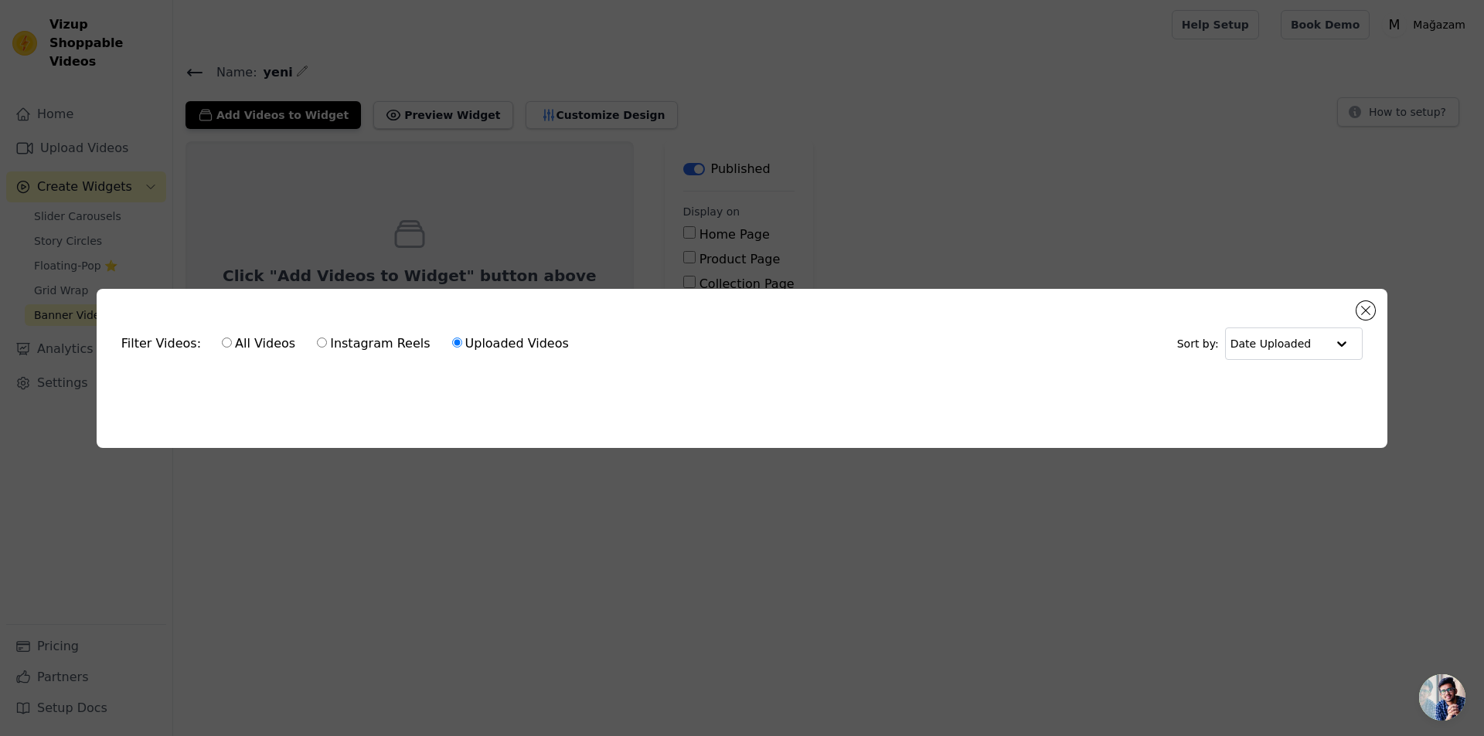
click at [168, 406] on div "Filter Videos: All Videos Instagram Reels Uploaded Videos Sort by: Date Uploade…" at bounding box center [742, 368] width 1290 height 159
drag, startPoint x: 121, startPoint y: 406, endPoint x: 112, endPoint y: 395, distance: 13.8
click at [112, 395] on div "Filter Videos: All Videos Instagram Reels Uploaded Videos Sort by: Date Uploade…" at bounding box center [742, 368] width 1290 height 159
drag, startPoint x: 107, startPoint y: 395, endPoint x: 119, endPoint y: 395, distance: 11.6
click at [114, 395] on div "Filter Videos: All Videos Instagram Reels Uploaded Videos Sort by: Date Uploade…" at bounding box center [742, 368] width 1290 height 159
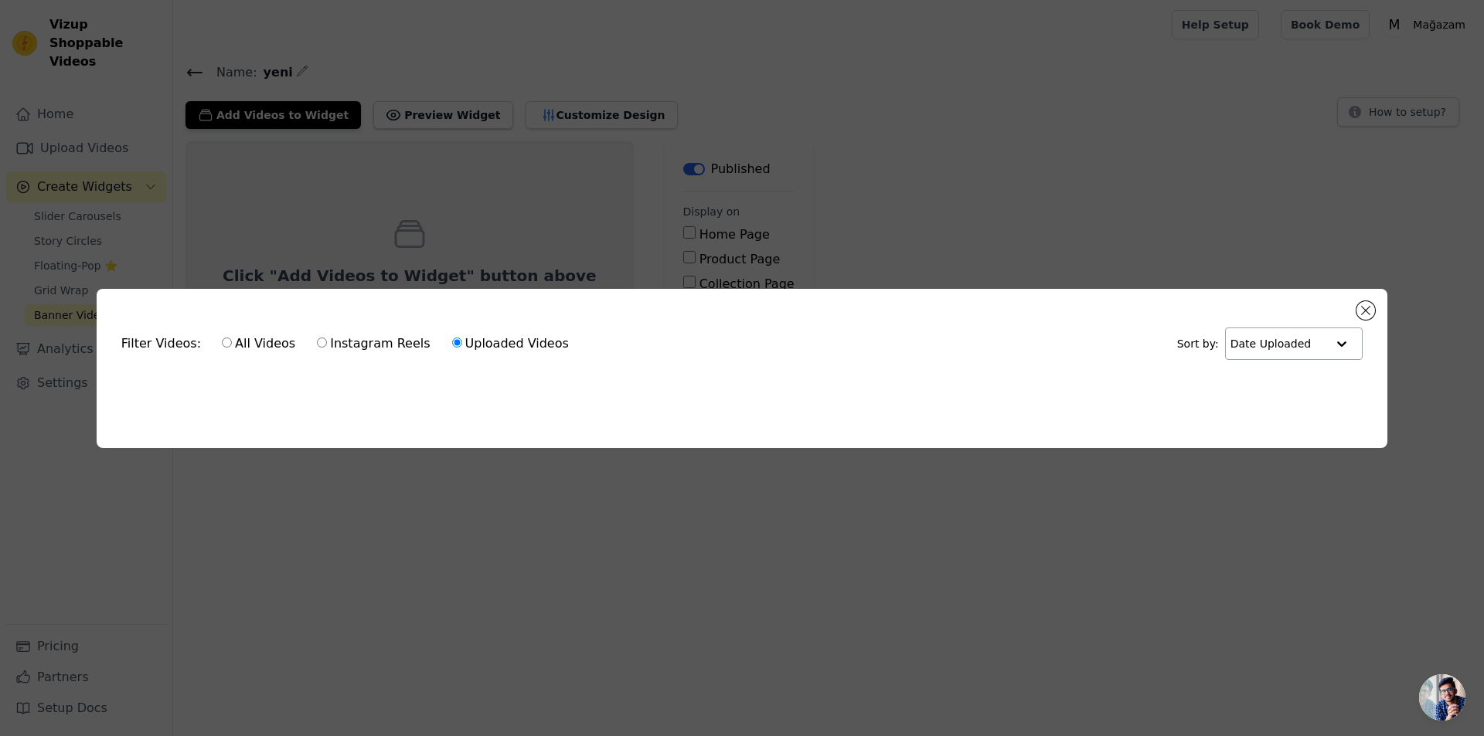
click at [1297, 345] on input "text" at bounding box center [1278, 343] width 96 height 31
click at [1290, 352] on input "text" at bounding box center [1277, 343] width 96 height 31
click at [319, 352] on div "All Videos Instagram Reels Uploaded Videos" at bounding box center [395, 344] width 364 height 36
click at [328, 347] on label "Instagram Reels" at bounding box center [373, 344] width 114 height 20
click at [327, 347] on input "Instagram Reels" at bounding box center [322, 343] width 10 height 10
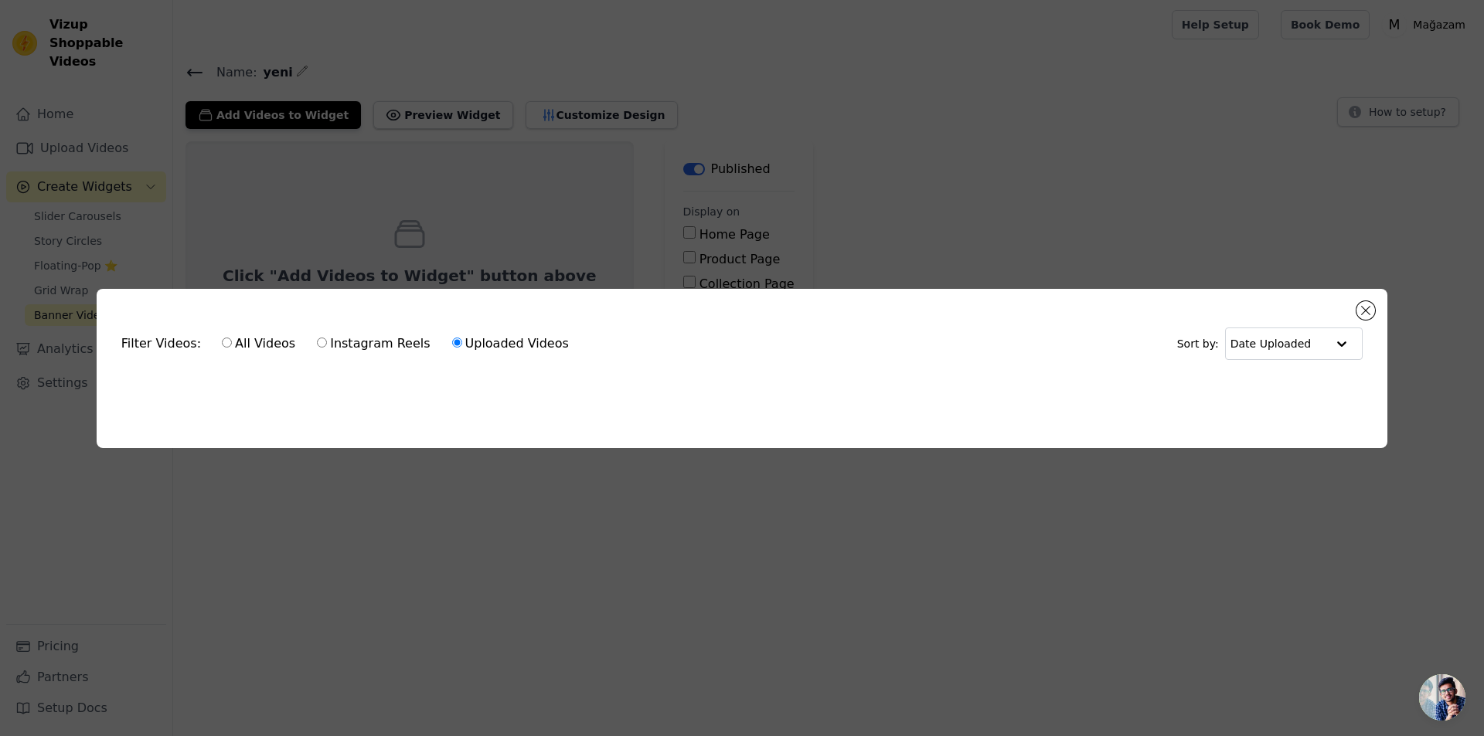
radio input "true"
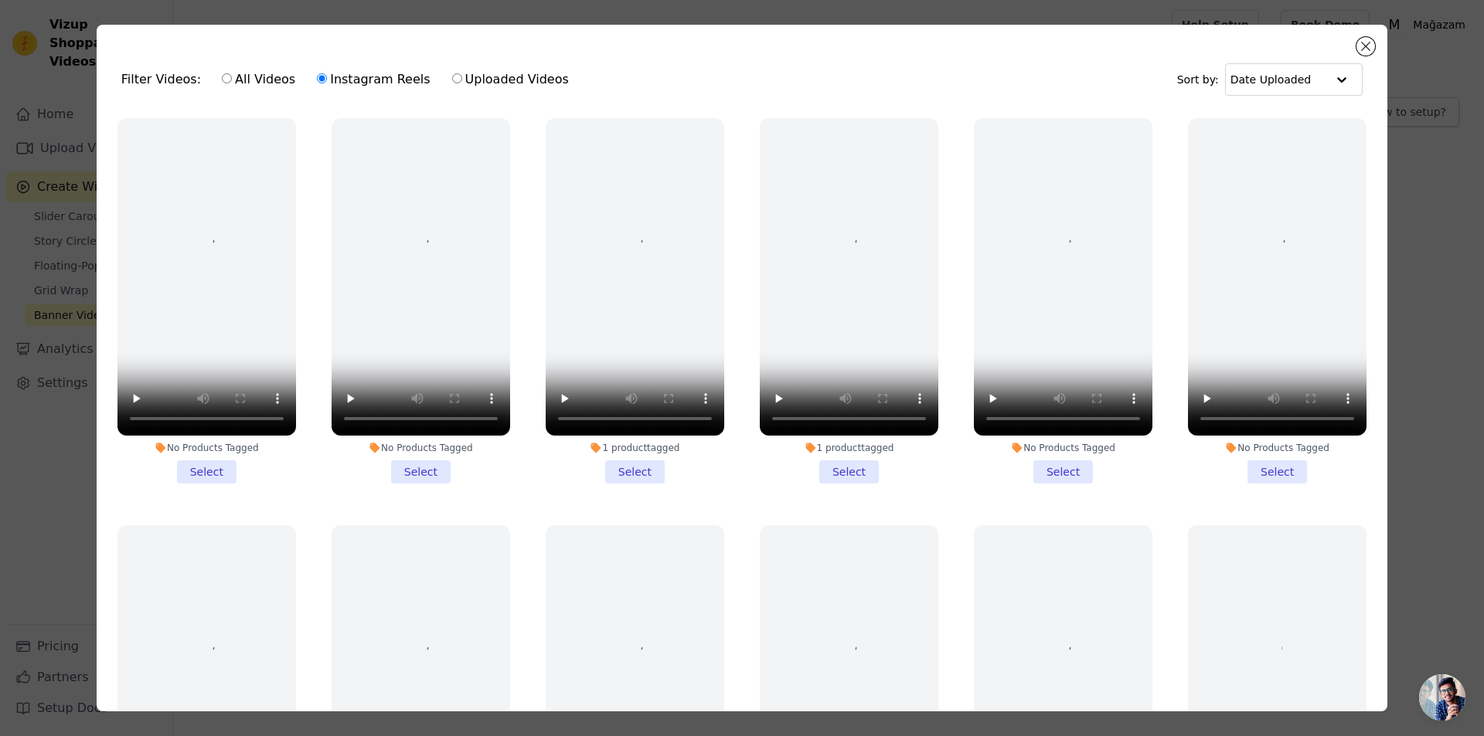
click at [258, 76] on label "All Videos" at bounding box center [258, 80] width 75 height 20
click at [232, 76] on input "All Videos" at bounding box center [227, 78] width 10 height 10
radio input "true"
click at [499, 83] on label "Uploaded Videos" at bounding box center [510, 80] width 118 height 20
click at [462, 83] on input "Uploaded Videos" at bounding box center [457, 78] width 10 height 10
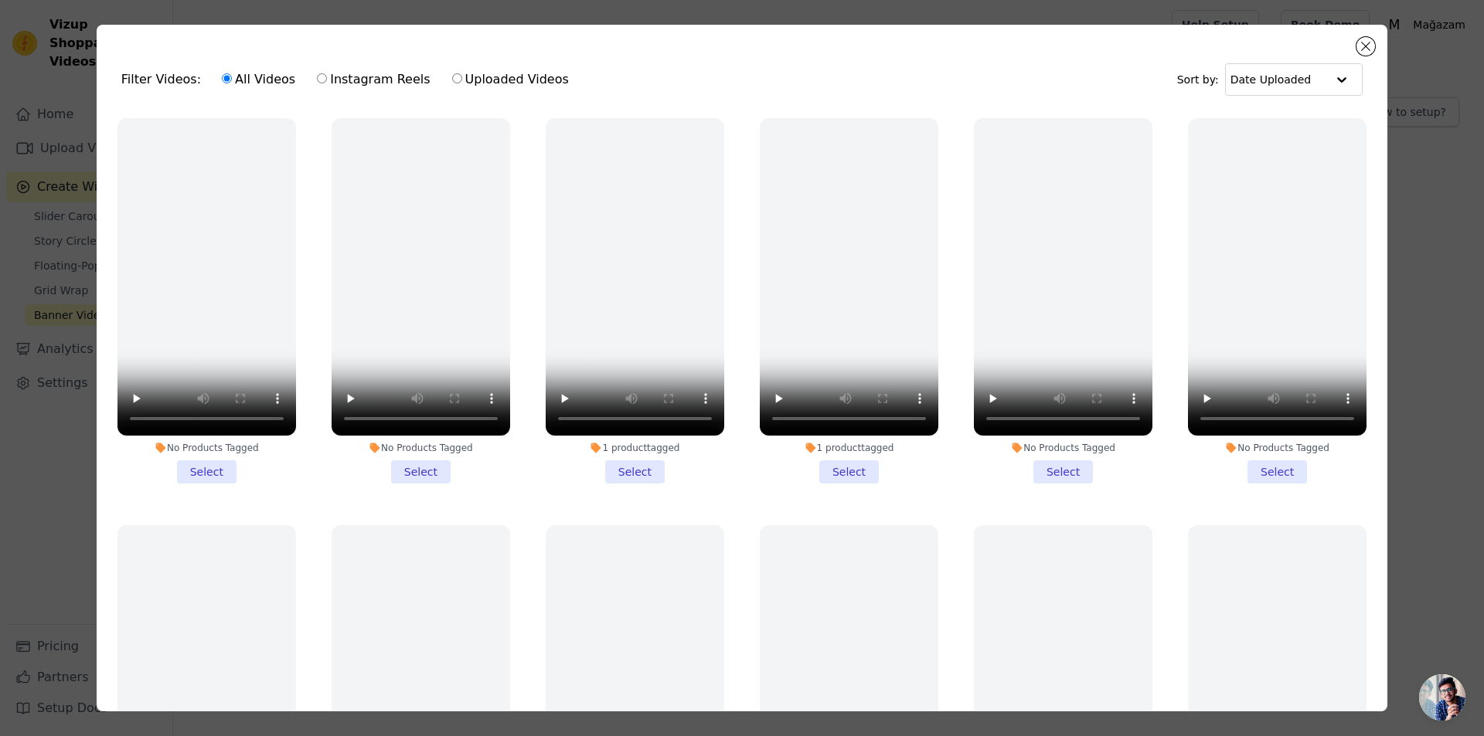
radio input "true"
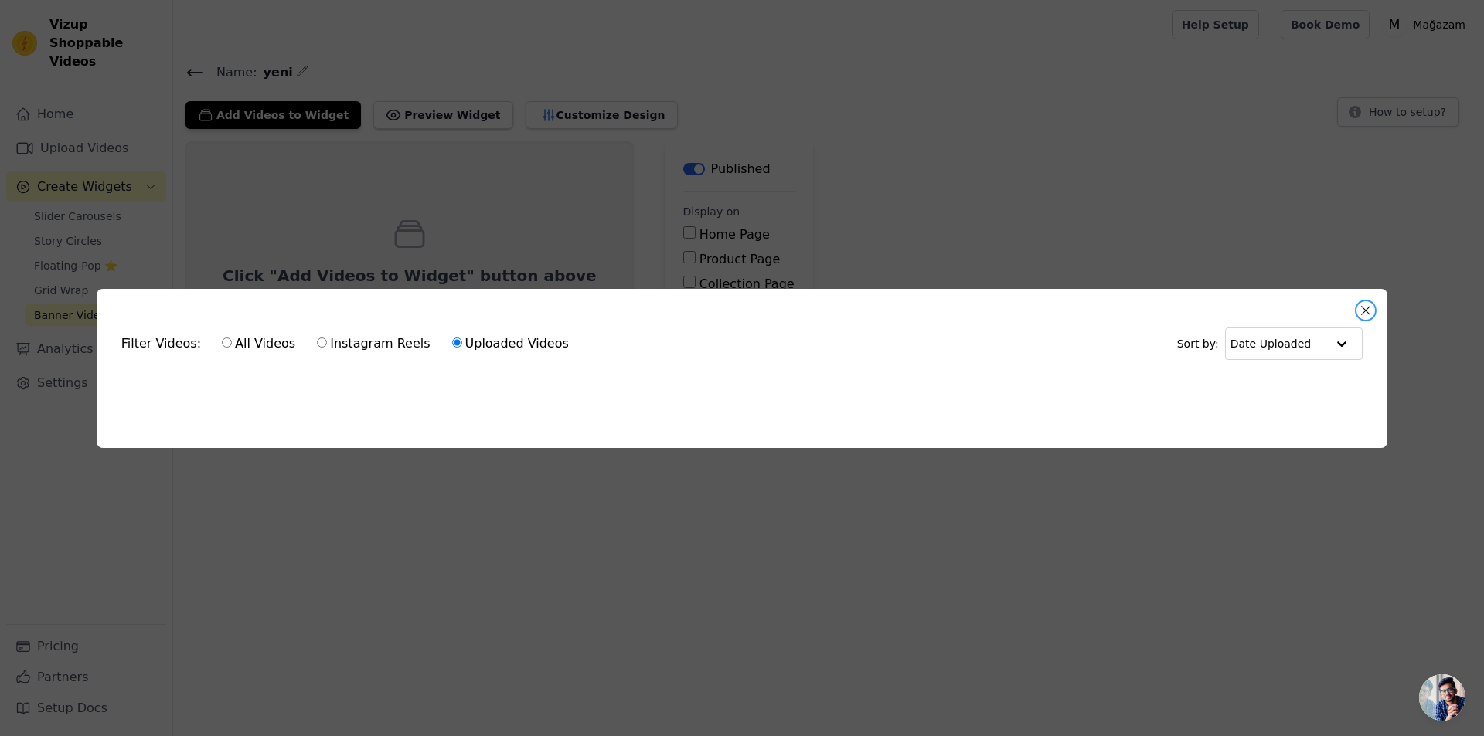
click at [1363, 302] on button "Close modal" at bounding box center [1365, 310] width 19 height 19
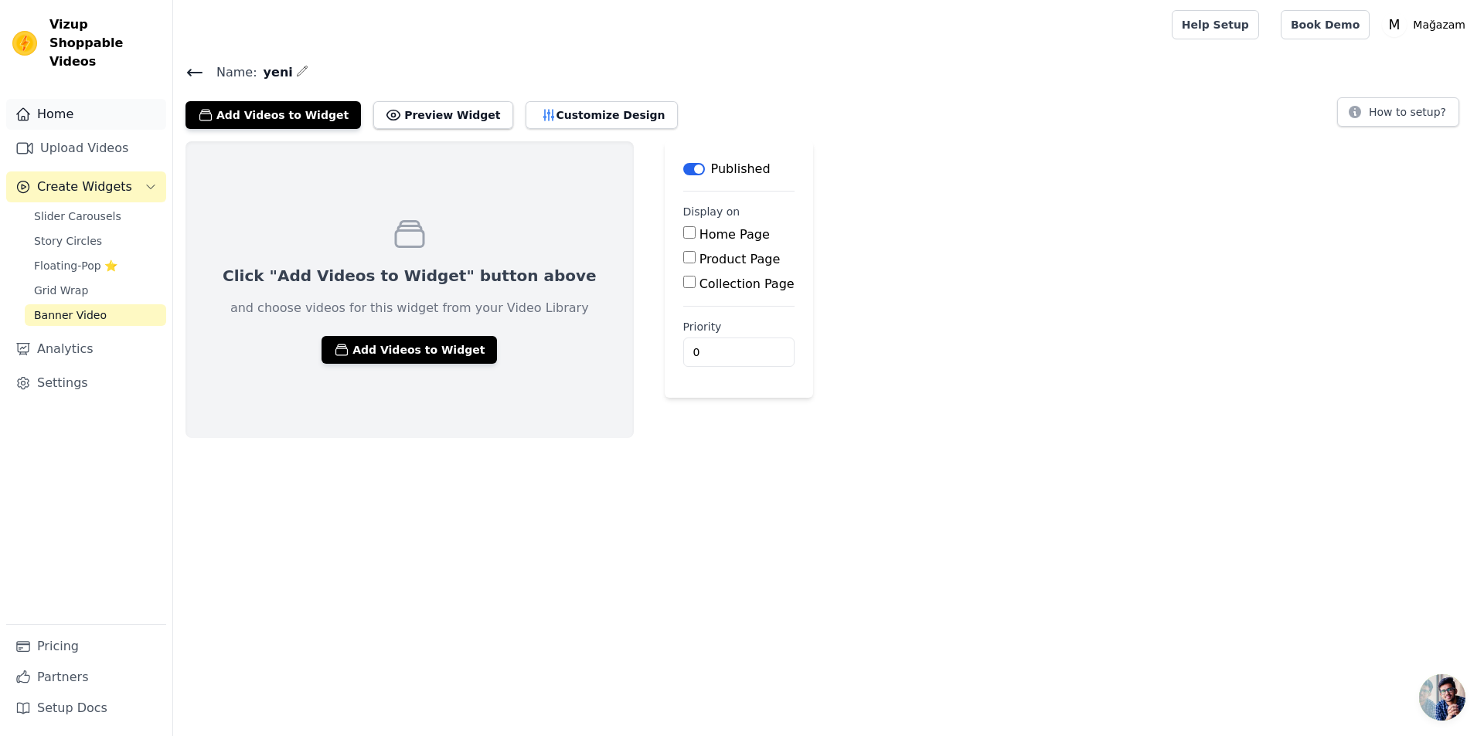
click at [87, 102] on link "Home" at bounding box center [86, 114] width 160 height 31
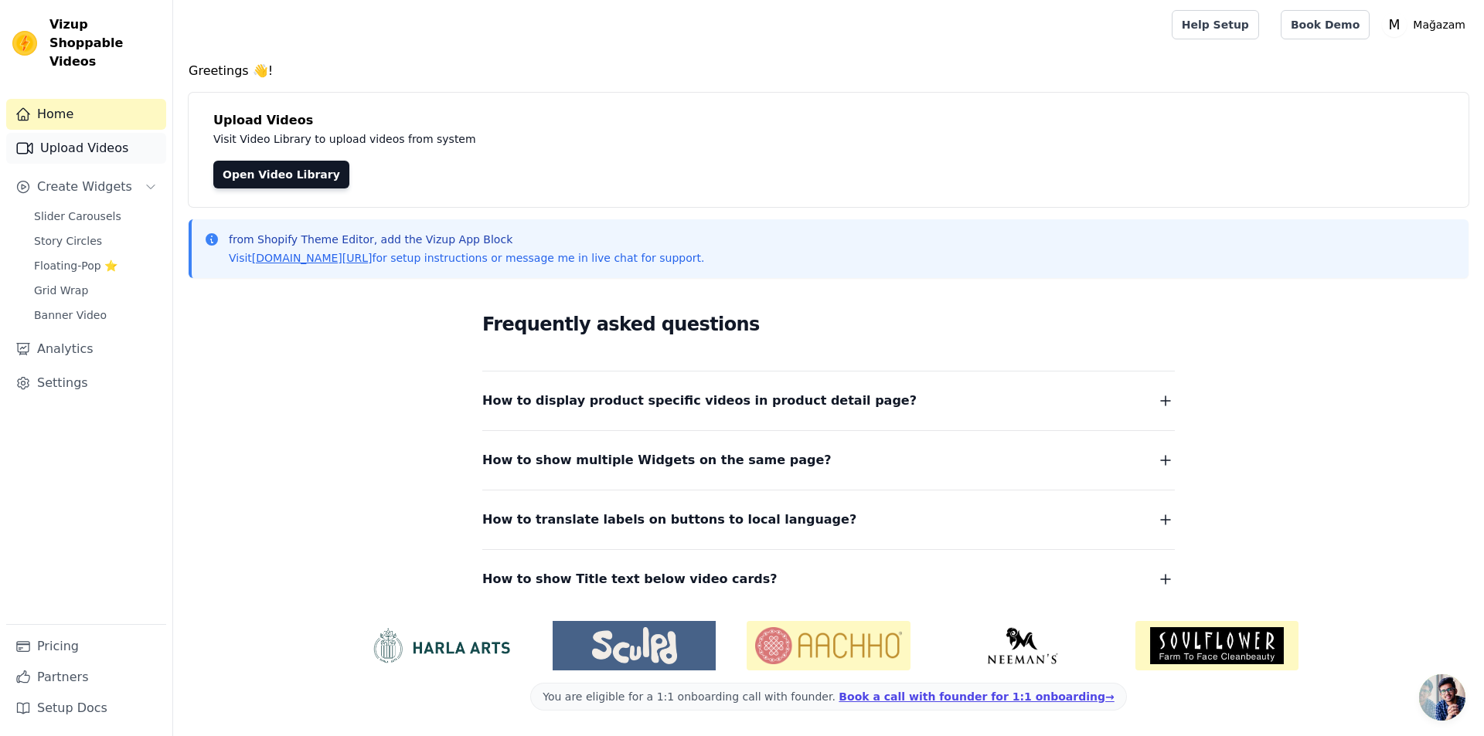
click at [83, 133] on link "Upload Videos" at bounding box center [86, 148] width 160 height 31
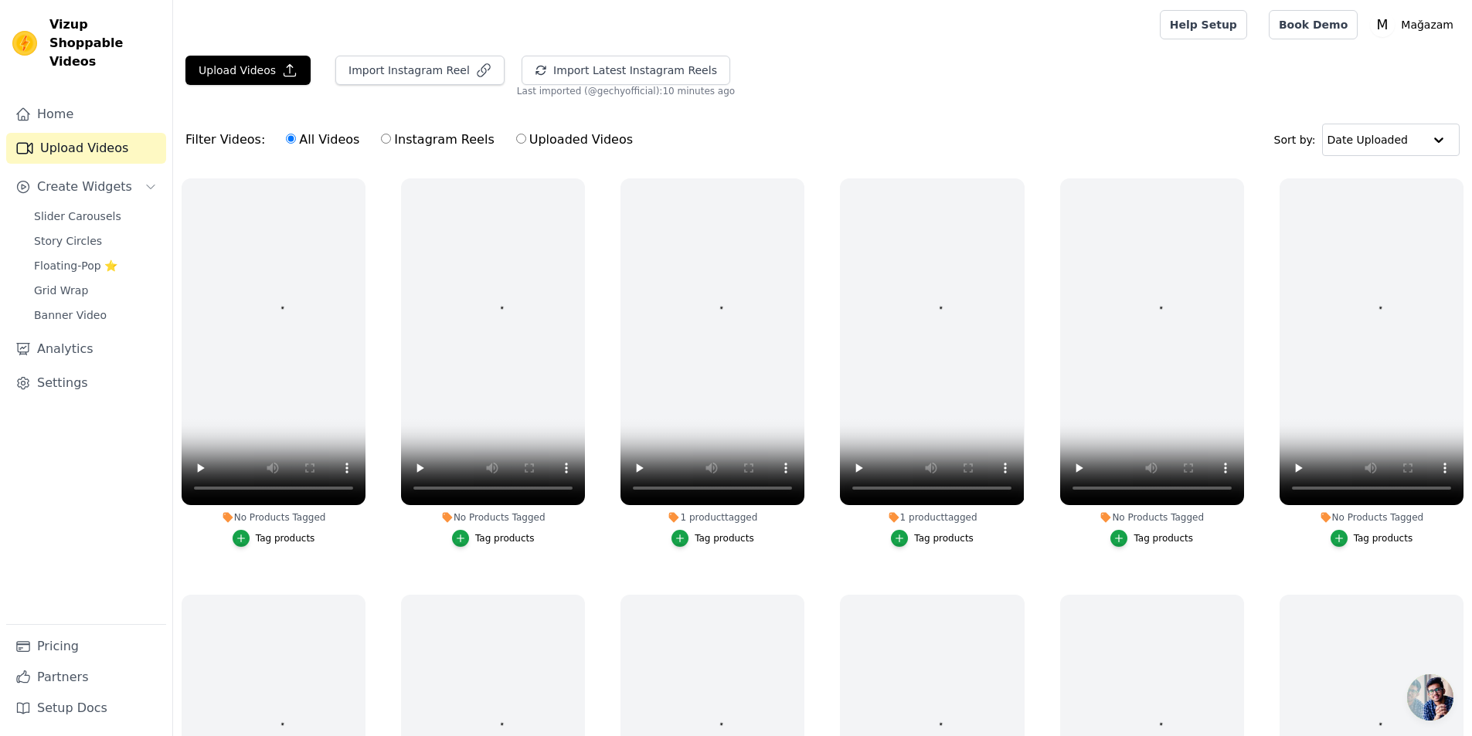
click at [520, 136] on label "Uploaded Videos" at bounding box center [574, 140] width 118 height 20
click at [520, 136] on input "Uploaded Videos" at bounding box center [521, 139] width 10 height 10
radio input "true"
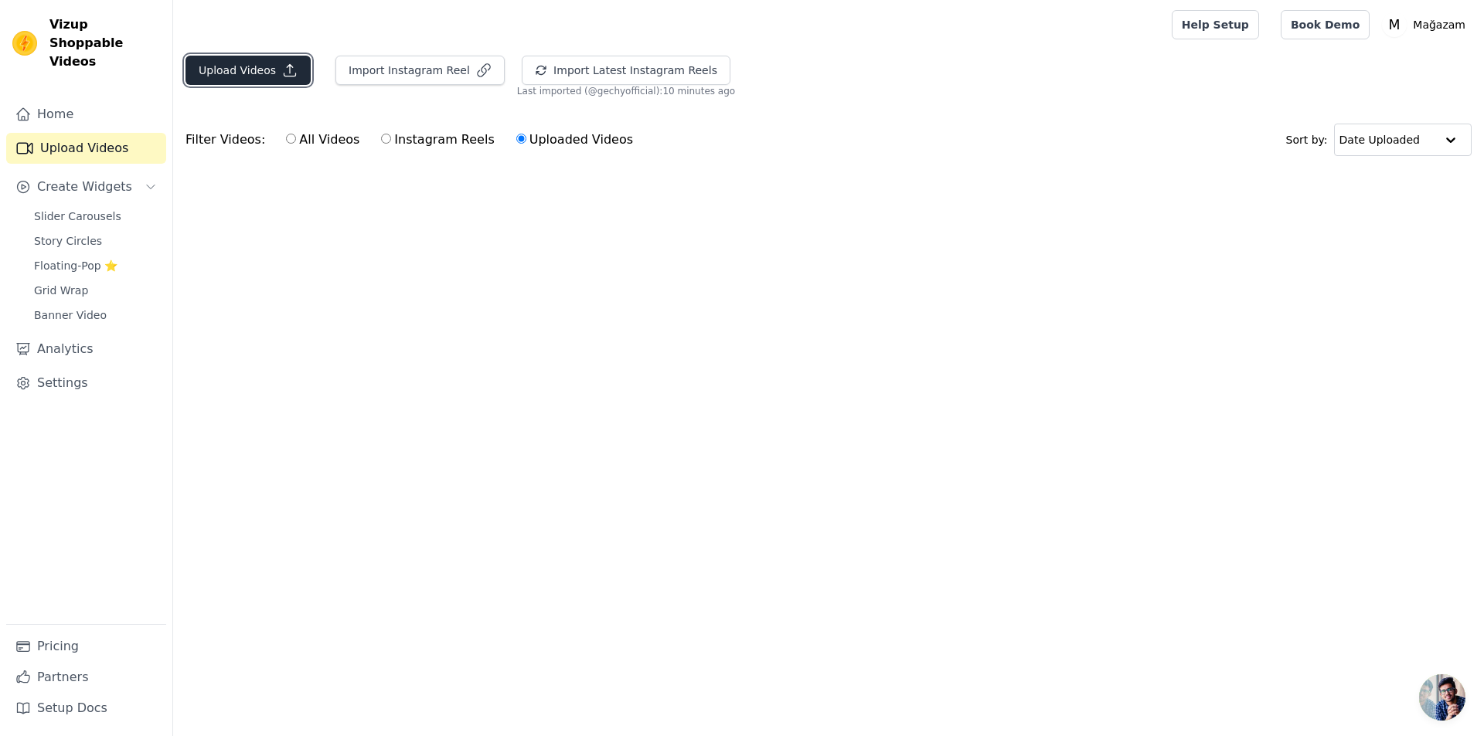
click at [292, 72] on button "Upload Videos" at bounding box center [247, 70] width 125 height 29
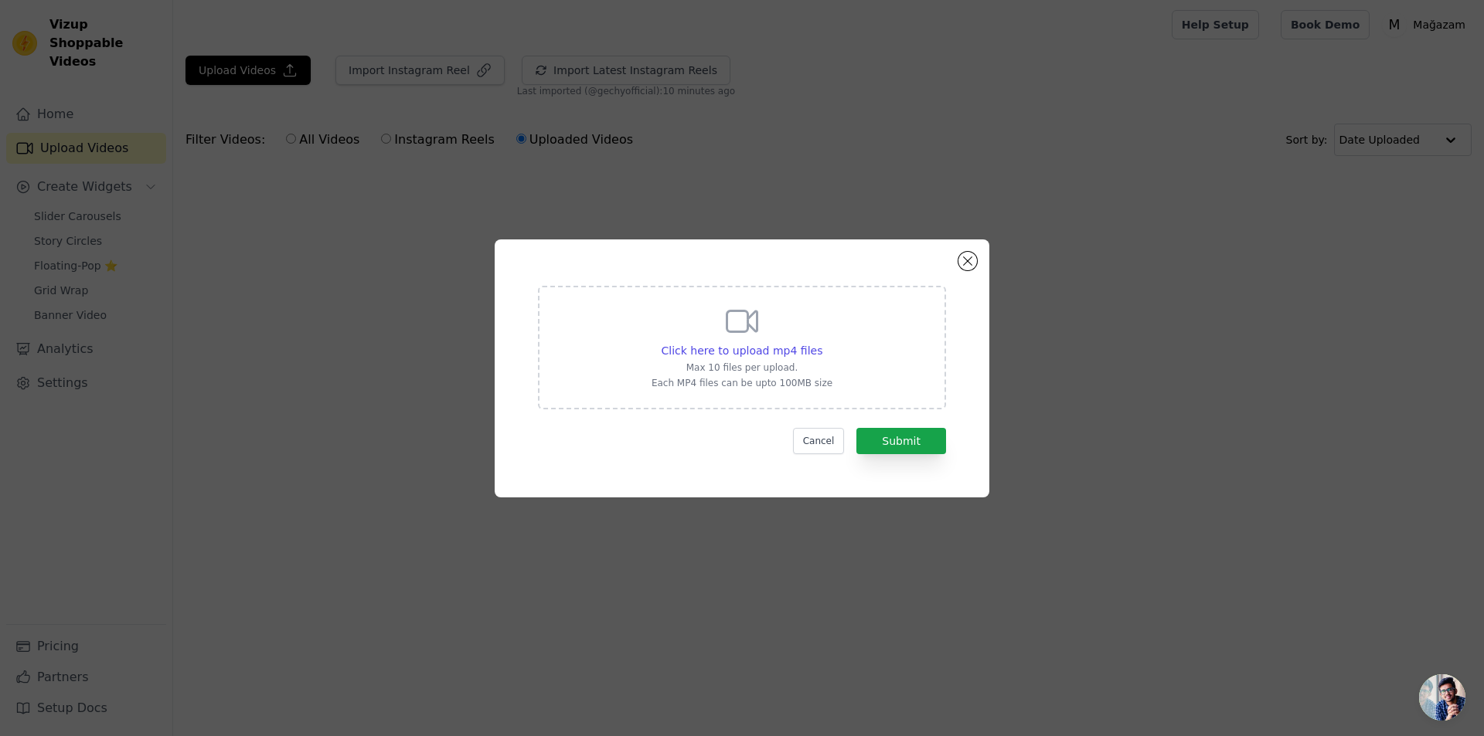
click at [855, 355] on div "Click here to upload mp4 files Max 10 files per upload. Each MP4 files can be u…" at bounding box center [742, 348] width 408 height 124
click at [822, 343] on input "Click here to upload mp4 files Max 10 files per upload. Each MP4 files can be u…" at bounding box center [821, 342] width 1 height 1
type input "C:\fakepath\d421a18e-5ab5-4fa7-b38d-b30b119a83c6.mp4"
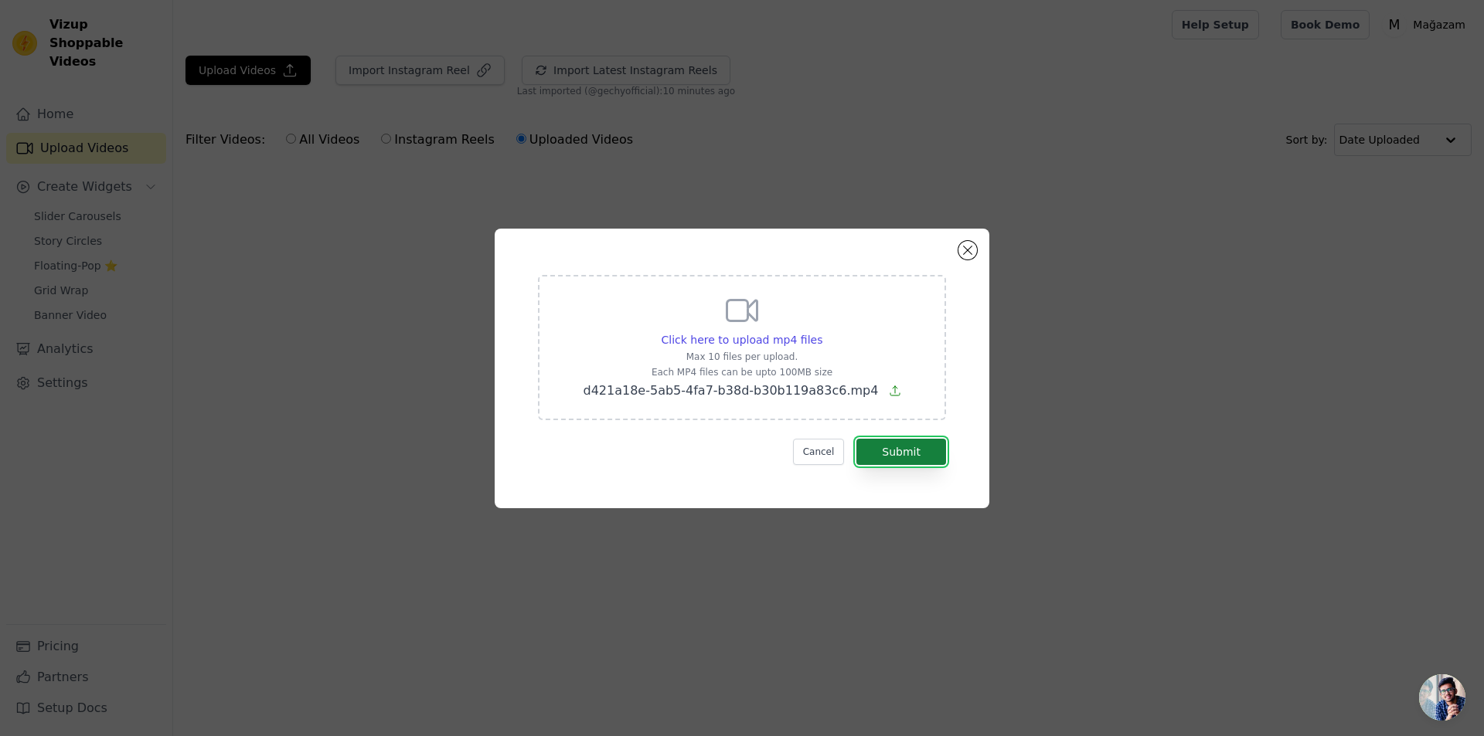
click at [907, 462] on button "Submit" at bounding box center [901, 452] width 90 height 26
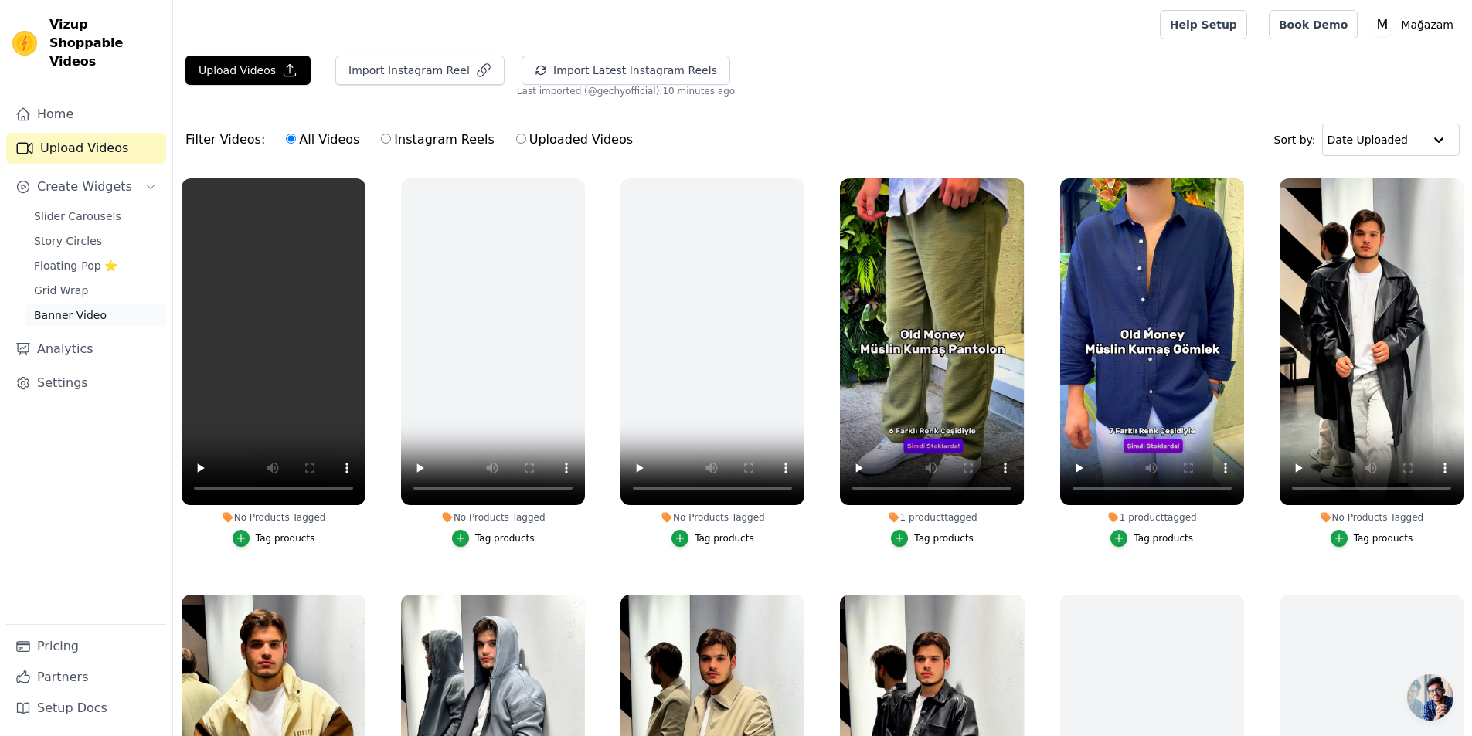
click at [74, 308] on span "Banner Video" at bounding box center [70, 315] width 73 height 15
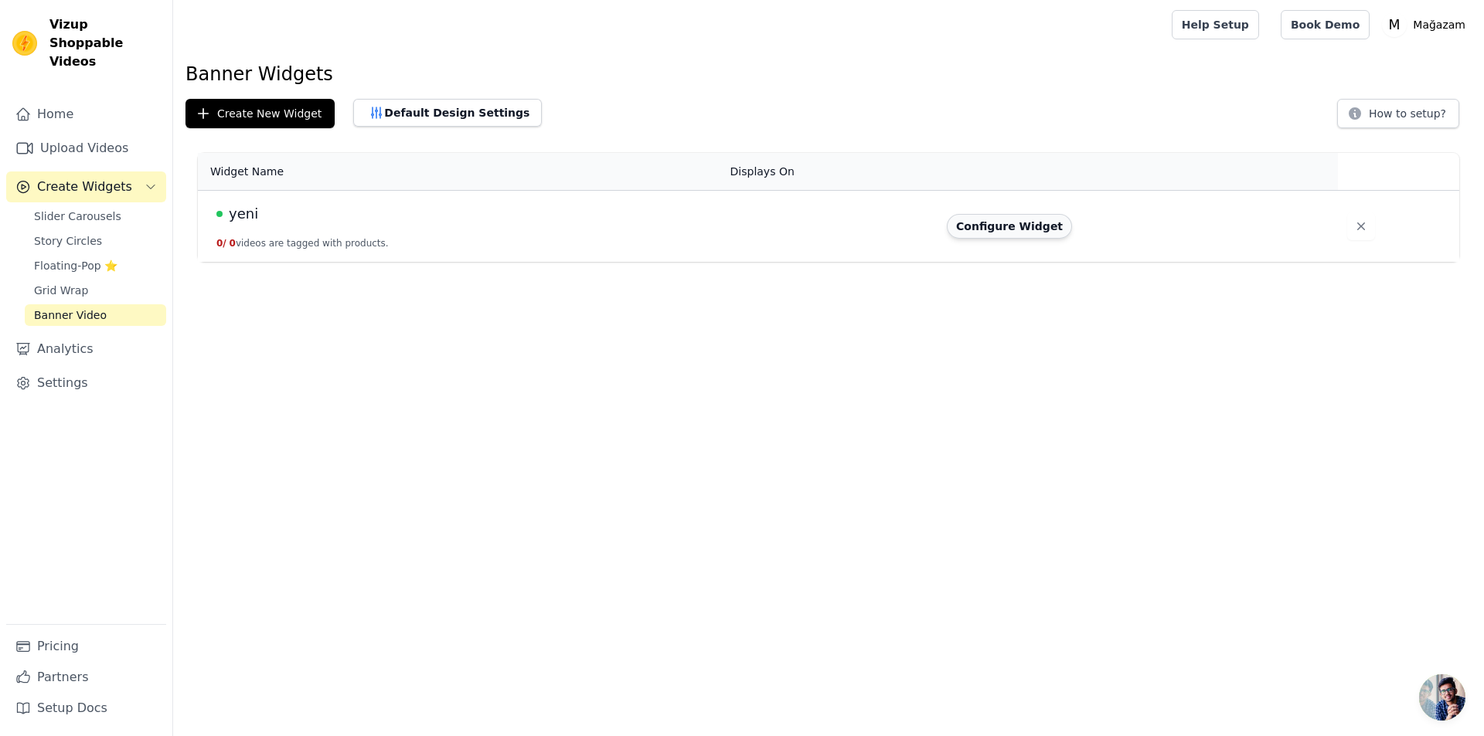
click at [1050, 229] on button "Configure Widget" at bounding box center [1009, 226] width 125 height 25
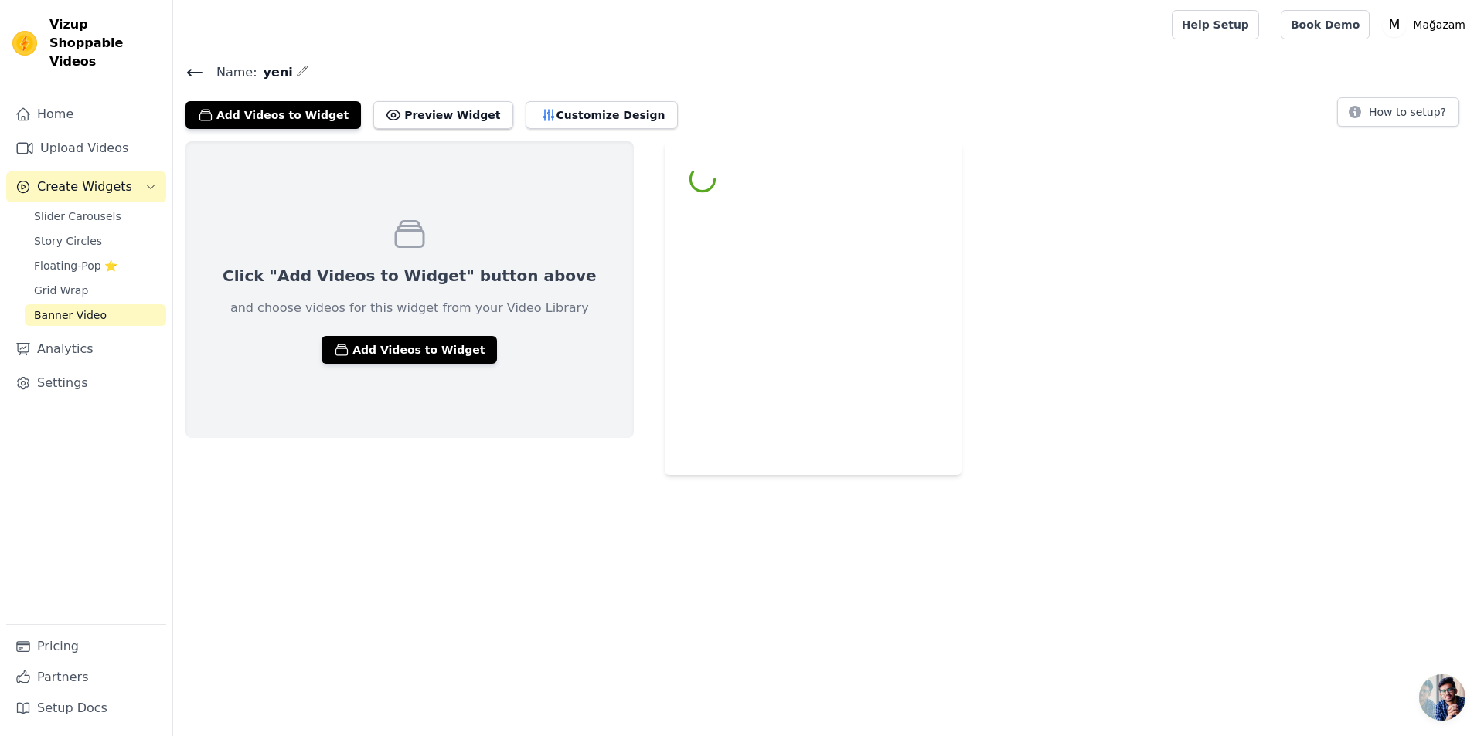
click at [410, 242] on div "Click "Add Videos to Widget" button above and choose videos for this widget fro…" at bounding box center [409, 289] width 448 height 297
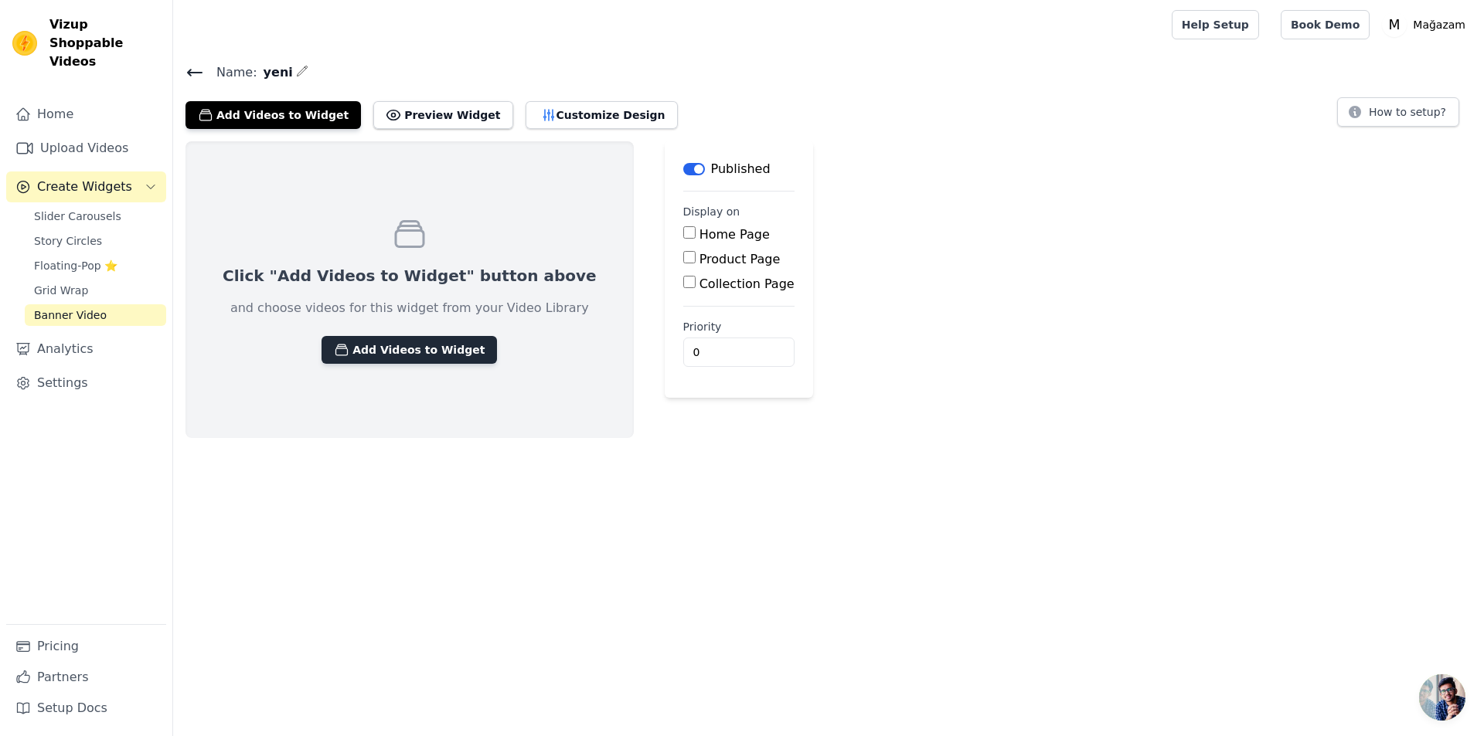
click at [362, 337] on button "Add Videos to Widget" at bounding box center [408, 350] width 175 height 28
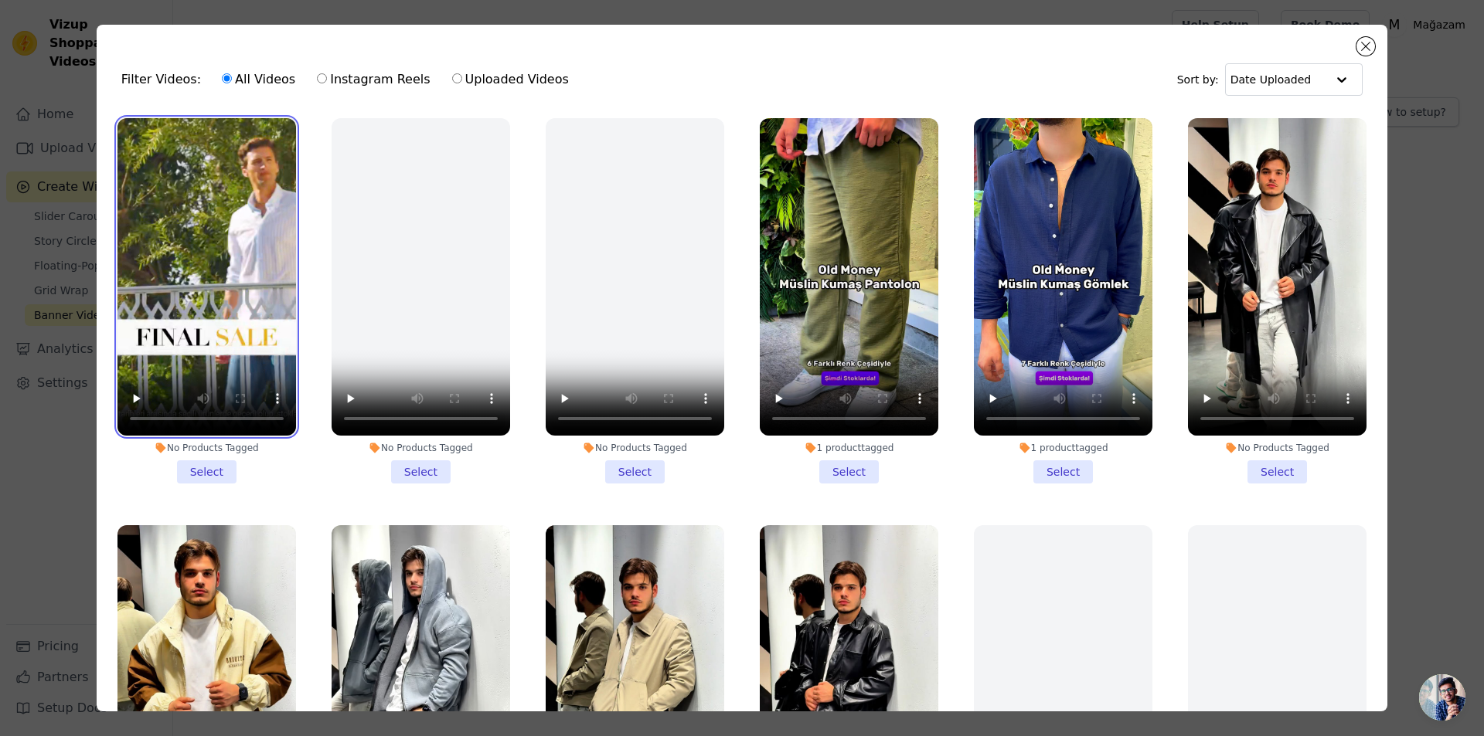
click at [231, 362] on video at bounding box center [206, 277] width 178 height 318
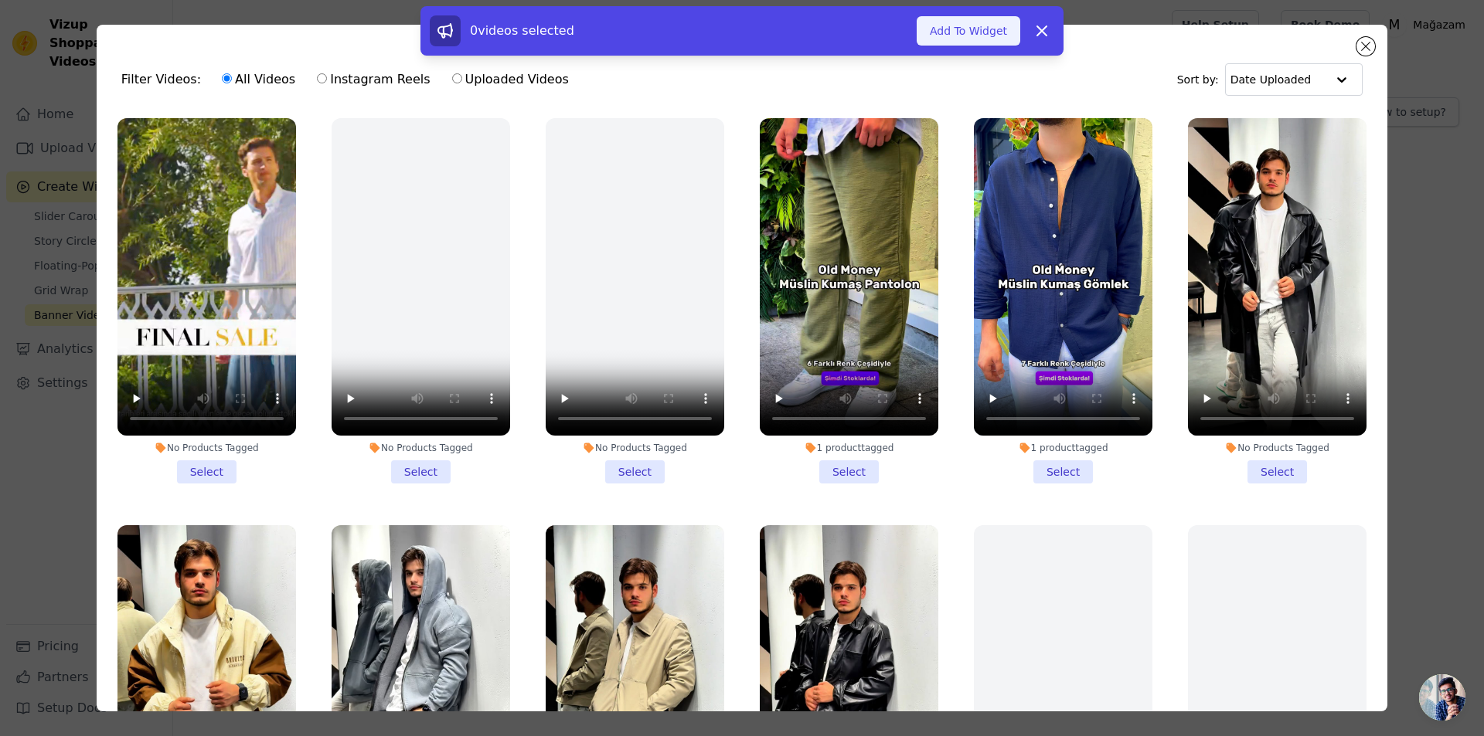
click at [981, 34] on button "Add To Widget" at bounding box center [968, 30] width 104 height 29
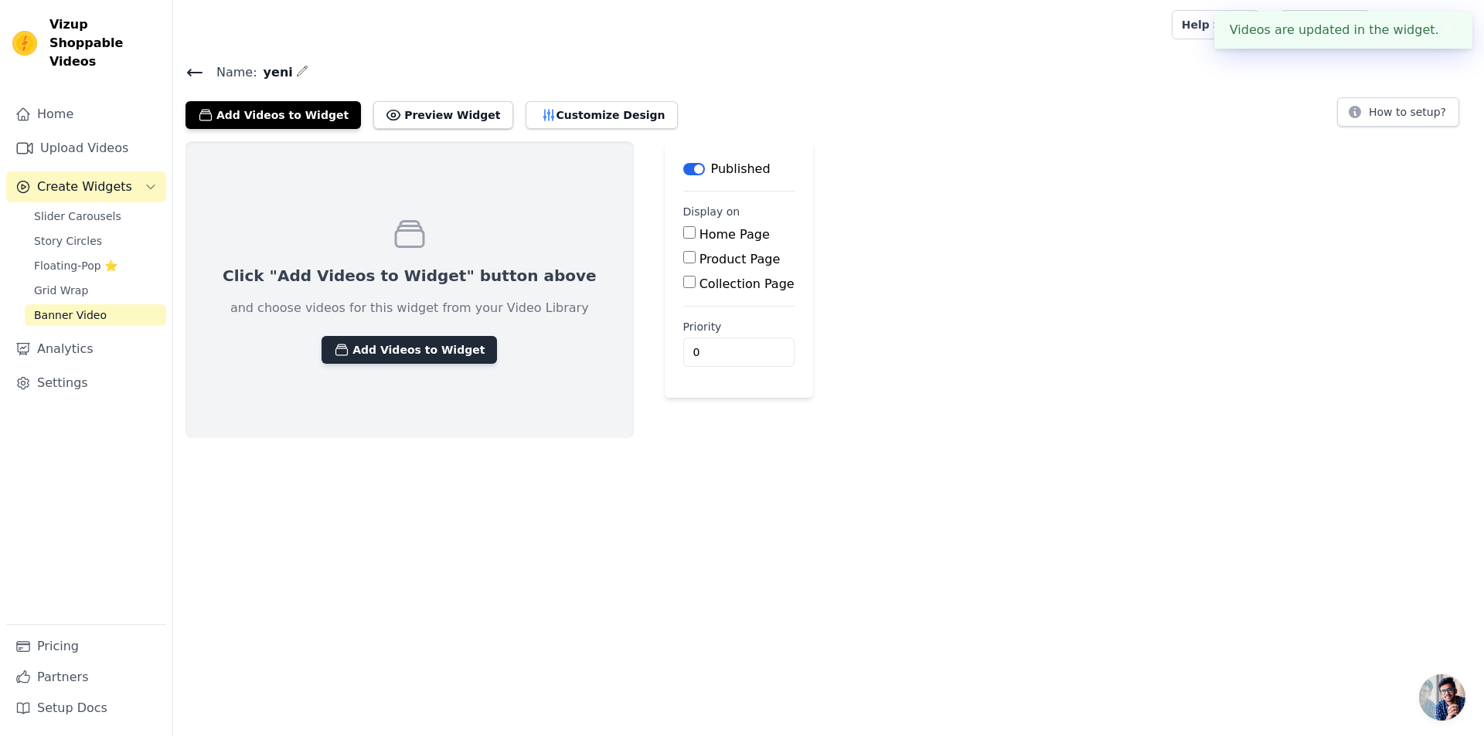
click at [356, 355] on button "Add Videos to Widget" at bounding box center [408, 350] width 175 height 28
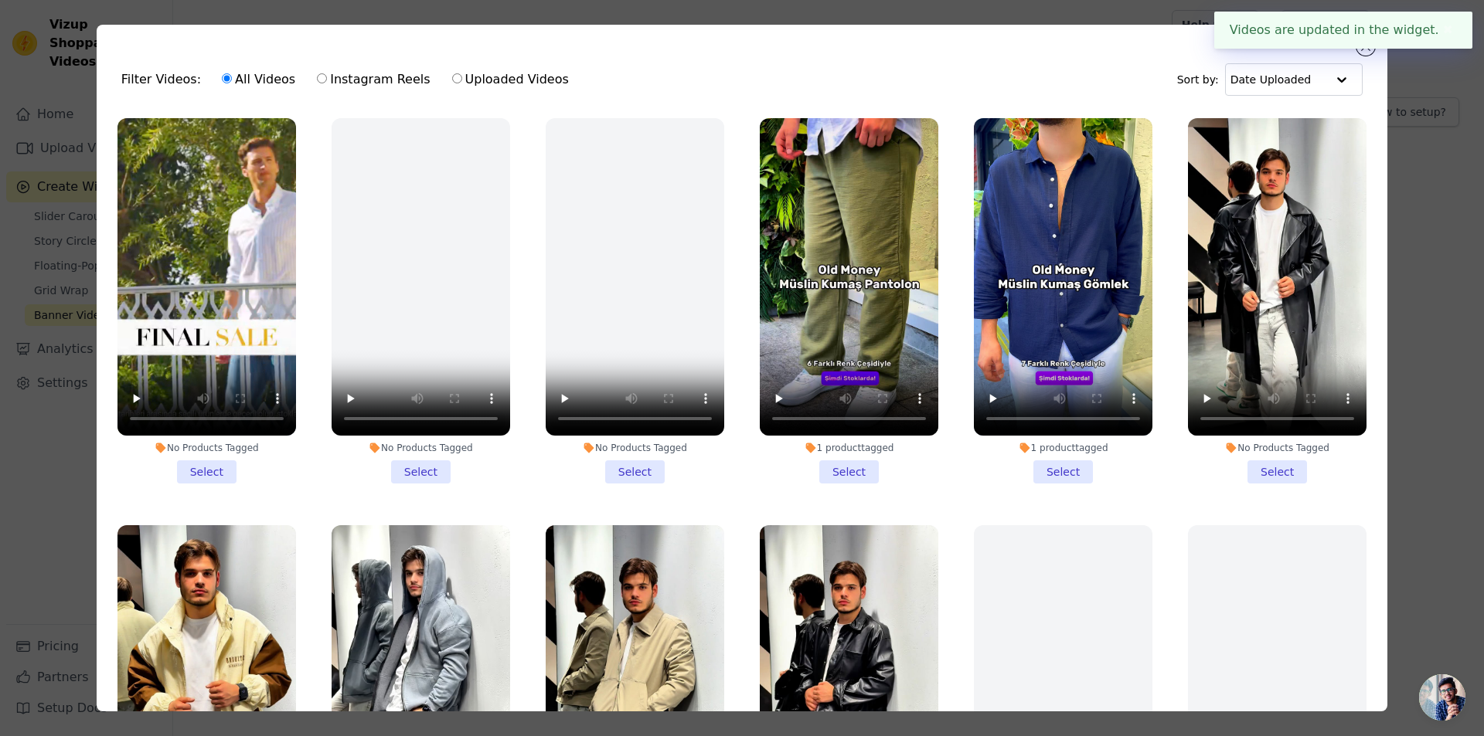
click at [192, 461] on li "No Products Tagged Select" at bounding box center [206, 300] width 178 height 365
click at [0, 0] on input "No Products Tagged Select" at bounding box center [0, 0] width 0 height 0
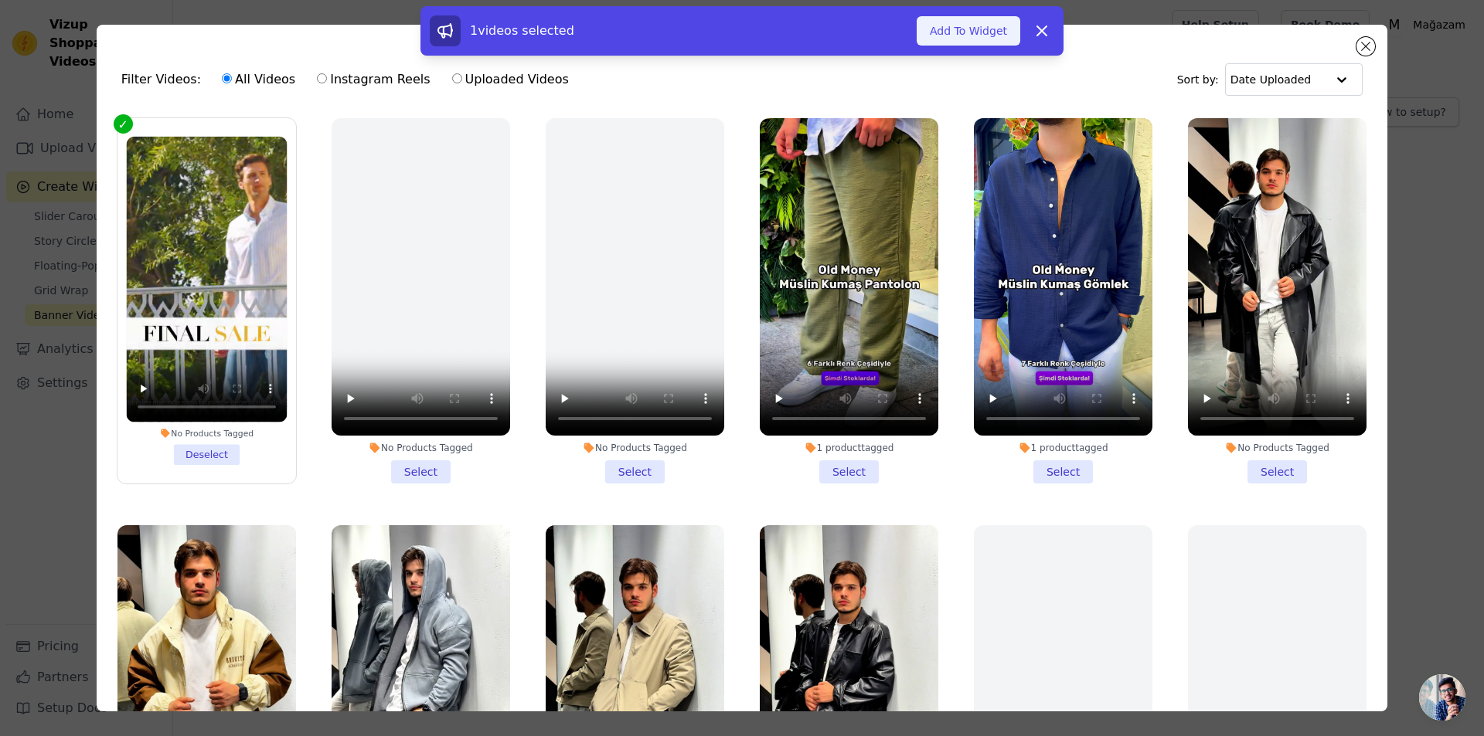
click at [969, 36] on button "Add To Widget" at bounding box center [968, 30] width 104 height 29
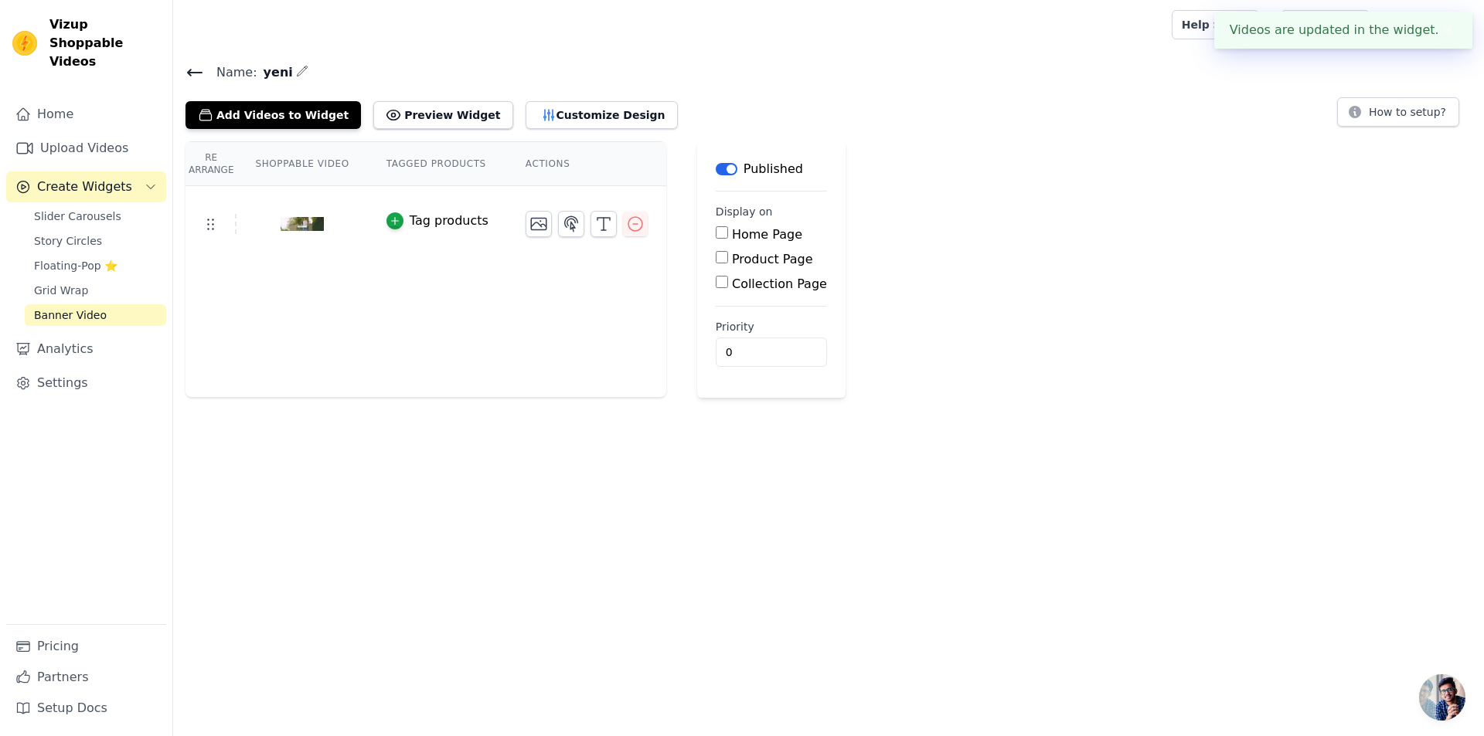
click at [1450, 39] on button "✖" at bounding box center [1448, 30] width 18 height 19
click at [56, 308] on span "Banner Video" at bounding box center [70, 315] width 73 height 15
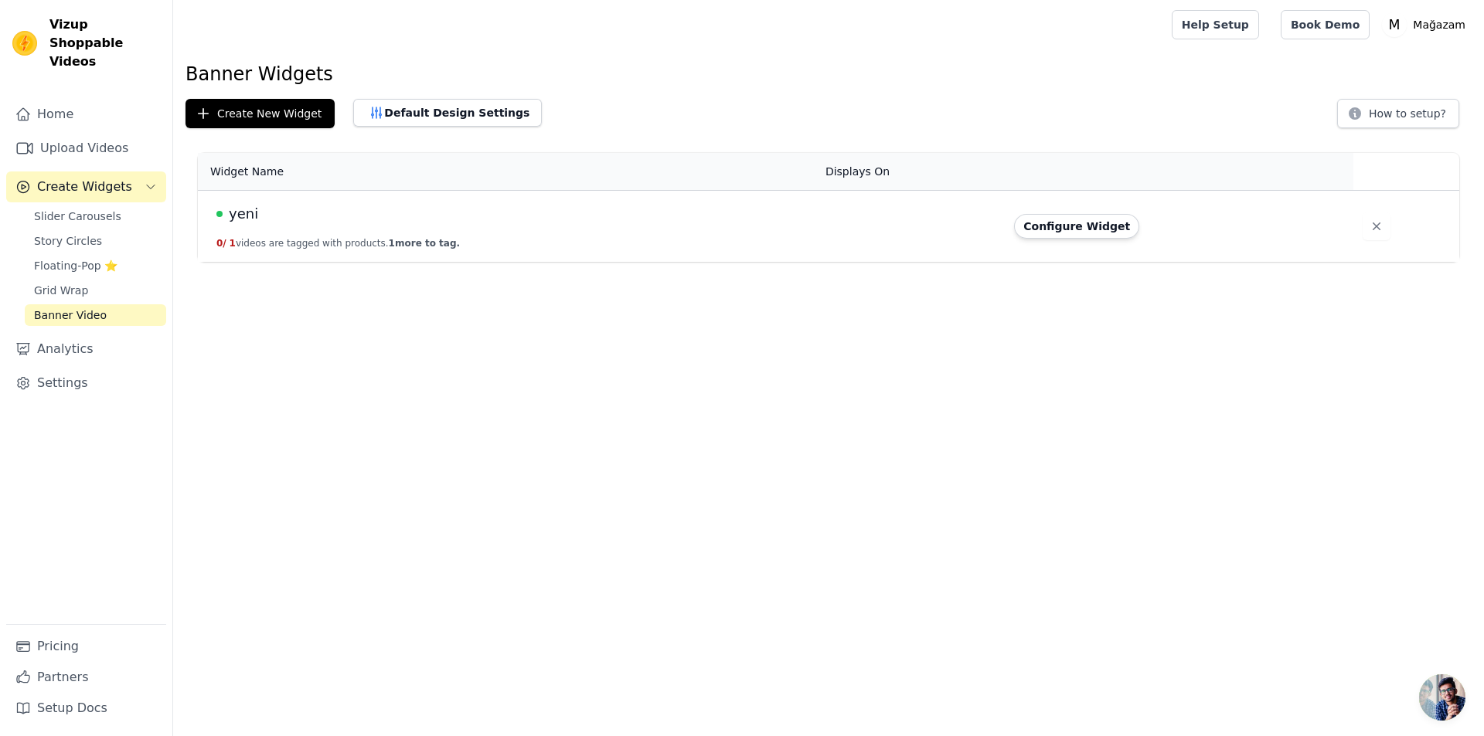
click at [306, 243] on button "0 / 1 videos are tagged with products. 1 more to tag." at bounding box center [337, 243] width 243 height 12
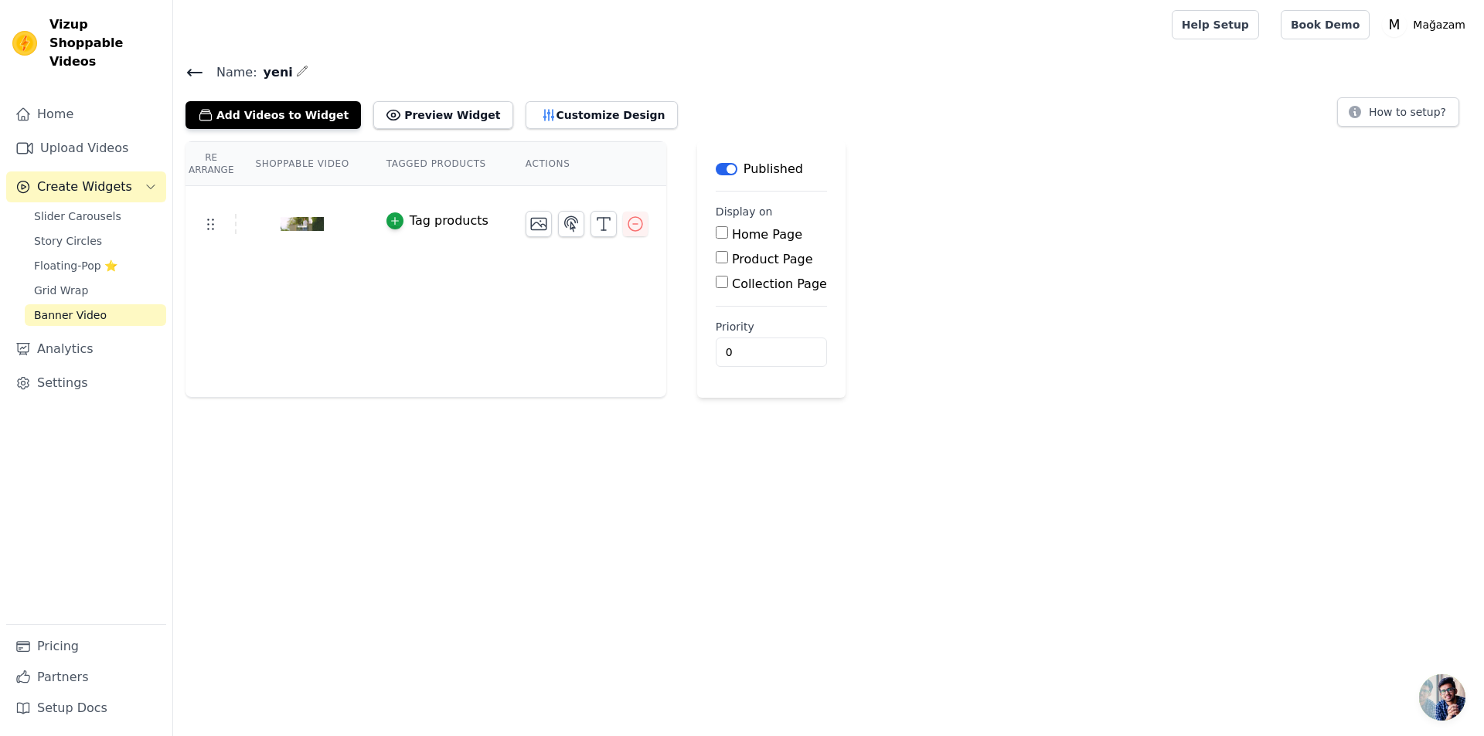
click at [732, 237] on label "Home Page" at bounding box center [767, 234] width 70 height 15
click at [728, 237] on input "Home Page" at bounding box center [722, 232] width 12 height 12
checkbox input "true"
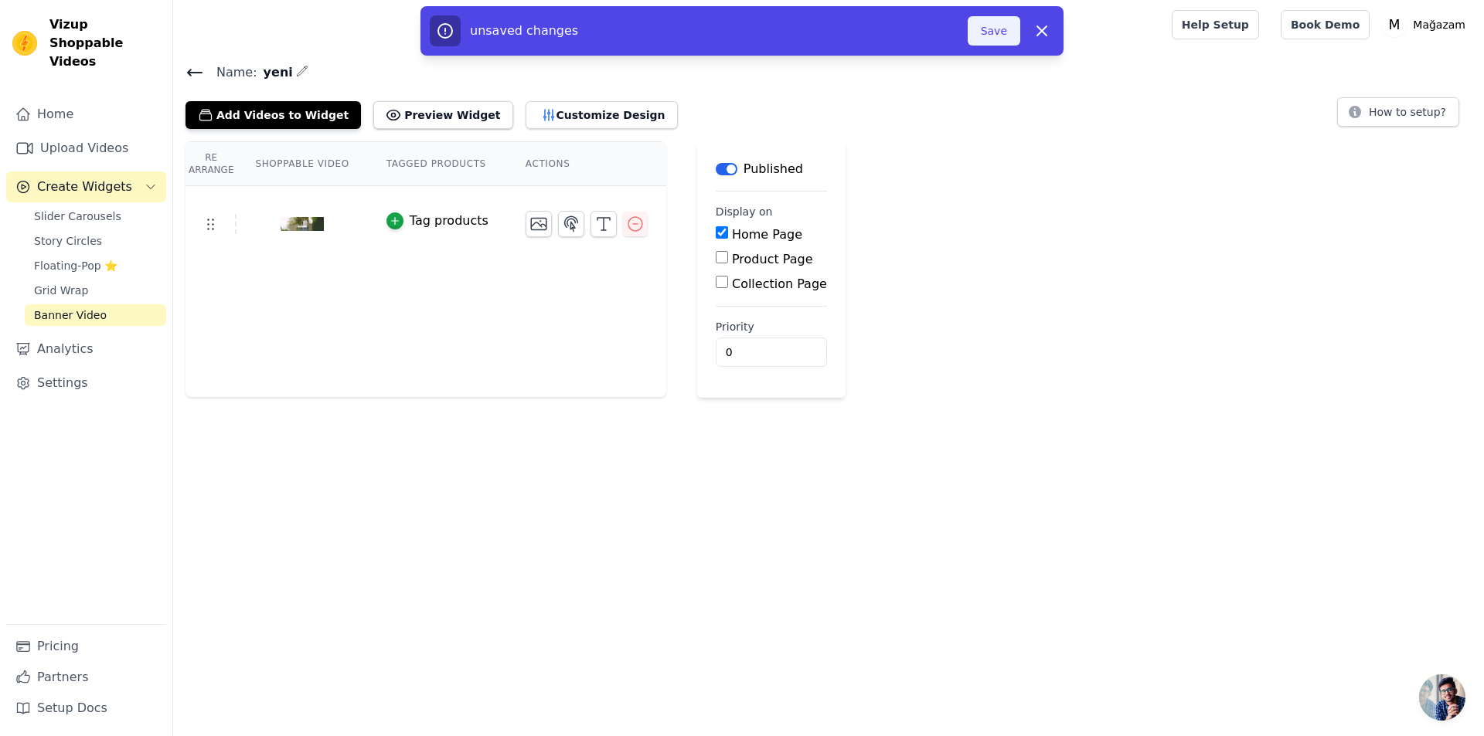
click at [984, 33] on button "Save" at bounding box center [993, 30] width 53 height 29
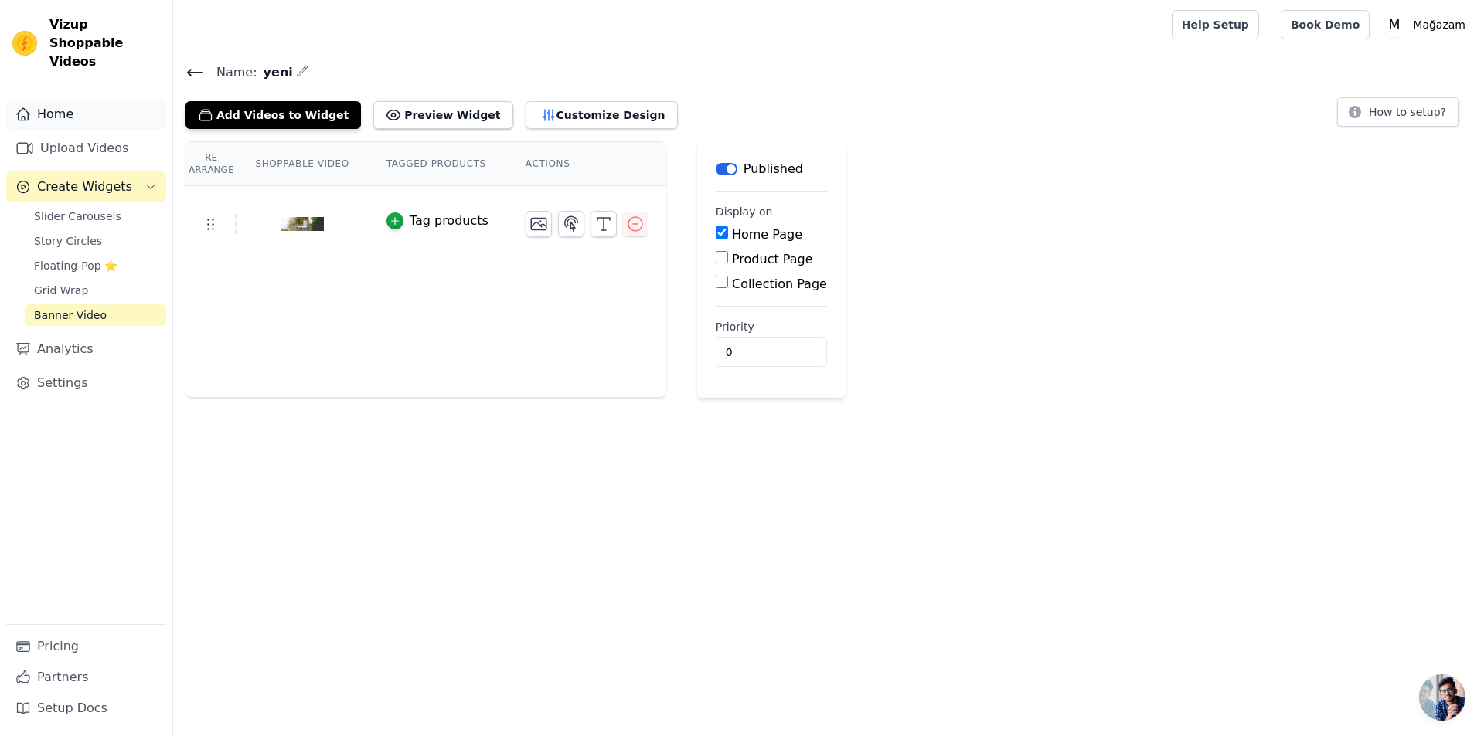
click at [65, 107] on link "Home" at bounding box center [86, 114] width 160 height 31
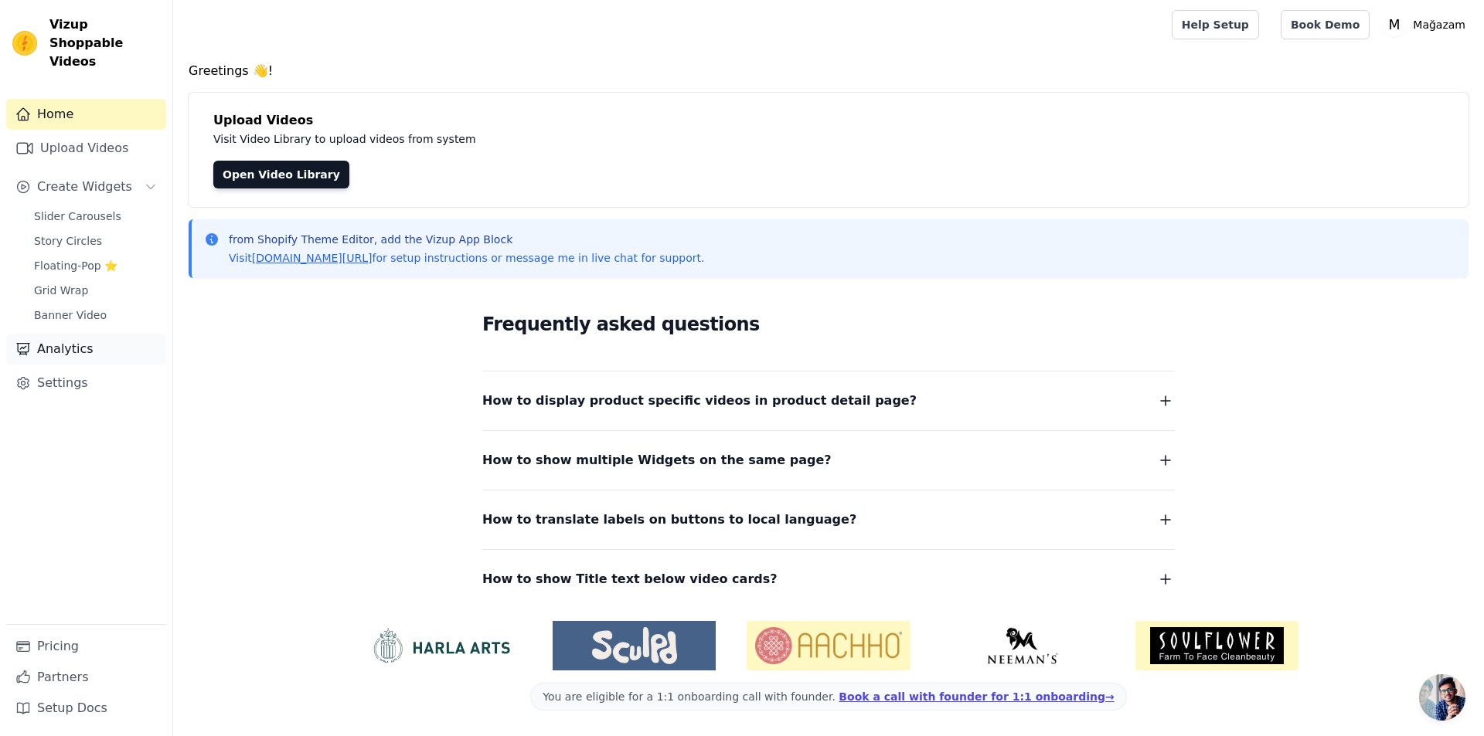
click at [66, 334] on link "Analytics" at bounding box center [86, 349] width 160 height 31
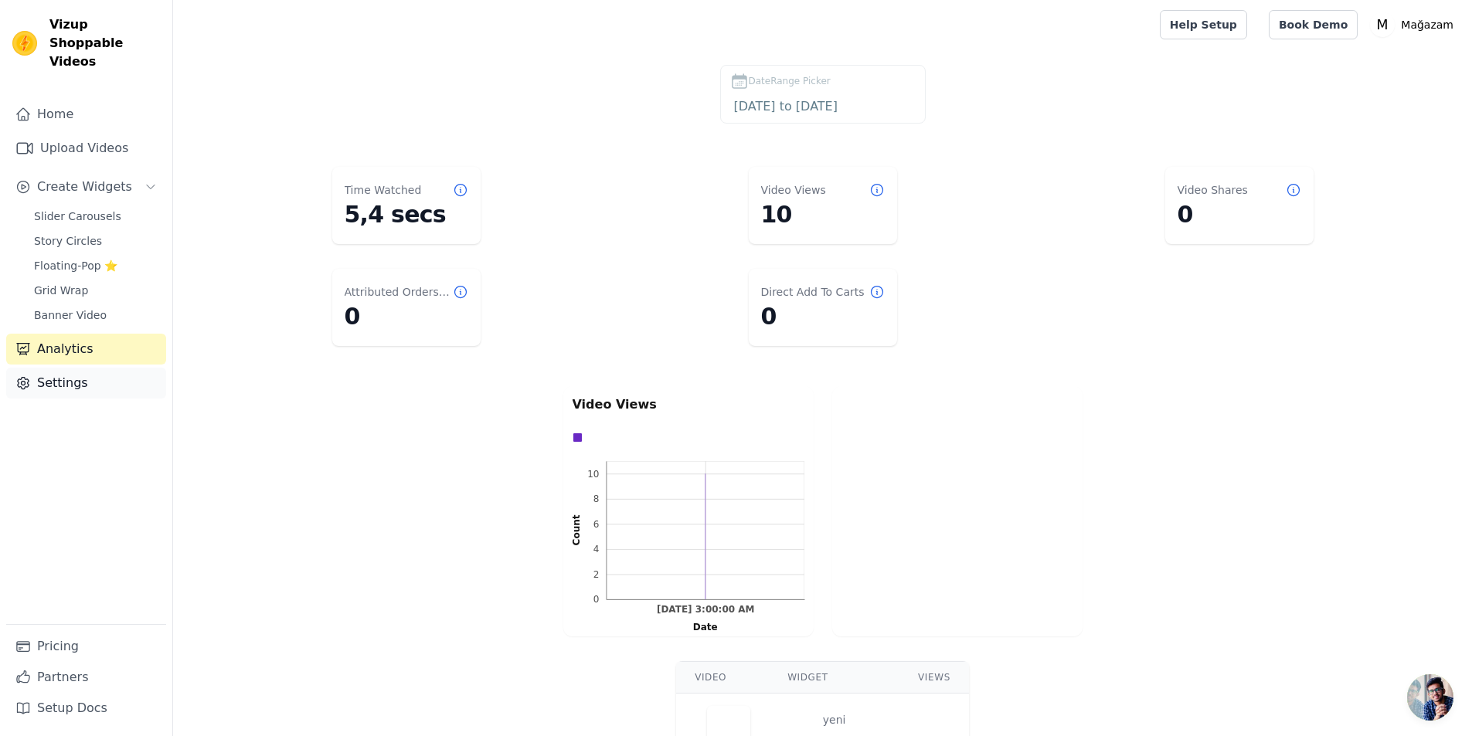
click at [64, 368] on link "Settings" at bounding box center [86, 383] width 160 height 31
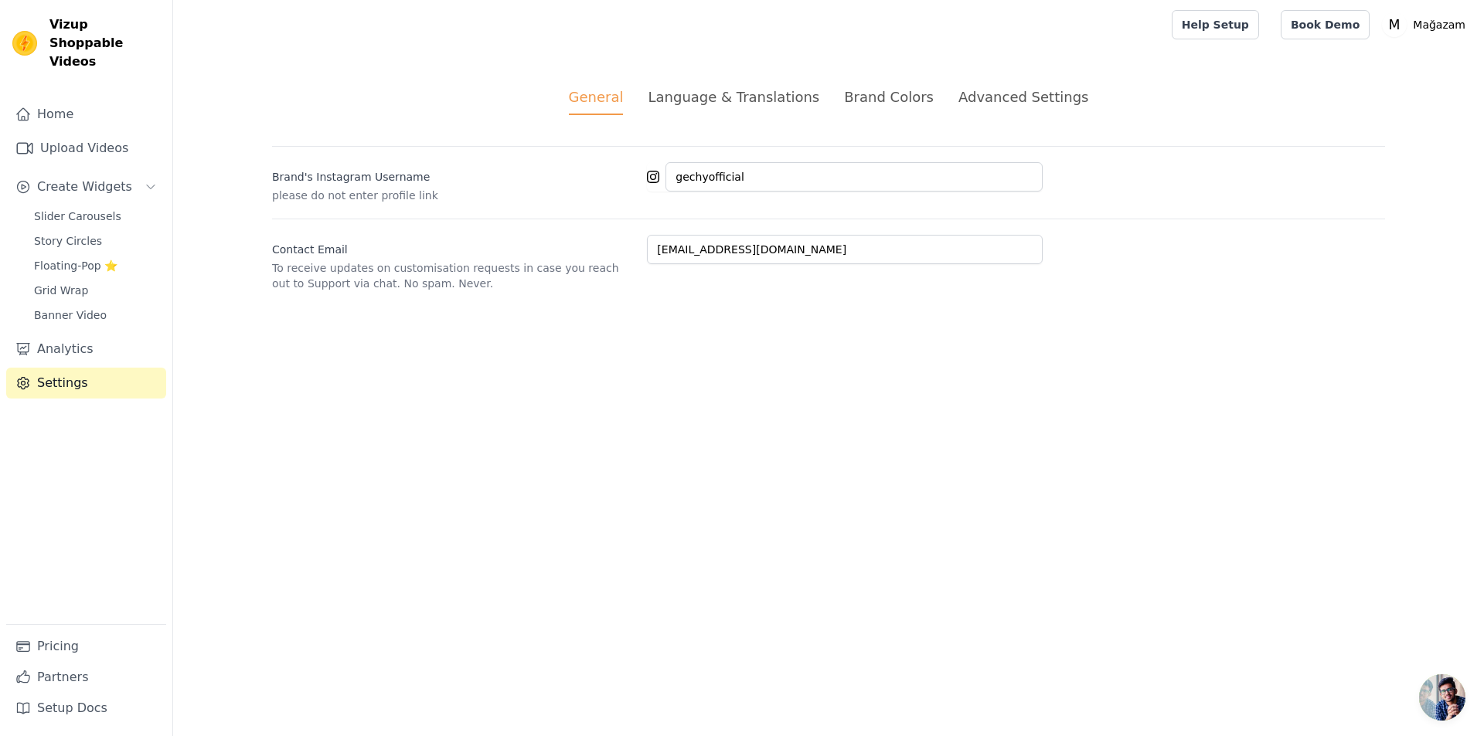
click at [722, 100] on div "Language & Translations" at bounding box center [734, 97] width 172 height 21
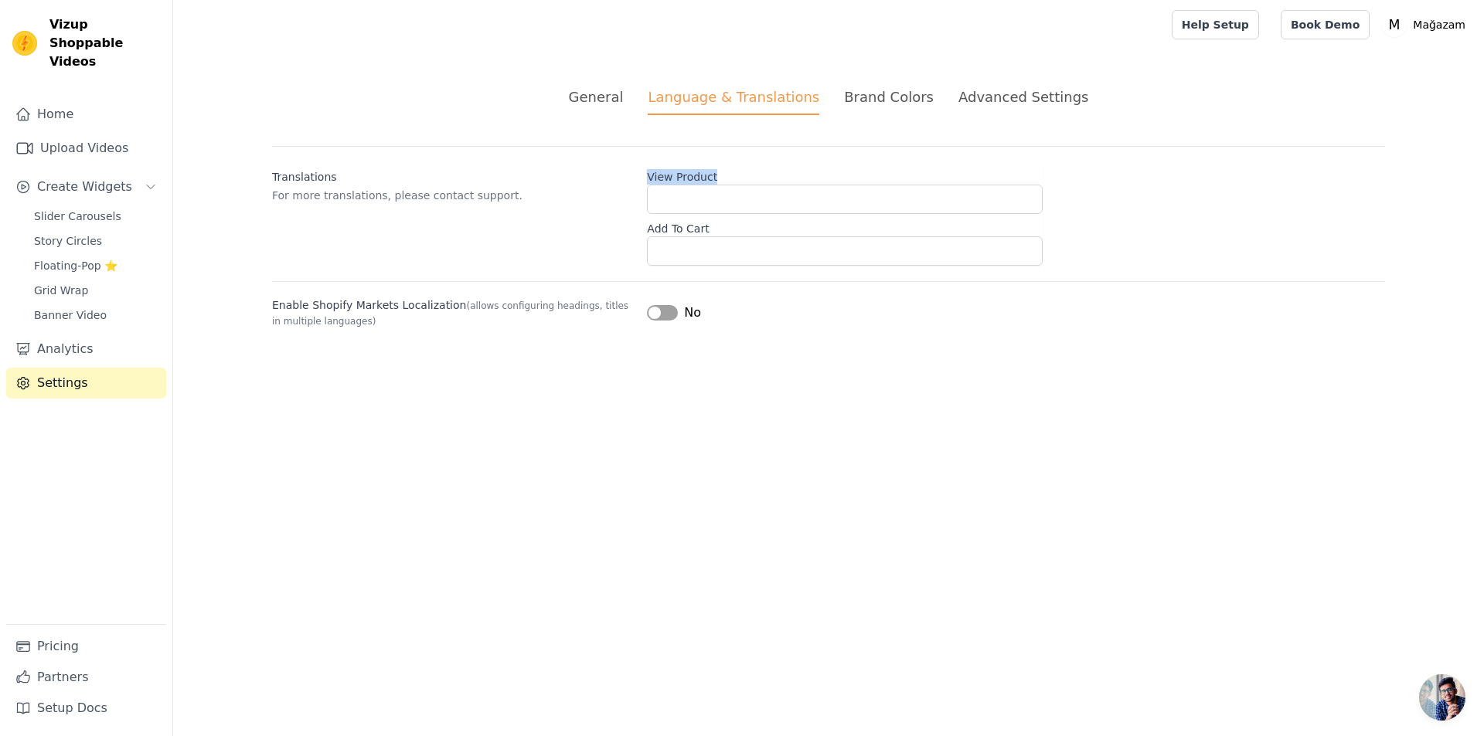
drag, startPoint x: 727, startPoint y: 168, endPoint x: 647, endPoint y: 172, distance: 80.4
click at [647, 172] on label "View Product" at bounding box center [845, 174] width 396 height 22
drag, startPoint x: 699, startPoint y: 185, endPoint x: 690, endPoint y: 179, distance: 11.1
click at [690, 179] on label "View Product" at bounding box center [845, 174] width 396 height 22
click at [690, 185] on input "View Product" at bounding box center [845, 199] width 396 height 29
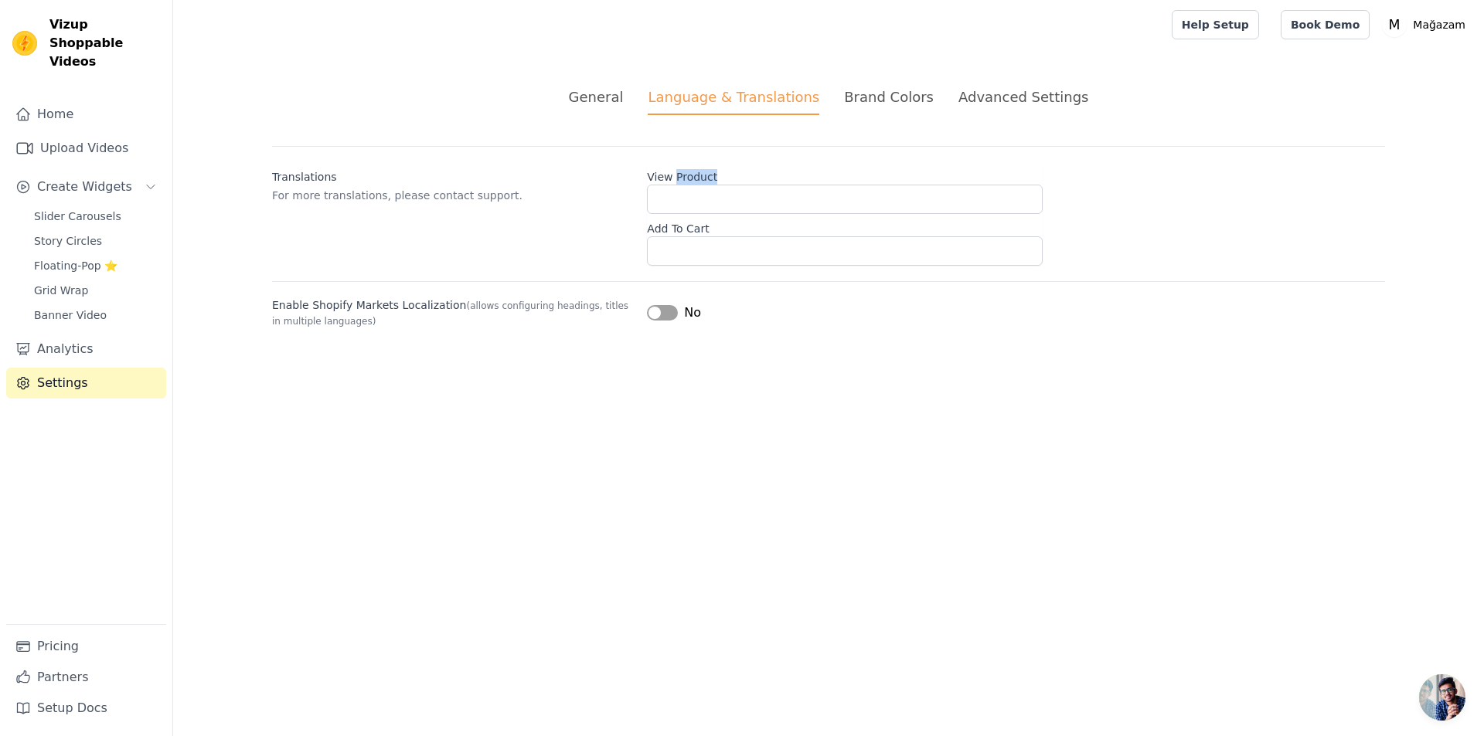
click at [690, 179] on label "View Product" at bounding box center [845, 174] width 396 height 22
click at [690, 185] on input "View Product" at bounding box center [845, 199] width 396 height 29
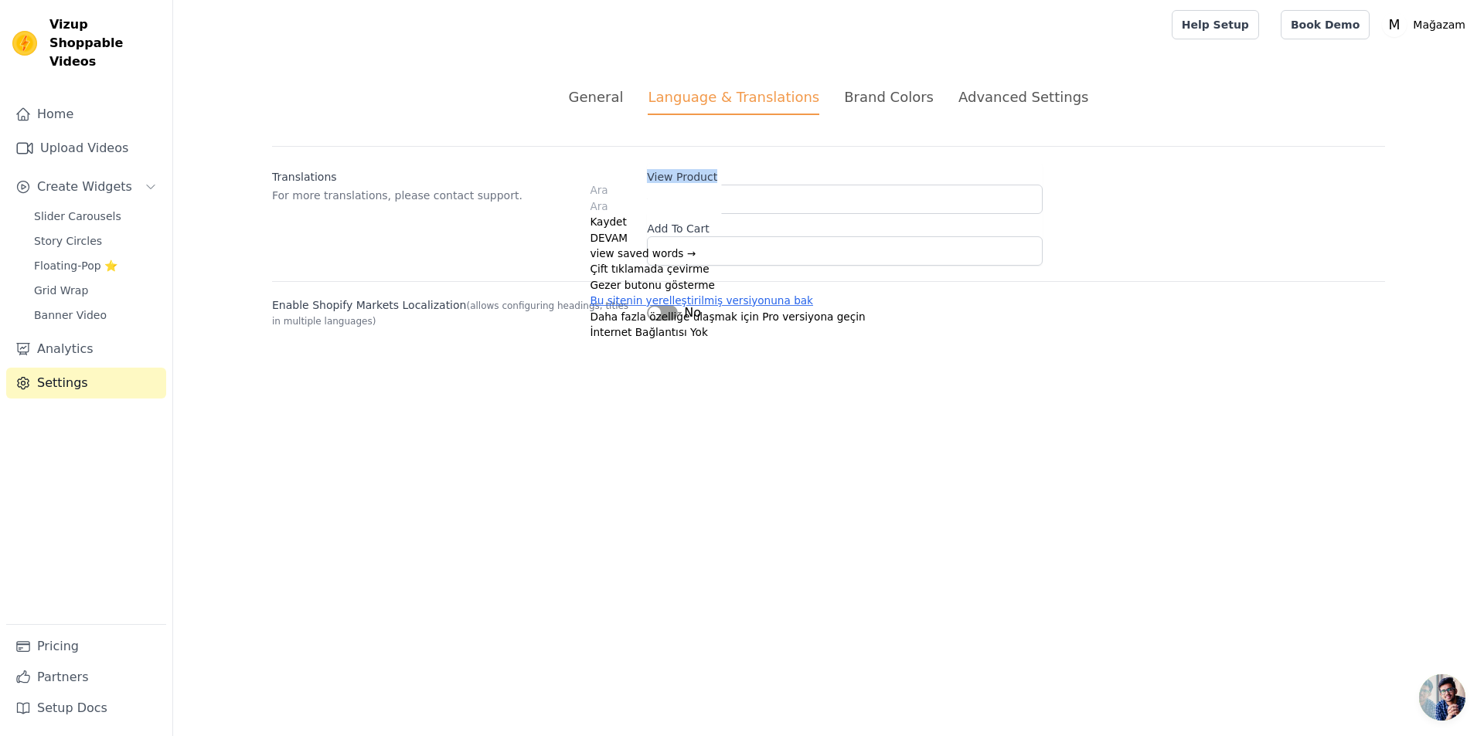
click at [690, 179] on label "View Product" at bounding box center [845, 174] width 396 height 22
click at [690, 185] on input "View Product" at bounding box center [845, 199] width 396 height 29
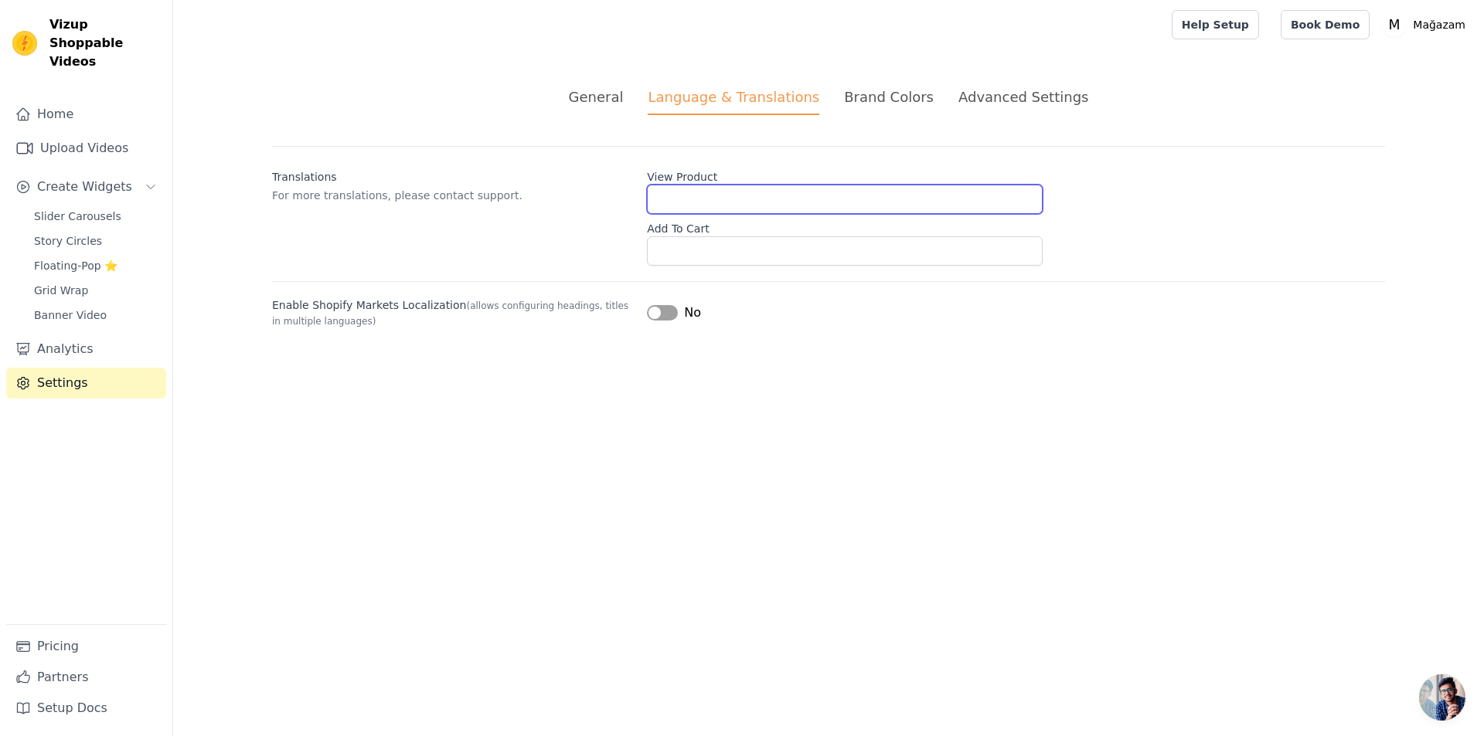
click at [820, 192] on input "View Product" at bounding box center [845, 199] width 396 height 29
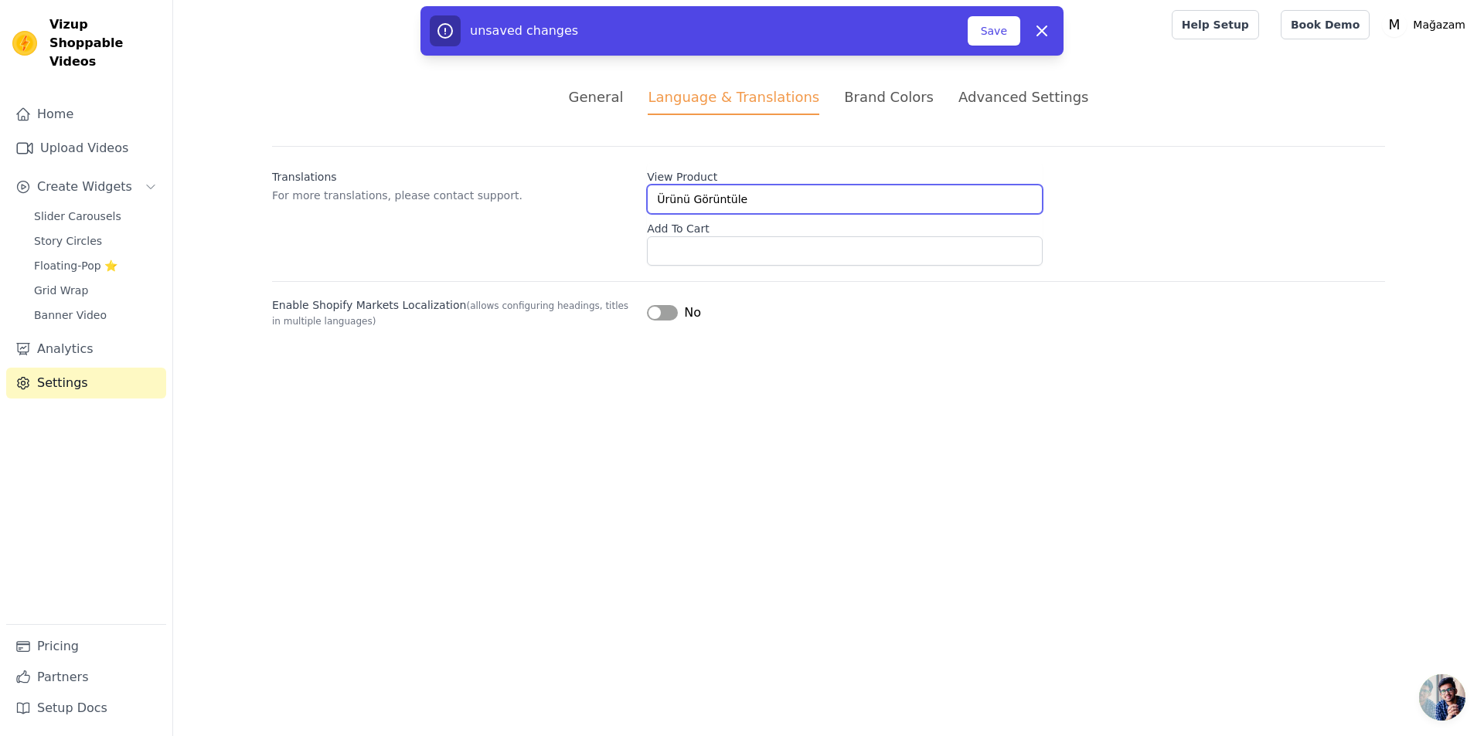
type input "Ürünü Görüntüle"
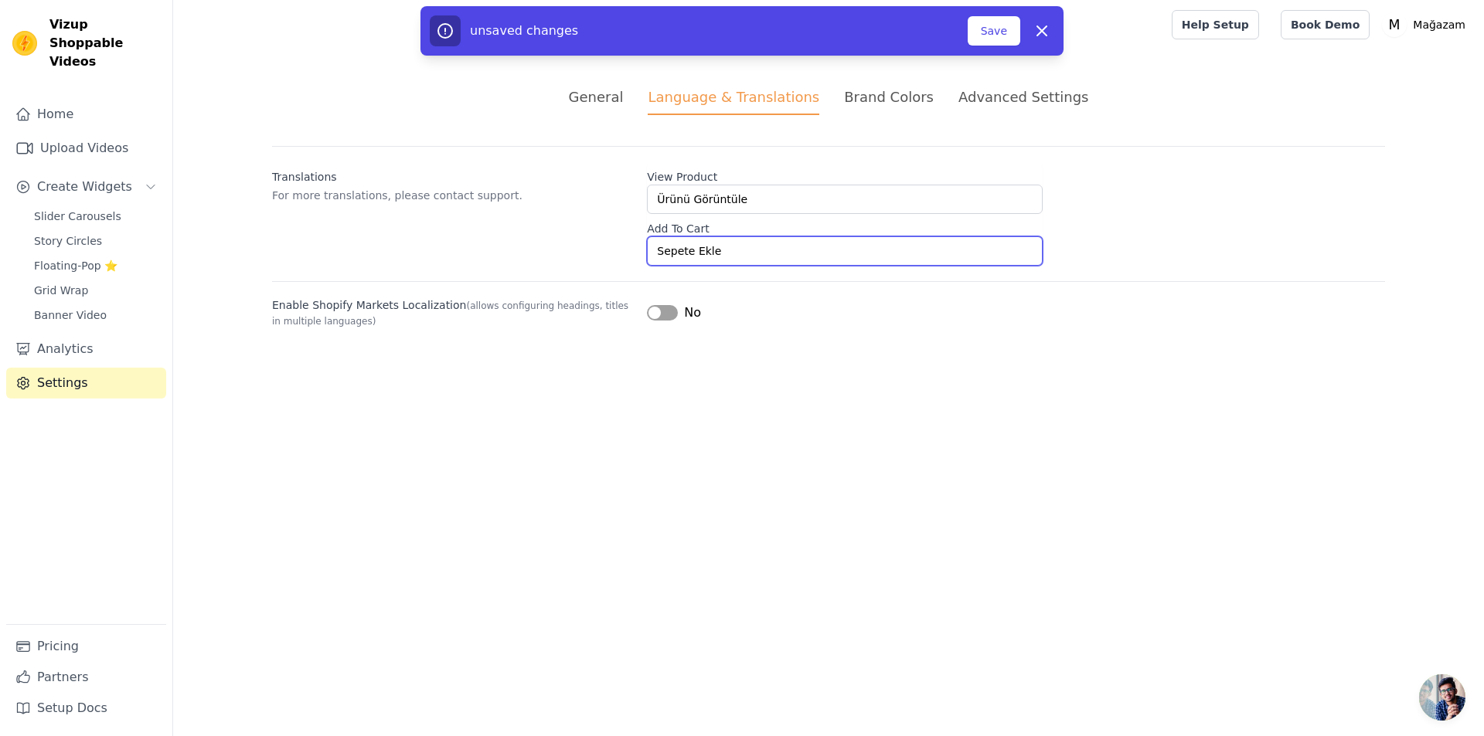
type input "Sepete Ekle"
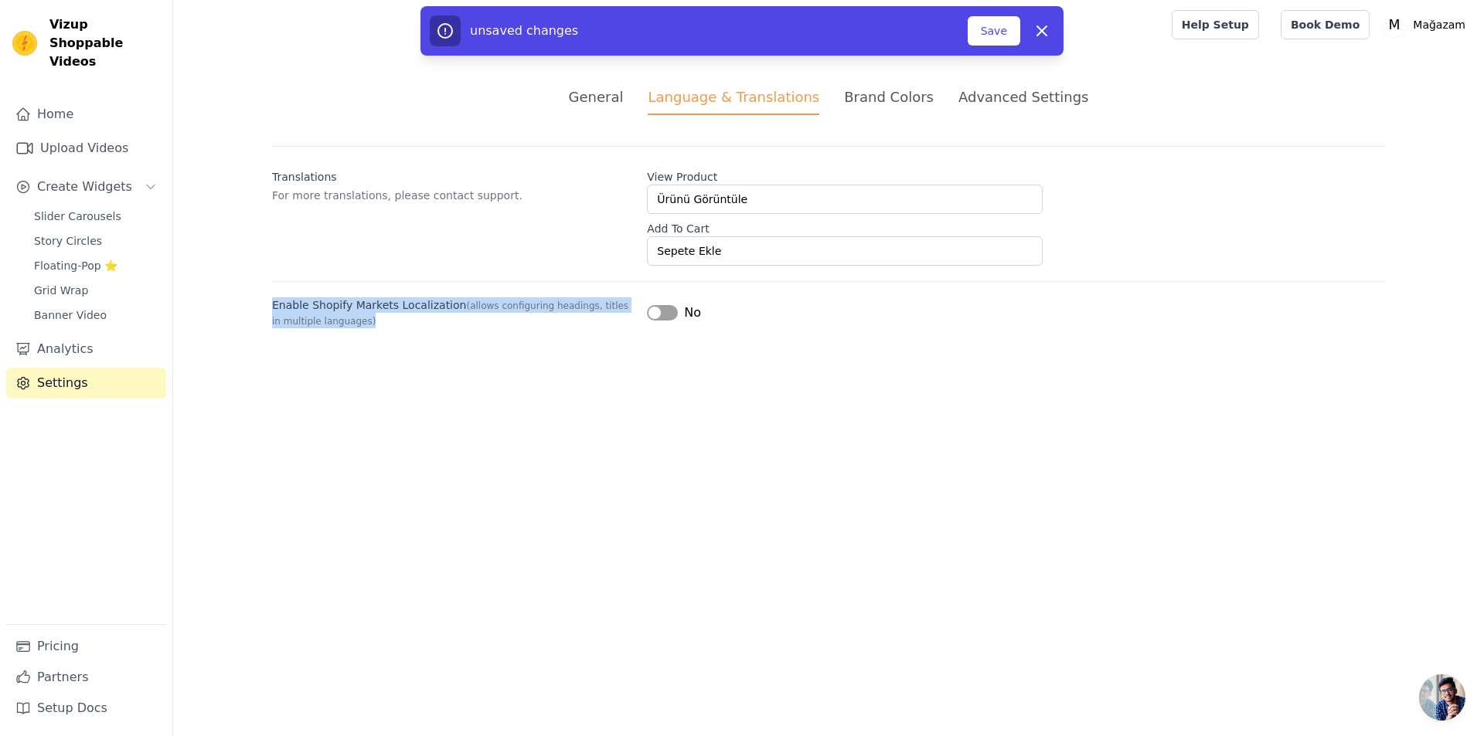
drag, startPoint x: 467, startPoint y: 363, endPoint x: 262, endPoint y: 301, distance: 213.9
click at [255, 301] on div "General Language & Translations Brand Colors Advanced Settings unsaved changes …" at bounding box center [828, 207] width 1187 height 316
click at [855, 365] on html "Vizup Shoppable Videos Home Upload Videos Create Widgets Slider Carousels Story…" at bounding box center [742, 182] width 1484 height 365
click at [657, 308] on button "Label" at bounding box center [662, 312] width 31 height 15
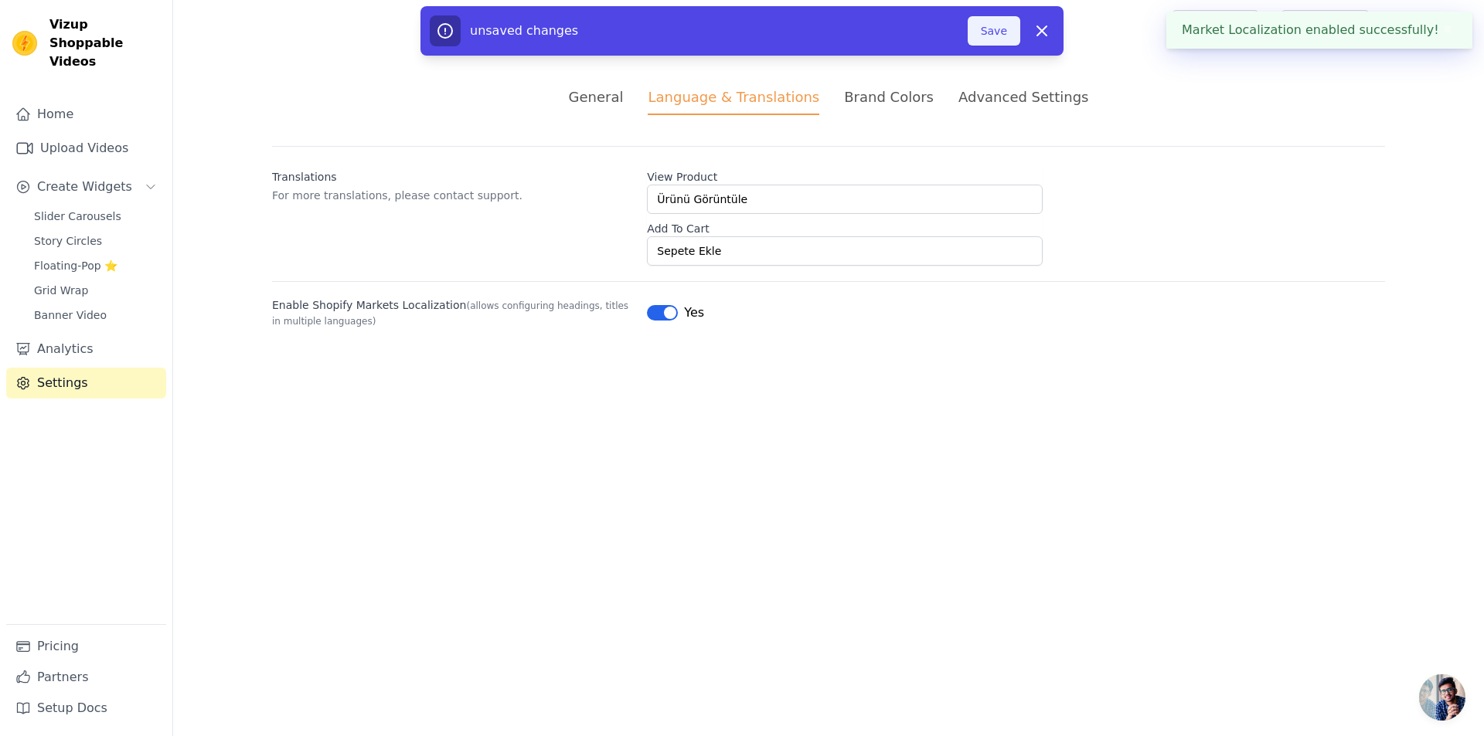
click at [987, 32] on button "Save" at bounding box center [993, 30] width 53 height 29
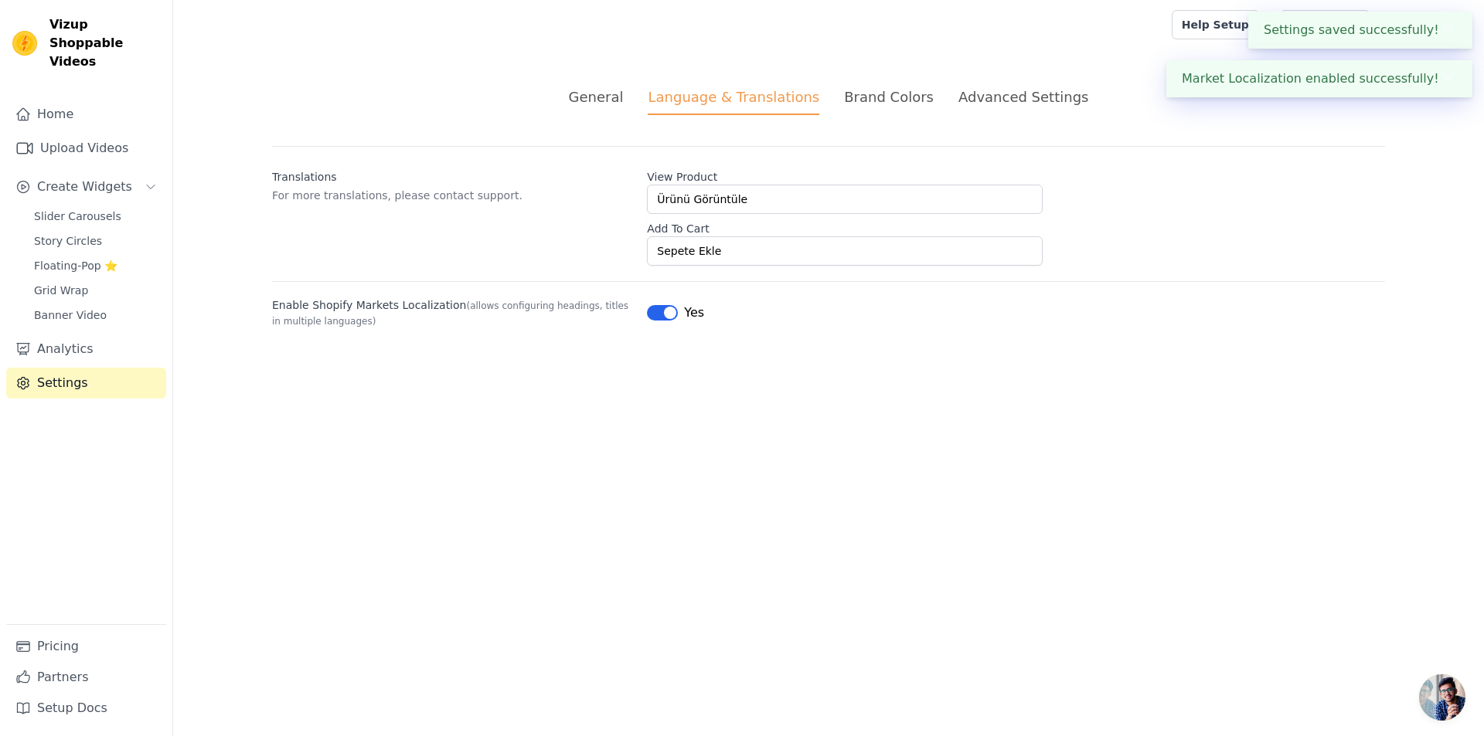
click at [900, 87] on div "Brand Colors" at bounding box center [889, 97] width 90 height 21
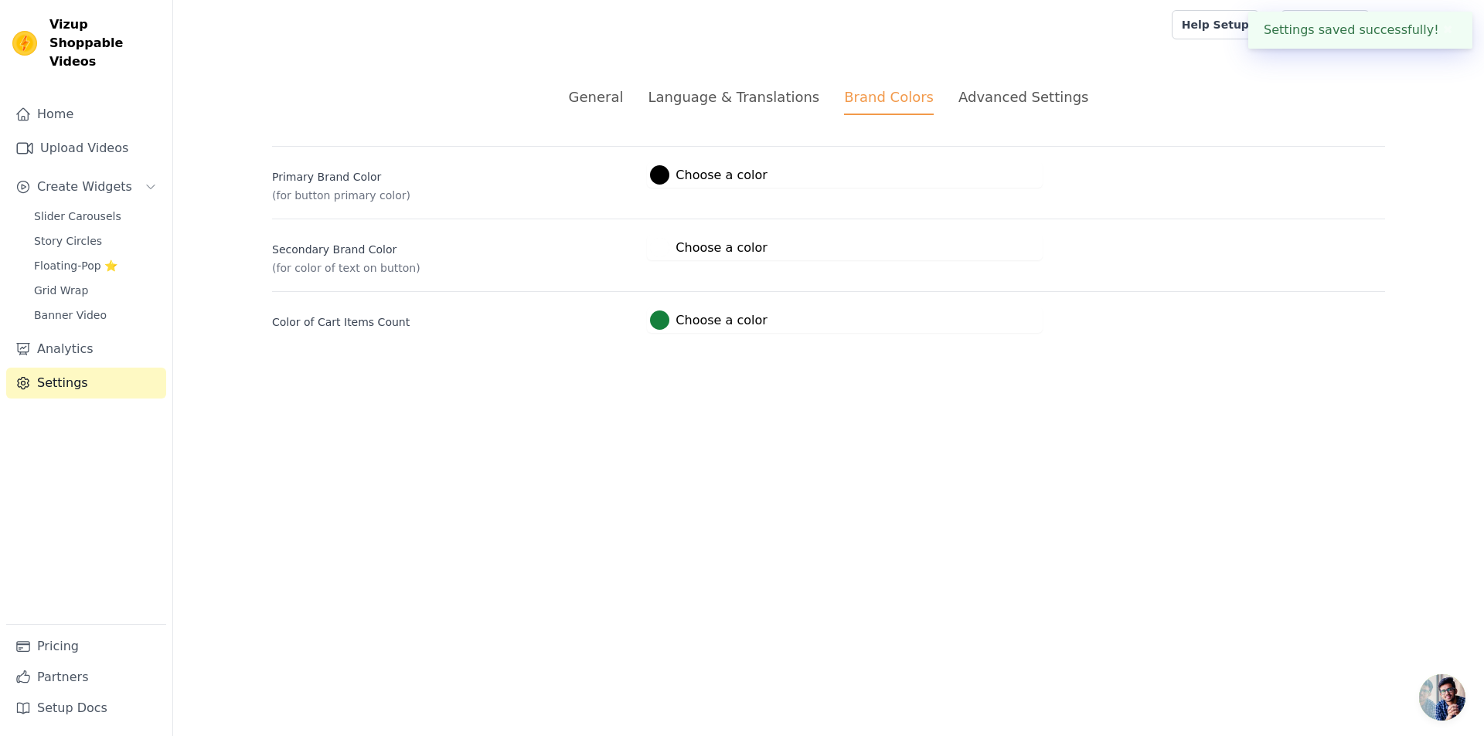
click at [970, 97] on div "Advanced Settings" at bounding box center [1023, 97] width 130 height 21
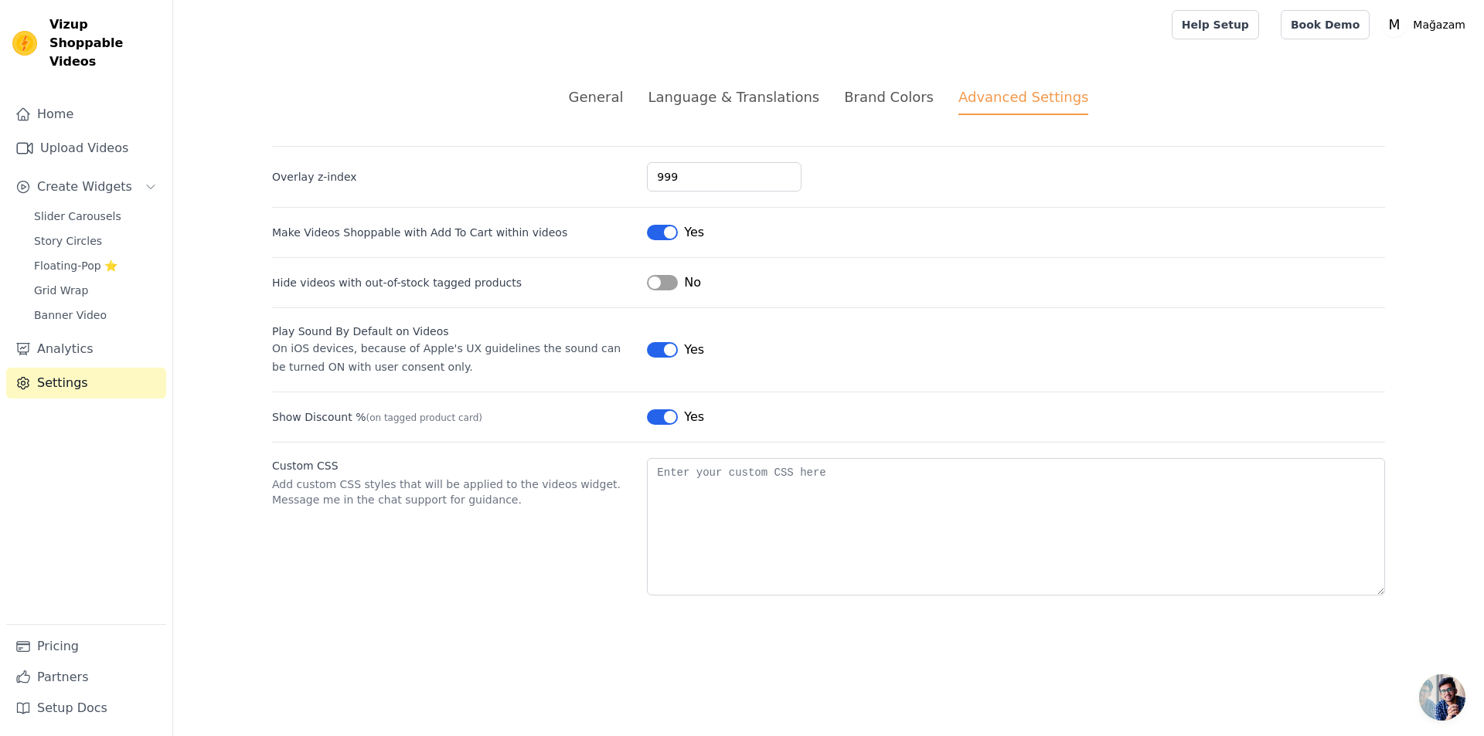
click at [620, 87] on div "General" at bounding box center [596, 97] width 55 height 21
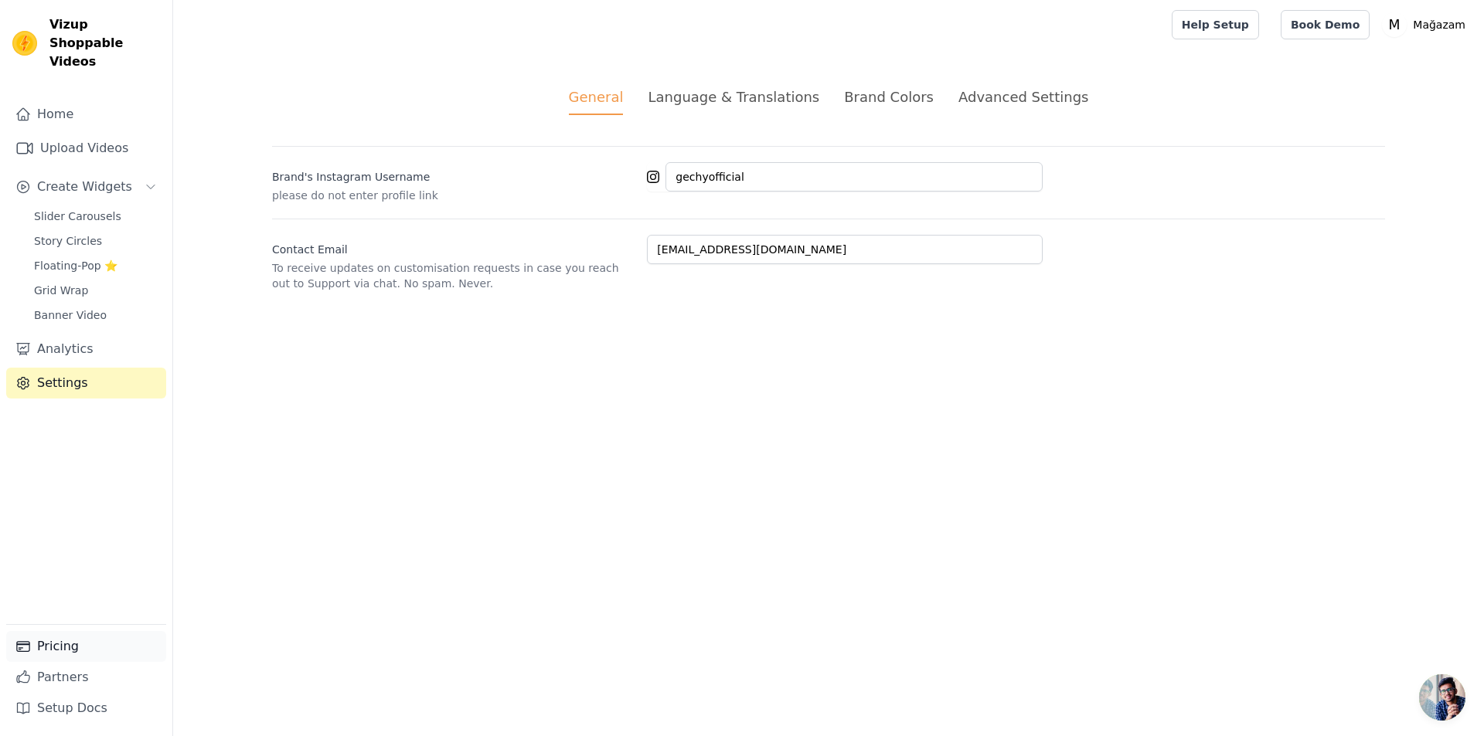
click at [36, 652] on link "Pricing" at bounding box center [86, 646] width 160 height 31
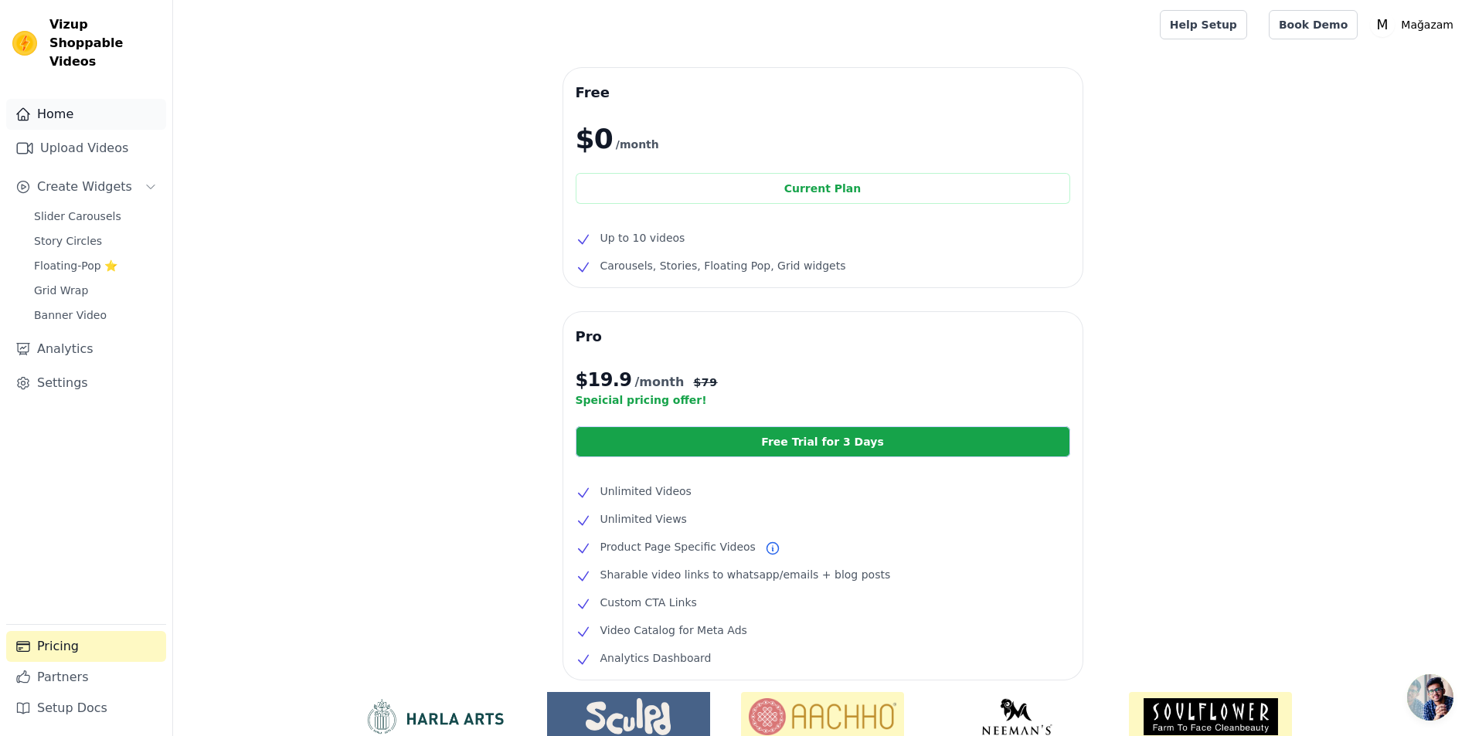
click at [93, 104] on link "Home" at bounding box center [86, 114] width 160 height 31
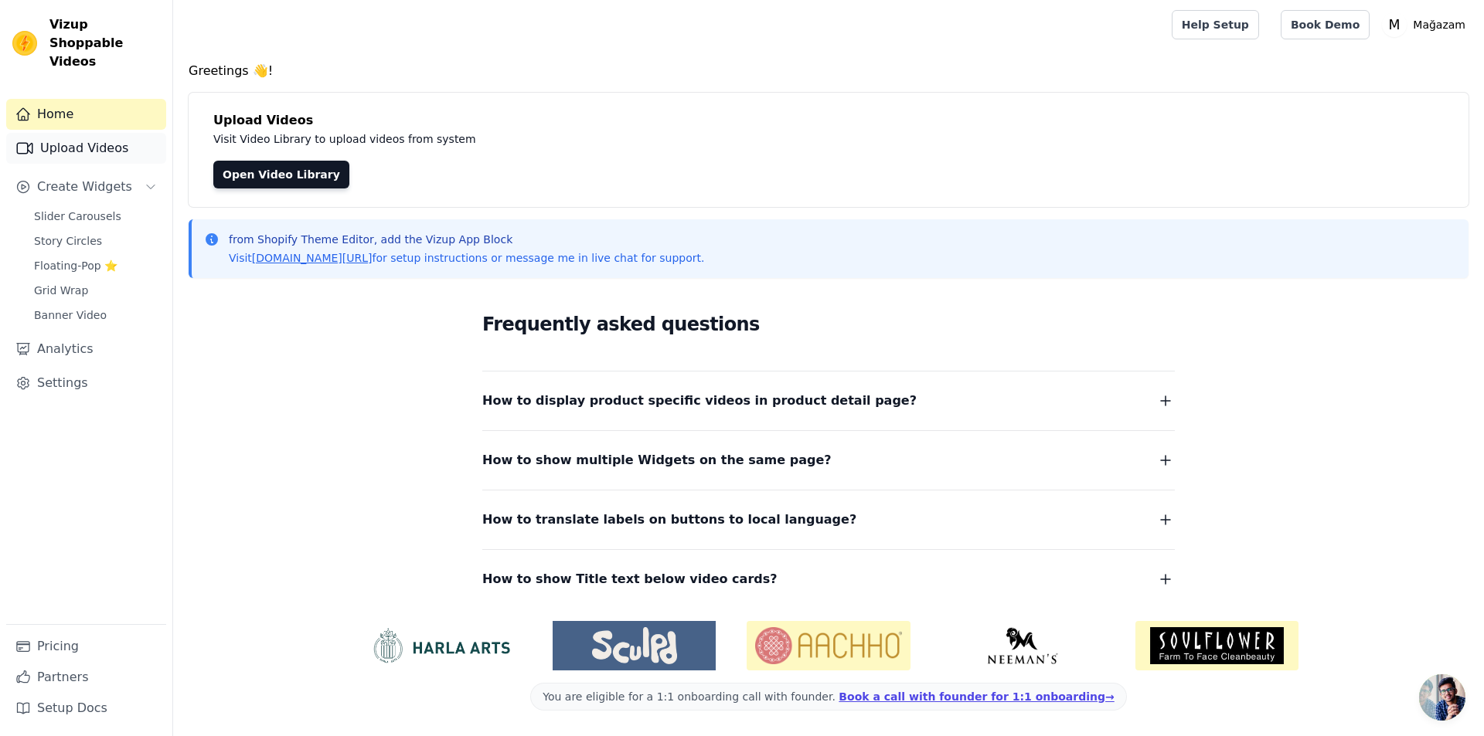
click at [57, 141] on link "Upload Videos" at bounding box center [86, 148] width 160 height 31
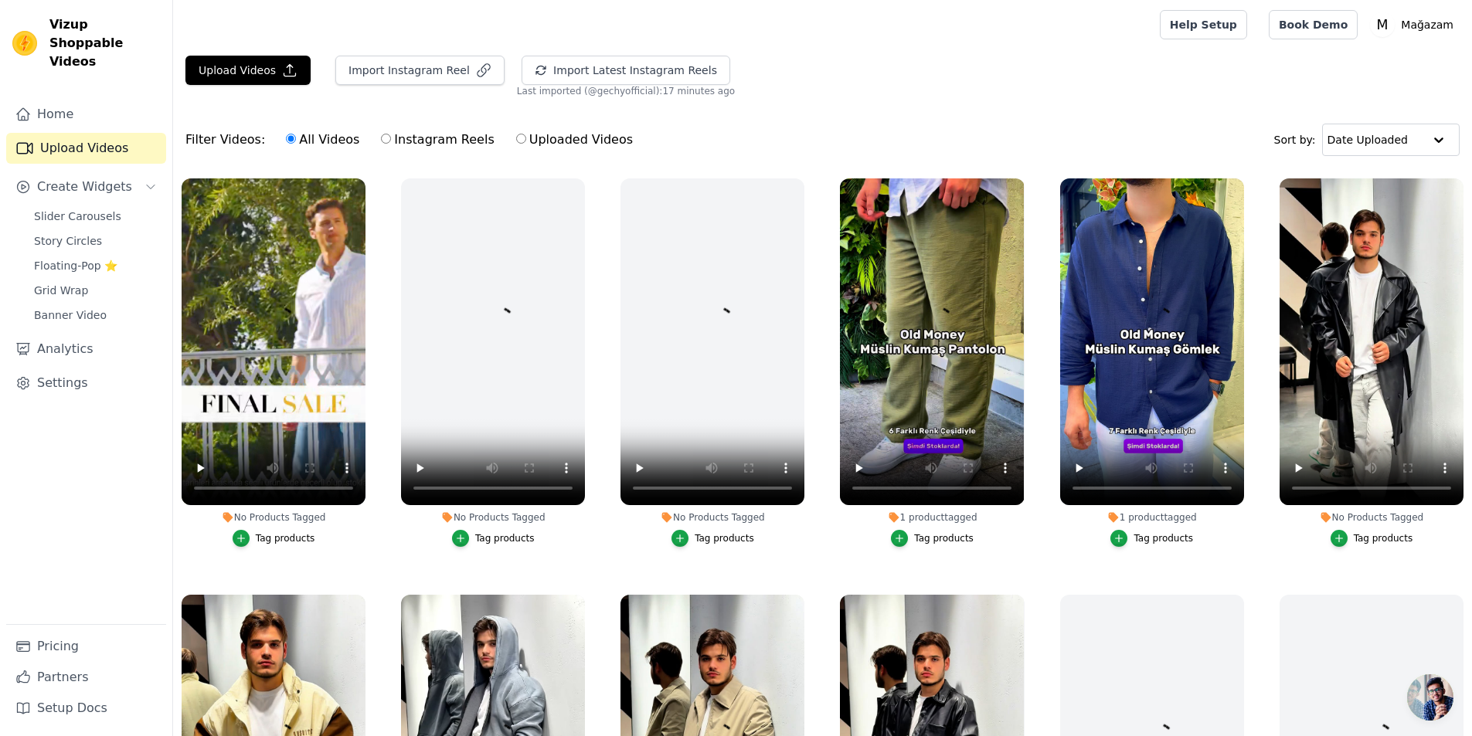
click at [43, 209] on div "Slider Carousels Story Circles Floating-Pop ⭐ Grid Wrap Banner Video" at bounding box center [95, 266] width 141 height 121
click at [60, 209] on span "Slider Carousels" at bounding box center [77, 216] width 87 height 15
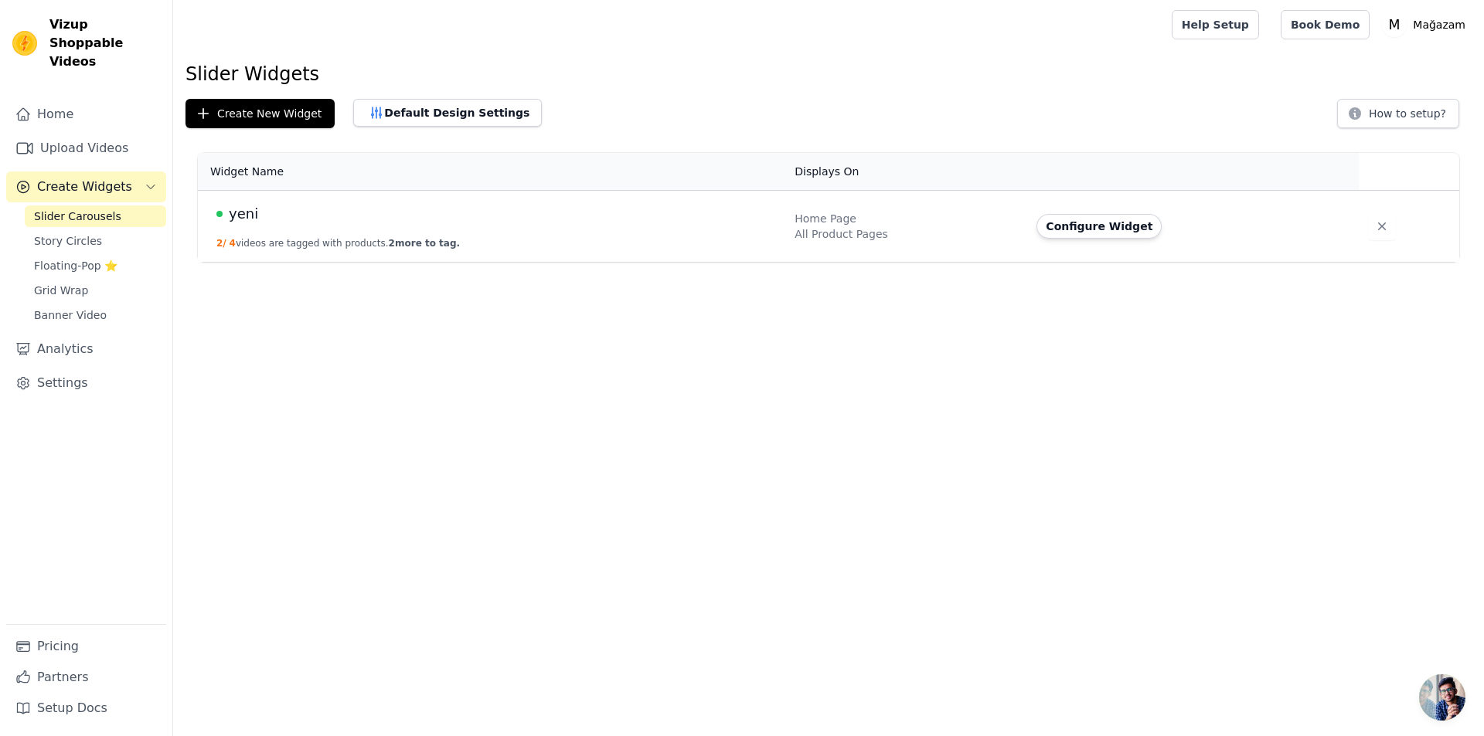
click at [532, 217] on div "yeni" at bounding box center [495, 214] width 559 height 22
click at [1095, 223] on button "Configure Widget" at bounding box center [1098, 226] width 125 height 25
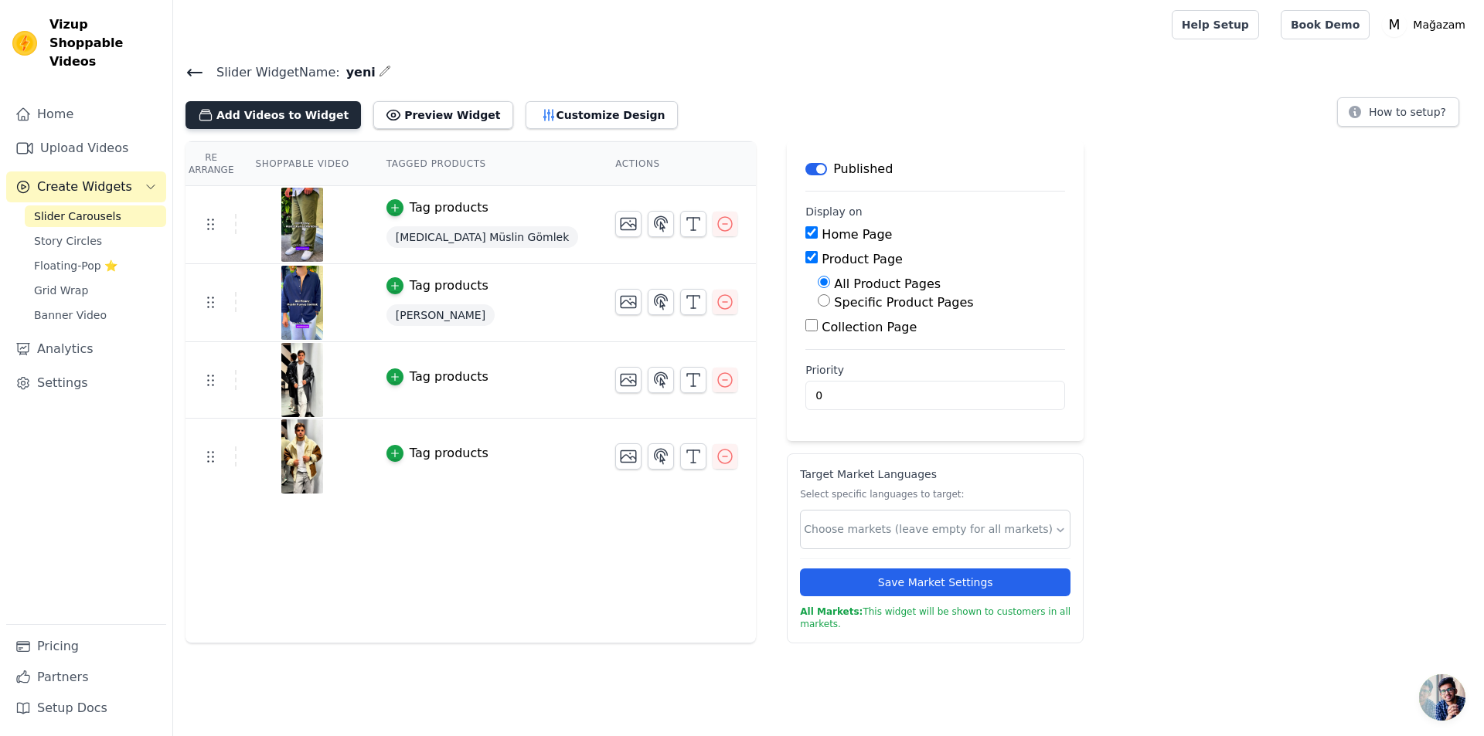
click at [308, 117] on button "Add Videos to Widget" at bounding box center [272, 115] width 175 height 28
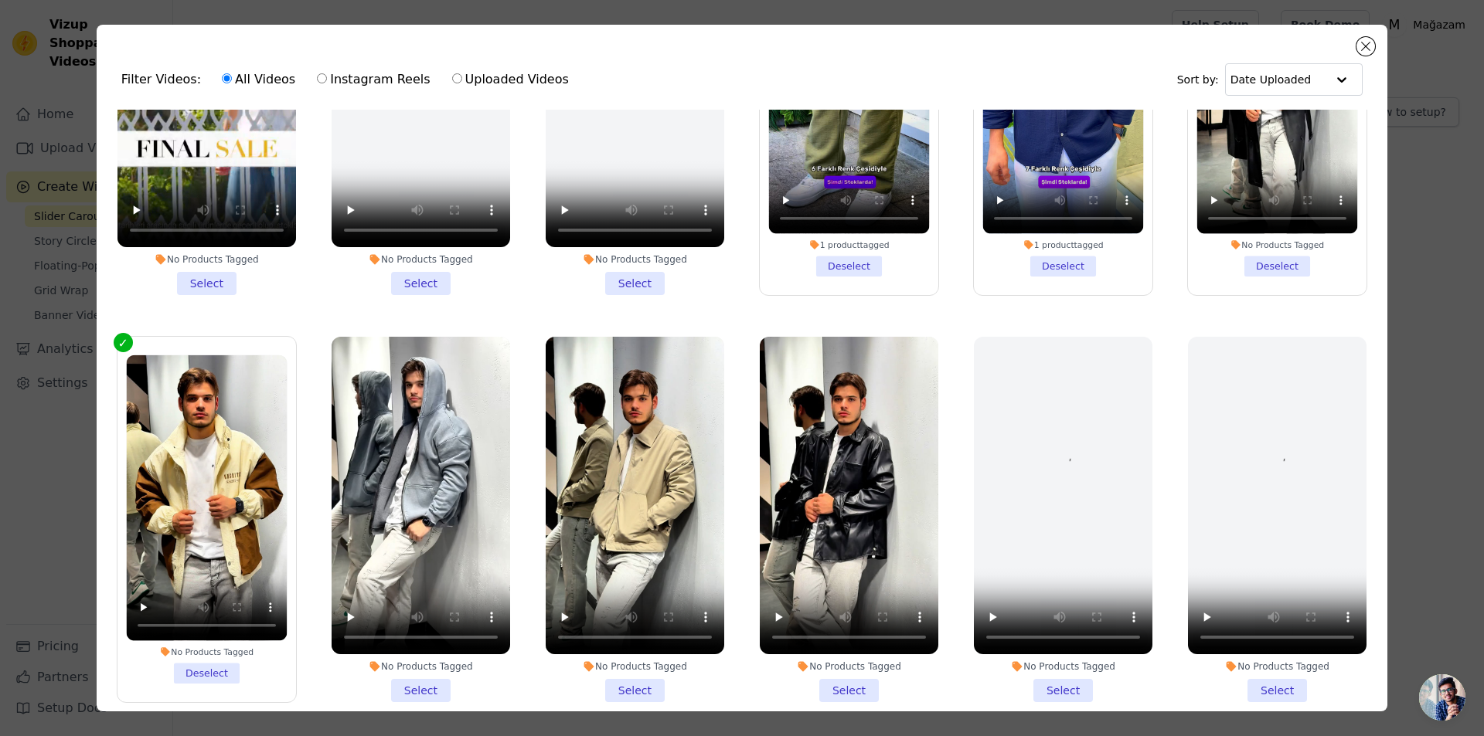
scroll to position [309, 0]
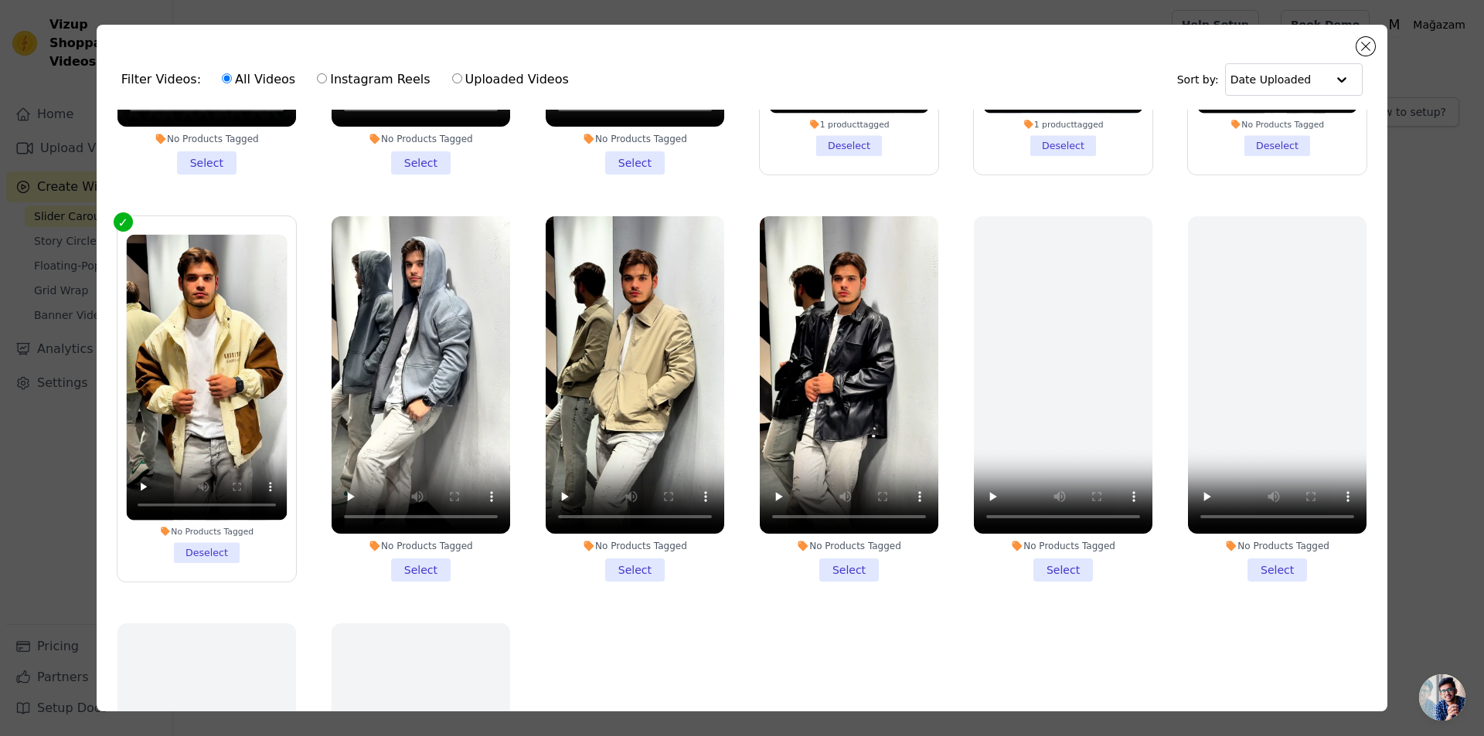
click at [421, 559] on li "No Products Tagged Select" at bounding box center [420, 398] width 178 height 365
click at [0, 0] on input "No Products Tagged Select" at bounding box center [0, 0] width 0 height 0
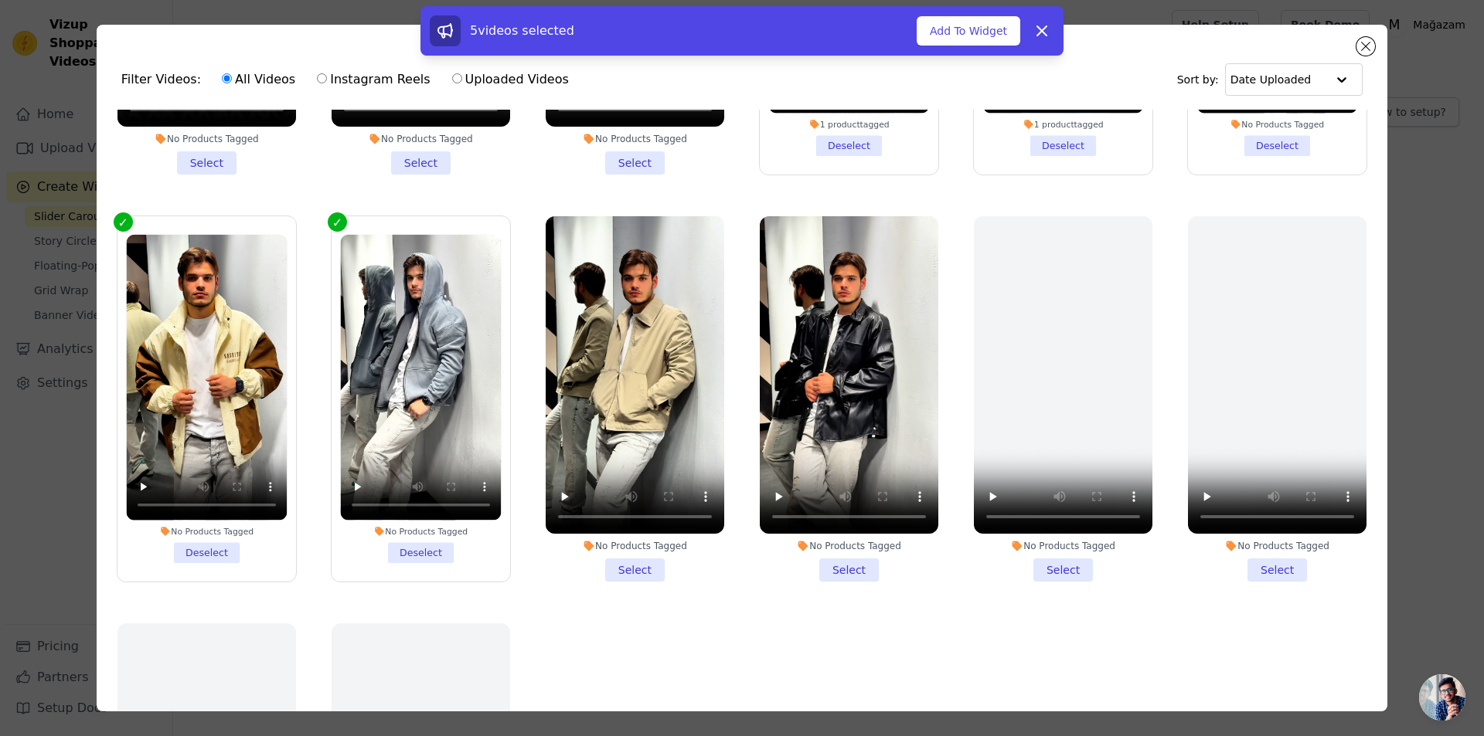
click at [628, 553] on li "No Products Tagged Select" at bounding box center [635, 398] width 178 height 365
click at [0, 0] on input "No Products Tagged Select" at bounding box center [0, 0] width 0 height 0
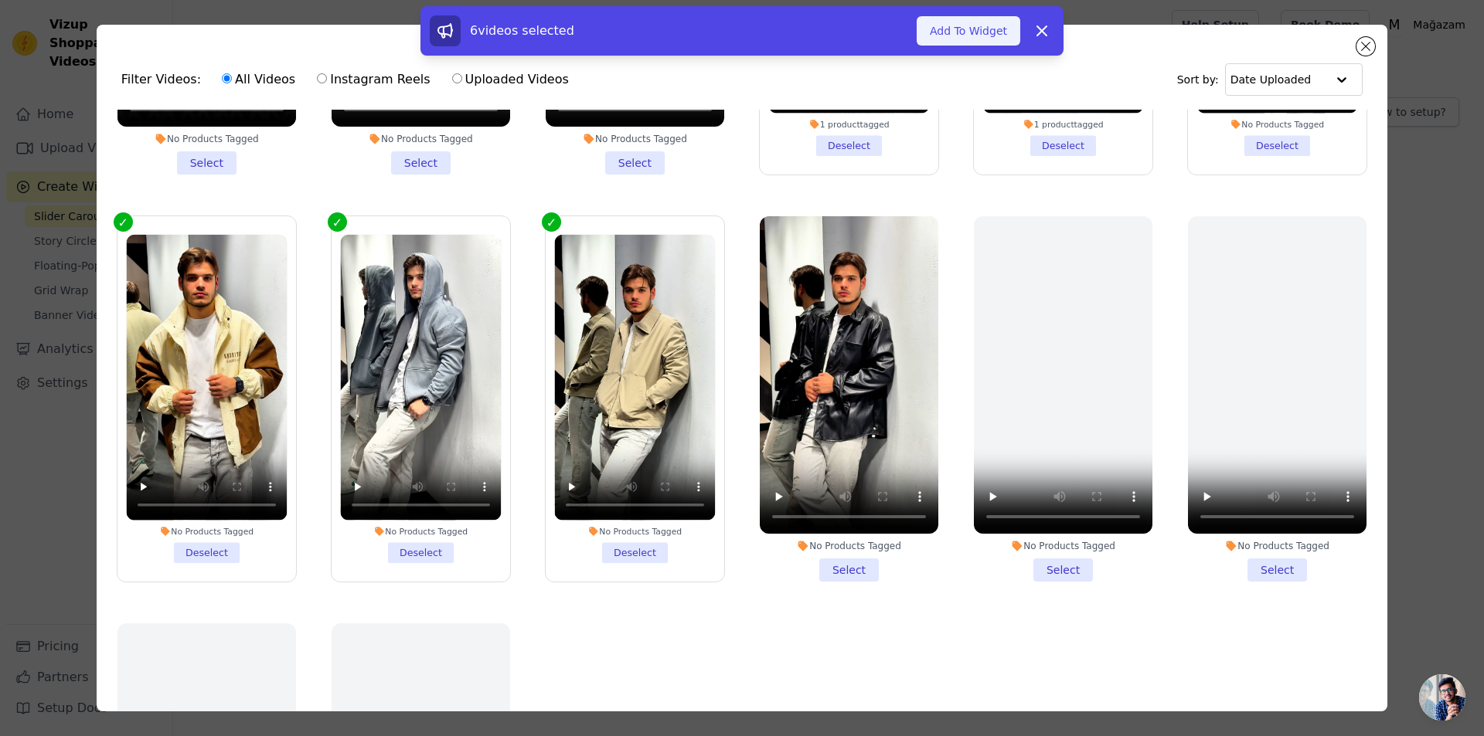
click at [981, 28] on button "Add To Widget" at bounding box center [968, 30] width 104 height 29
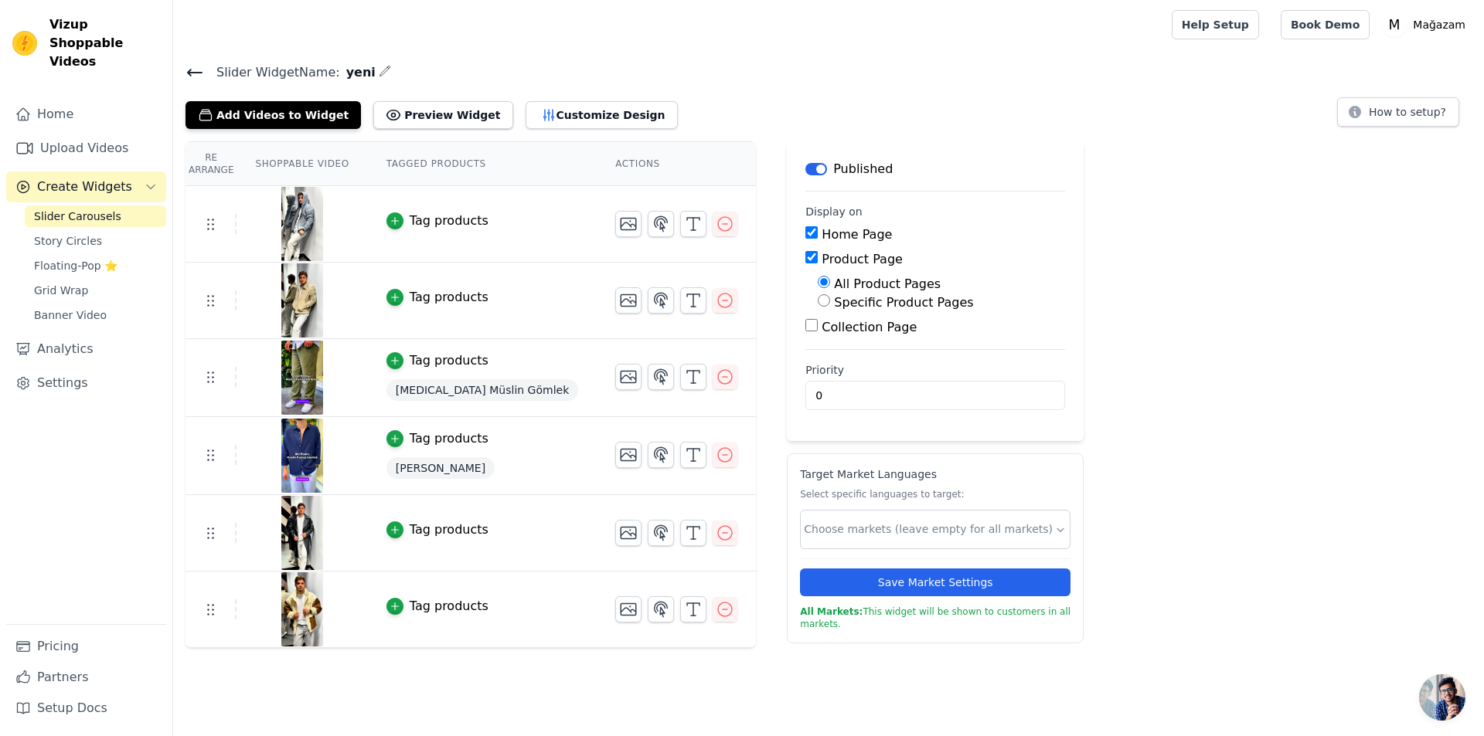
click at [444, 392] on span "[MEDICAL_DATA] Müslin Gömlek" at bounding box center [482, 390] width 192 height 22
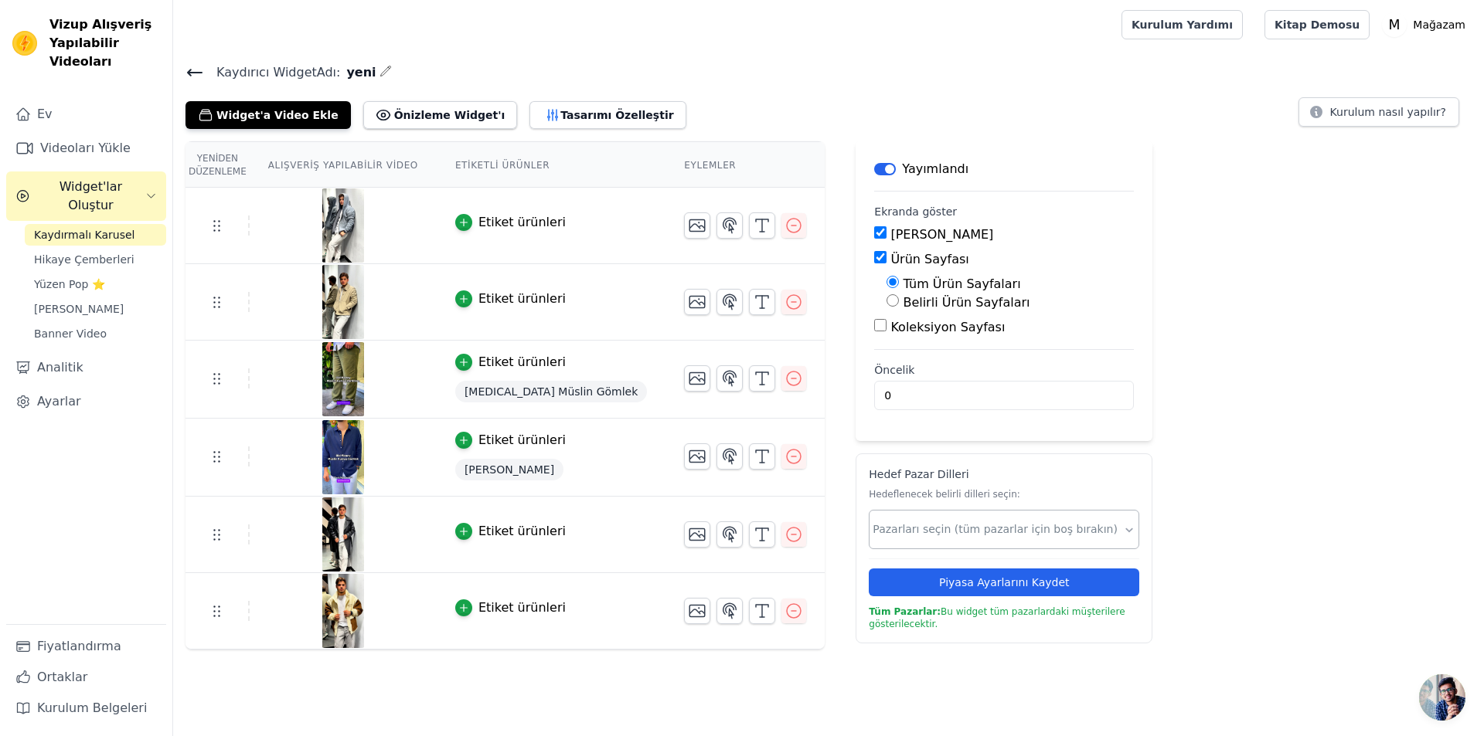
click at [933, 527] on input "text" at bounding box center [997, 530] width 250 height 16
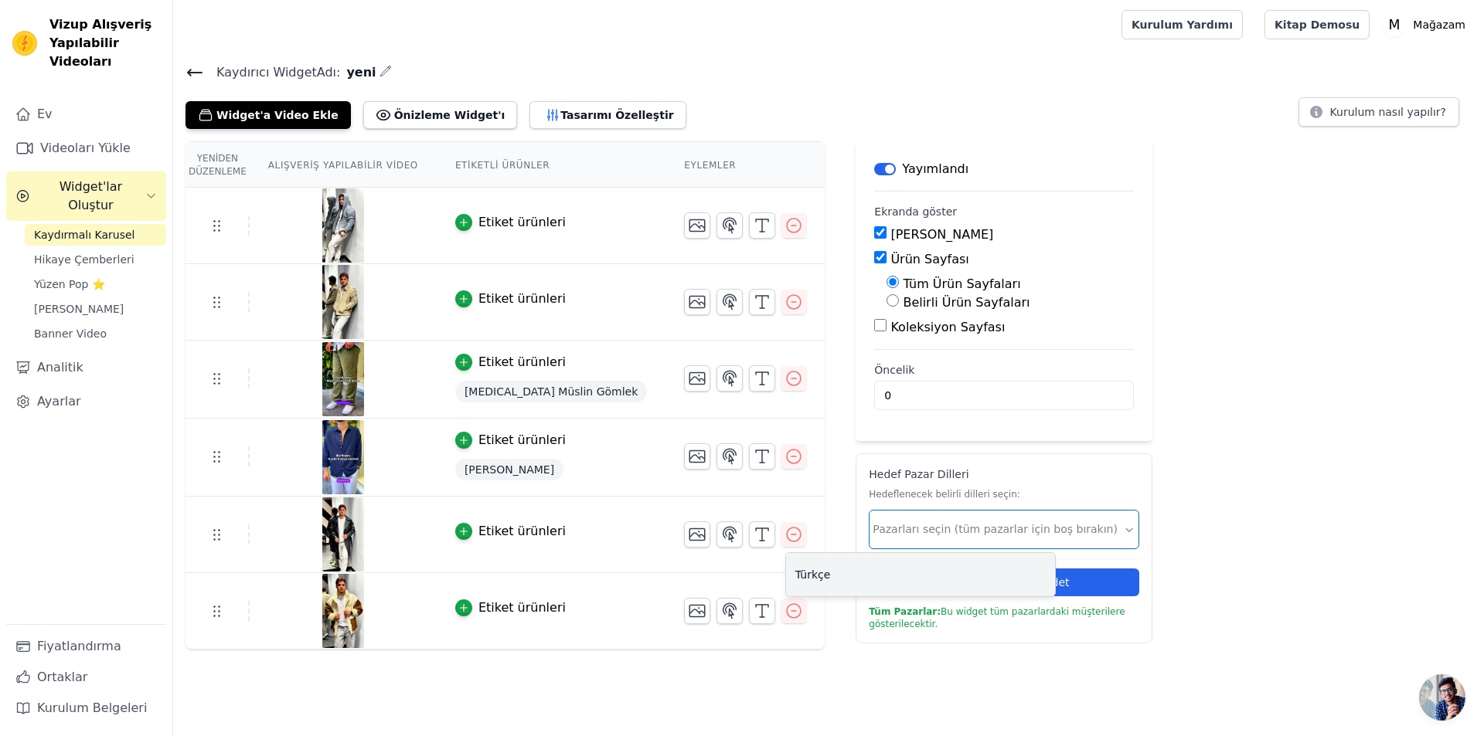
click at [905, 552] on div "Türkçe" at bounding box center [920, 574] width 270 height 45
click at [824, 571] on font "Türkçe" at bounding box center [813, 575] width 36 height 12
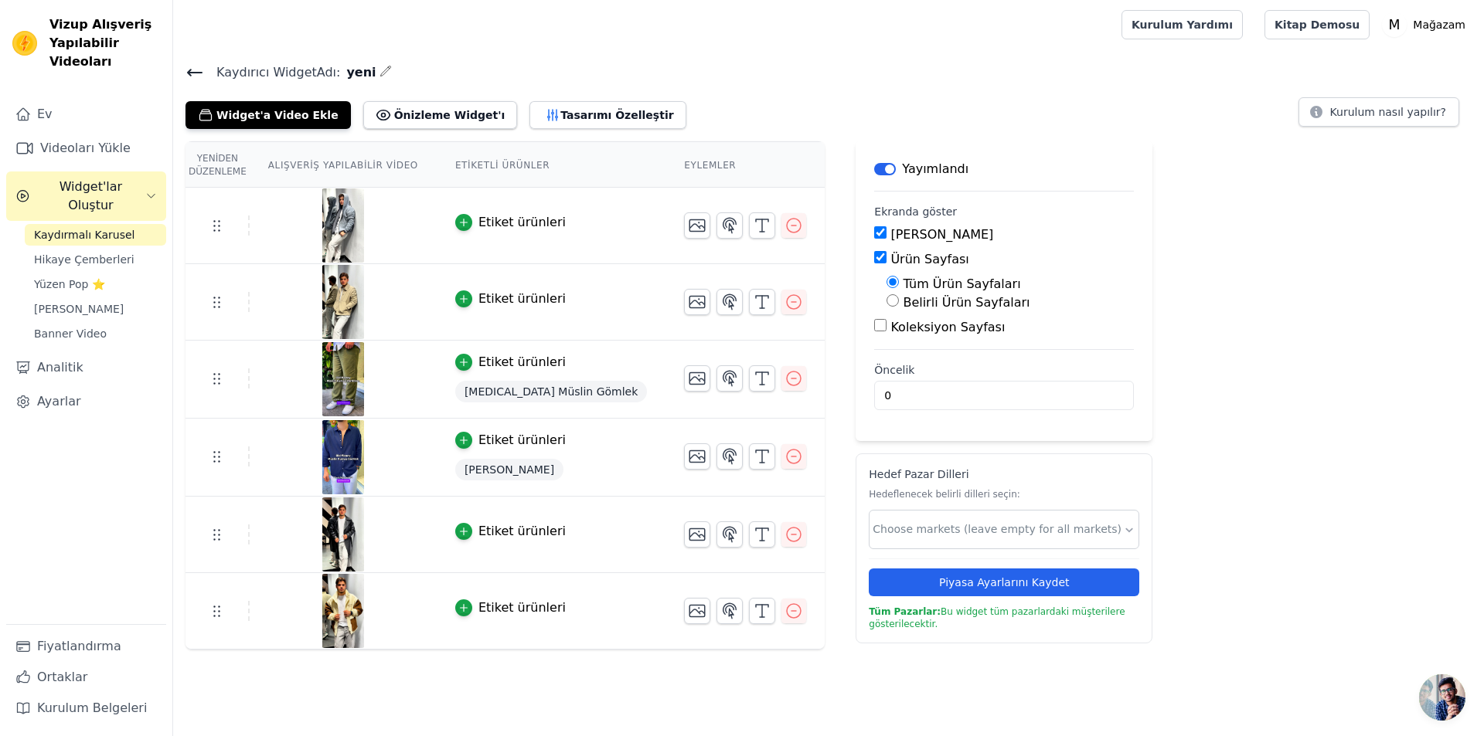
click at [1181, 413] on div "Yeniden Düzenleme Alışveriş Yapılabilir Video Etiketli Ürünler Eylemler Etiket …" at bounding box center [828, 395] width 1310 height 508
click at [90, 253] on font "Hikaye Çemberleri" at bounding box center [84, 259] width 100 height 12
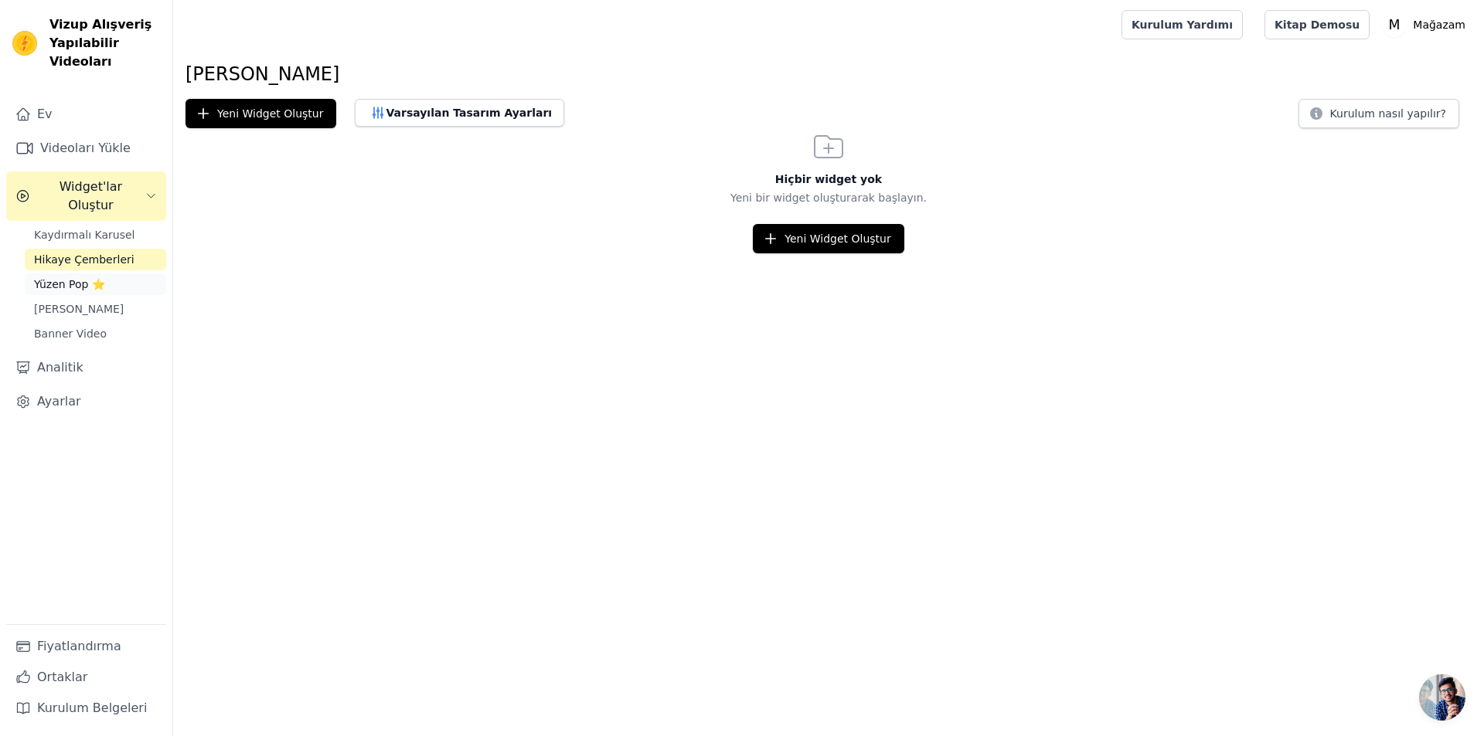
click at [75, 278] on font "Yüzen Pop ⭐" at bounding box center [69, 284] width 71 height 12
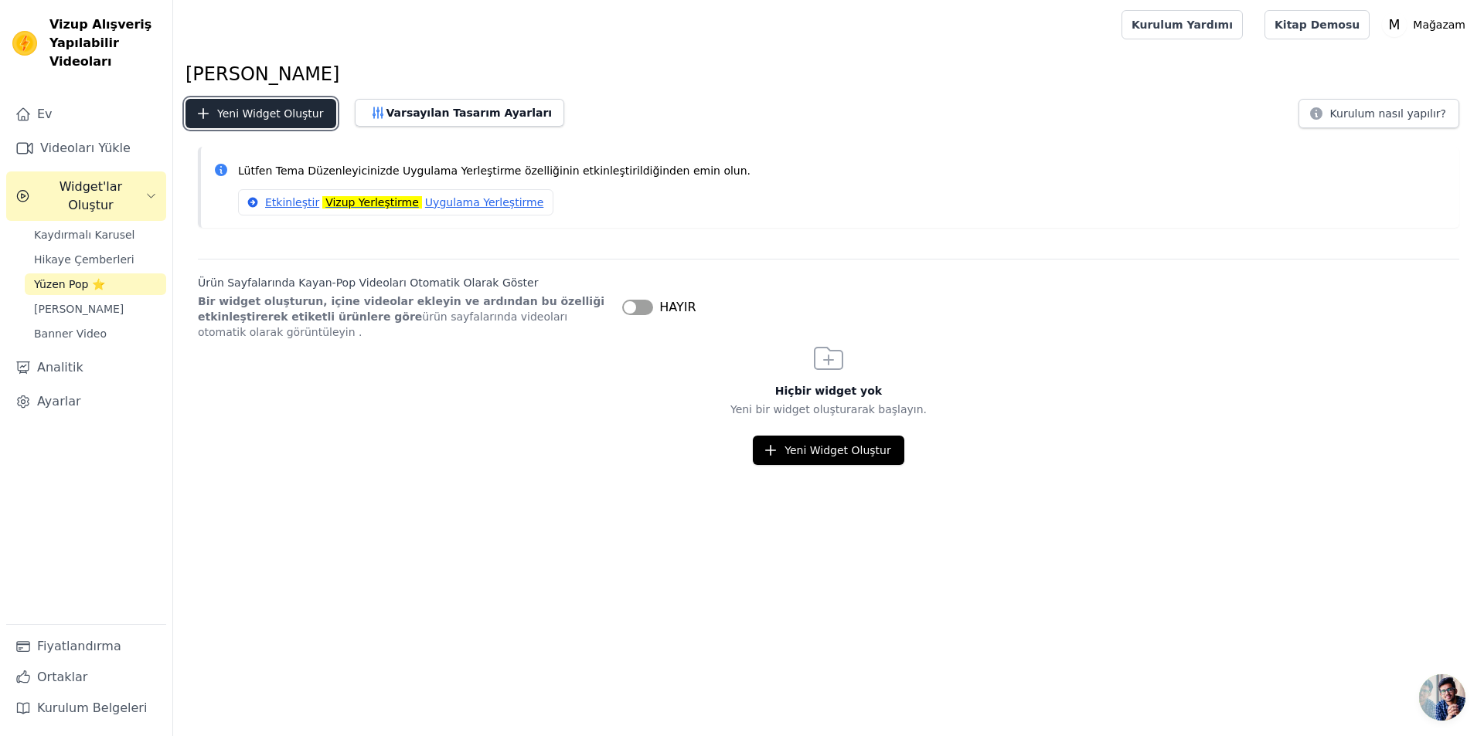
click at [277, 117] on font "Yeni Widget Oluştur" at bounding box center [270, 113] width 106 height 12
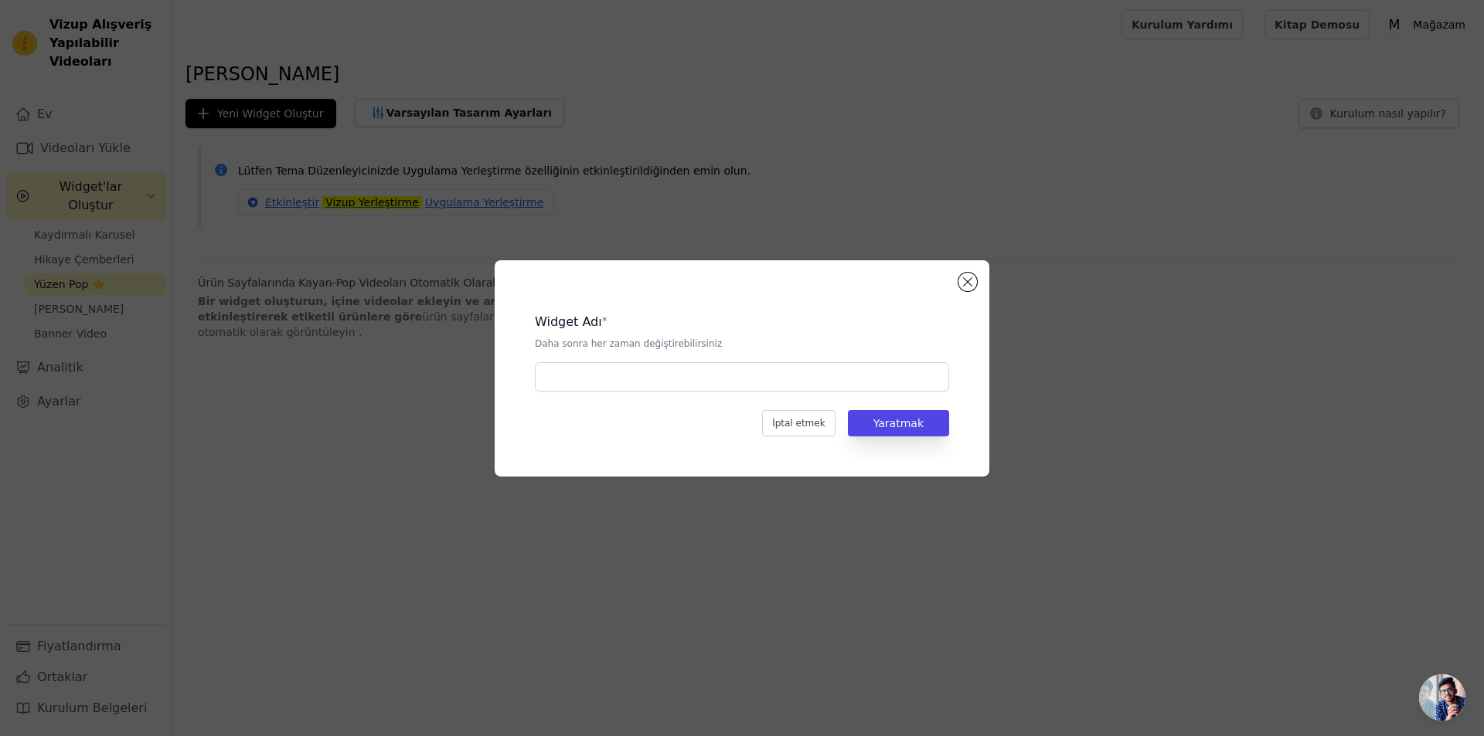
click at [977, 283] on div "Widget Adı * Daha sonra her zaman değiştirebilirsiniz İptal etmek Yaratmak" at bounding box center [742, 368] width 495 height 216
click at [975, 283] on button "Modal'ı kapat" at bounding box center [967, 282] width 19 height 19
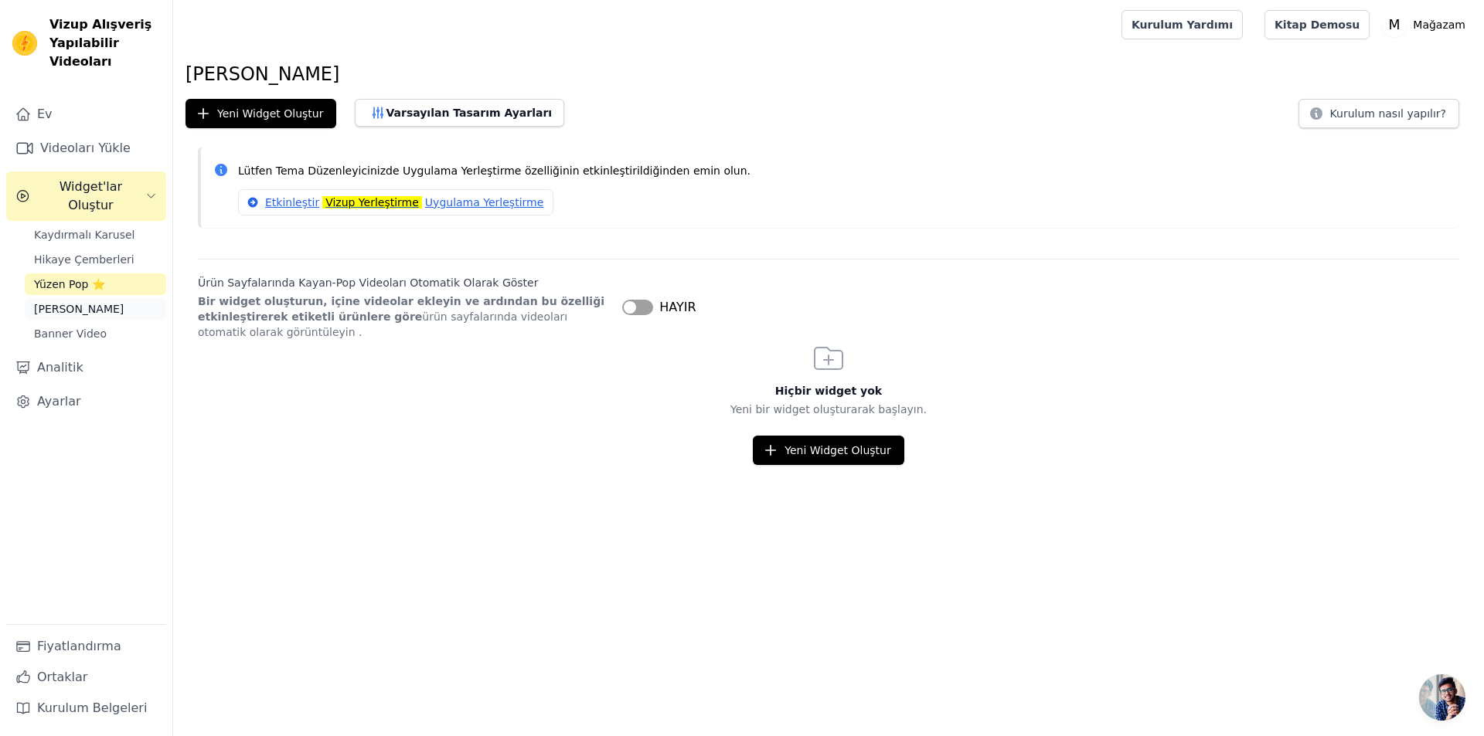
click at [47, 303] on font "[PERSON_NAME]" at bounding box center [79, 309] width 90 height 12
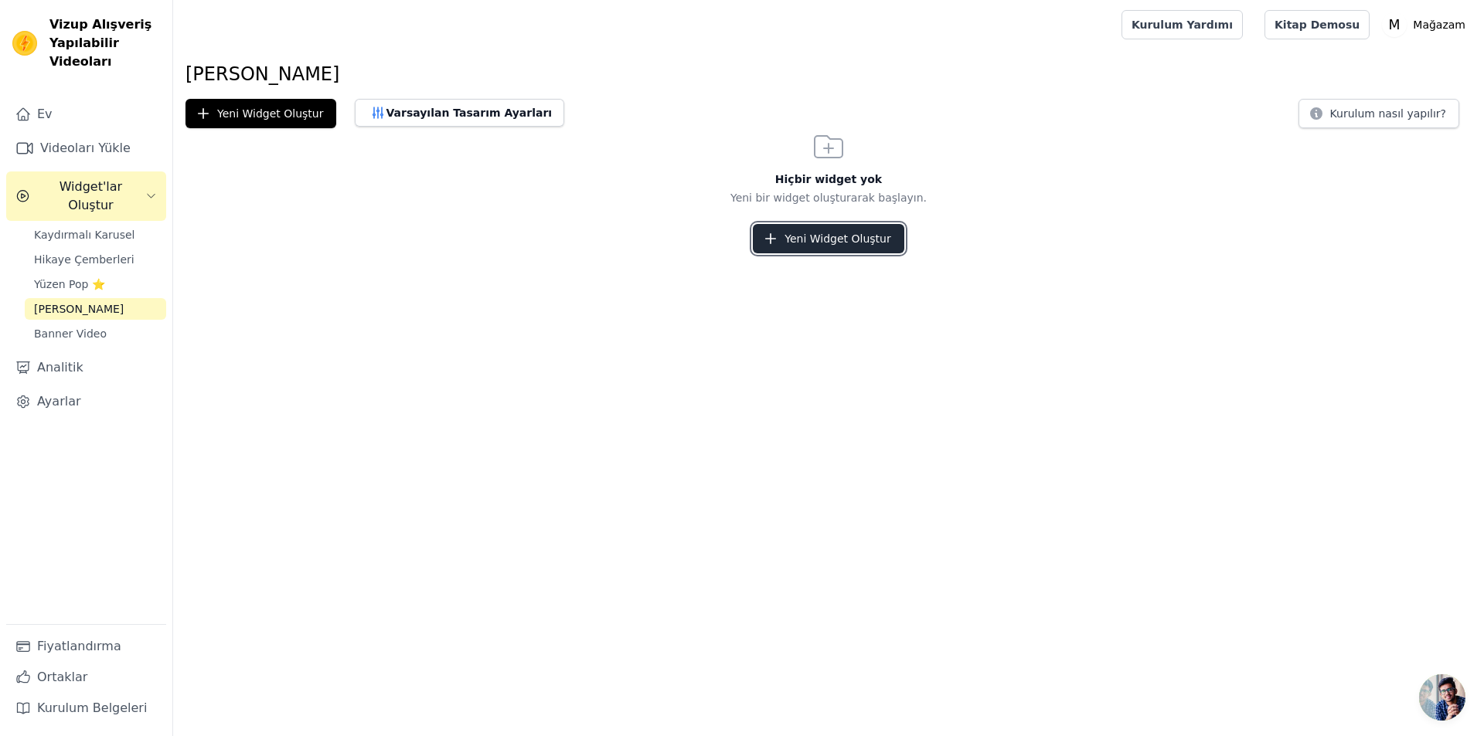
click at [848, 233] on font "Yeni Widget Oluştur" at bounding box center [837, 239] width 106 height 12
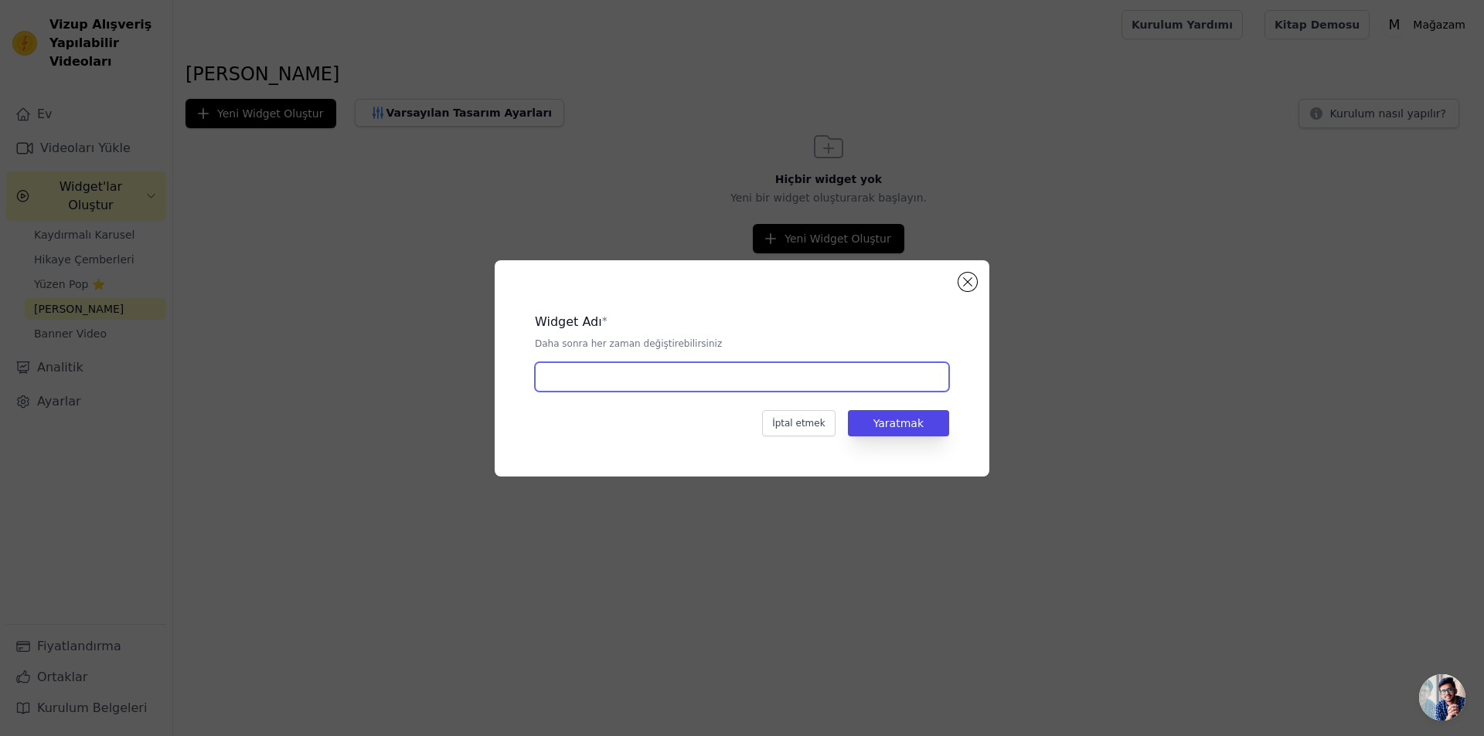
click at [581, 379] on input "text" at bounding box center [742, 376] width 414 height 29
type input "yeni"
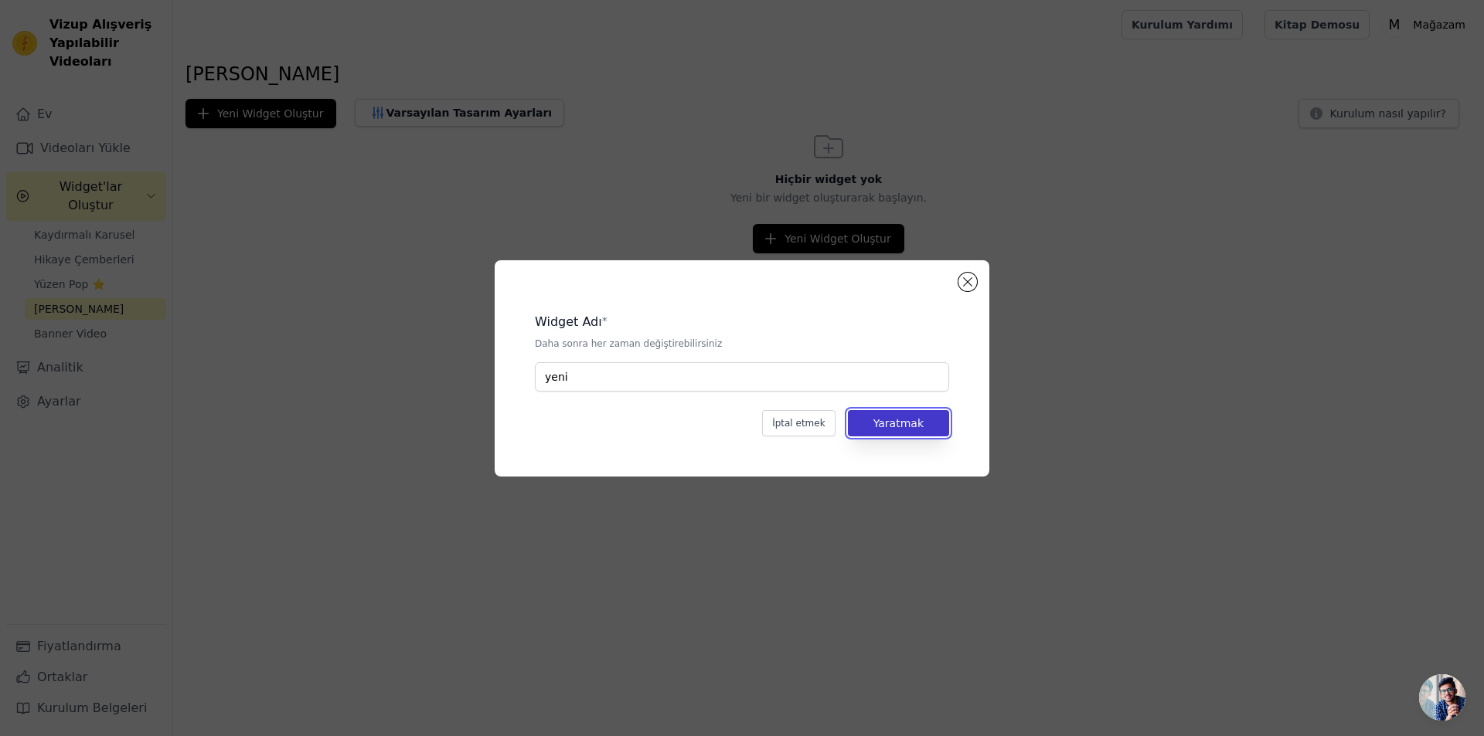
click at [916, 431] on button "Yaratmak" at bounding box center [898, 423] width 101 height 26
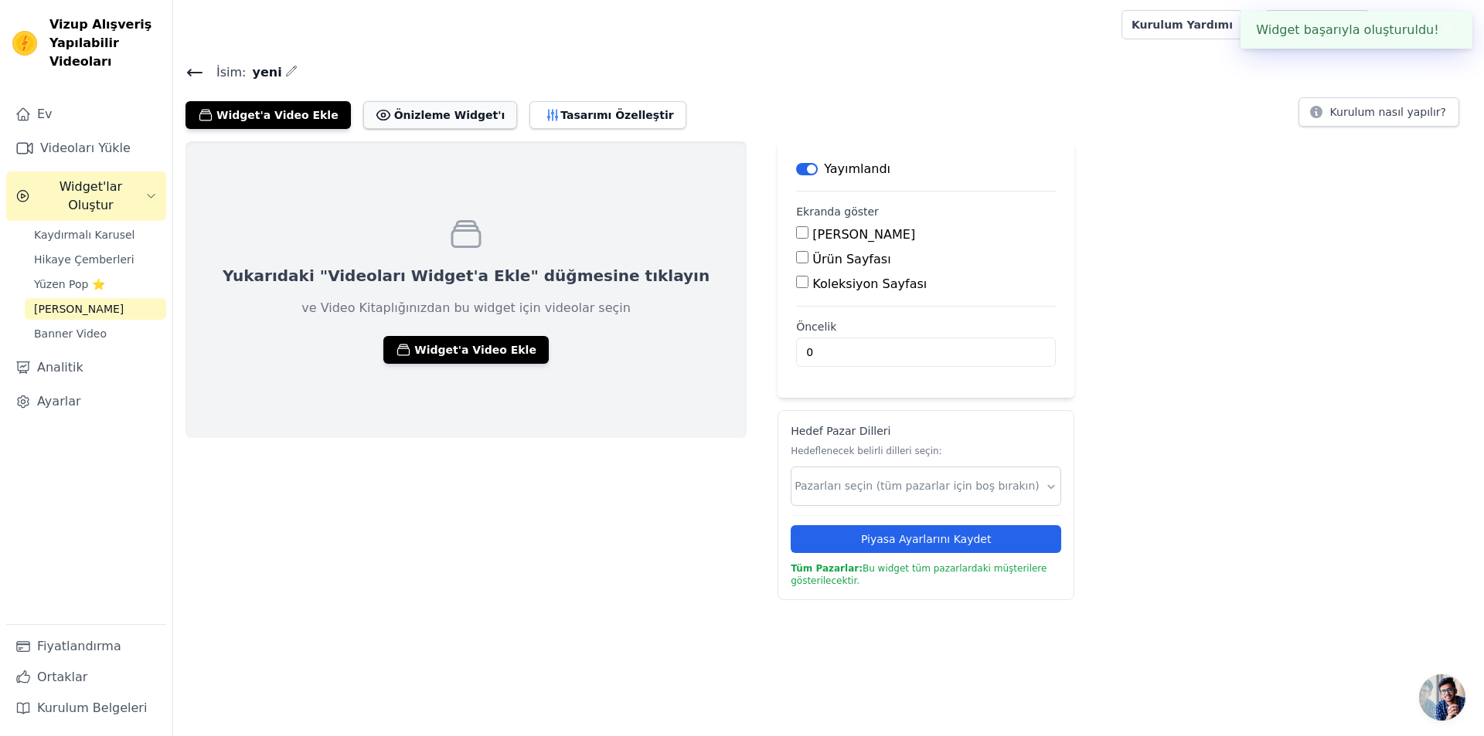
click at [450, 113] on font "Önizleme Widget'ı" at bounding box center [449, 115] width 111 height 12
click at [68, 324] on link "Banner Video" at bounding box center [95, 334] width 141 height 22
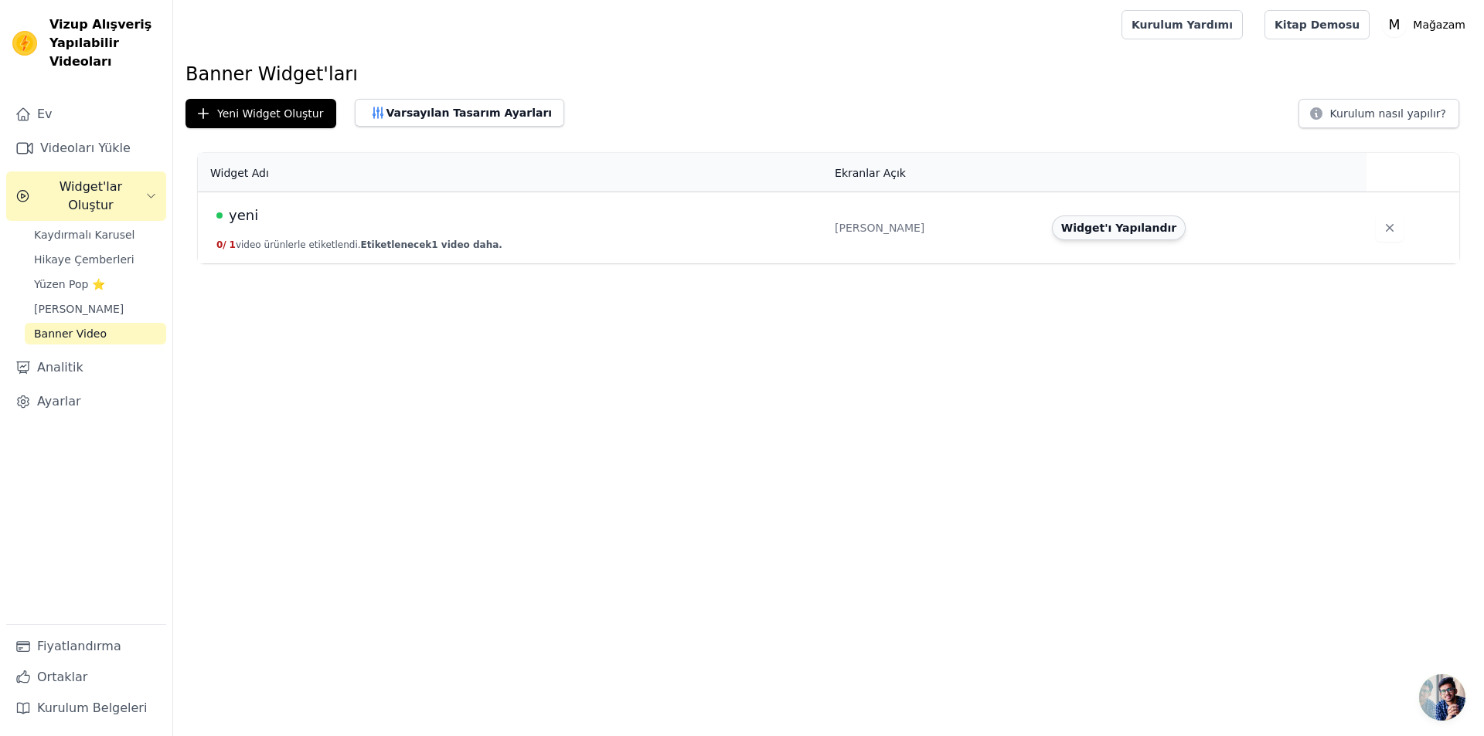
click at [1103, 240] on button "Widget'ı Yapılandır" at bounding box center [1119, 228] width 134 height 25
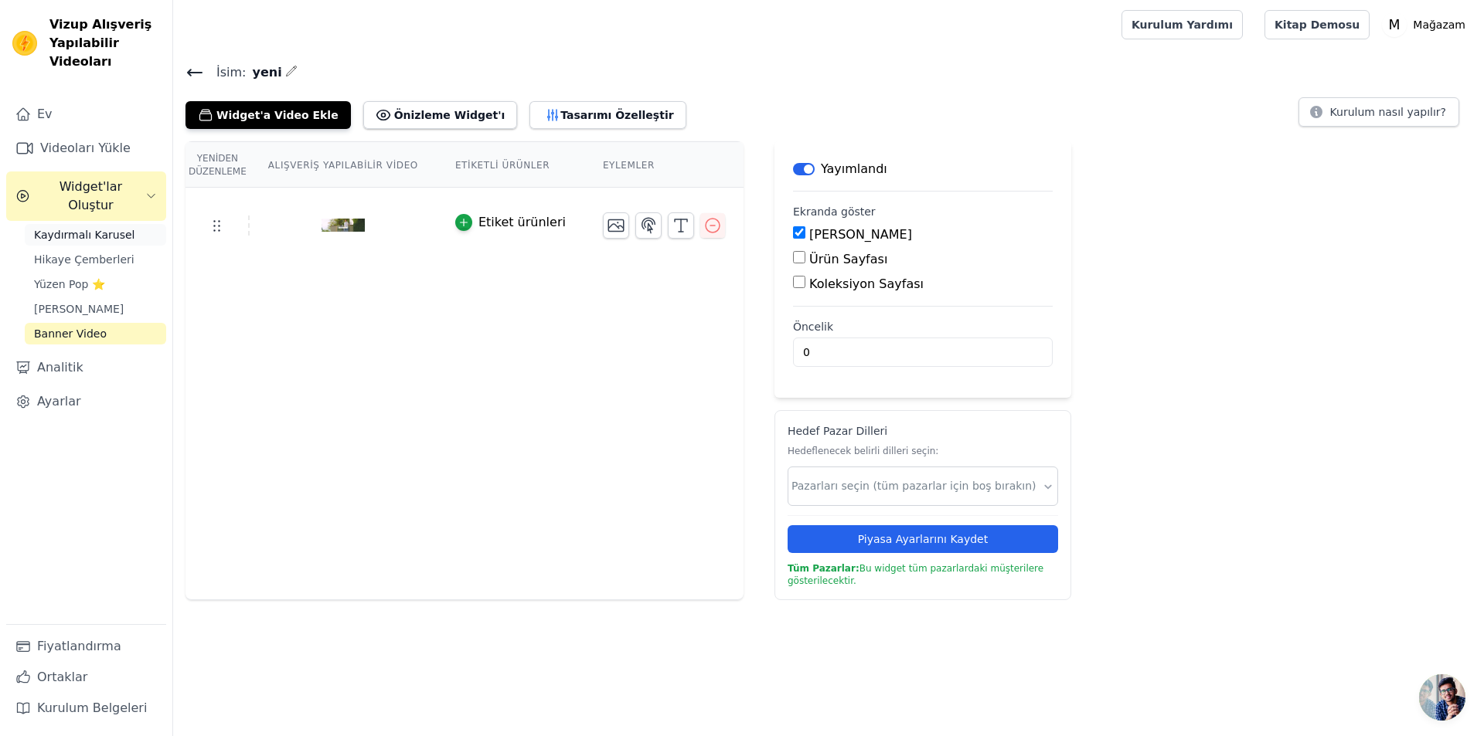
click at [81, 226] on link "Kaydırmalı Karusel" at bounding box center [95, 235] width 141 height 22
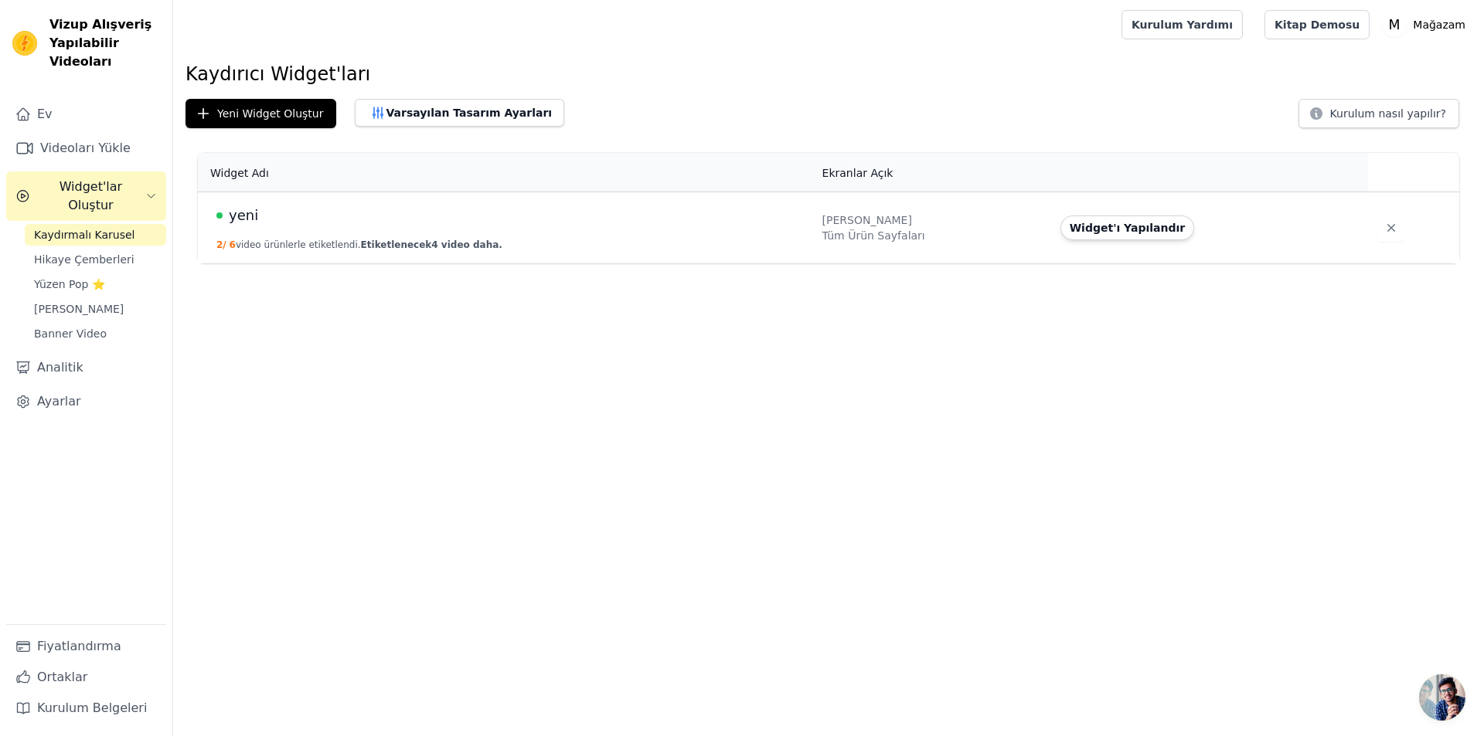
click at [1102, 210] on td "Widget'ı Yapılandır" at bounding box center [1210, 228] width 318 height 72
click at [1097, 223] on font "Widget'ı Yapılandır" at bounding box center [1127, 228] width 116 height 12
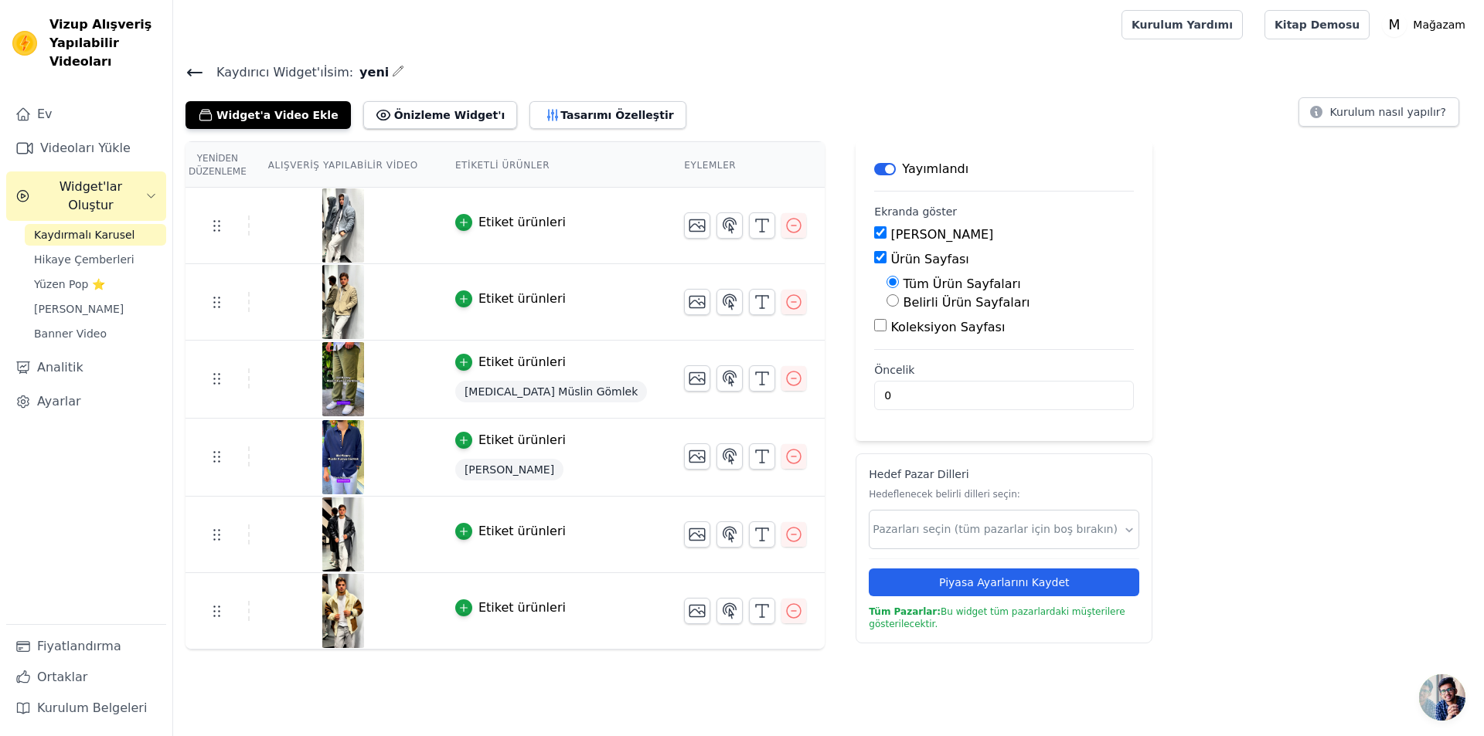
click at [463, 402] on span "[MEDICAL_DATA] Müslin Gömlek" at bounding box center [551, 392] width 192 height 22
click at [690, 384] on icon "button" at bounding box center [697, 378] width 15 height 12
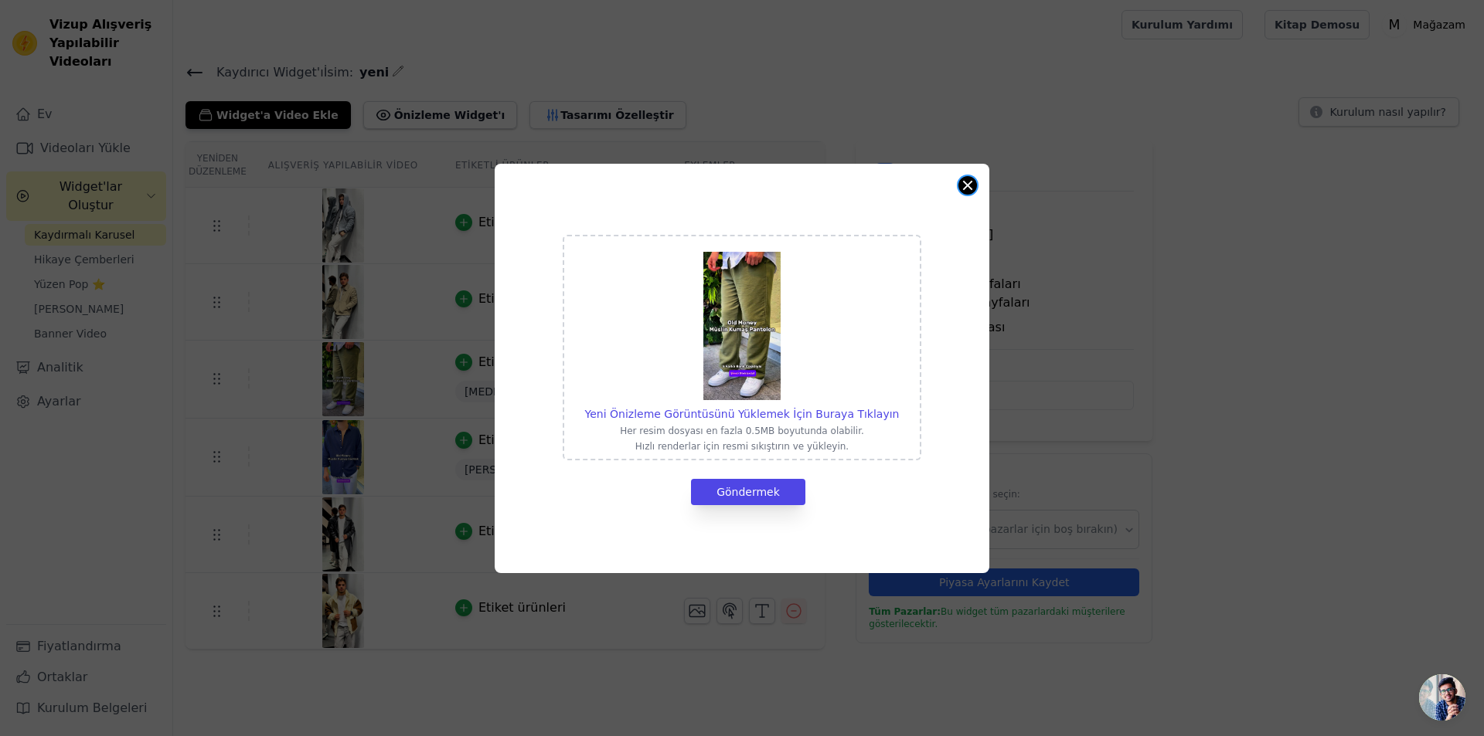
click at [967, 189] on button "Modal'ı kapat" at bounding box center [967, 185] width 19 height 19
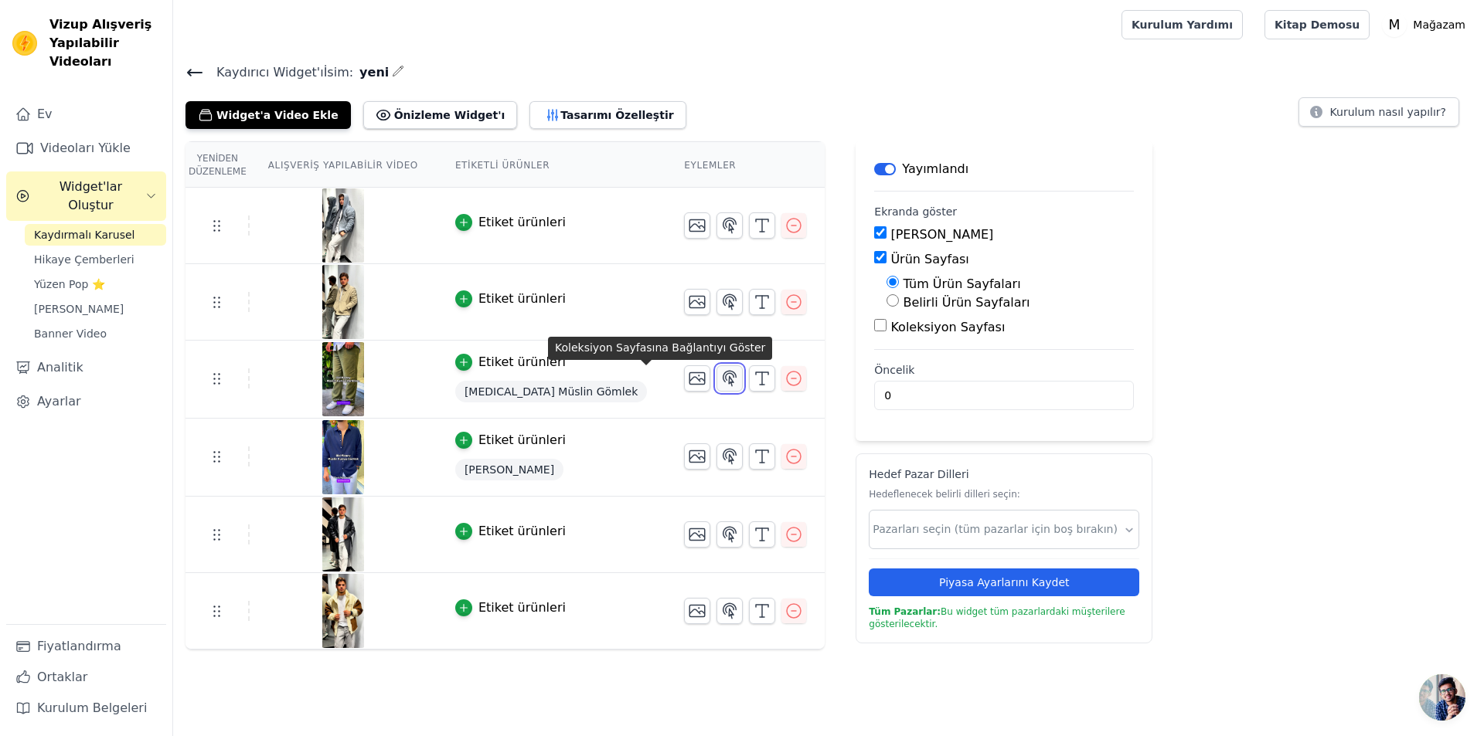
click at [723, 385] on icon "button" at bounding box center [729, 378] width 13 height 15
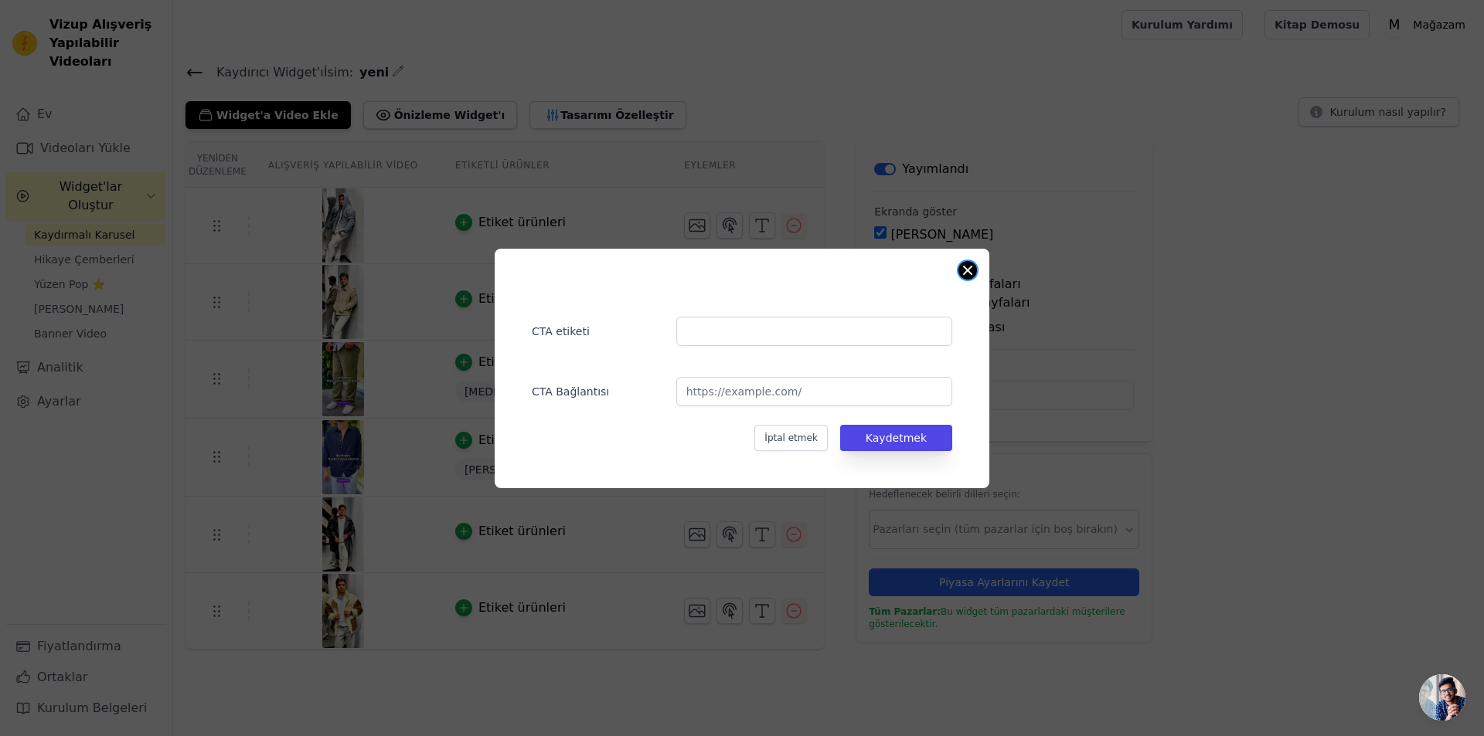
click at [969, 269] on button "Modal'ı kapat" at bounding box center [967, 270] width 19 height 19
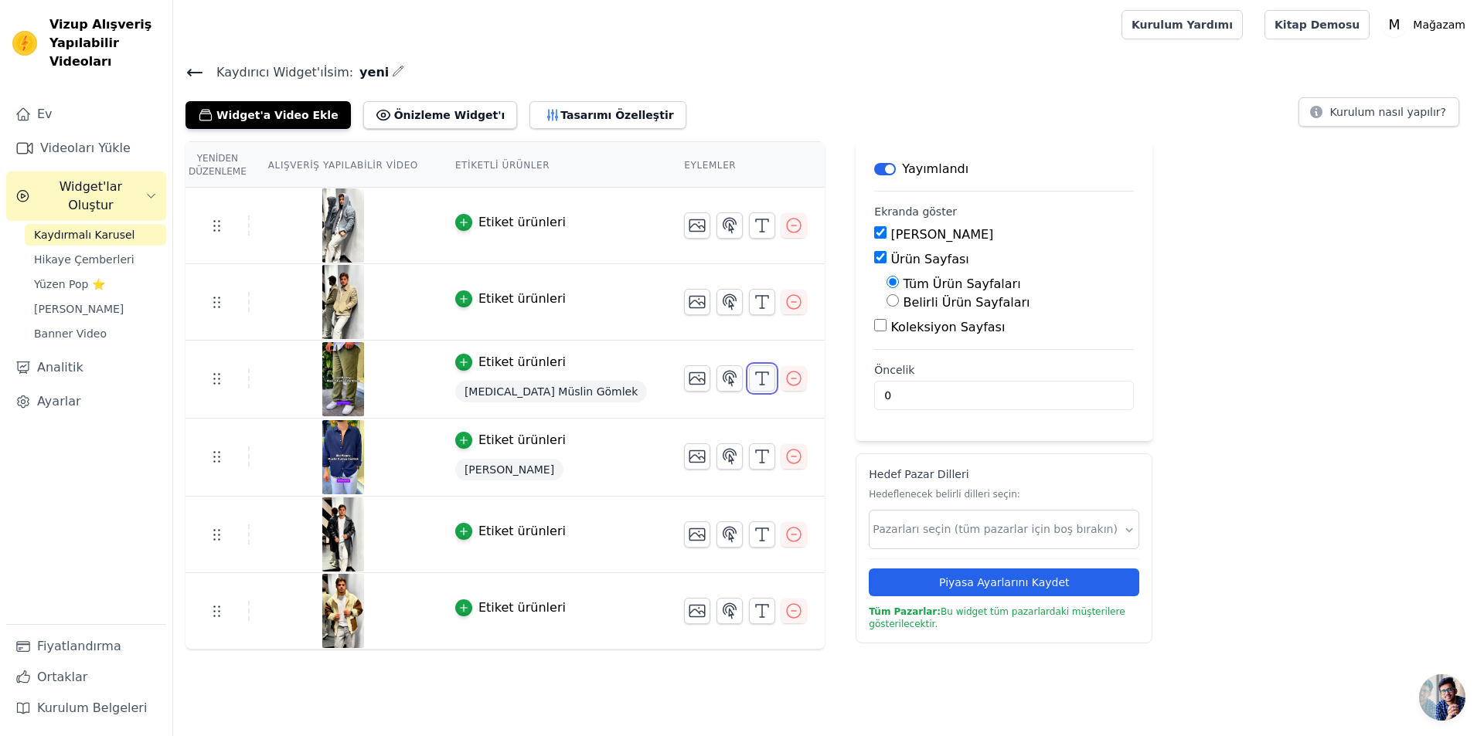
click at [762, 378] on line "button" at bounding box center [762, 378] width 0 height 12
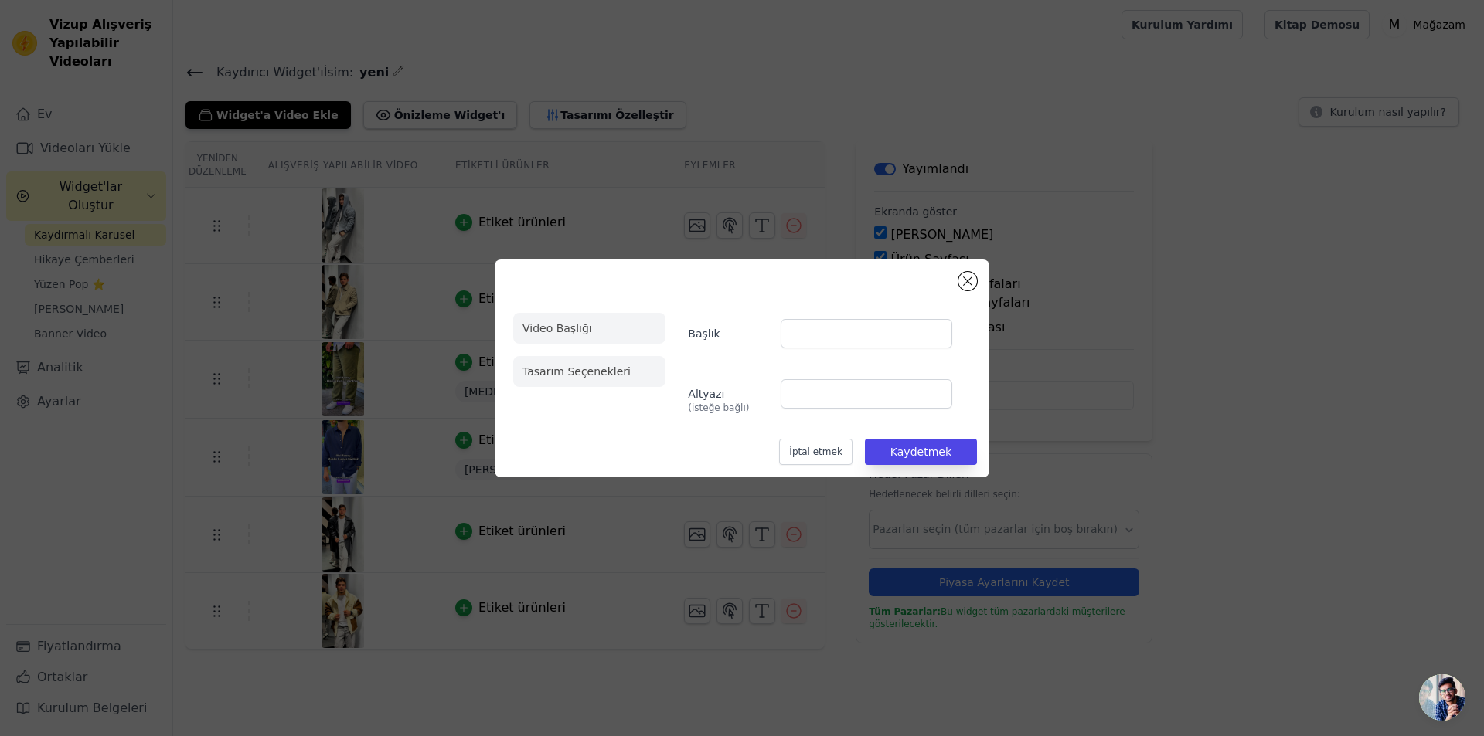
click at [614, 372] on font "Tasarım Seçenekleri" at bounding box center [576, 371] width 108 height 12
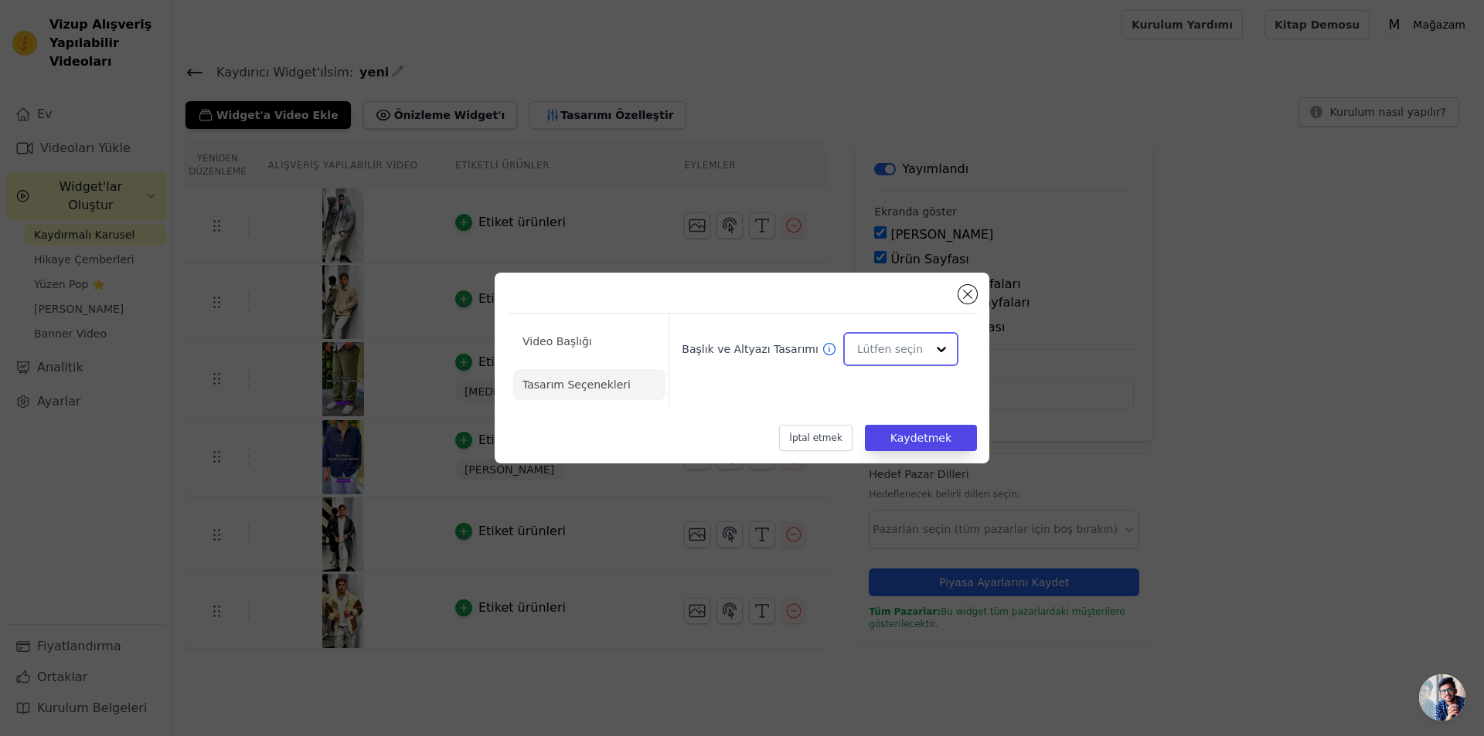
click at [930, 345] on div at bounding box center [941, 349] width 31 height 31
click at [639, 323] on ul "Video Başlığı Tasarım Seçenekleri" at bounding box center [589, 363] width 152 height 87
click at [625, 331] on li "Video Başlığı" at bounding box center [589, 341] width 152 height 31
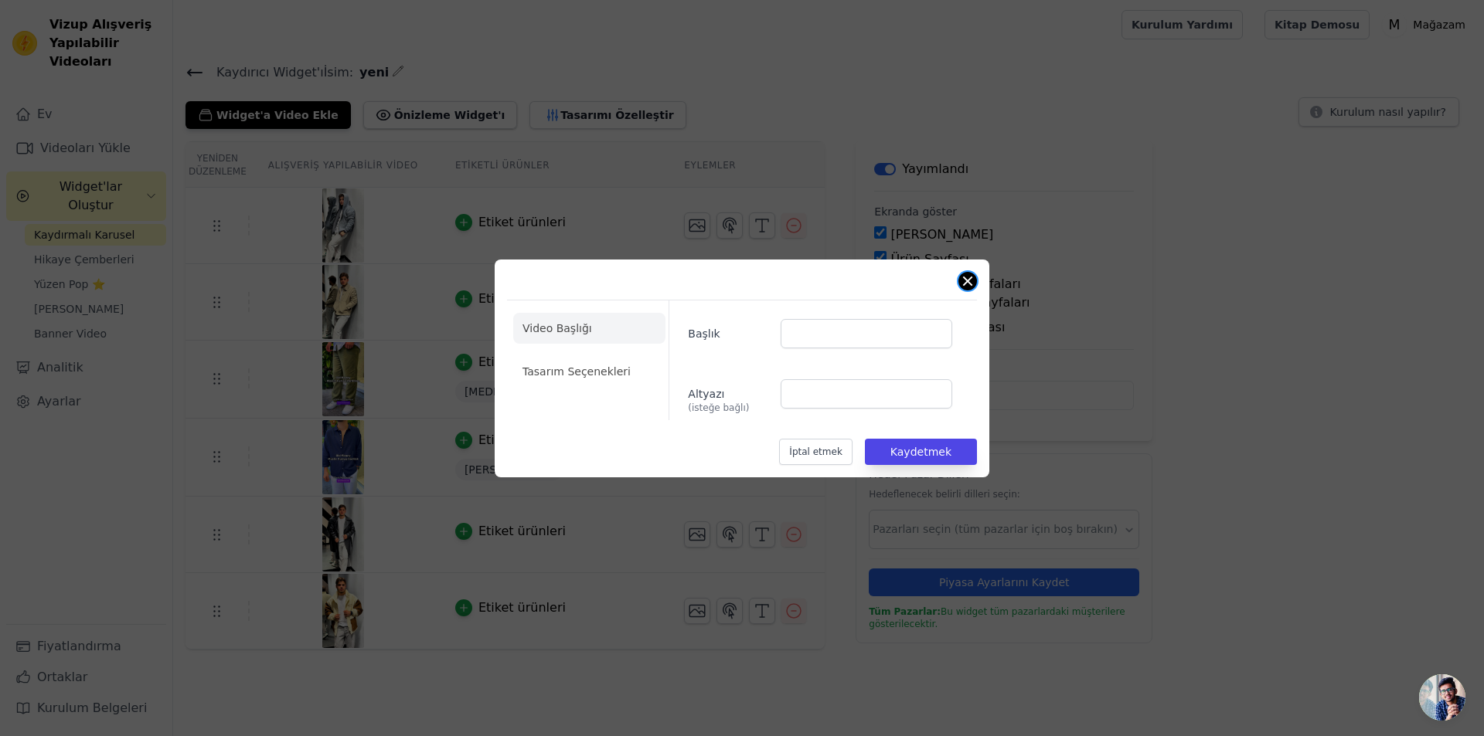
click at [965, 278] on button "Modal'ı kapat" at bounding box center [967, 281] width 19 height 19
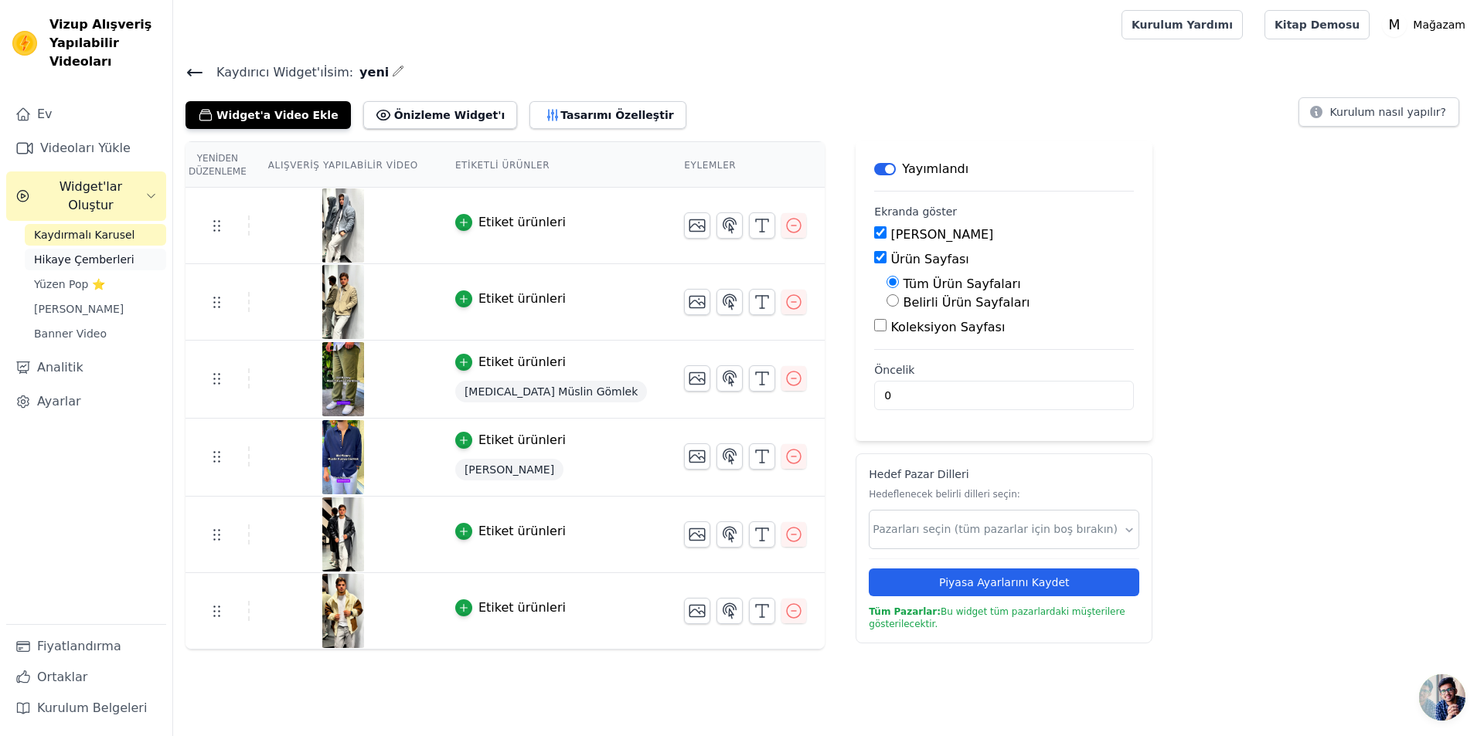
click at [85, 253] on font "Hikaye Çemberleri" at bounding box center [84, 259] width 100 height 12
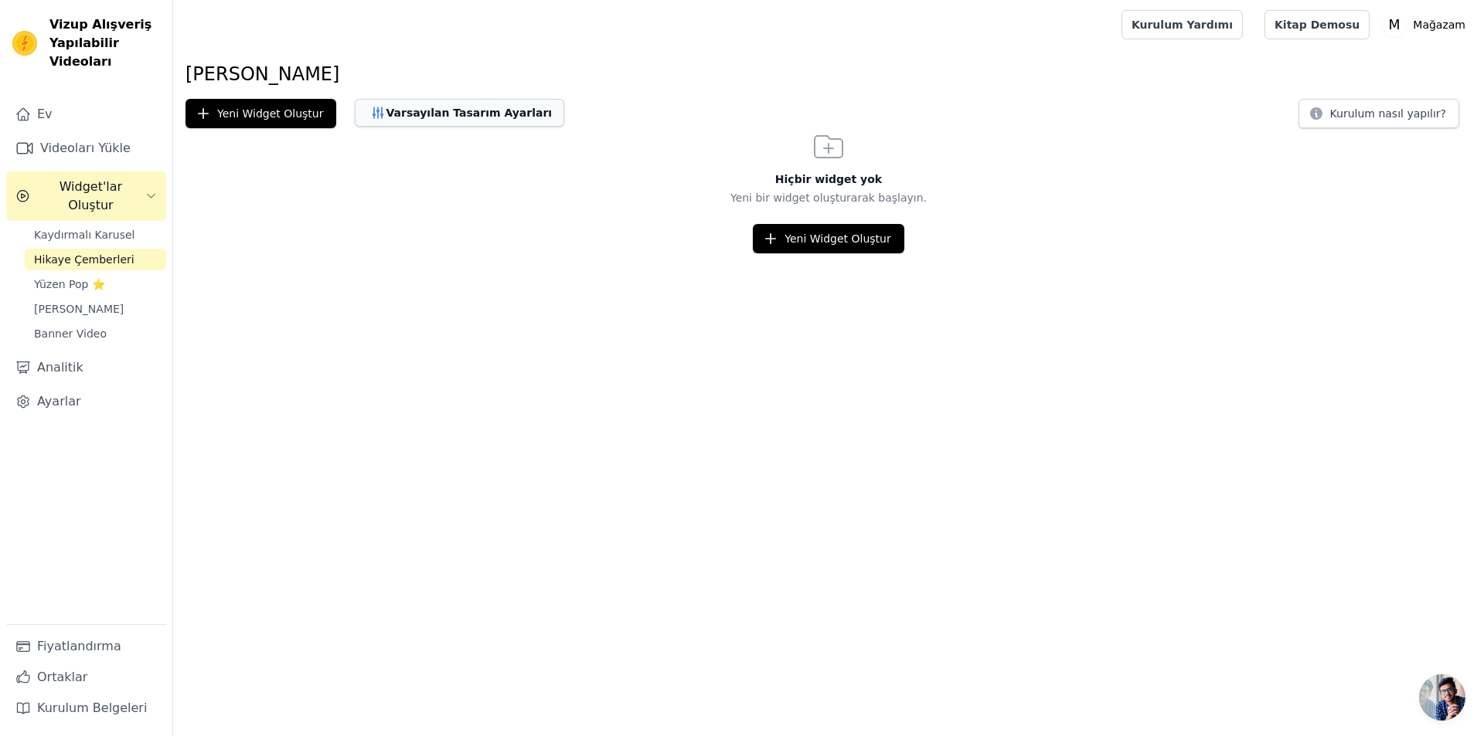
click at [433, 107] on font "Varsayılan Tasarım Ayarları" at bounding box center [469, 113] width 166 height 12
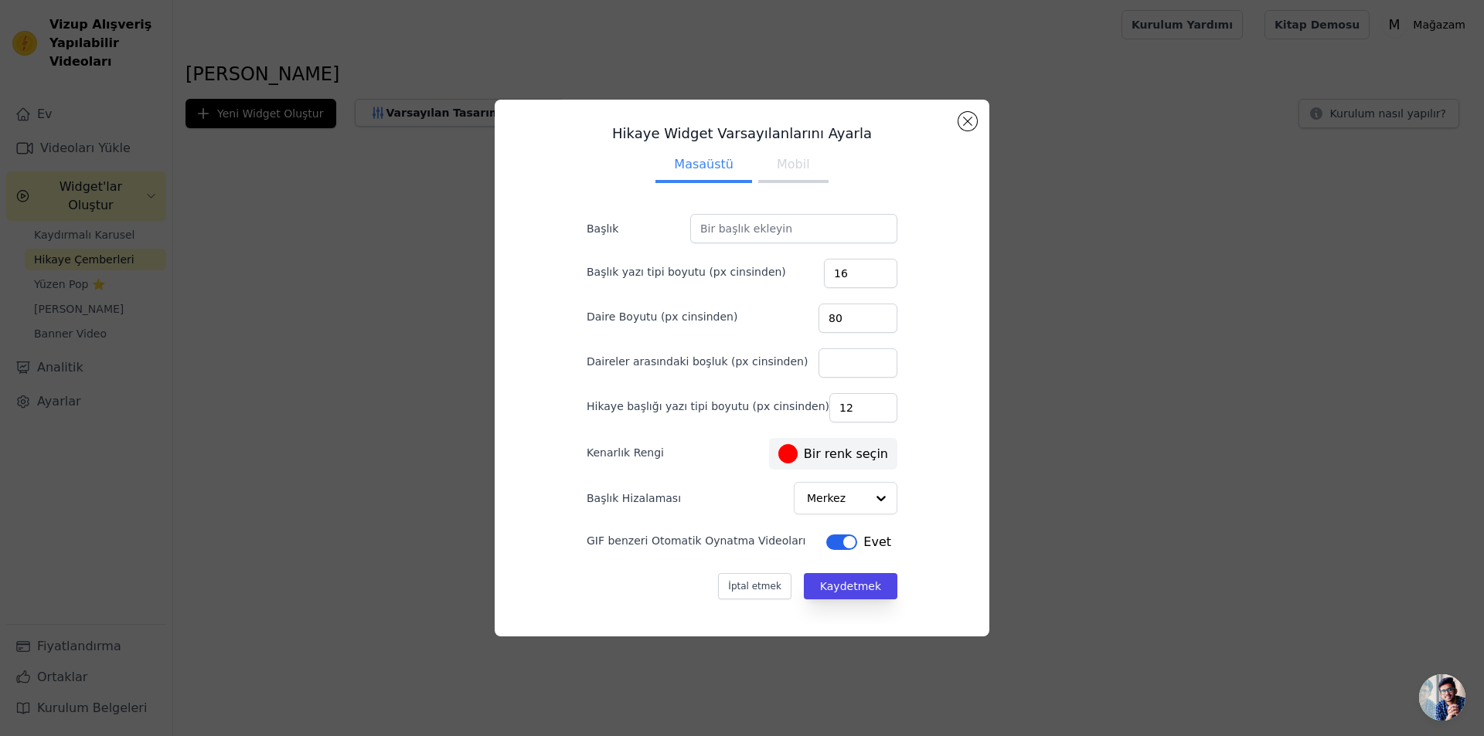
click at [785, 158] on font "Mobil" at bounding box center [793, 164] width 33 height 15
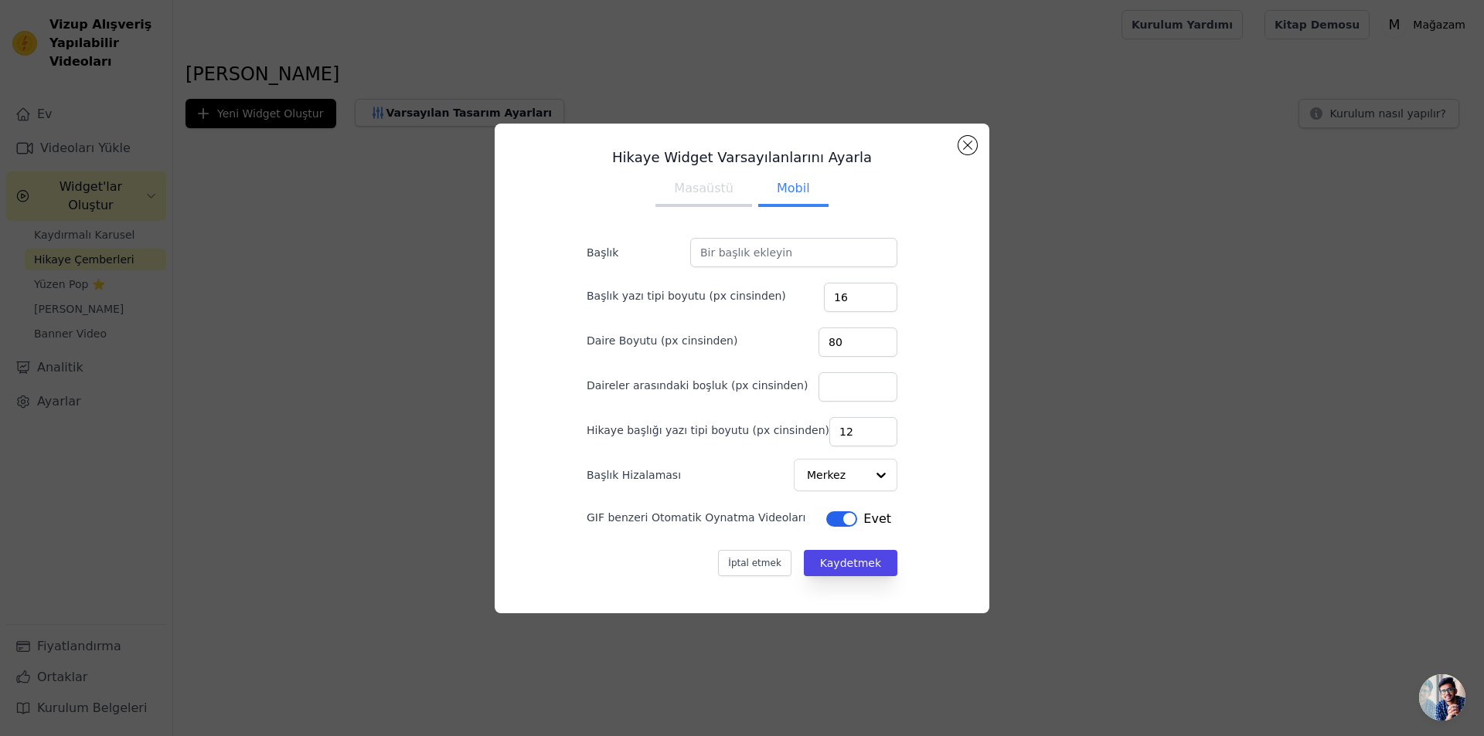
click at [688, 176] on button "Masaüstü" at bounding box center [703, 190] width 97 height 34
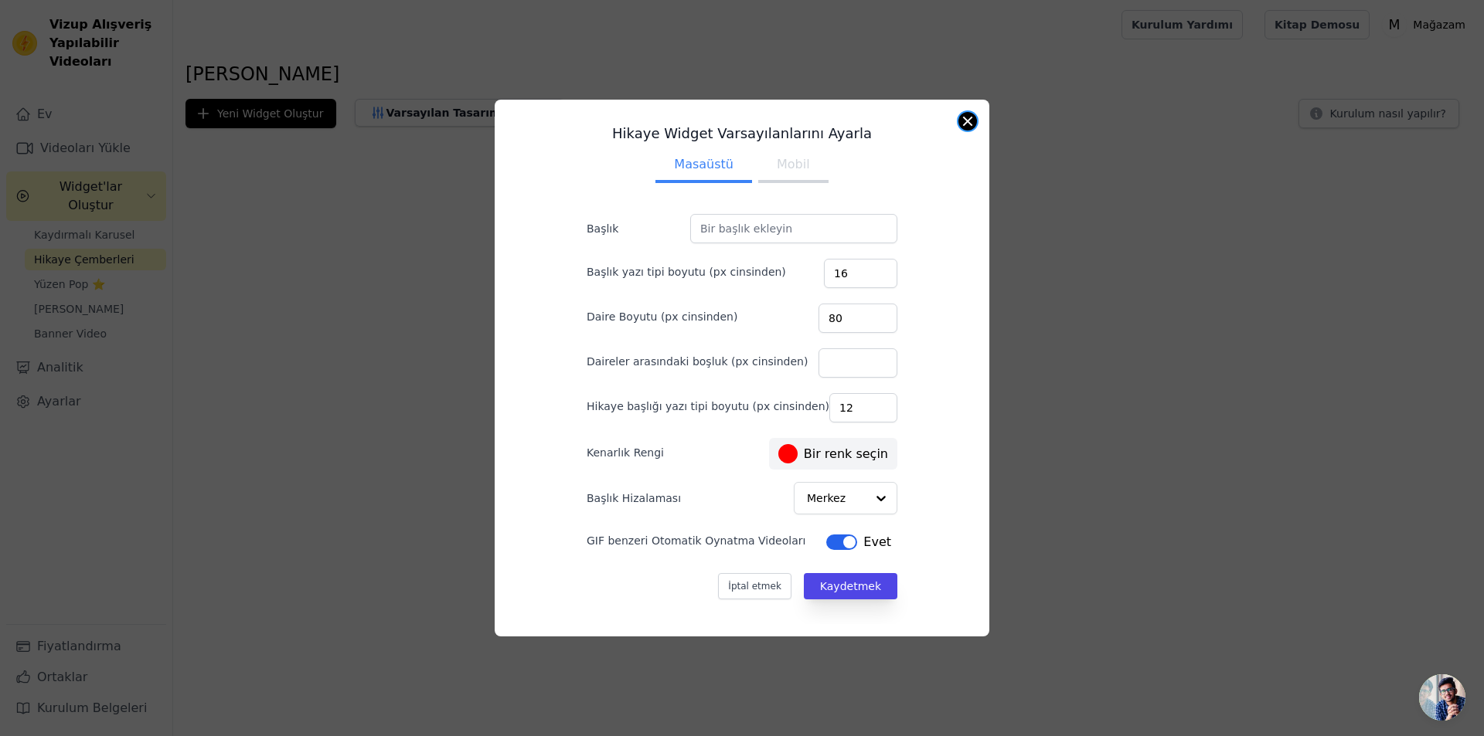
click at [964, 116] on button "Modal'ı kapat" at bounding box center [967, 121] width 19 height 19
